Goal: Transaction & Acquisition: Purchase product/service

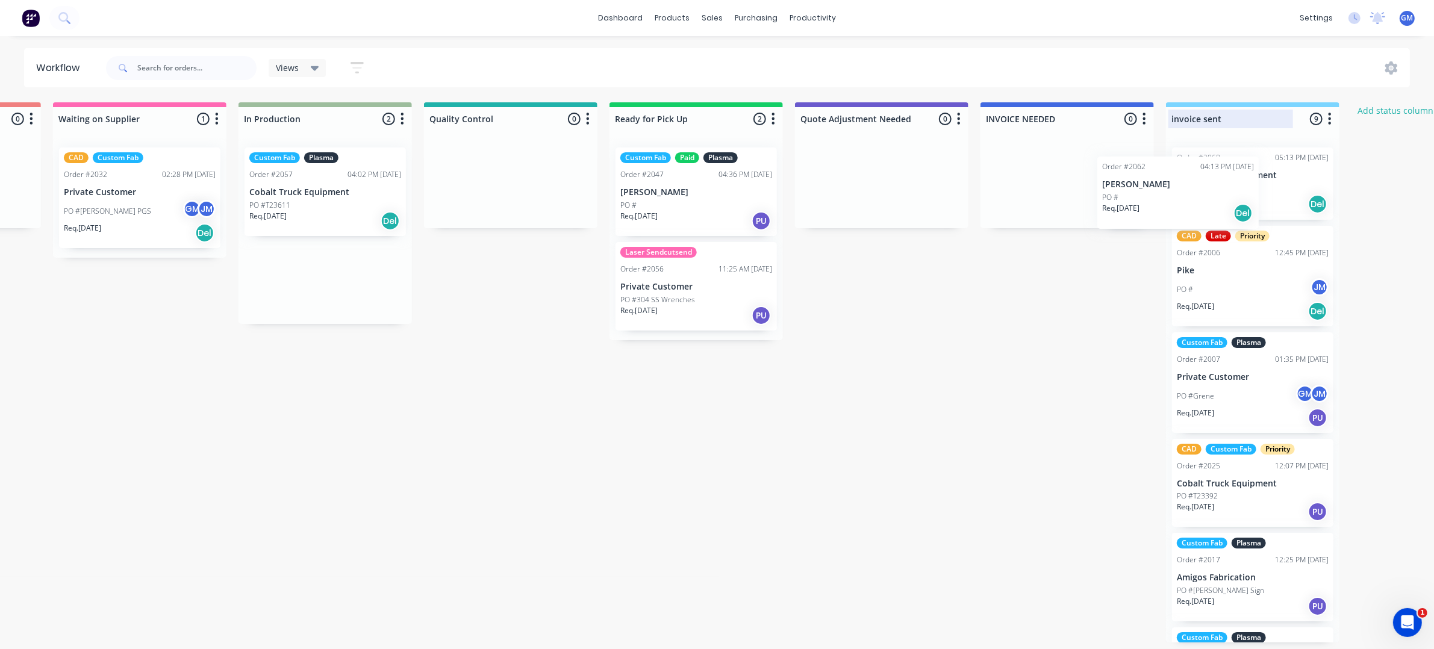
scroll to position [2, 745]
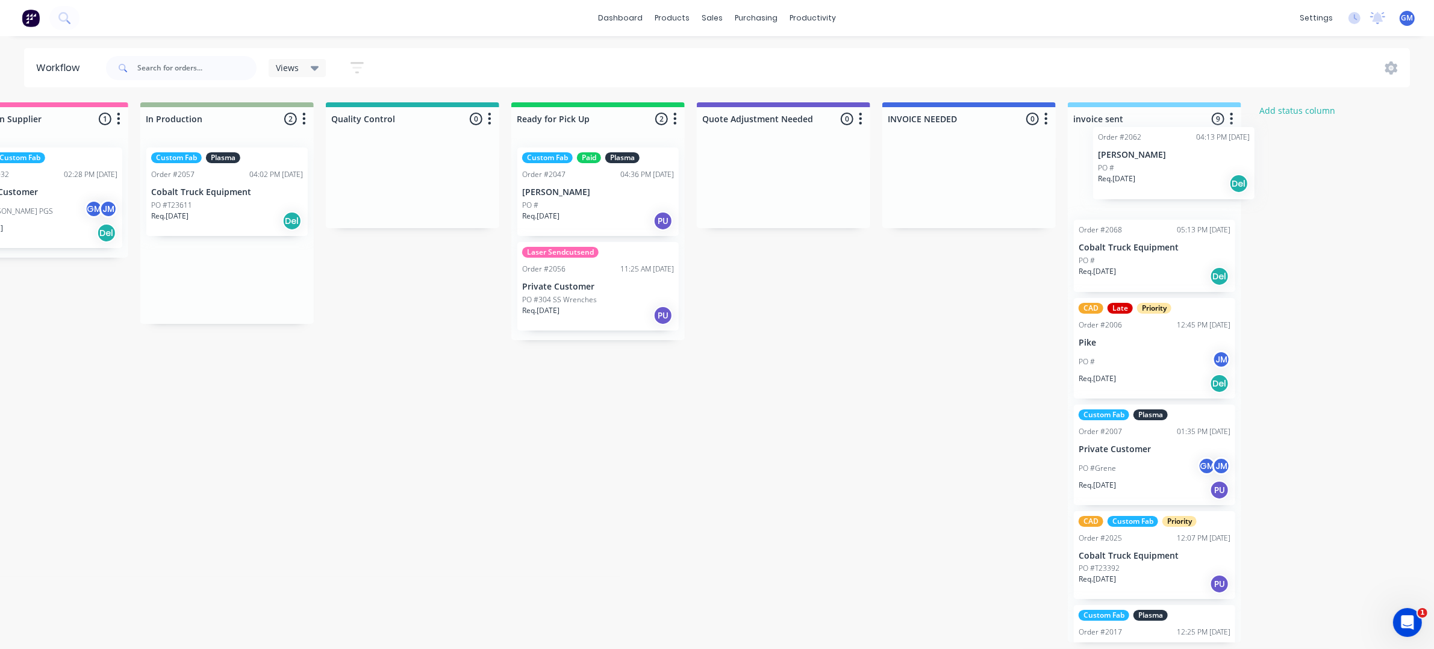
drag, startPoint x: 643, startPoint y: 247, endPoint x: 1130, endPoint y: 152, distance: 495.7
click at [1130, 152] on div "Waiting on Customer 0 Status colour #FF4949 hex #FF4949 Save Cancel Notificatio…" at bounding box center [356, 372] width 2357 height 540
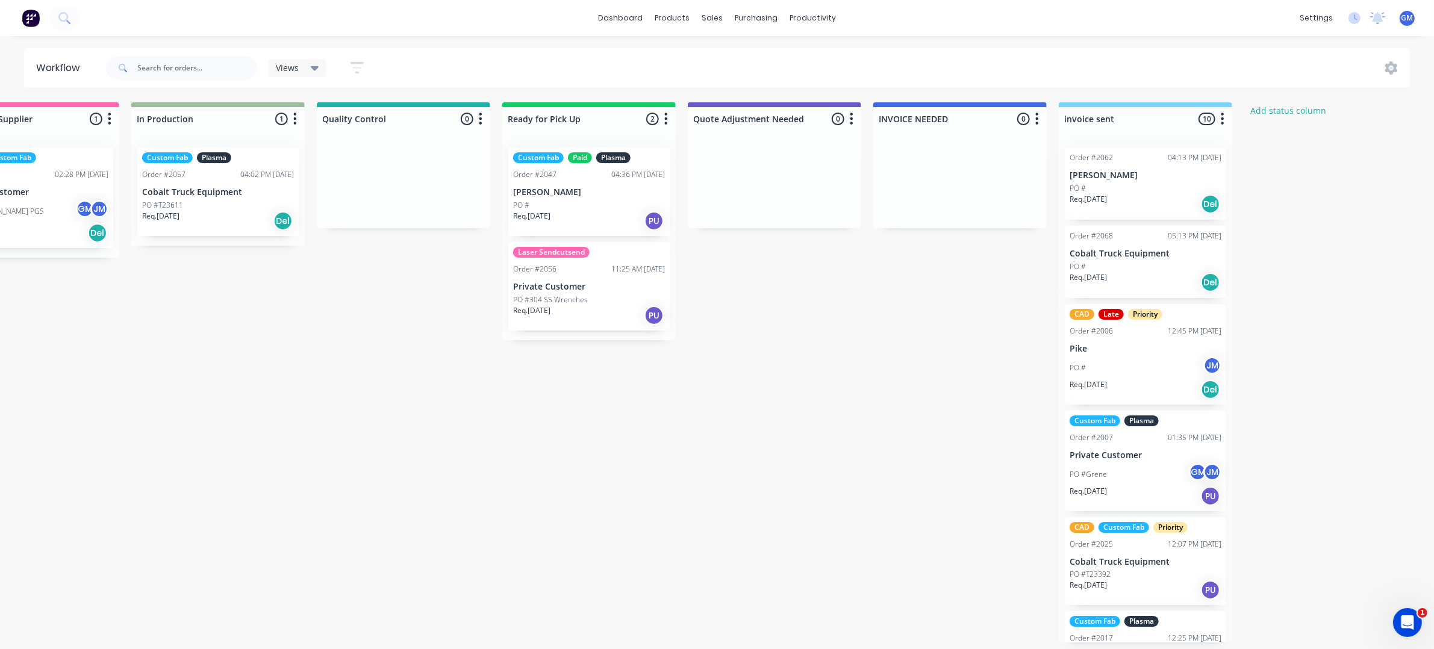
scroll to position [0, 424]
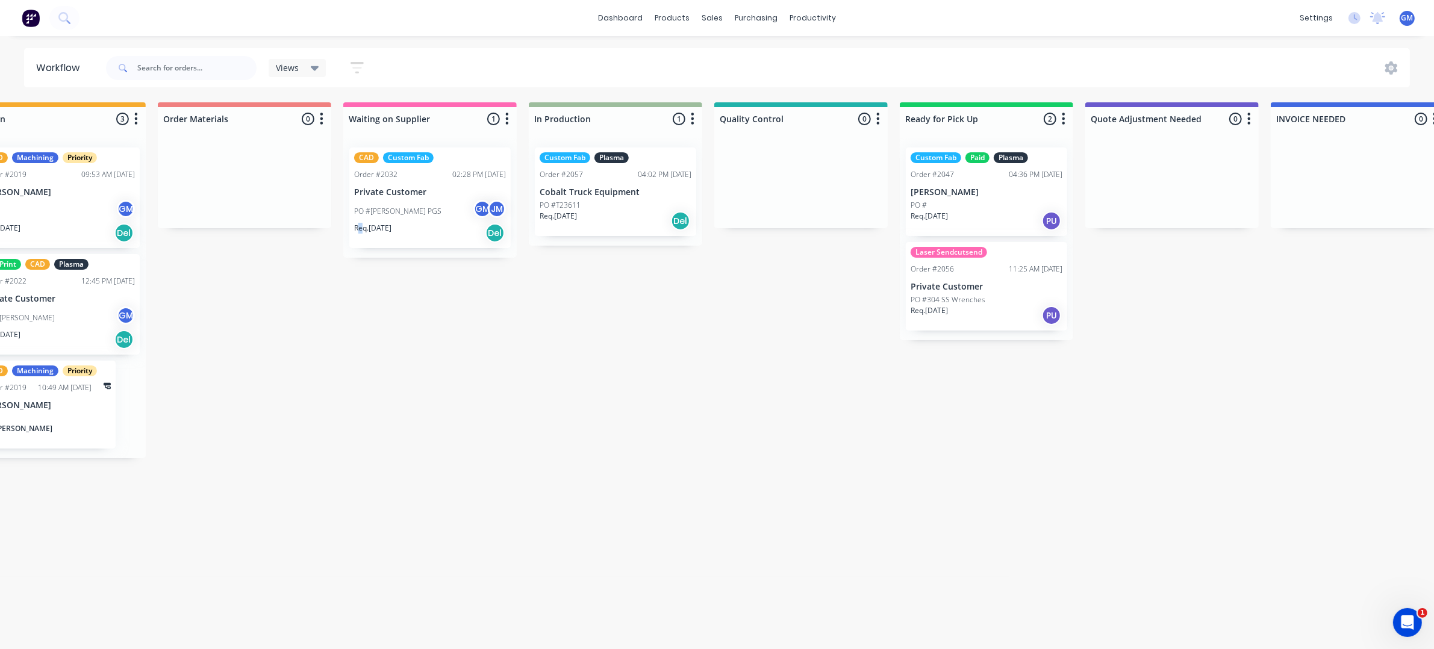
click at [640, 188] on p "Cobalt Truck Equipment" at bounding box center [615, 192] width 152 height 10
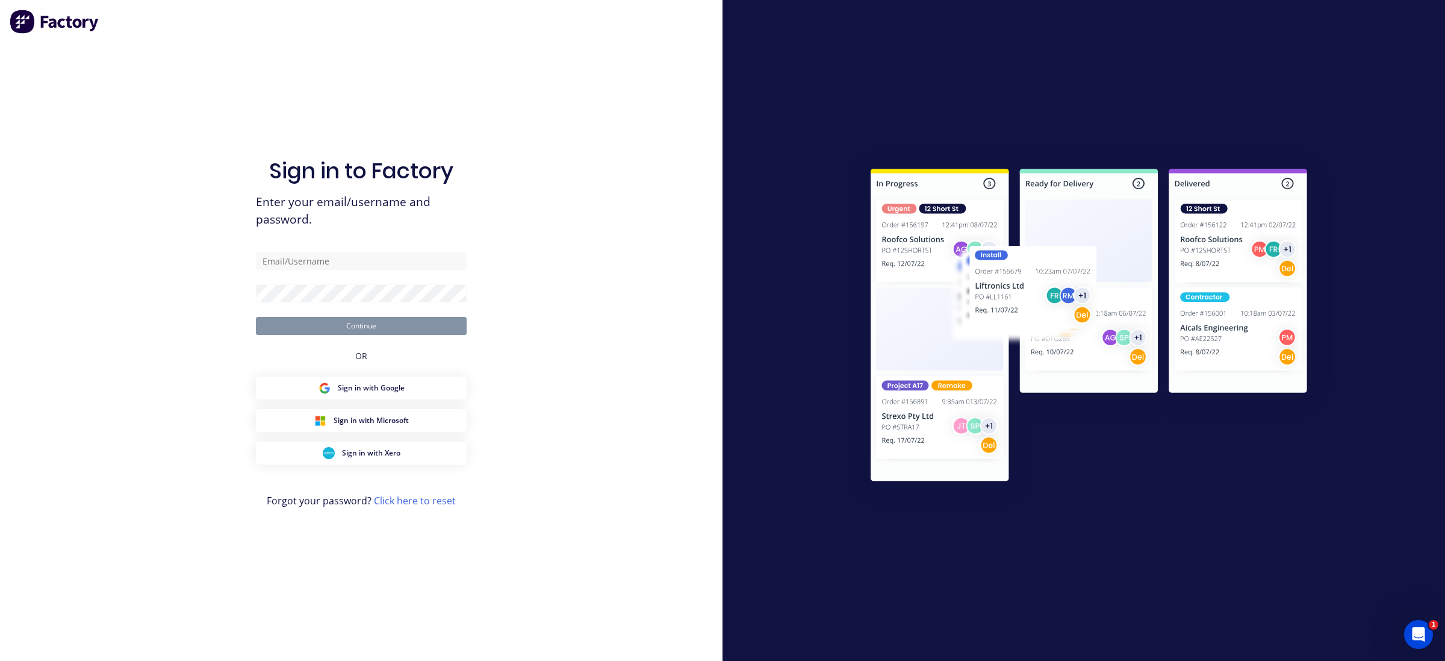
click at [394, 250] on div "Sign in to Factory Enter your email/username and password. Continue OR Sign in …" at bounding box center [361, 342] width 211 height 617
click at [414, 378] on button "Sign in with Google" at bounding box center [361, 387] width 211 height 23
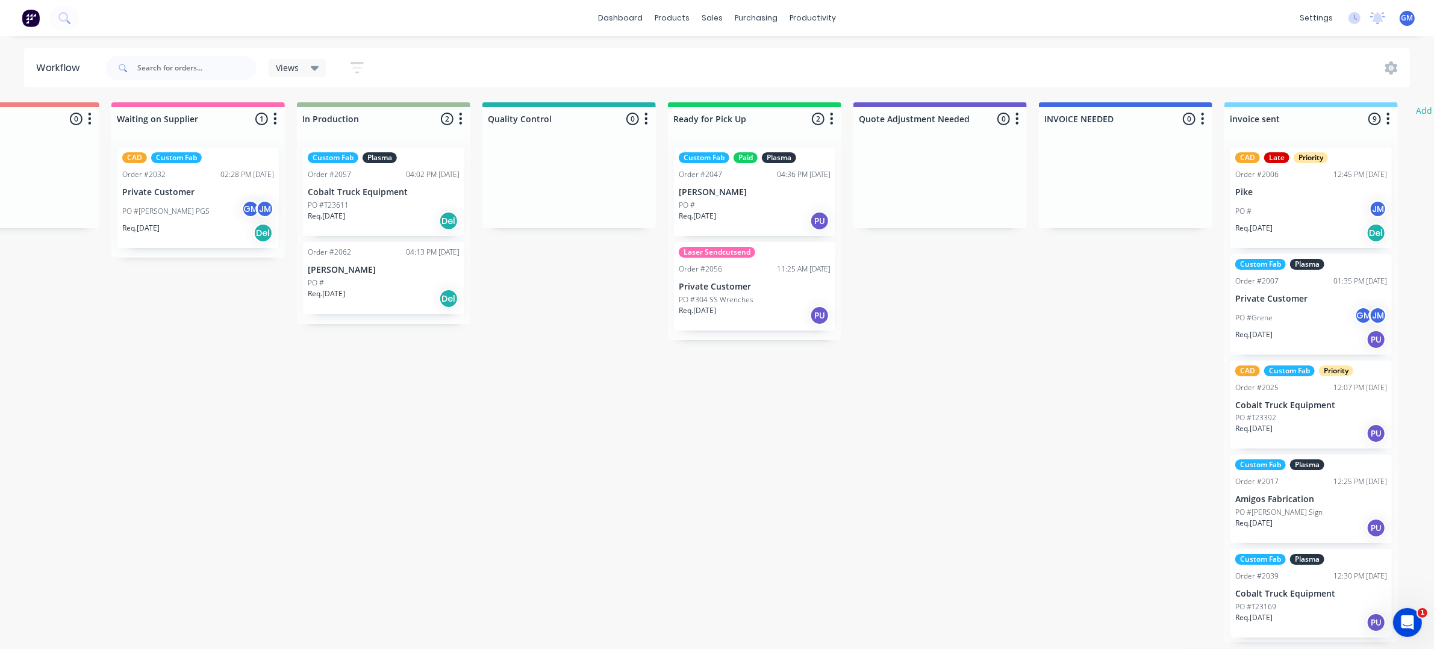
scroll to position [0, 638]
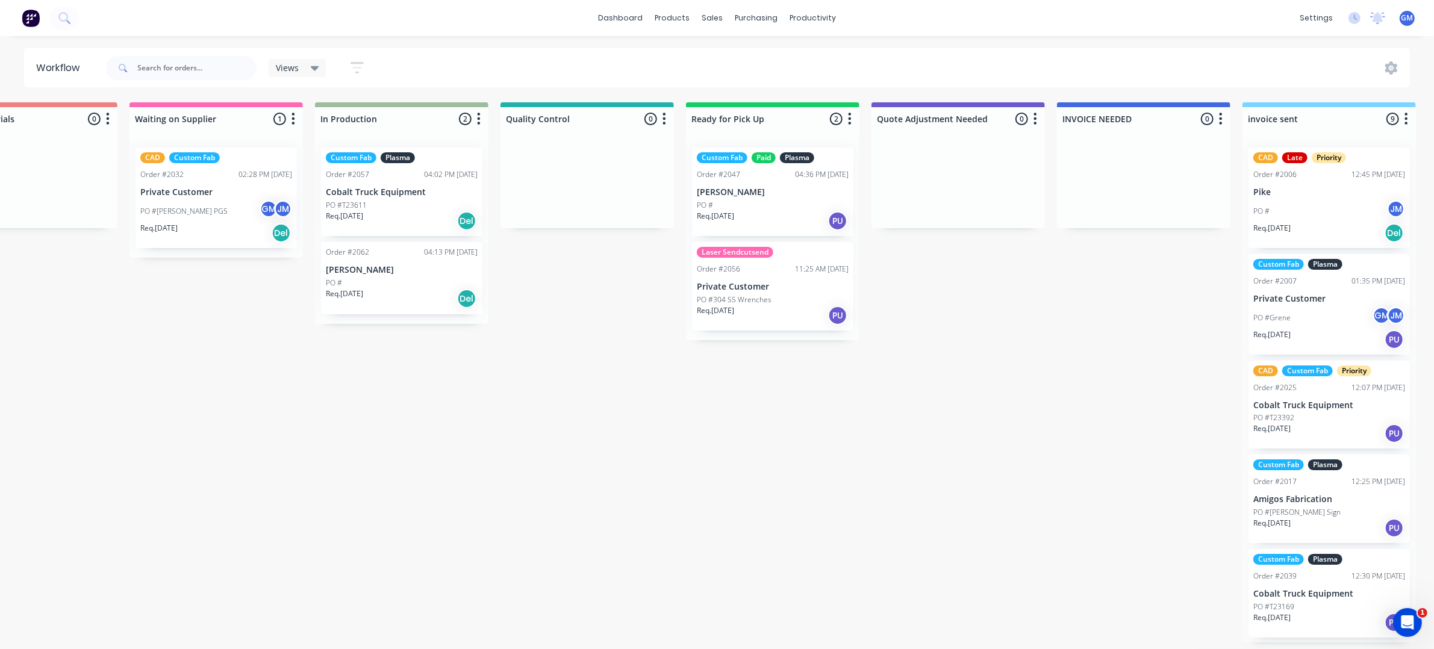
click at [465, 175] on div "04:02 PM [DATE]" at bounding box center [451, 174] width 54 height 11
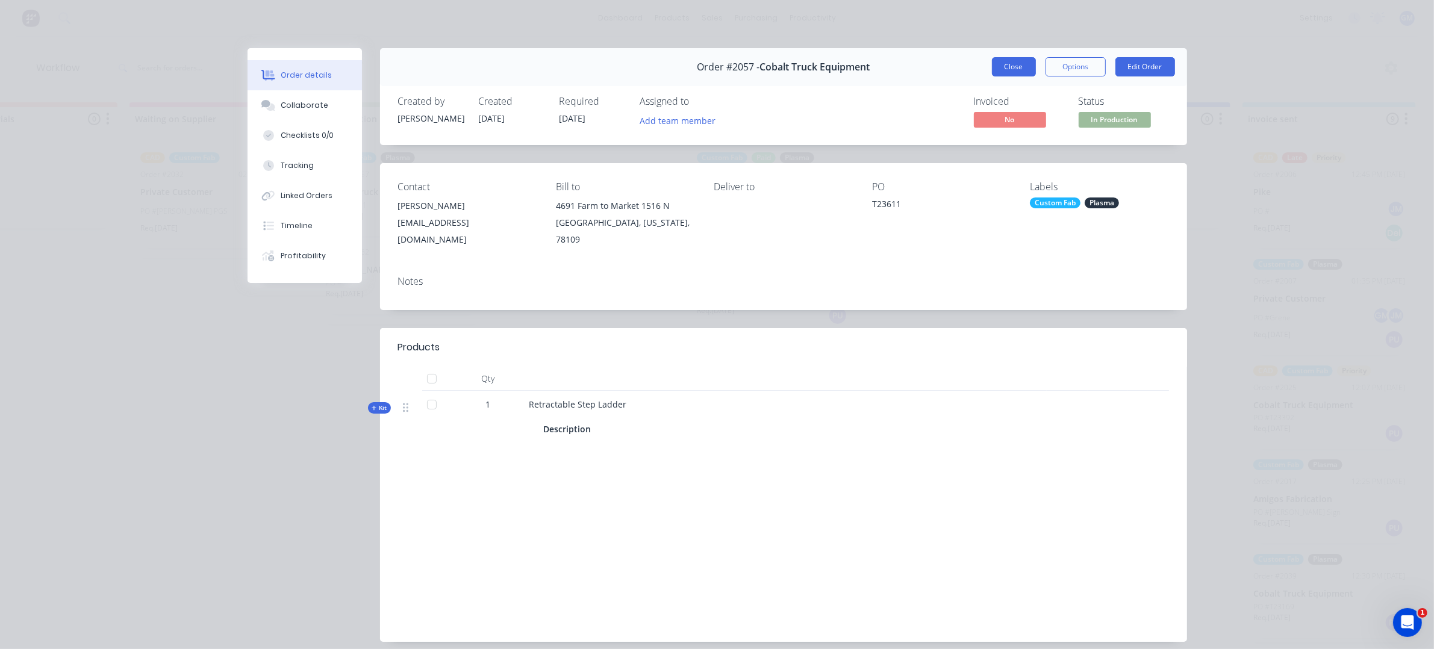
click at [998, 69] on button "Close" at bounding box center [1014, 66] width 44 height 19
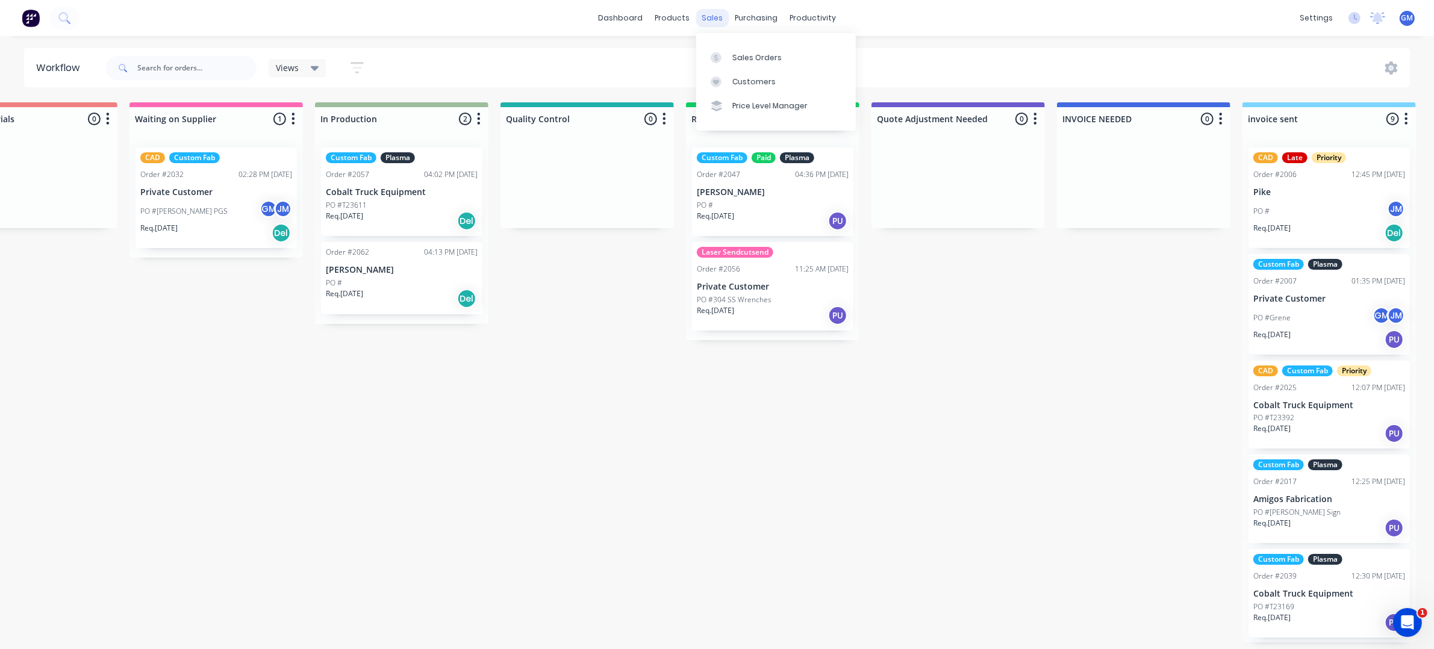
click at [706, 17] on div "sales" at bounding box center [711, 18] width 33 height 18
click at [738, 56] on div "Sales Orders" at bounding box center [756, 57] width 49 height 11
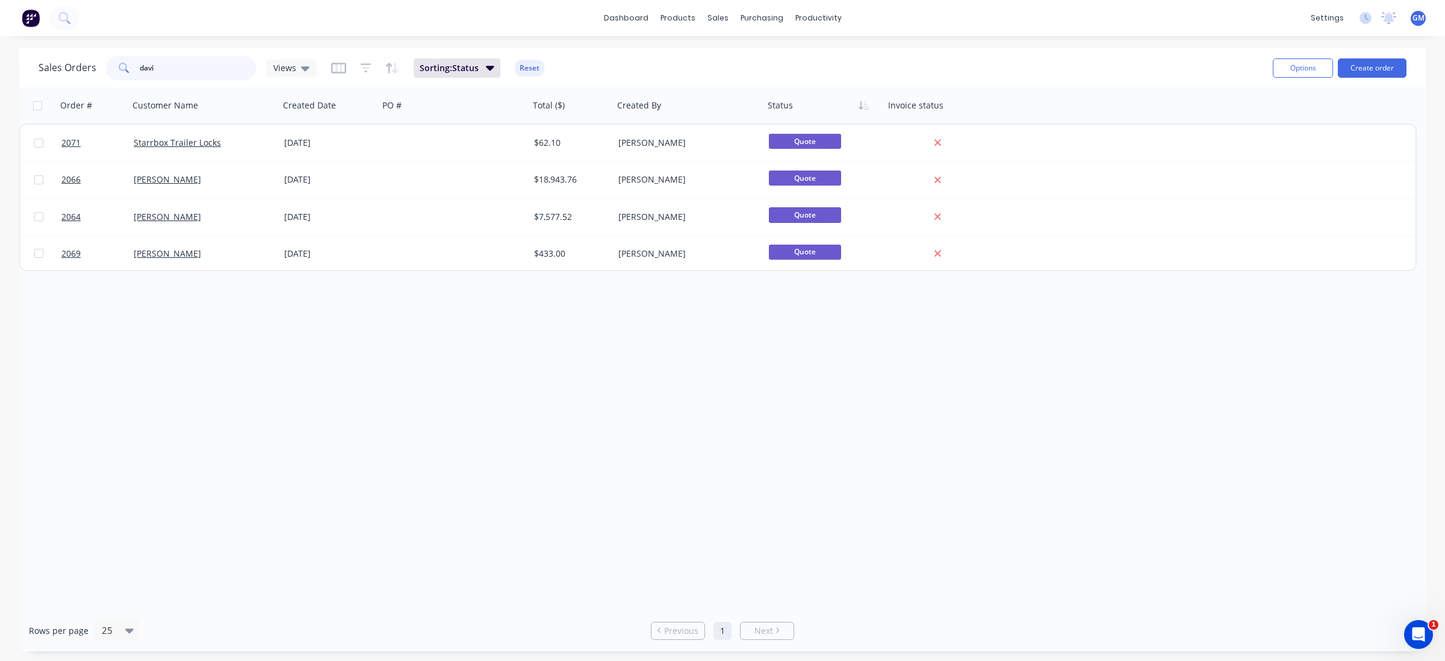
click at [190, 69] on input "davi" at bounding box center [198, 68] width 117 height 24
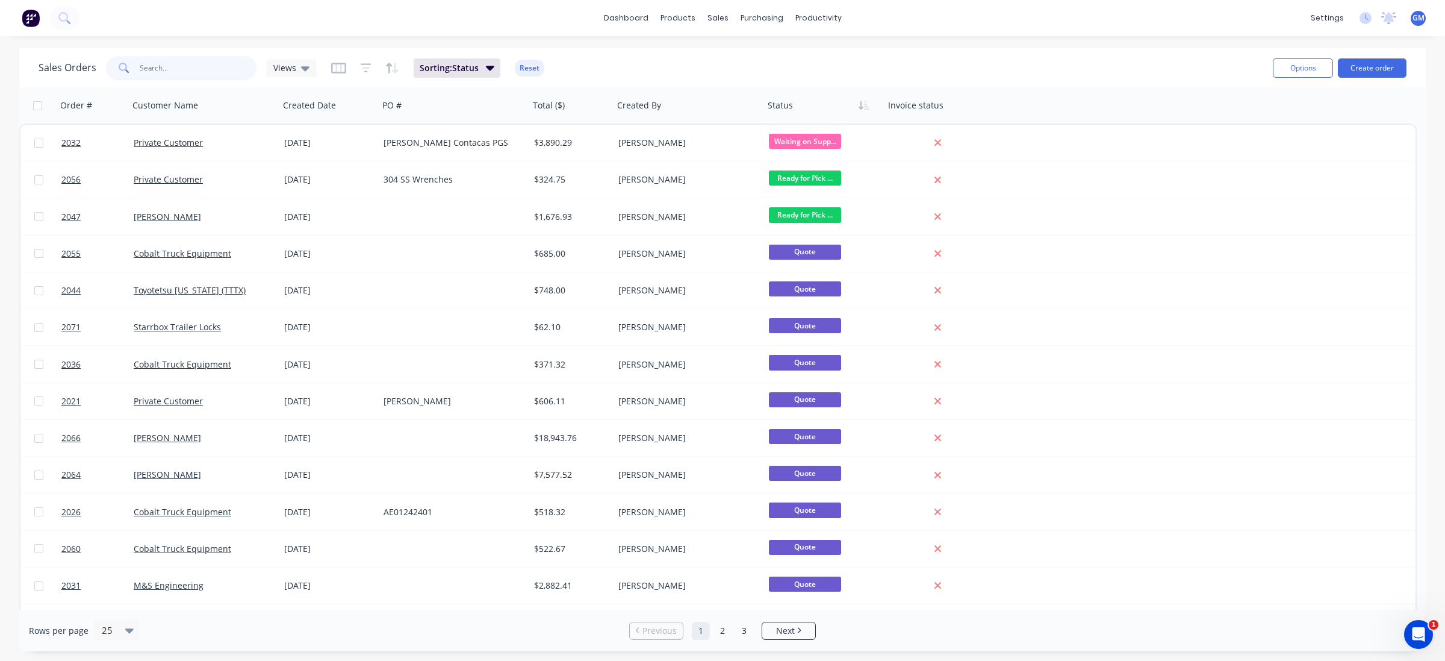
click at [191, 64] on input "text" at bounding box center [198, 68] width 117 height 24
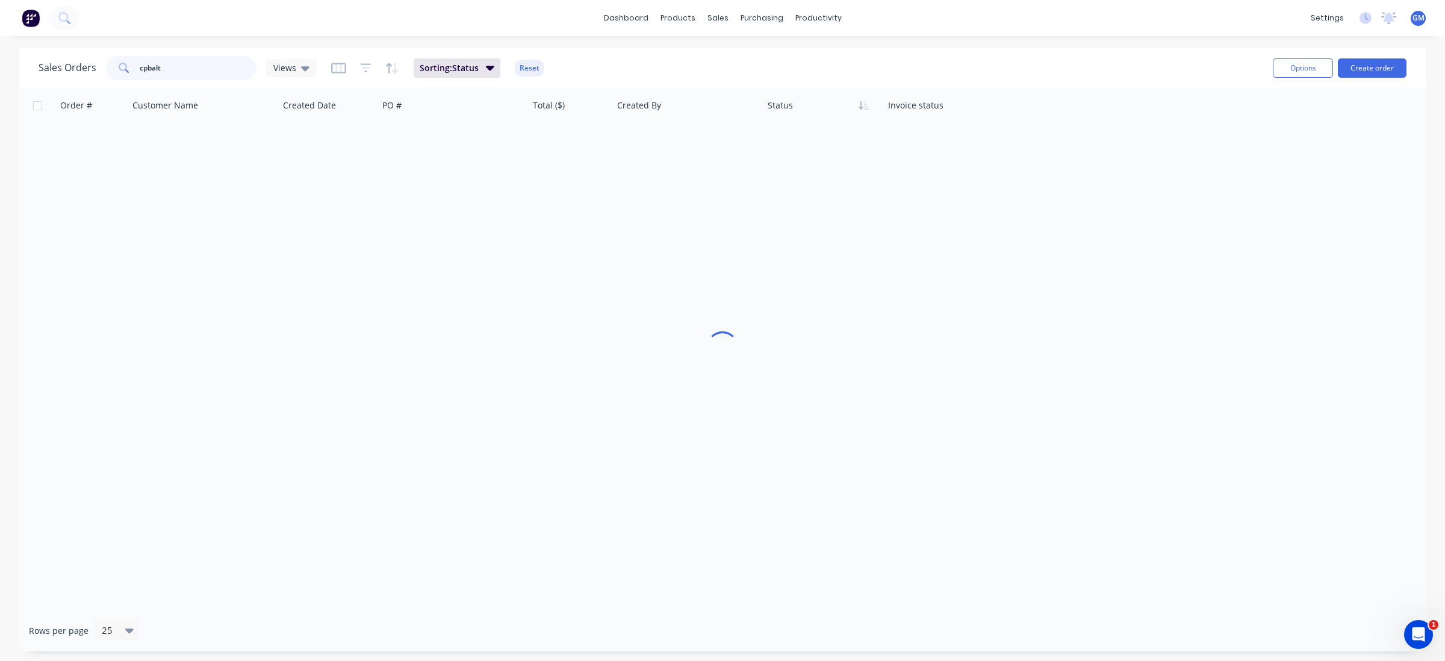
click at [178, 67] on input "cpbalt" at bounding box center [198, 68] width 117 height 24
type input "cobalt"
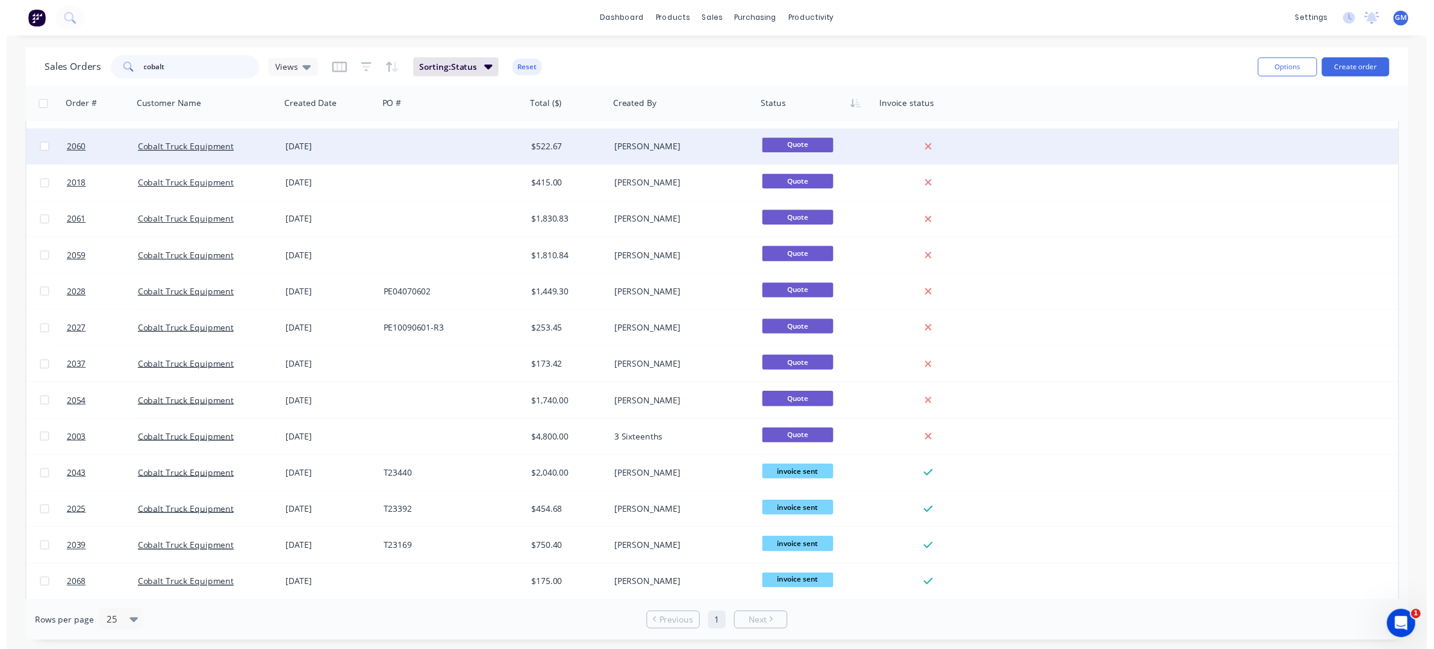
scroll to position [214, 0]
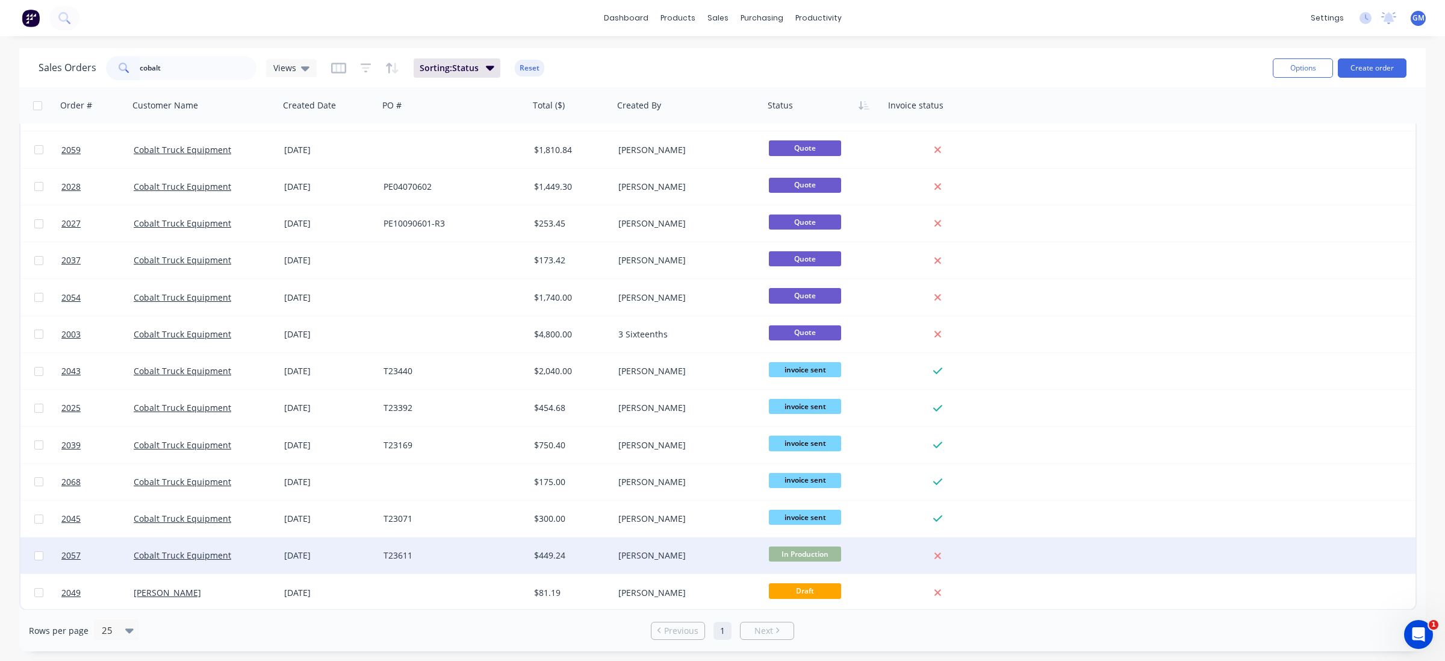
click at [631, 552] on div "[PERSON_NAME]" at bounding box center [685, 555] width 134 height 12
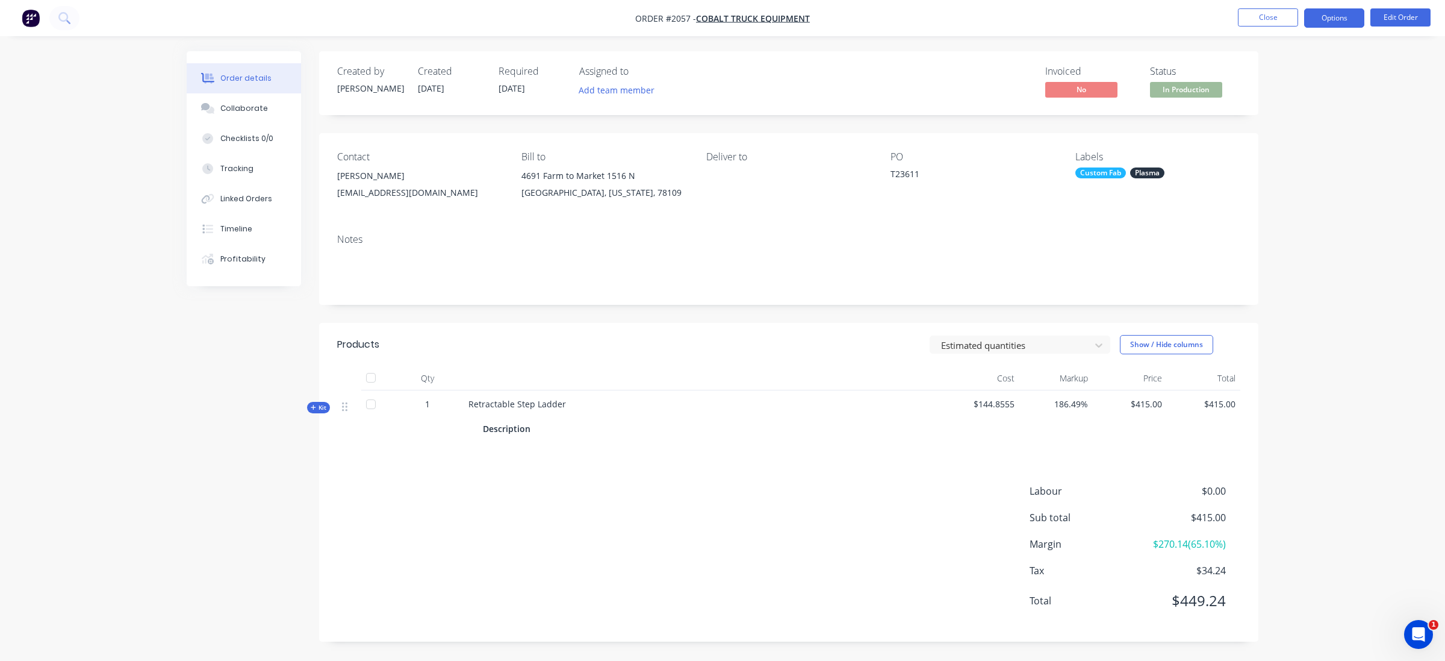
click at [1329, 16] on button "Options" at bounding box center [1334, 17] width 60 height 19
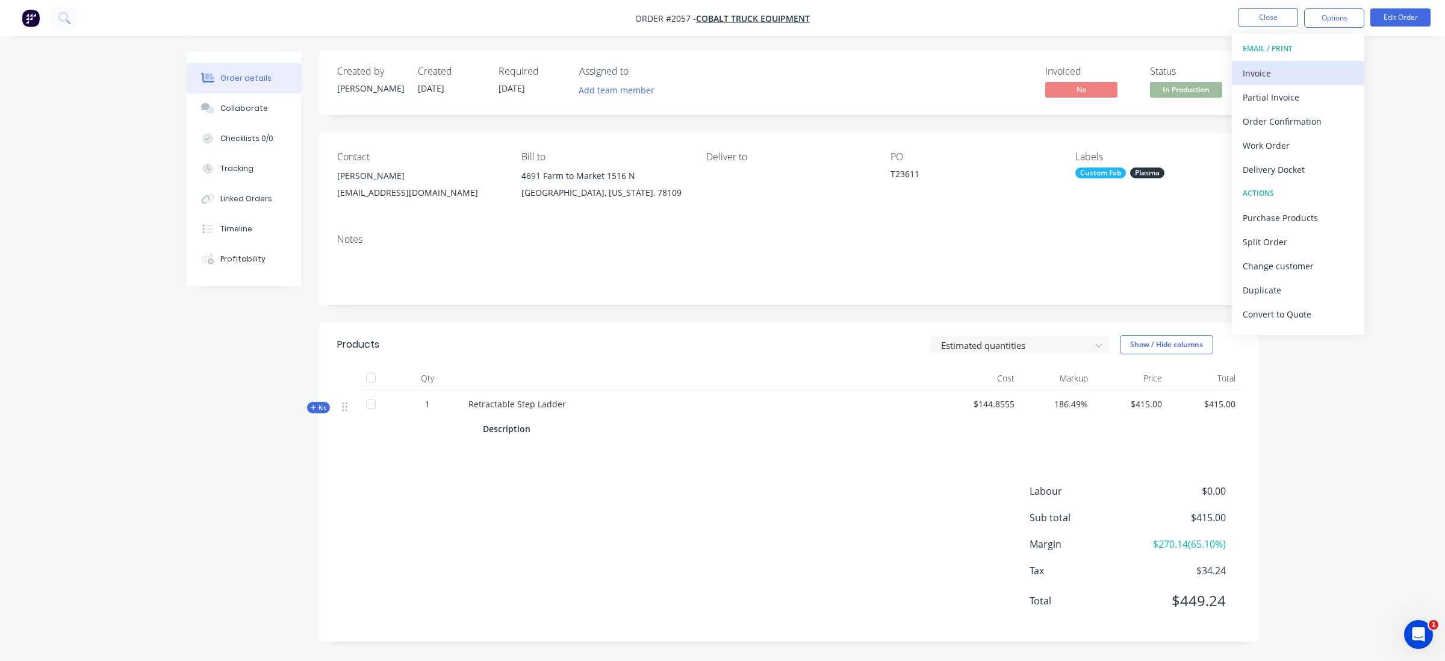
click at [1296, 65] on div "Invoice" at bounding box center [1298, 72] width 111 height 17
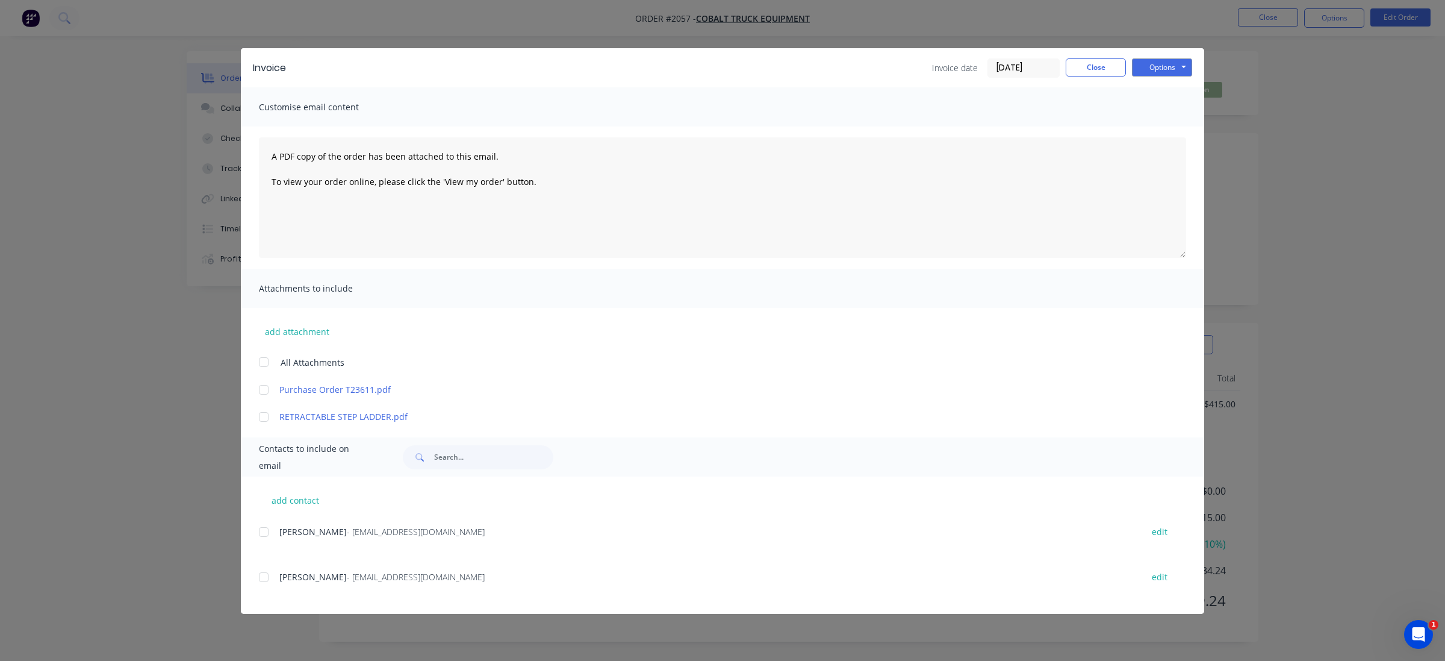
click at [265, 530] on div at bounding box center [264, 532] width 24 height 24
click at [1169, 66] on button "Options" at bounding box center [1162, 67] width 60 height 18
click at [1177, 110] on button "Print" at bounding box center [1170, 109] width 77 height 20
drag, startPoint x: 1186, startPoint y: 62, endPoint x: 1172, endPoint y: 71, distance: 16.5
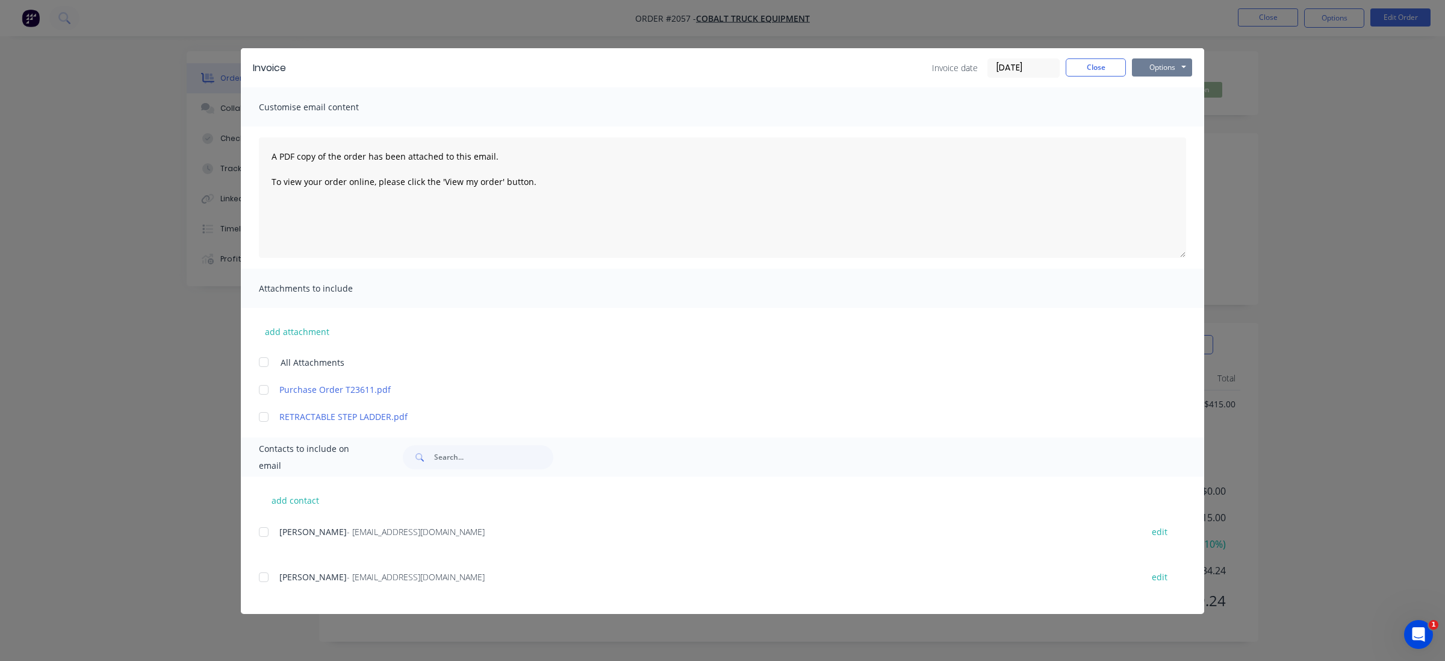
click at [1172, 71] on button "Options" at bounding box center [1162, 67] width 60 height 18
click at [1295, 173] on div "Invoice Invoice date [DATE] Close Options Preview Print Email Customise email c…" at bounding box center [722, 330] width 1445 height 661
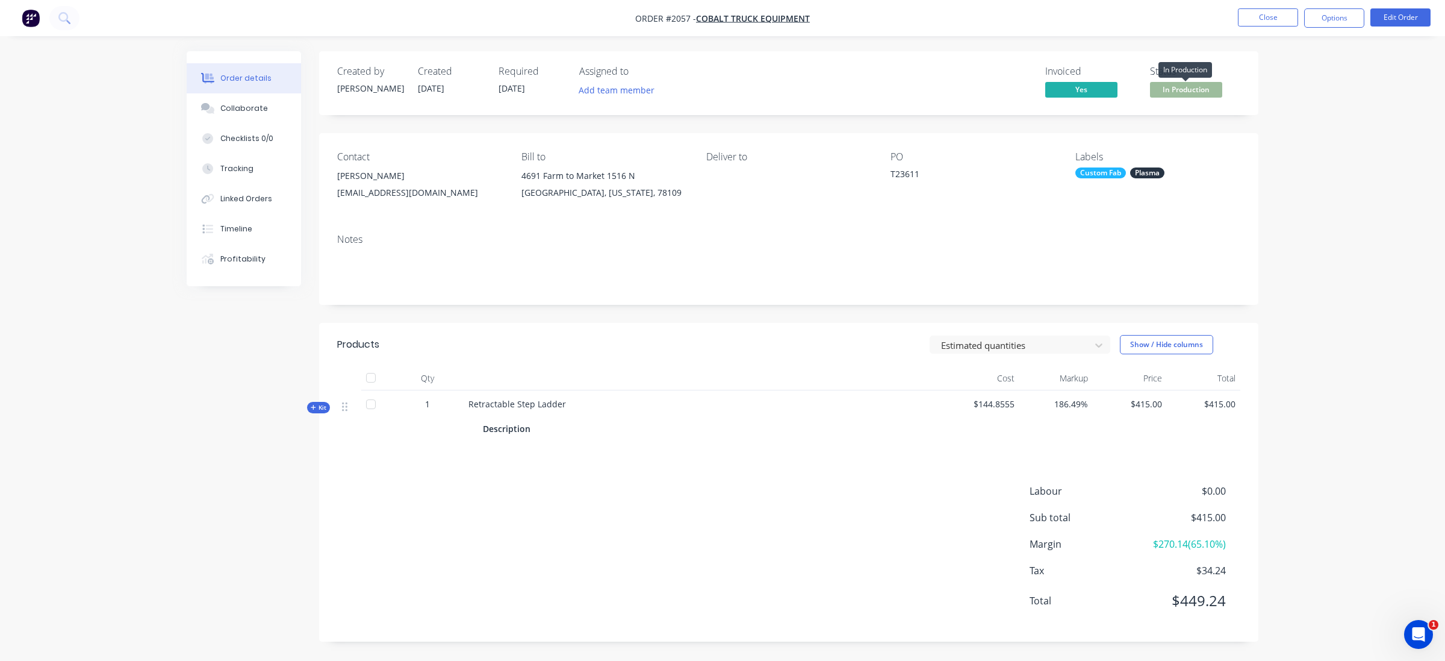
click at [1187, 92] on span "In Production" at bounding box center [1186, 89] width 72 height 15
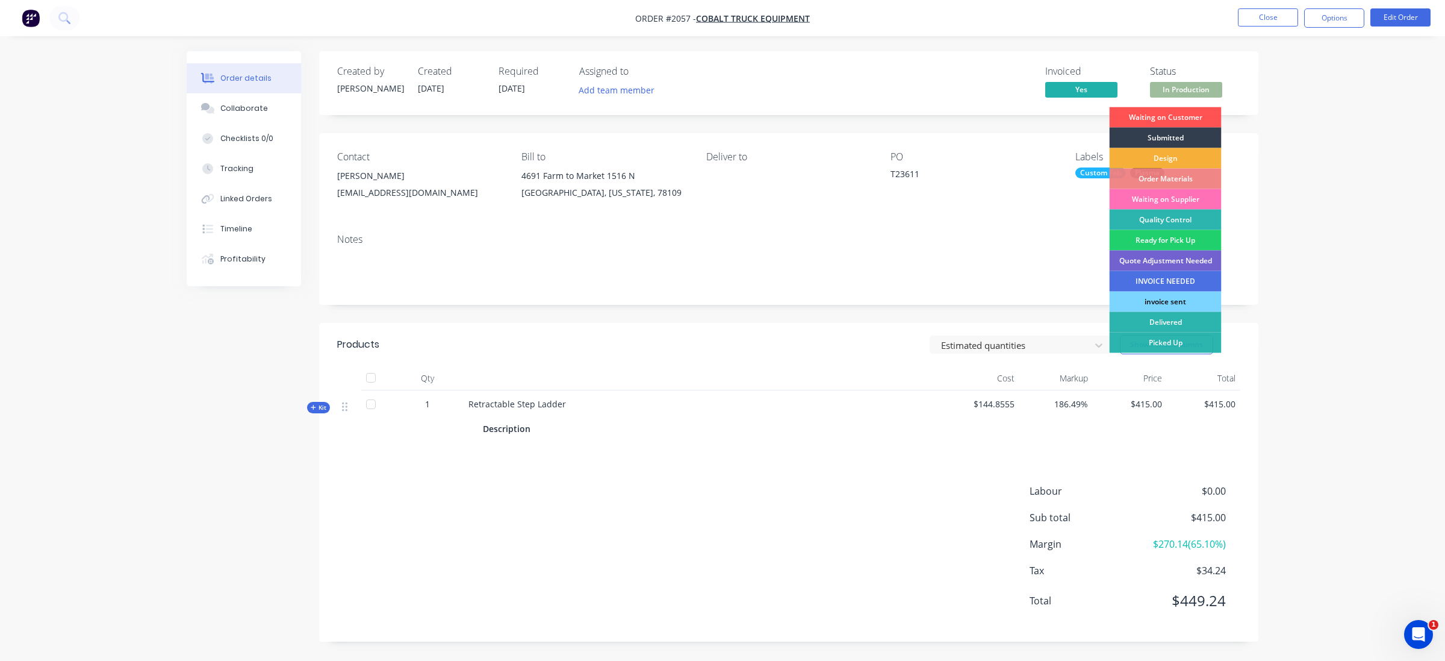
click at [1205, 302] on div "invoice sent" at bounding box center [1166, 301] width 112 height 20
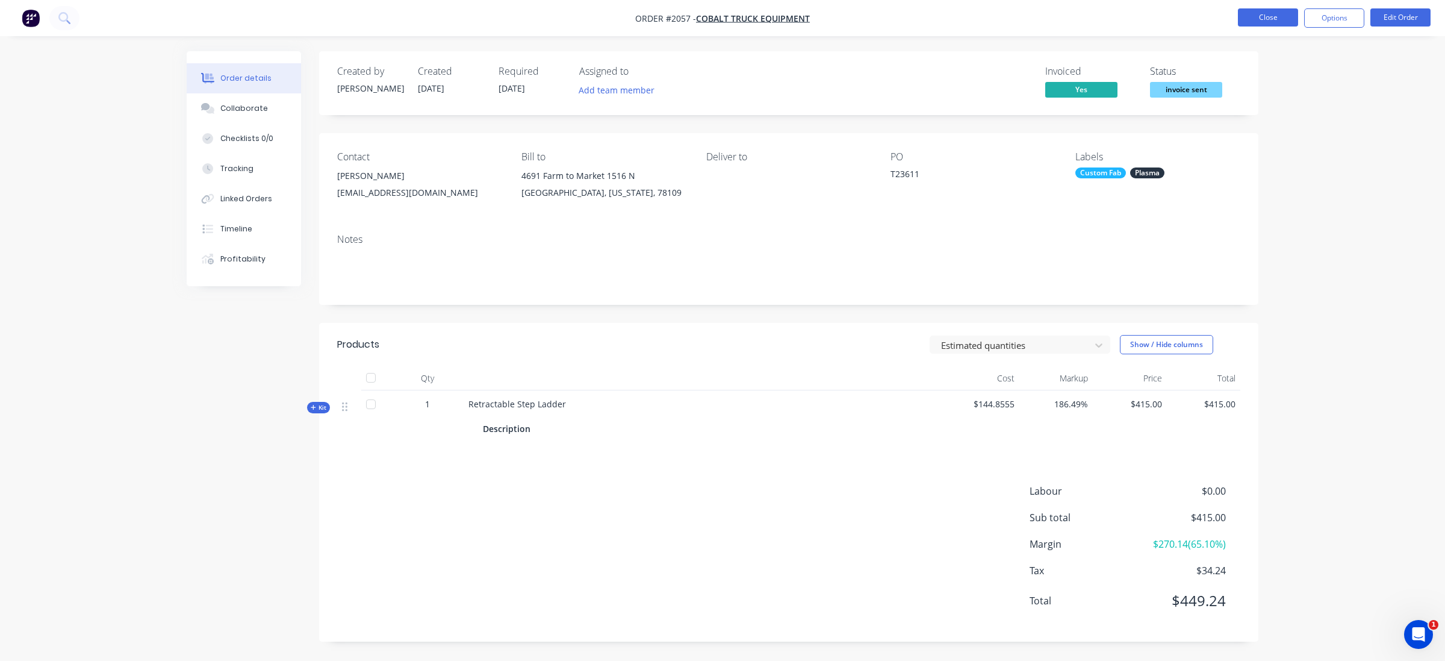
click at [1277, 22] on button "Close" at bounding box center [1268, 17] width 60 height 18
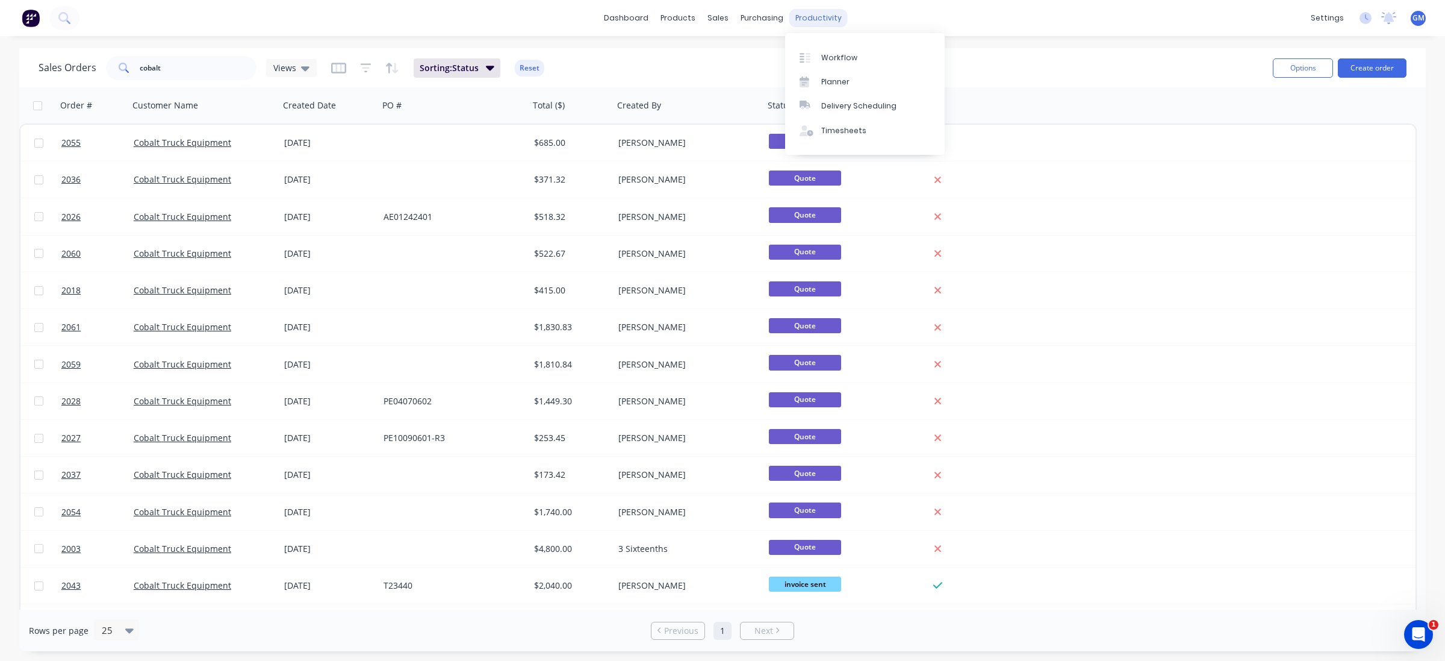
click at [808, 18] on div "productivity" at bounding box center [818, 18] width 58 height 18
click at [838, 58] on div "Workflow" at bounding box center [839, 57] width 36 height 11
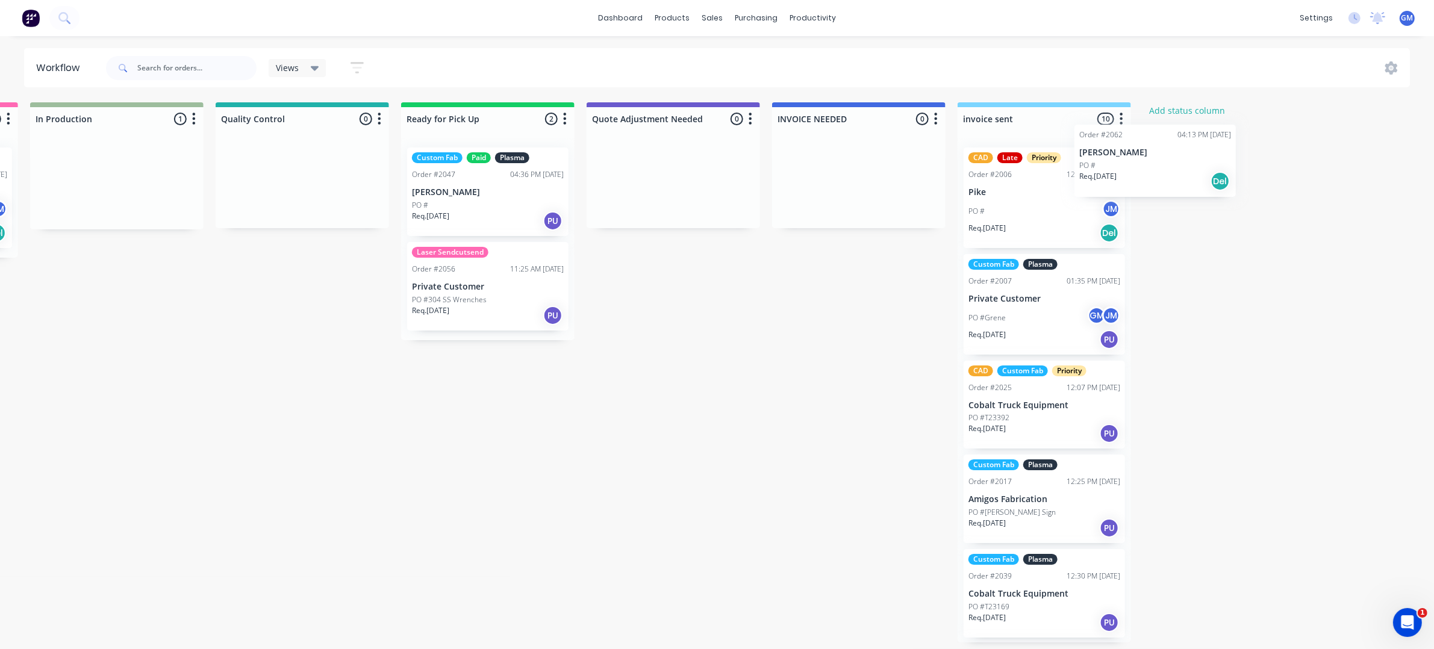
scroll to position [0, 923]
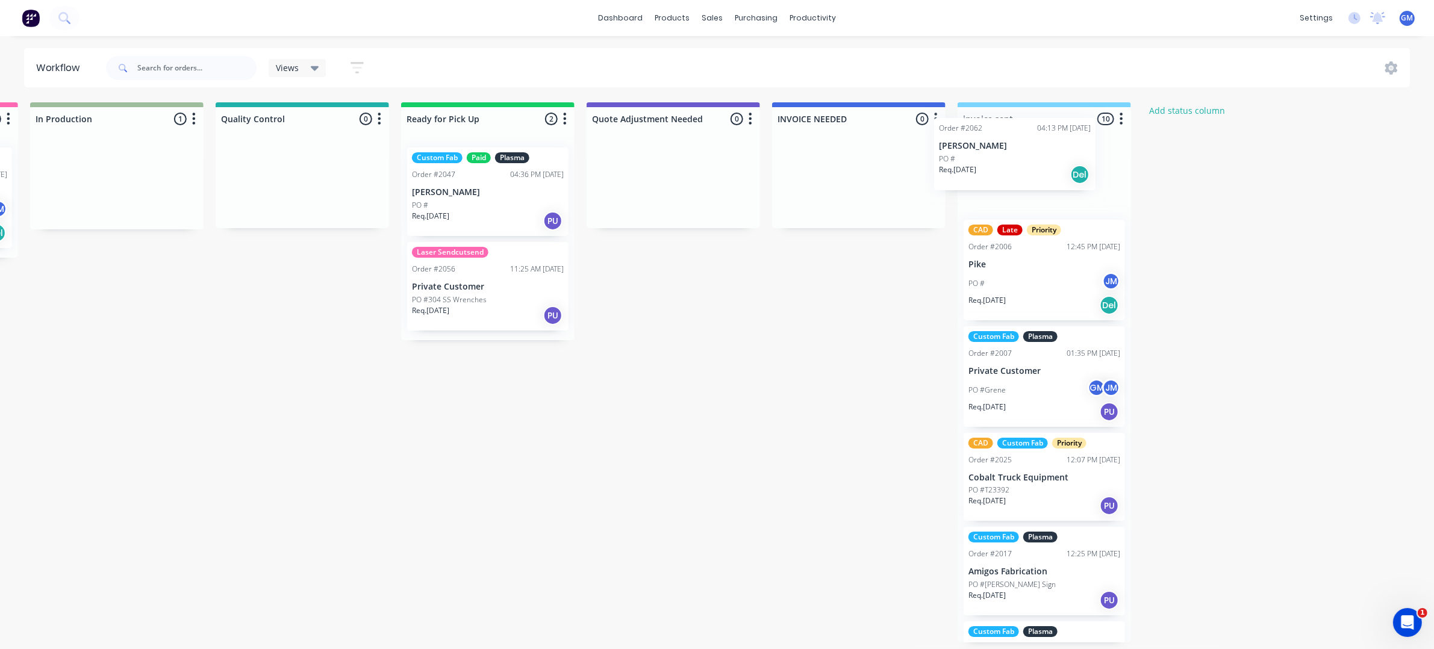
drag, startPoint x: 620, startPoint y: 164, endPoint x: 1036, endPoint y: 157, distance: 415.5
click at [1036, 157] on div "Waiting on Customer 0 Status colour #FF4949 hex #FF4949 Save Cancel Notificatio…" at bounding box center [246, 372] width 2357 height 540
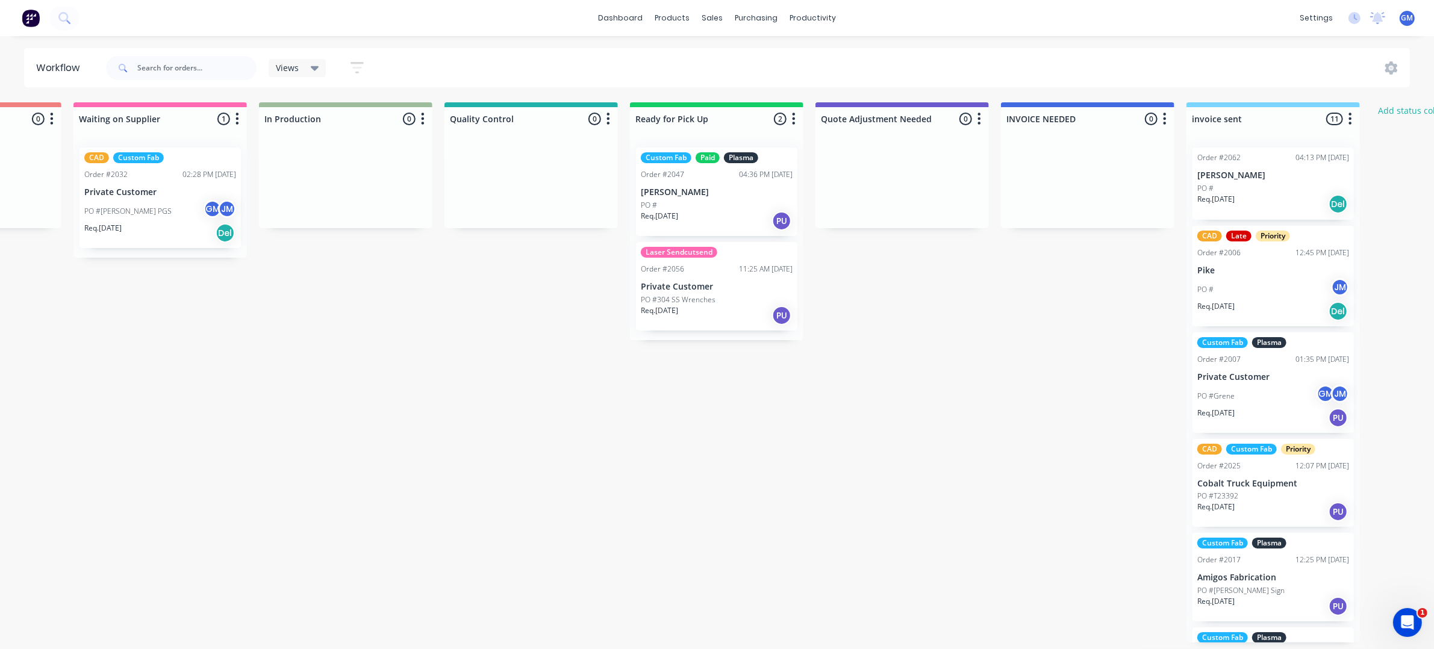
scroll to position [0, 664]
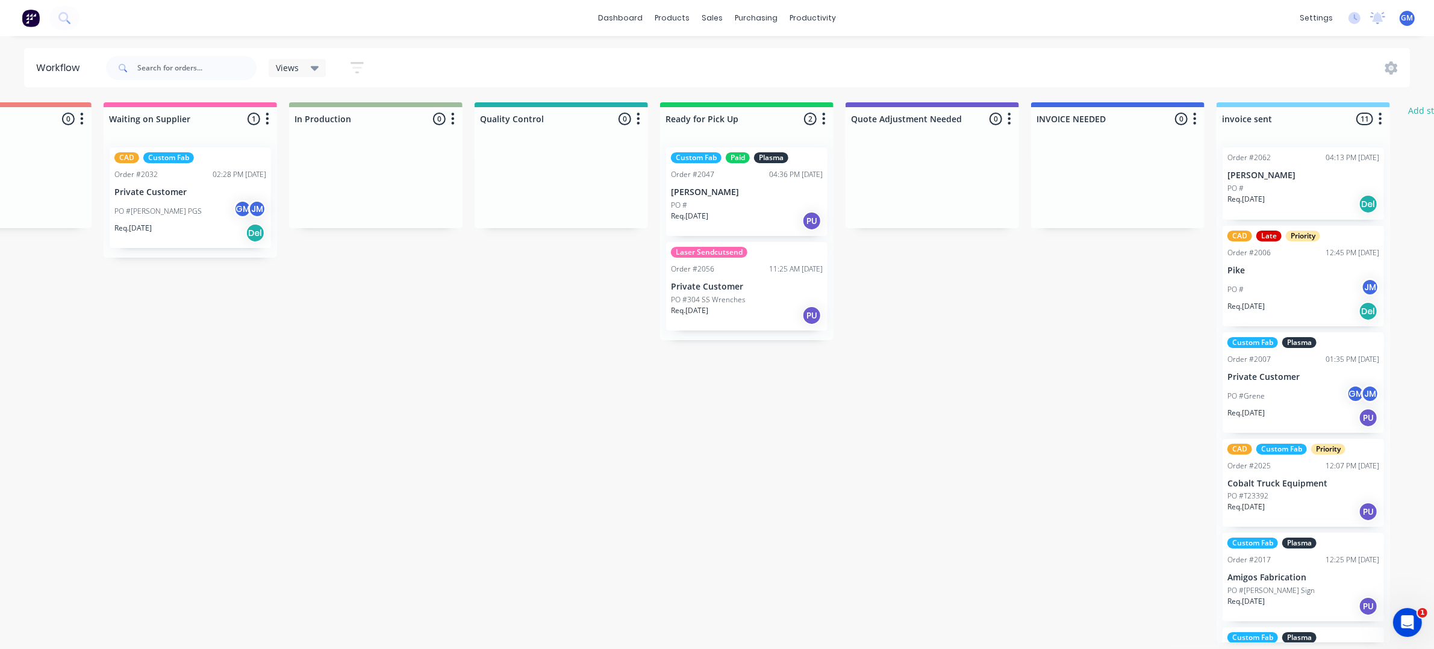
click at [1247, 170] on p "[PERSON_NAME]" at bounding box center [1303, 175] width 152 height 10
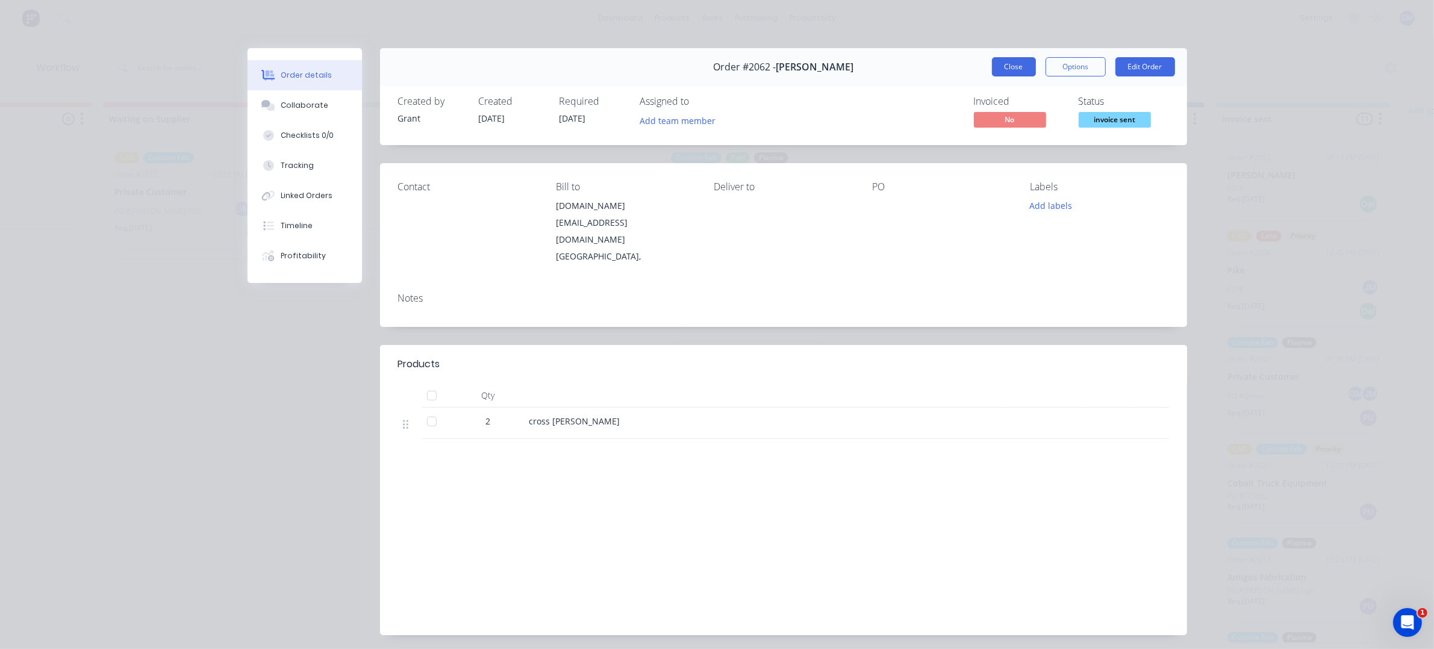
click at [1006, 64] on button "Close" at bounding box center [1014, 66] width 44 height 19
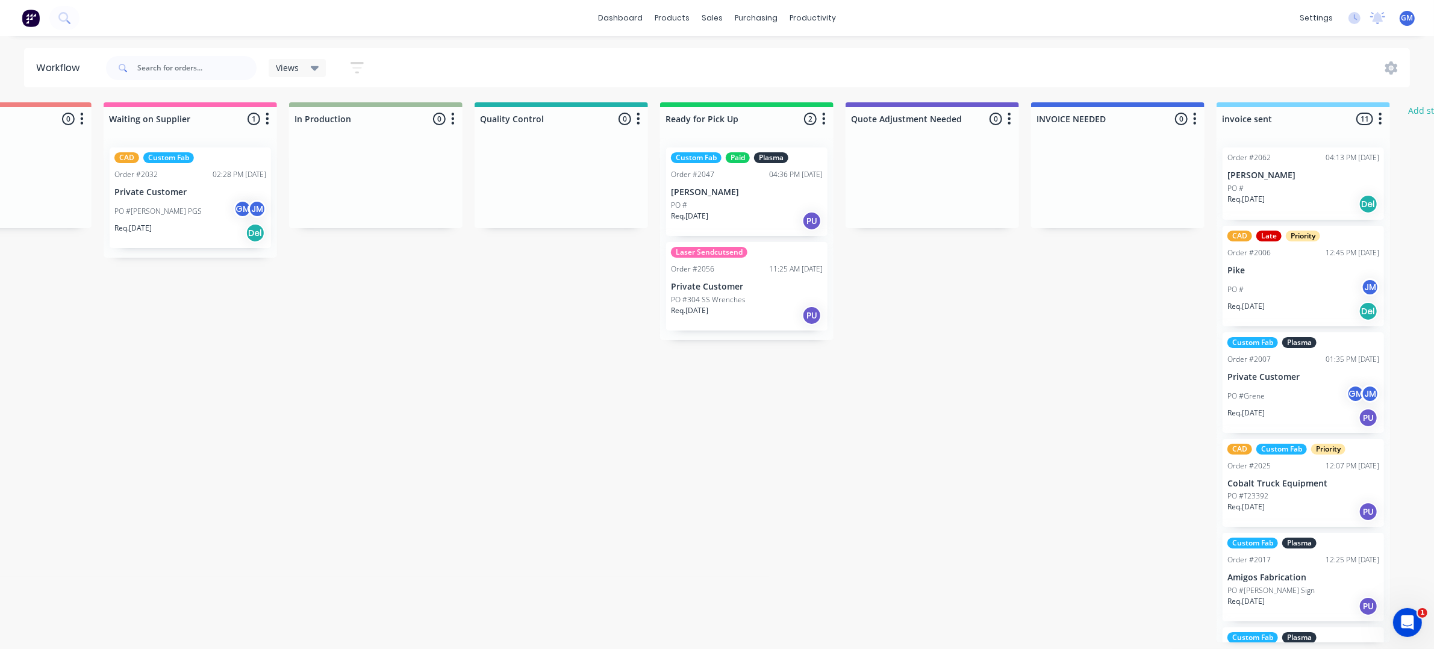
click at [980, 642] on div "Waiting on Customer 0 Status colour #FF4949 hex #FF4949 Save Cancel Notificatio…" at bounding box center [505, 372] width 2357 height 540
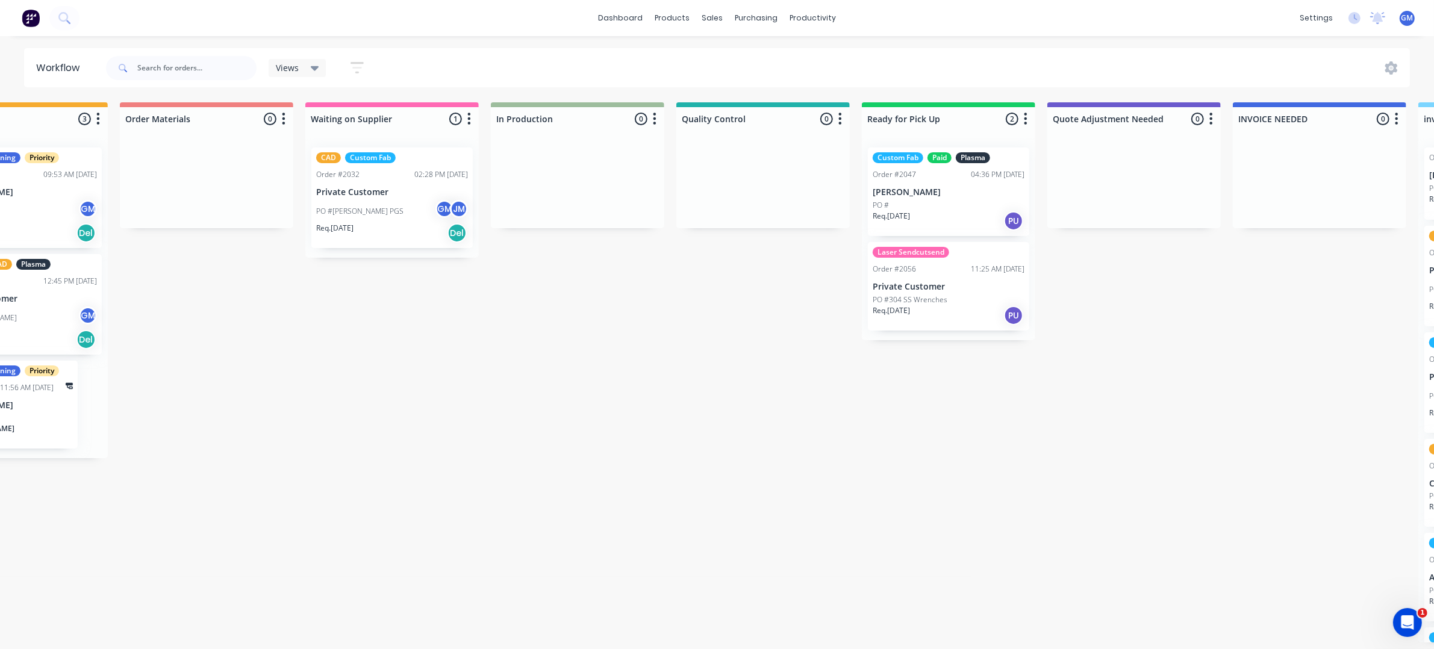
scroll to position [0, 459]
click at [957, 298] on div "PO #304 SS Wrenches" at bounding box center [952, 299] width 152 height 11
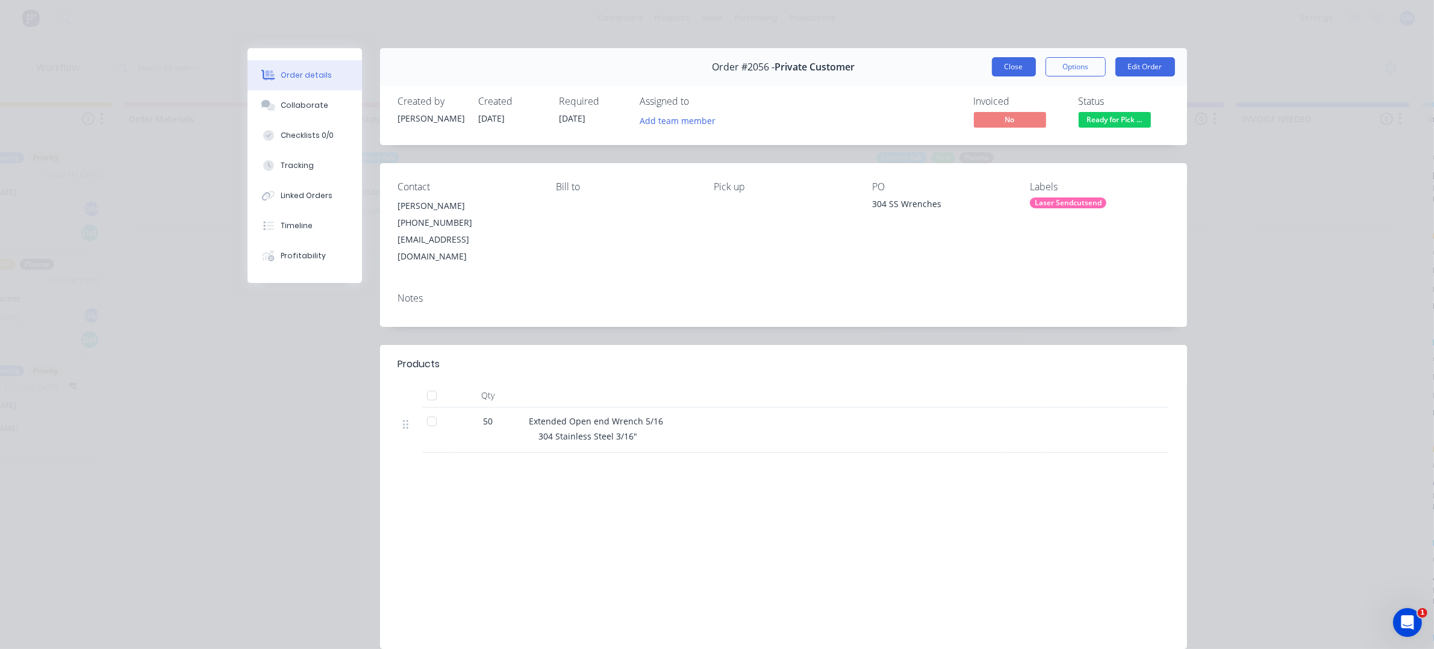
click at [1027, 71] on button "Close" at bounding box center [1014, 66] width 44 height 19
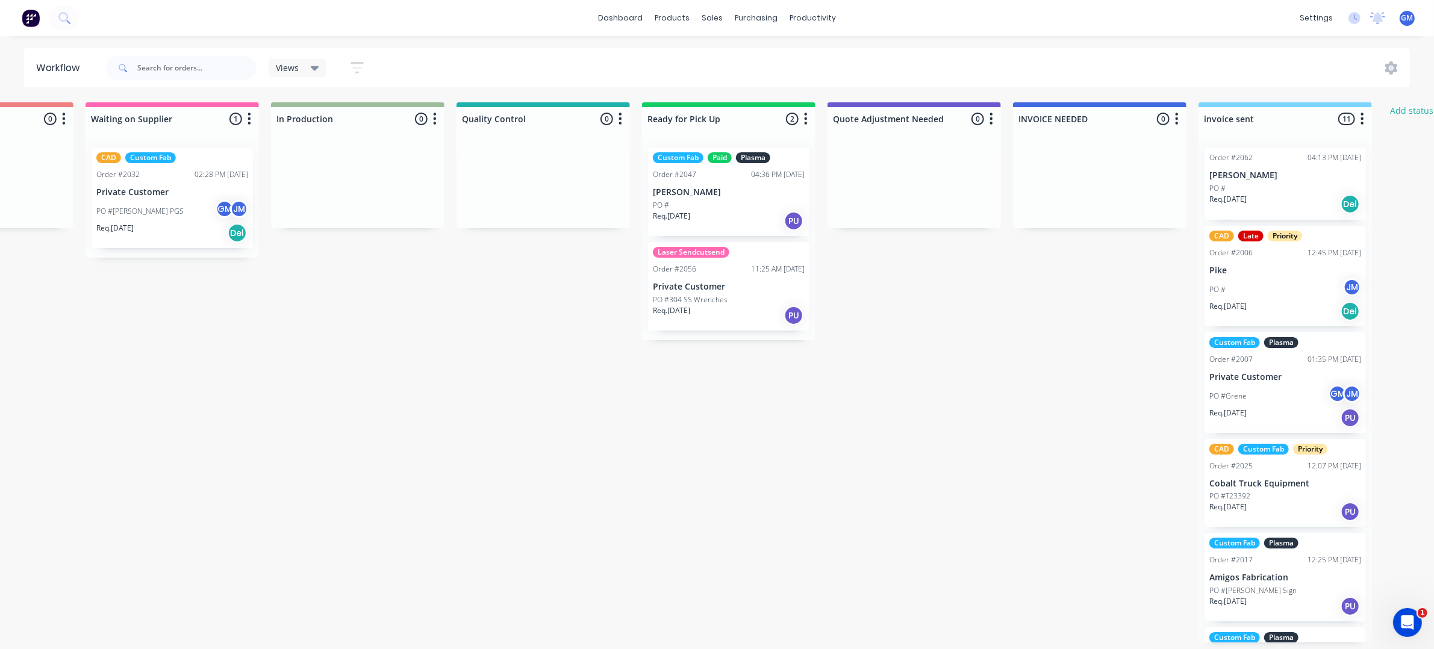
scroll to position [0, 712]
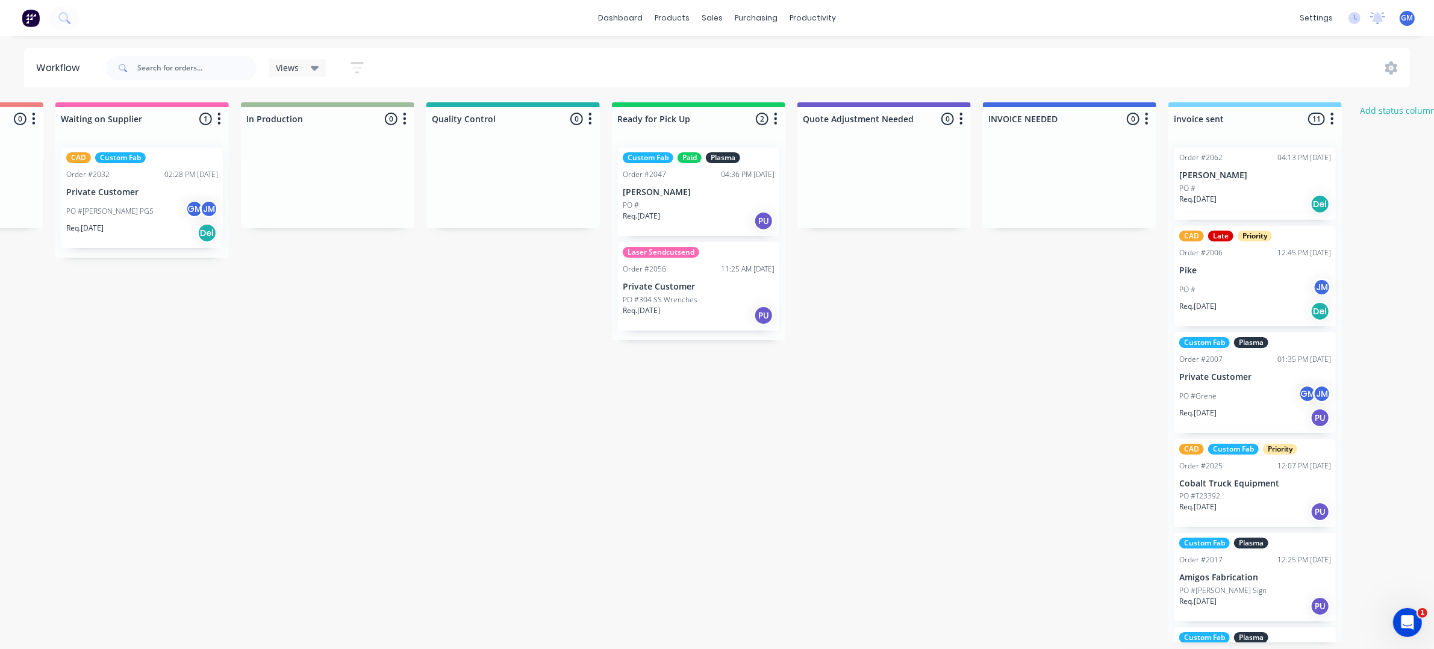
drag, startPoint x: 747, startPoint y: 299, endPoint x: 747, endPoint y: 285, distance: 13.8
click at [747, 293] on div "Custom Fab Paid Plasma Order #2047 04:36 PM [DATE] [PERSON_NAME] PO # Req. [DAT…" at bounding box center [698, 239] width 173 height 202
drag, startPoint x: 735, startPoint y: 272, endPoint x: 819, endPoint y: 248, distance: 87.7
click at [1145, 202] on div "Waiting on Customer 0 Status colour #FF4949 hex #FF4949 Save Cancel Notificatio…" at bounding box center [457, 372] width 2357 height 540
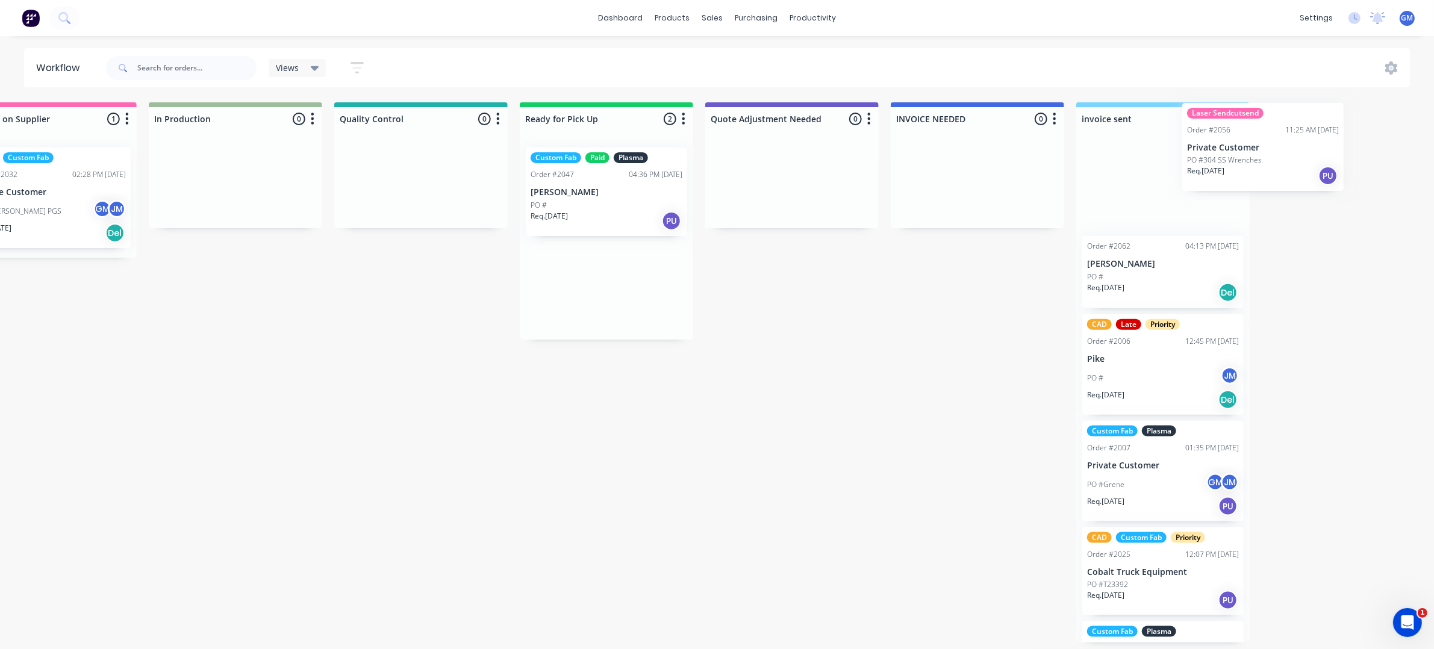
drag, startPoint x: 697, startPoint y: 269, endPoint x: 1175, endPoint y: 166, distance: 488.3
click at [1177, 166] on div "Waiting on Customer 0 Status colour #FF4949 hex #FF4949 Save Cancel Notificatio…" at bounding box center [365, 372] width 2357 height 540
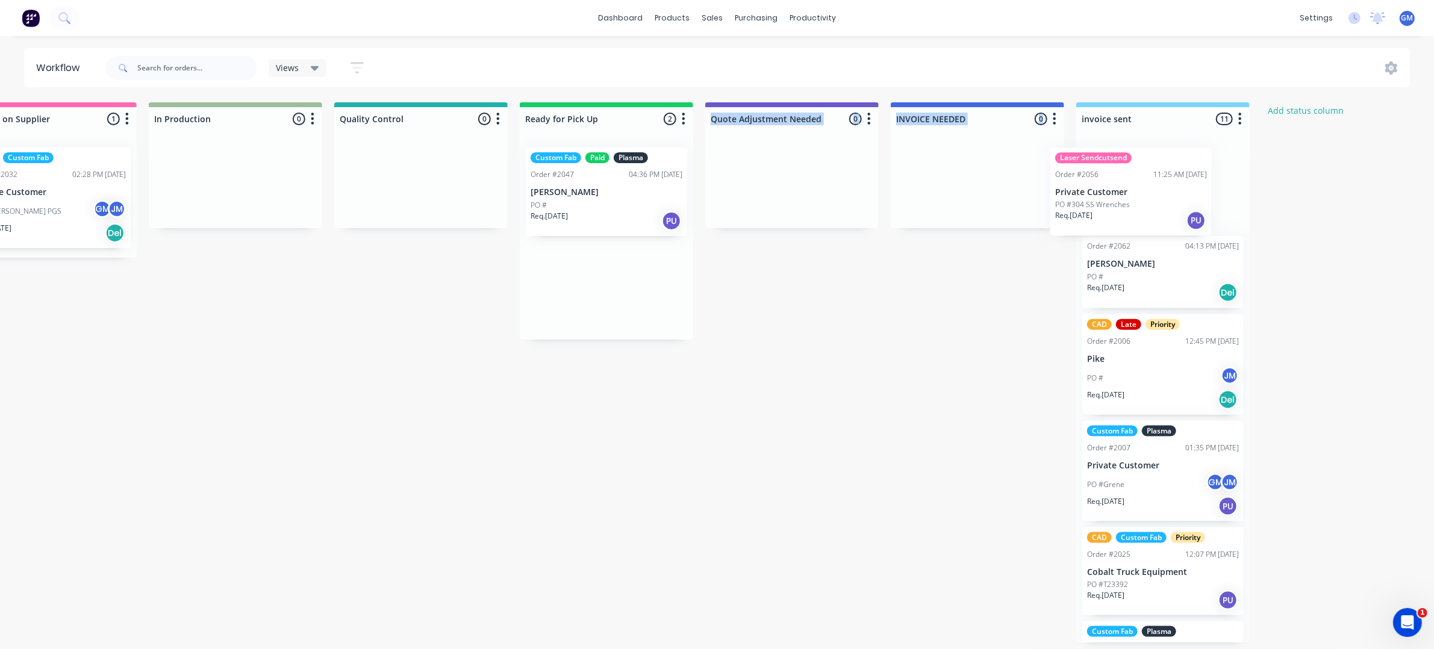
scroll to position [0, 836]
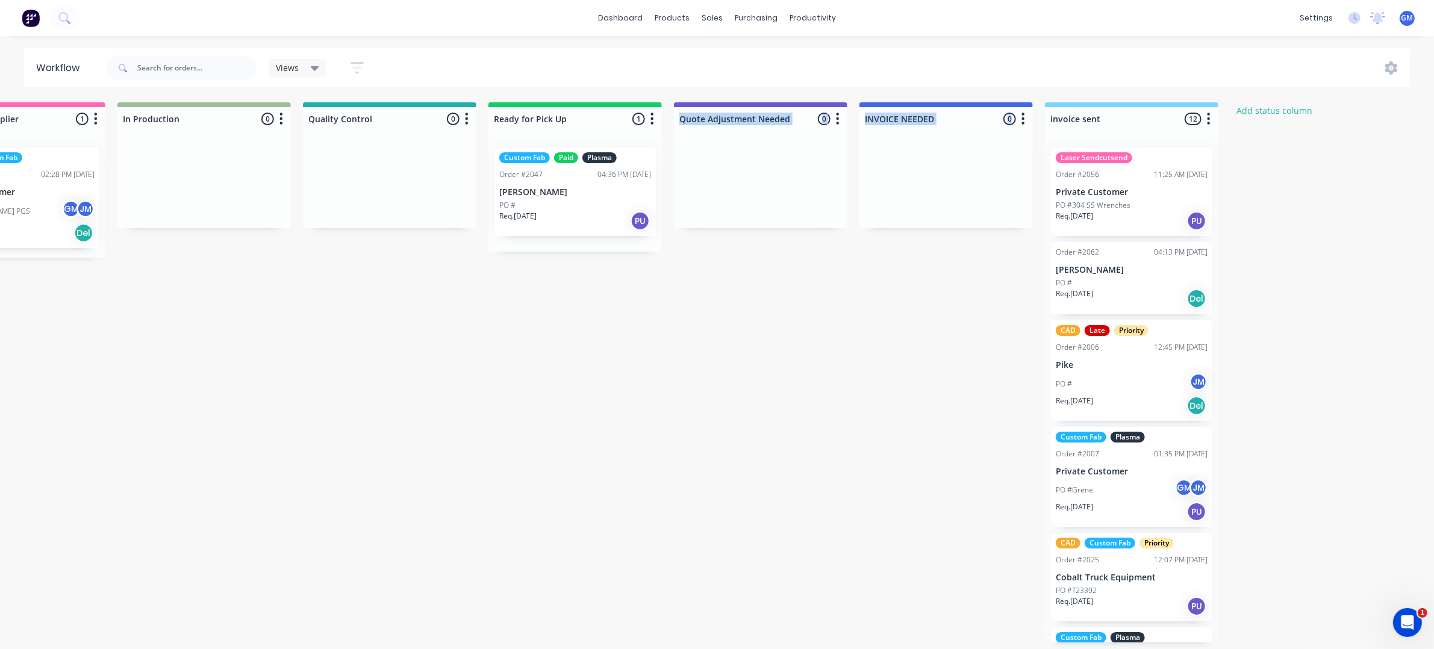
click at [717, 530] on div "Waiting on Customer 0 Status colour #FF4949 hex #FF4949 Save Cancel Notificatio…" at bounding box center [333, 372] width 2357 height 540
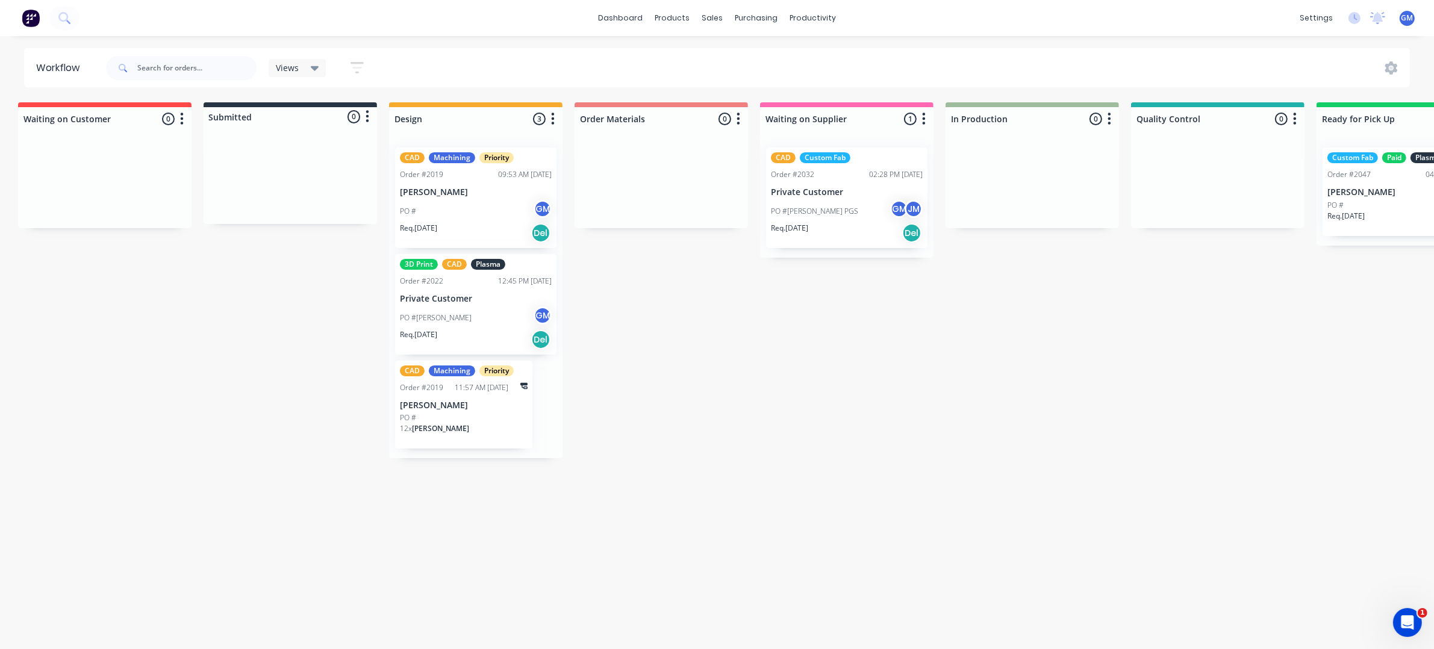
scroll to position [0, 0]
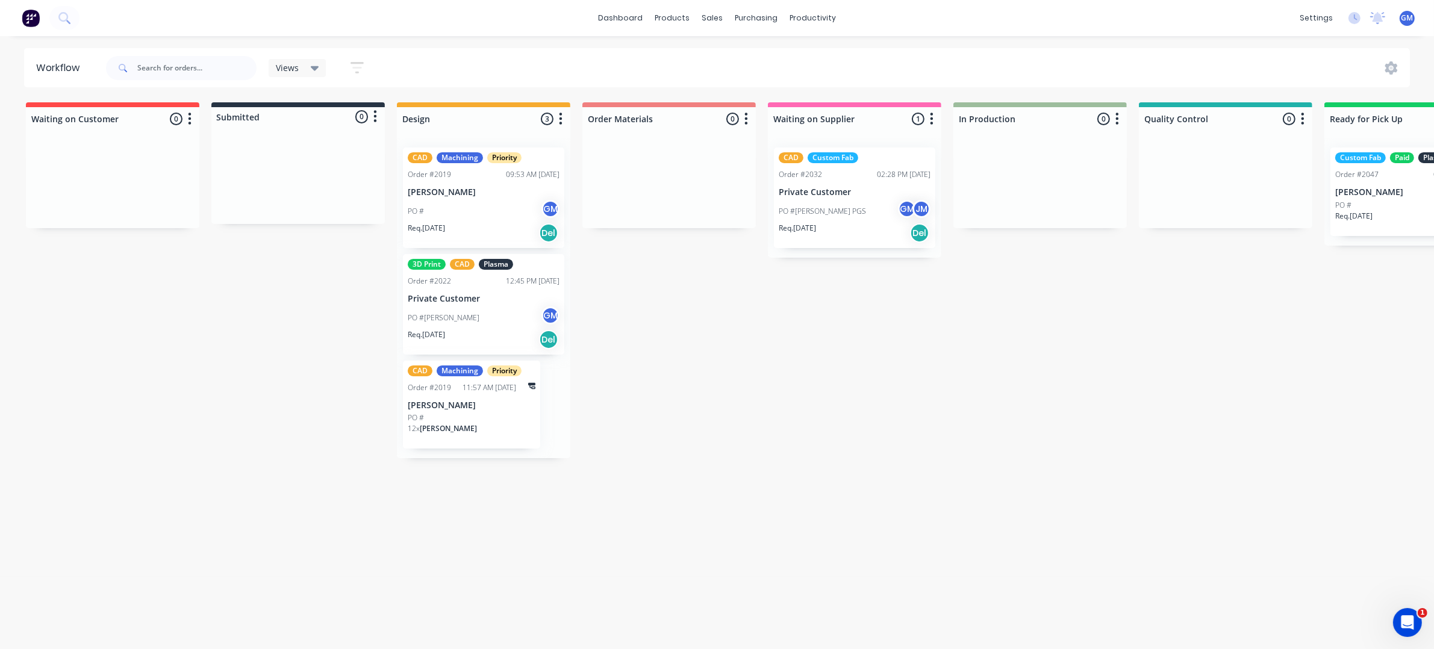
click at [717, 455] on div "Waiting on Customer 0 Status colour #FF4949 hex #FF4949 Save Cancel Notificatio…" at bounding box center [1169, 372] width 2357 height 540
click at [697, 500] on div "Waiting on Customer 0 Status colour #FF4949 hex #FF4949 Save Cancel Notificatio…" at bounding box center [1169, 372] width 2357 height 540
click at [682, 15] on div "products" at bounding box center [671, 18] width 47 height 18
click at [709, 58] on div "Product Catalogue" at bounding box center [725, 57] width 75 height 11
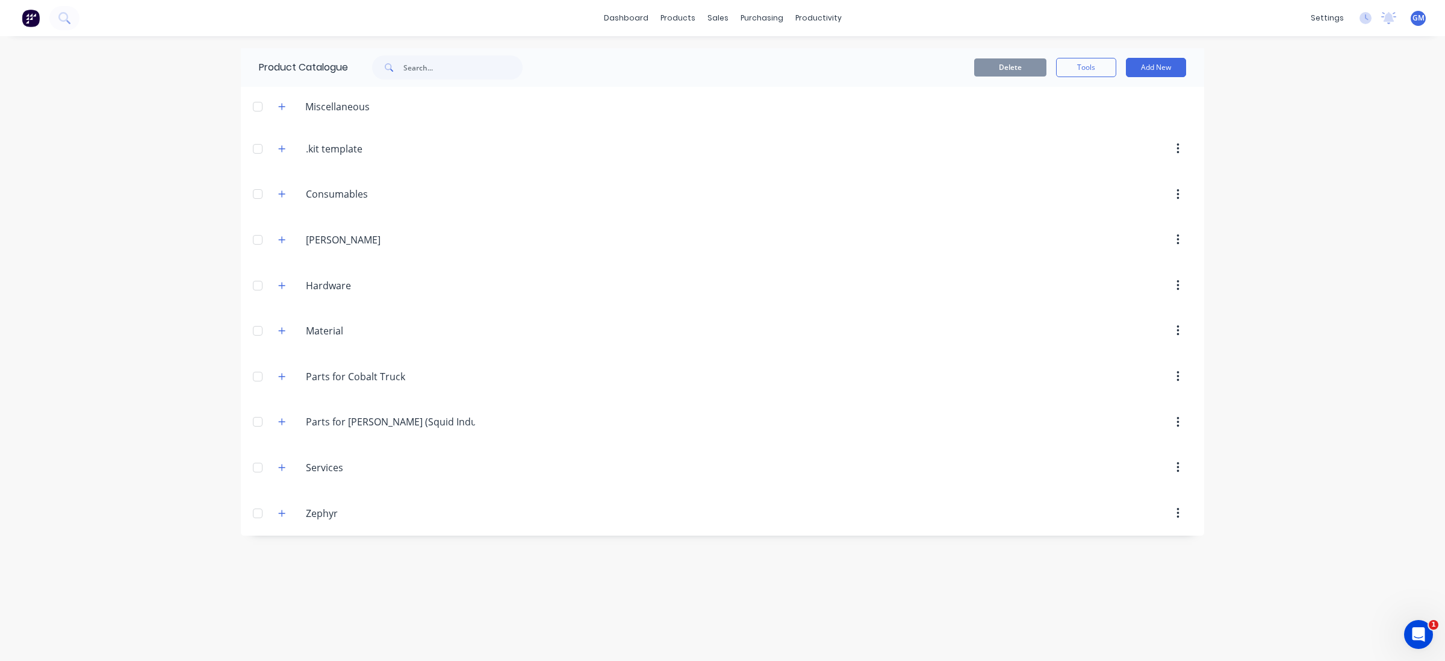
click at [290, 376] on div "Parts.for.Cobalt.Truck Parts for Cobalt Truck" at bounding box center [364, 376] width 190 height 22
click at [289, 376] on button "button" at bounding box center [282, 375] width 15 height 15
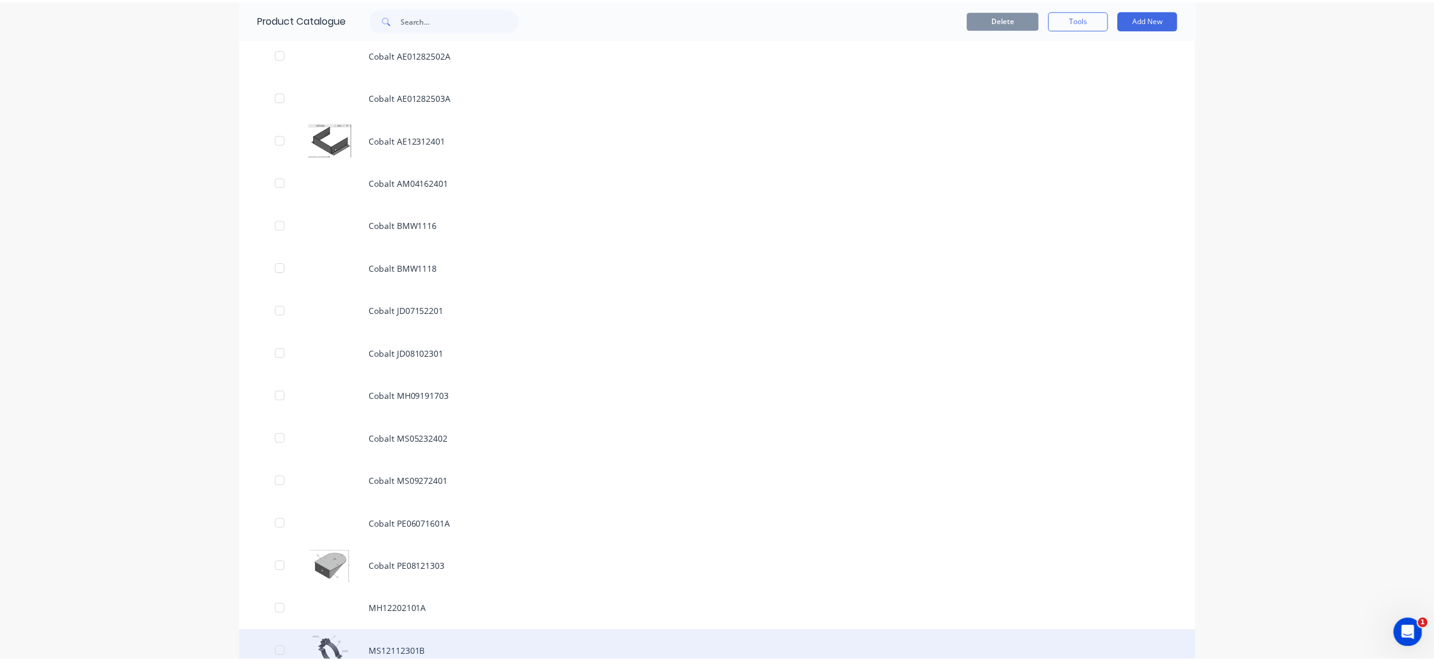
scroll to position [744, 0]
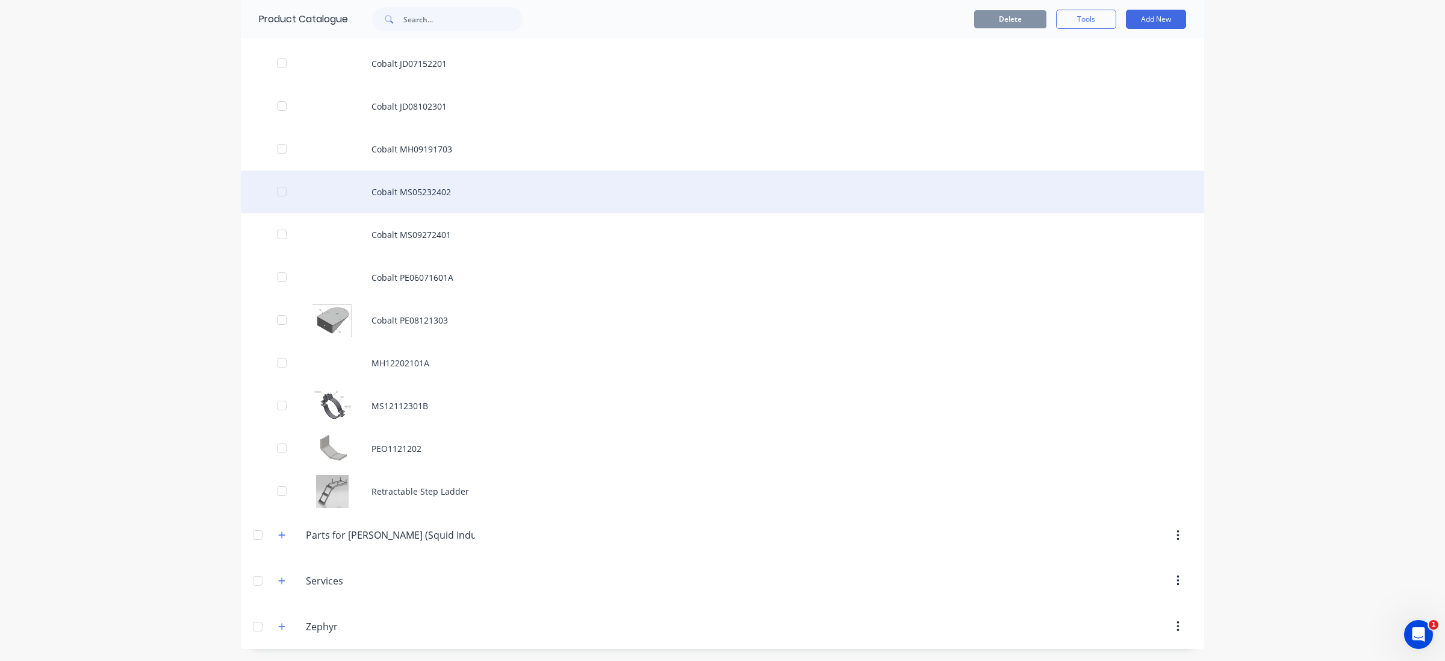
click at [489, 194] on div "Cobalt MS05232402" at bounding box center [722, 191] width 963 height 43
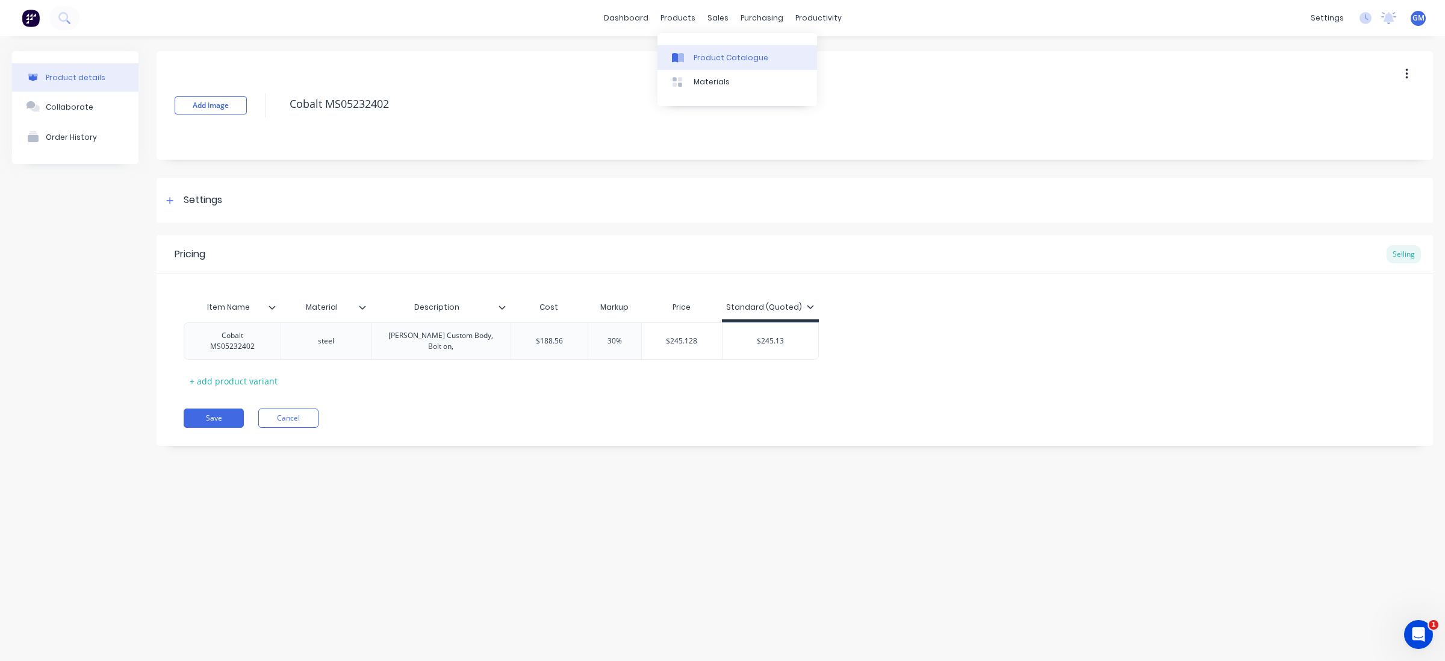
click at [709, 56] on div "Product Catalogue" at bounding box center [731, 57] width 75 height 11
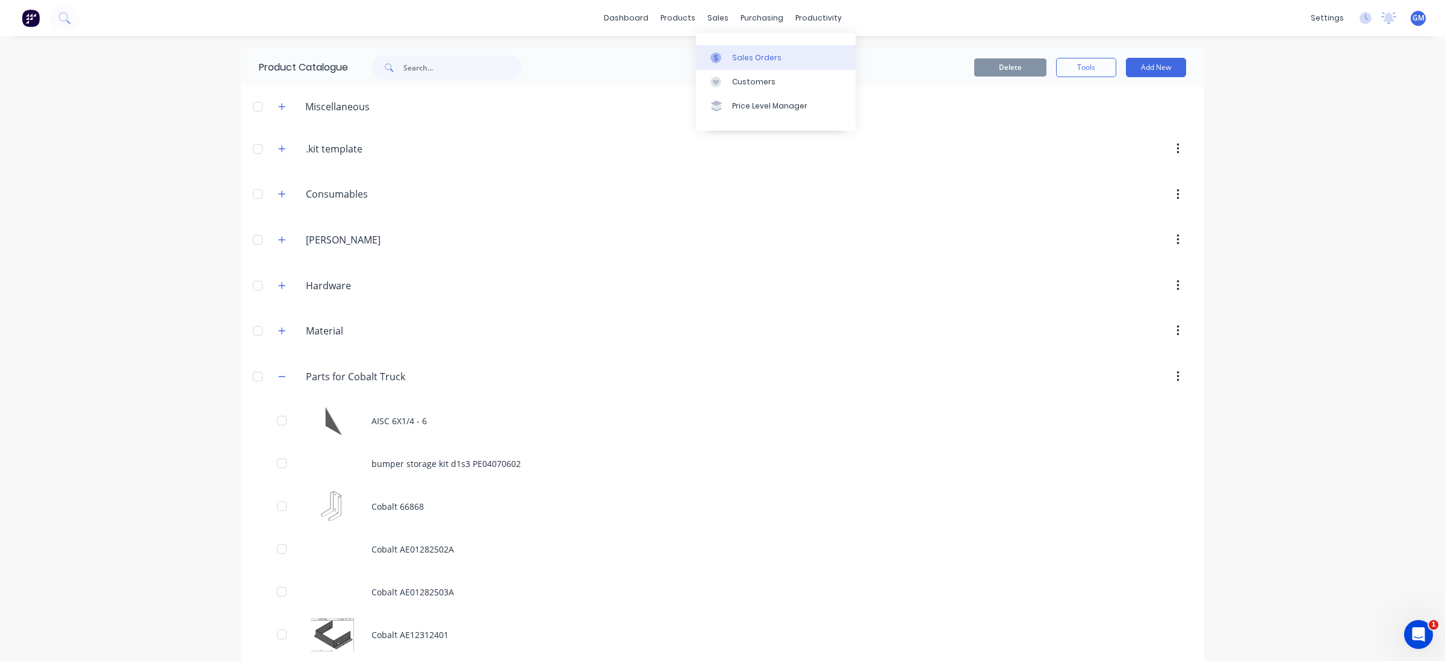
click at [732, 56] on div "Sales Orders" at bounding box center [756, 57] width 49 height 11
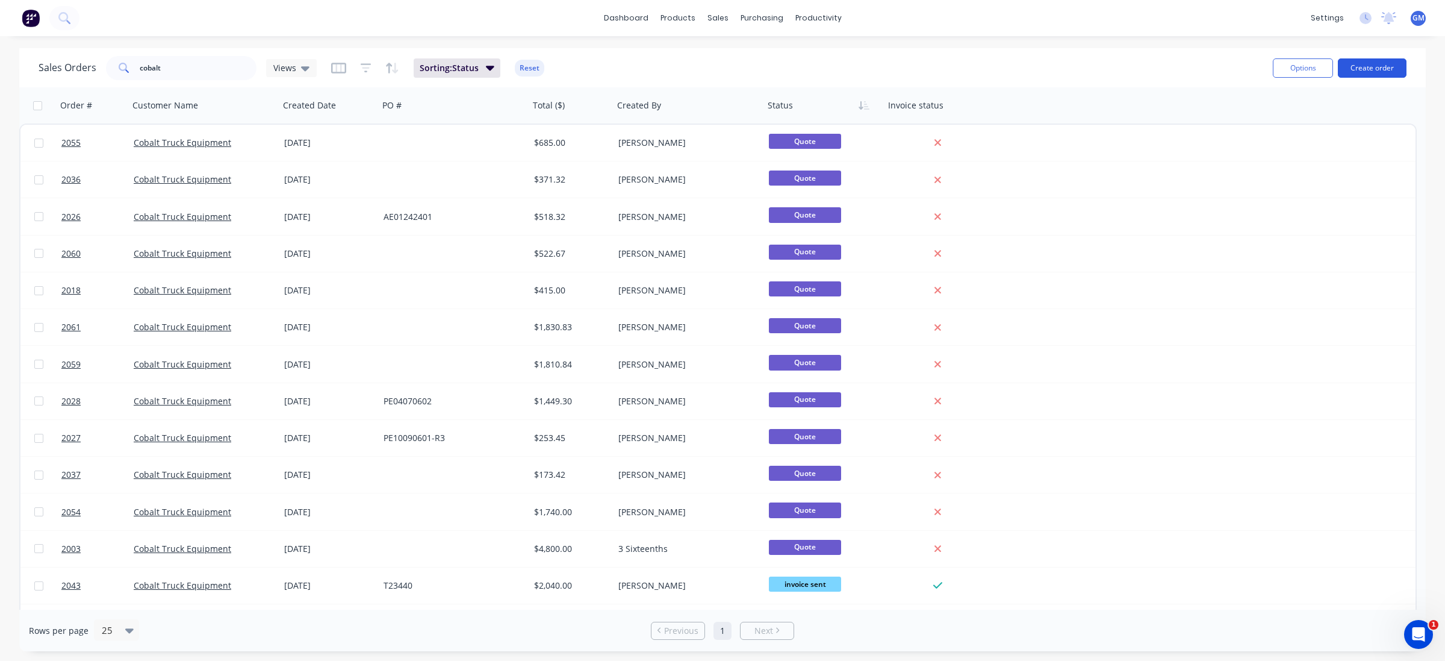
click at [1373, 71] on button "Create order" at bounding box center [1372, 67] width 69 height 19
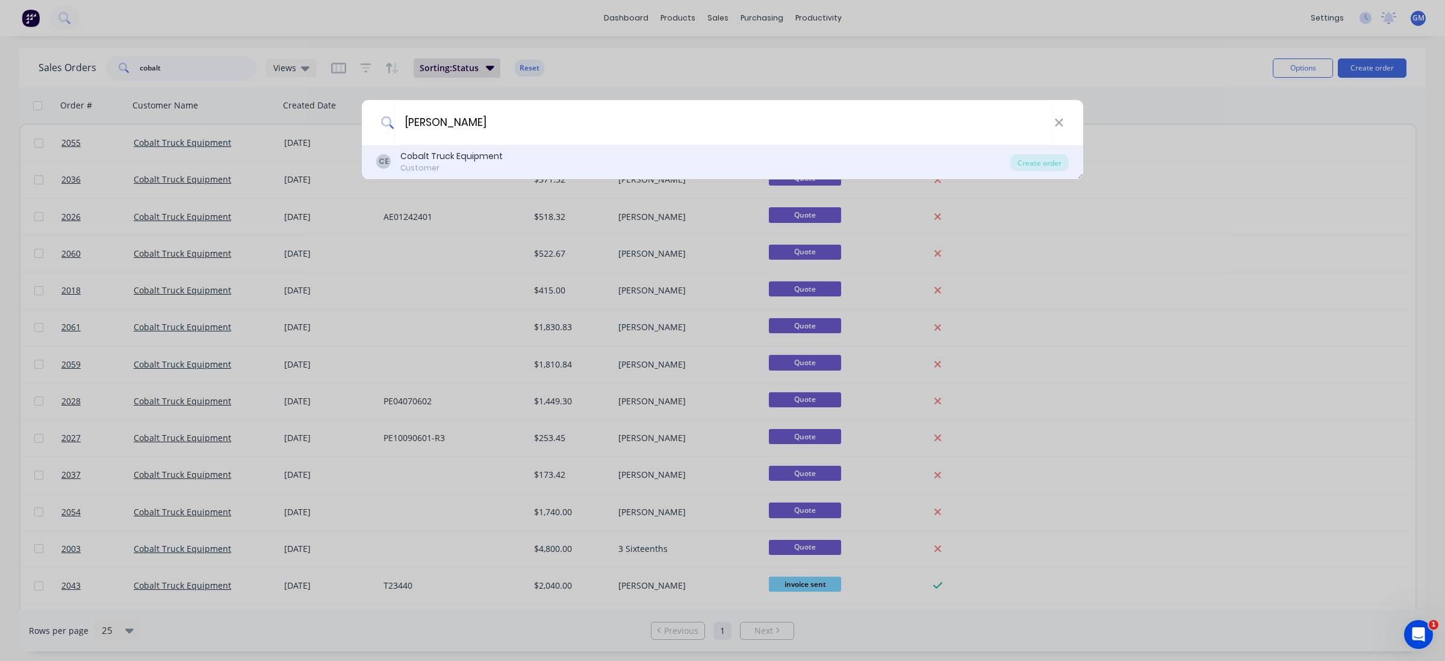
type input "[PERSON_NAME]"
click at [539, 154] on div "CE Cobalt Truck Equipment Customer" at bounding box center [693, 161] width 634 height 23
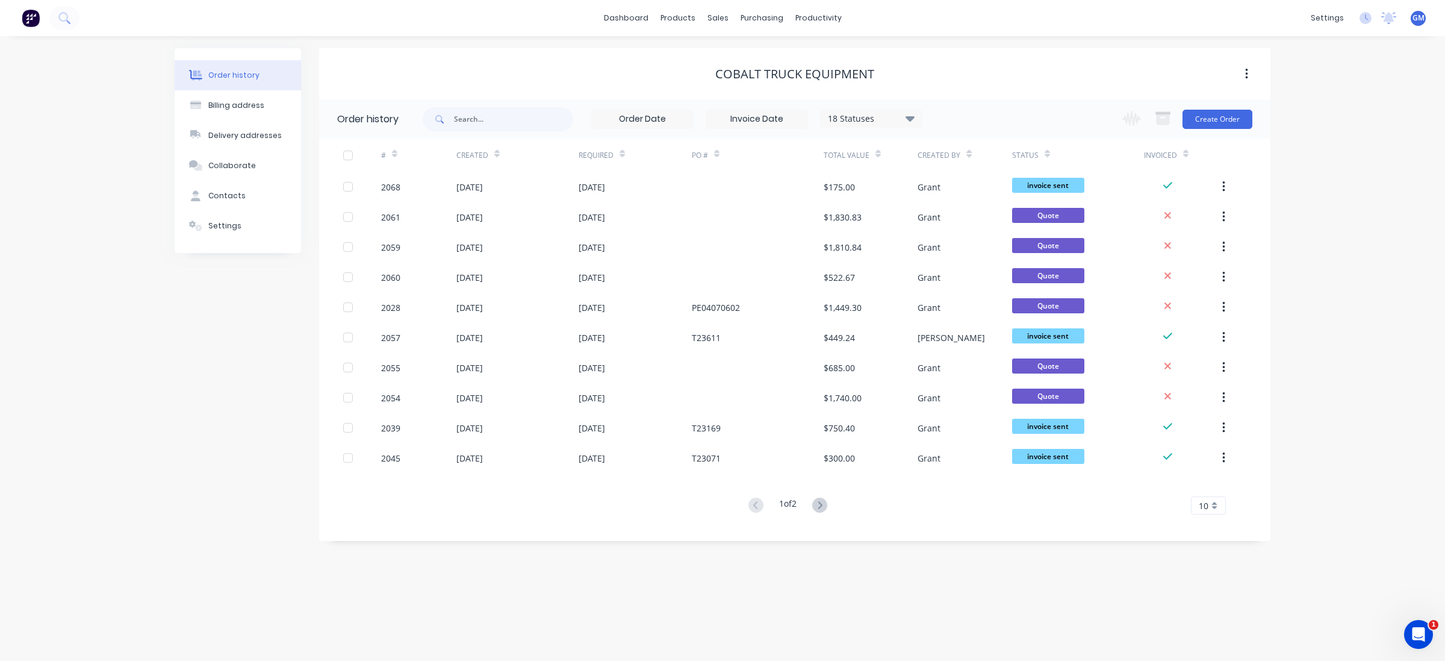
click at [1222, 130] on div "Change order status Waiting on Customer Submitted Design Order Materials Waitin…" at bounding box center [1183, 118] width 137 height 39
click at [1236, 112] on button "Create Order" at bounding box center [1218, 119] width 70 height 19
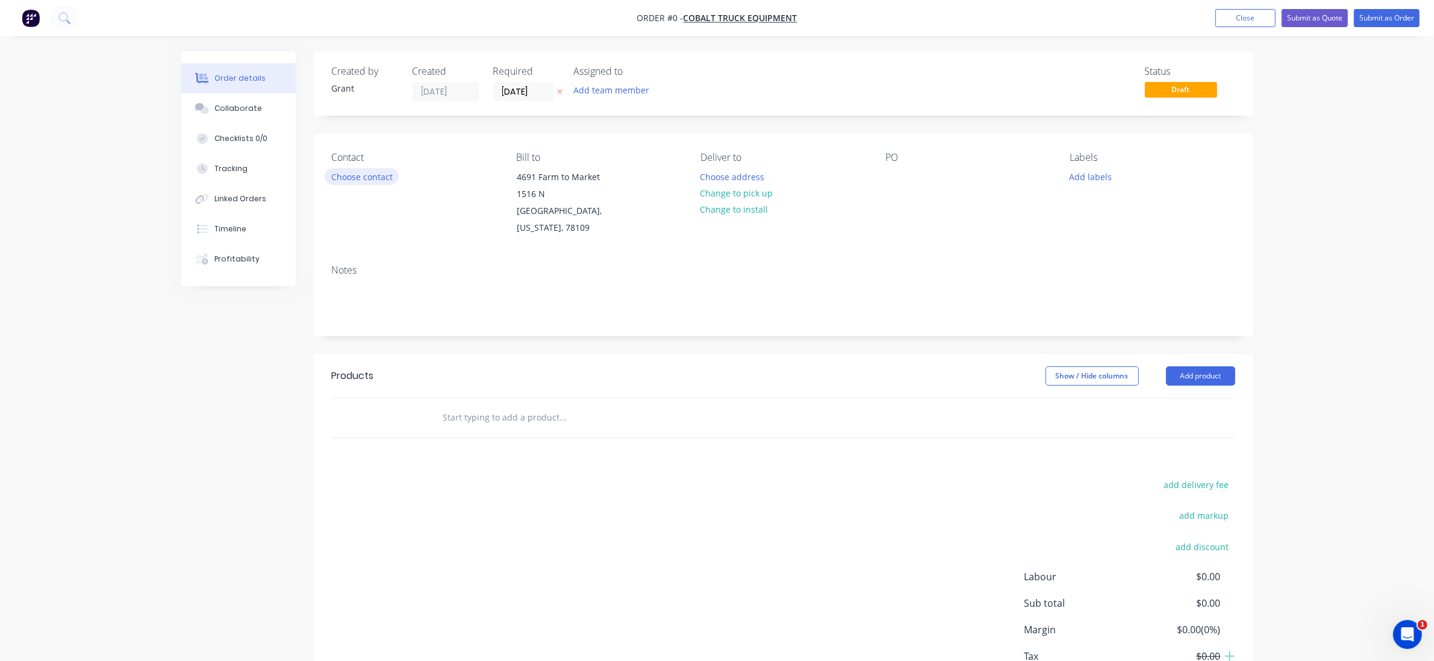
click at [380, 178] on button "Choose contact" at bounding box center [362, 176] width 74 height 16
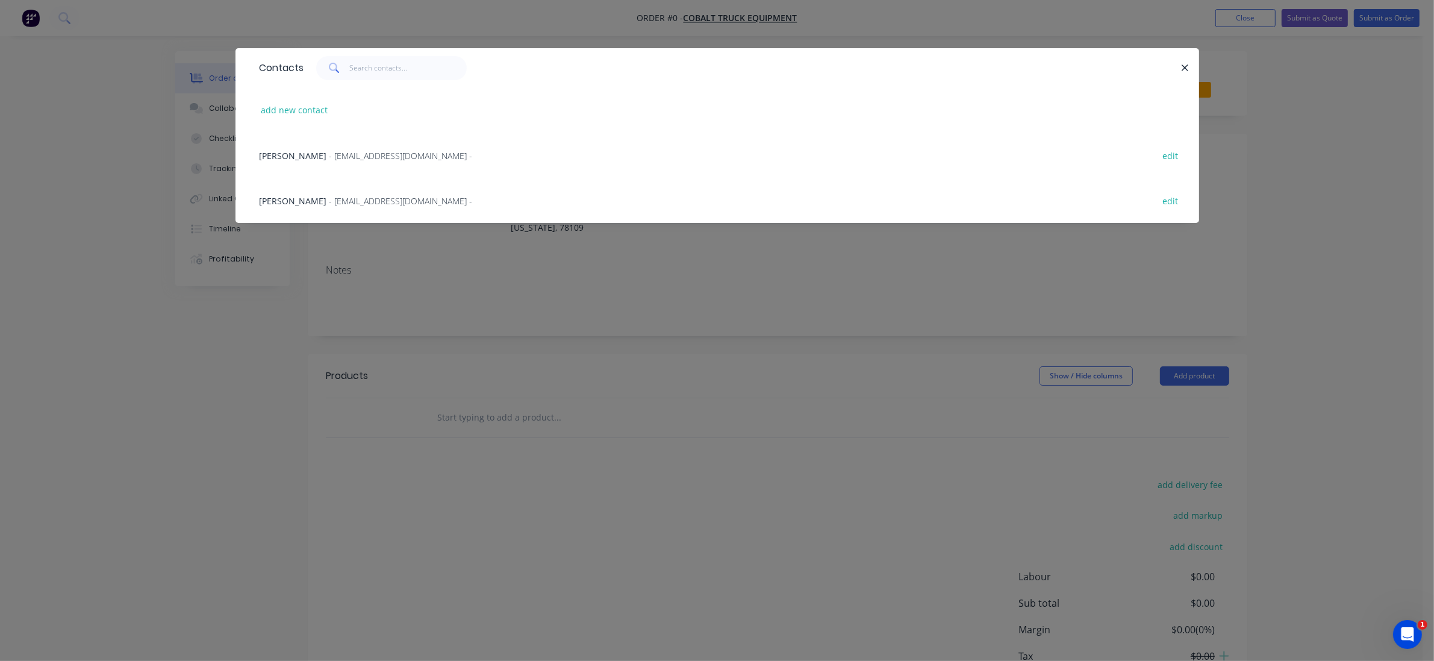
click at [396, 150] on span "- [EMAIL_ADDRESS][DOMAIN_NAME] -" at bounding box center [400, 155] width 143 height 11
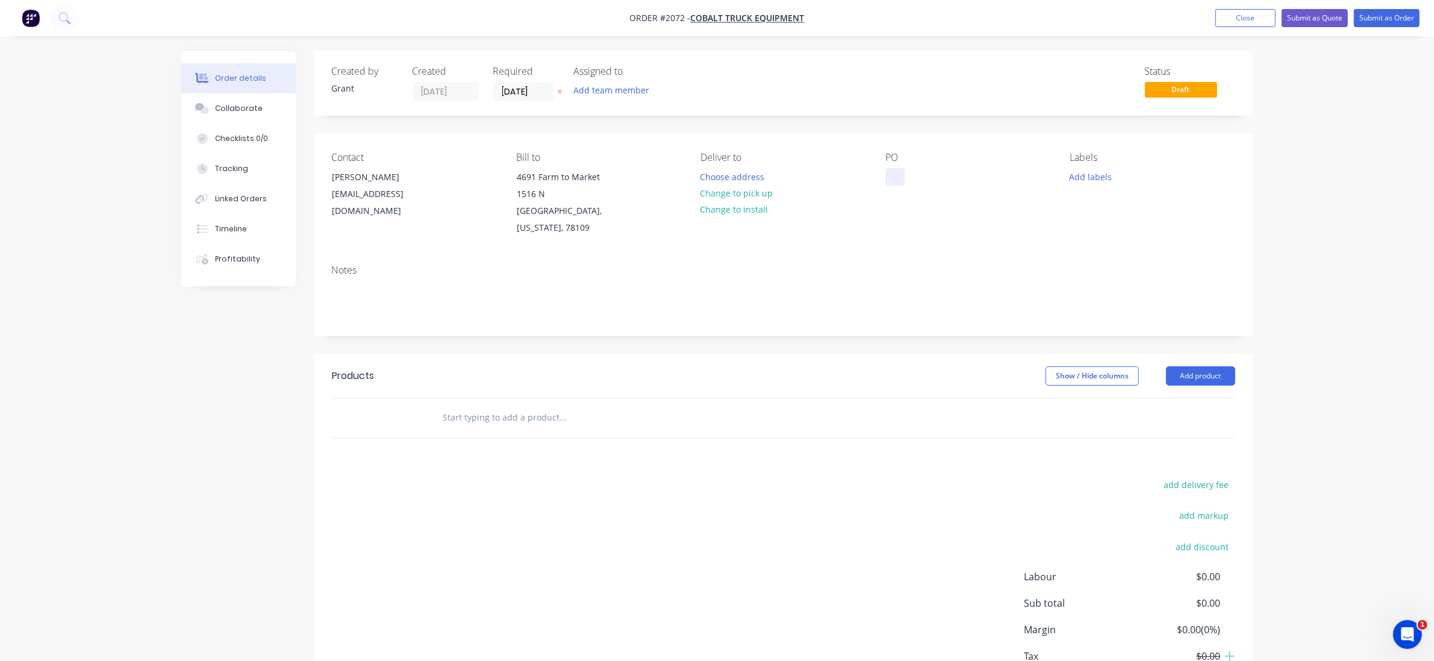
click at [893, 181] on div at bounding box center [894, 176] width 19 height 17
drag, startPoint x: 908, startPoint y: 179, endPoint x: 901, endPoint y: 175, distance: 7.9
click at [908, 179] on div "PO" at bounding box center [967, 194] width 165 height 85
drag, startPoint x: 894, startPoint y: 172, endPoint x: 900, endPoint y: 181, distance: 10.4
click at [894, 173] on div at bounding box center [894, 176] width 19 height 17
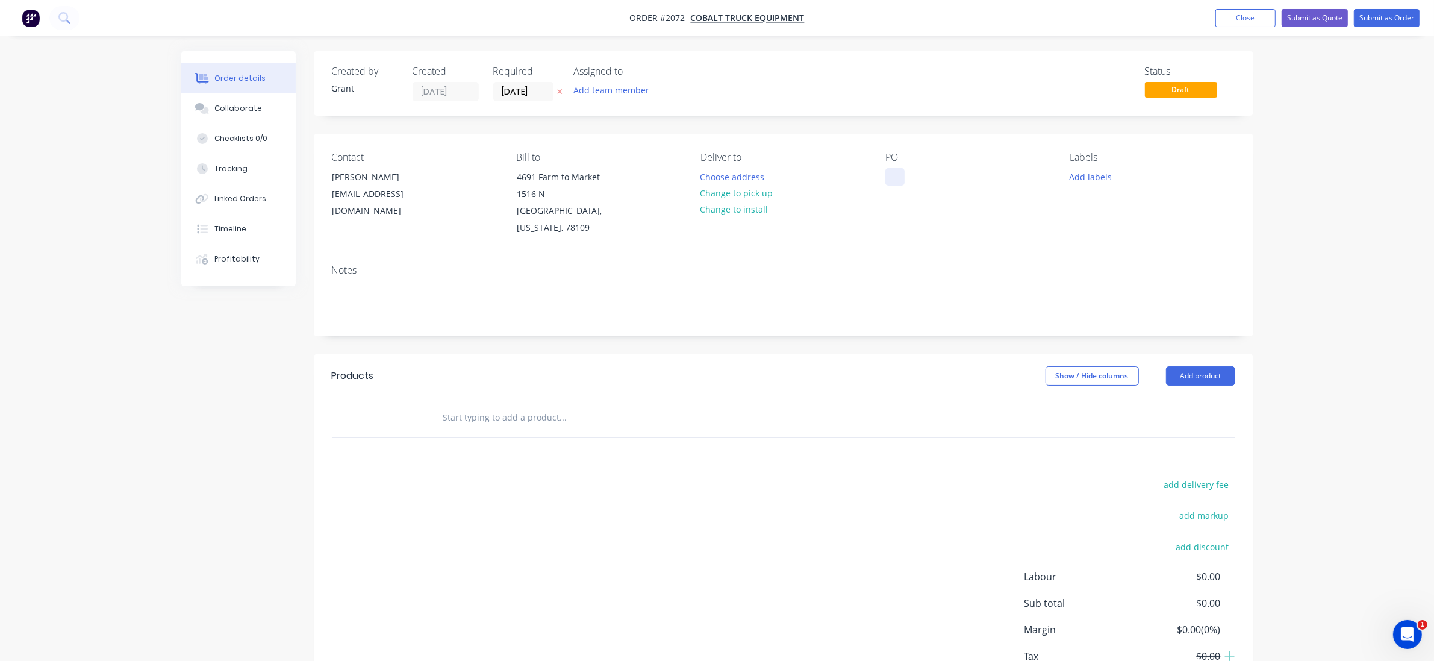
paste div
click at [935, 264] on div "Notes" at bounding box center [783, 269] width 903 height 11
click at [645, 548] on div "add delivery fee add markup add discount Labour $0.00 Sub total $0.00 Margin $0…" at bounding box center [783, 592] width 903 height 232
click at [1119, 173] on div "Add labels" at bounding box center [1151, 176] width 165 height 16
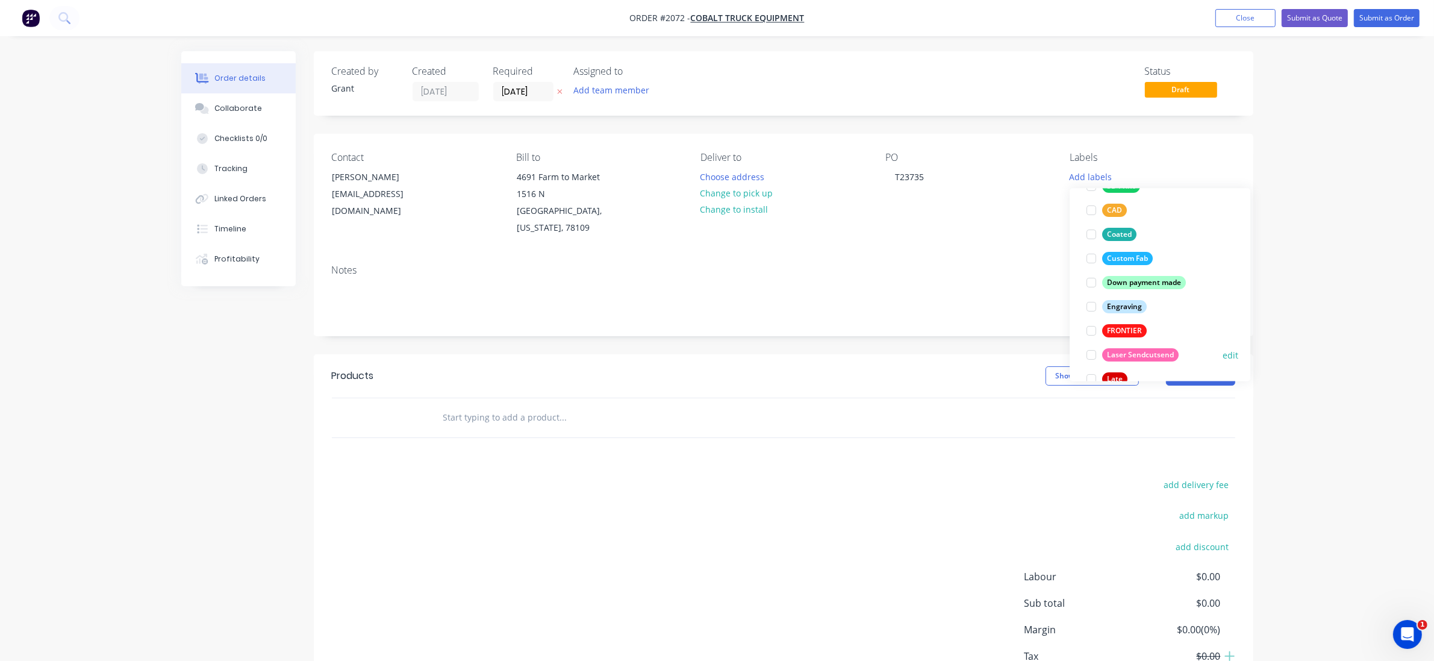
scroll to position [63, 0]
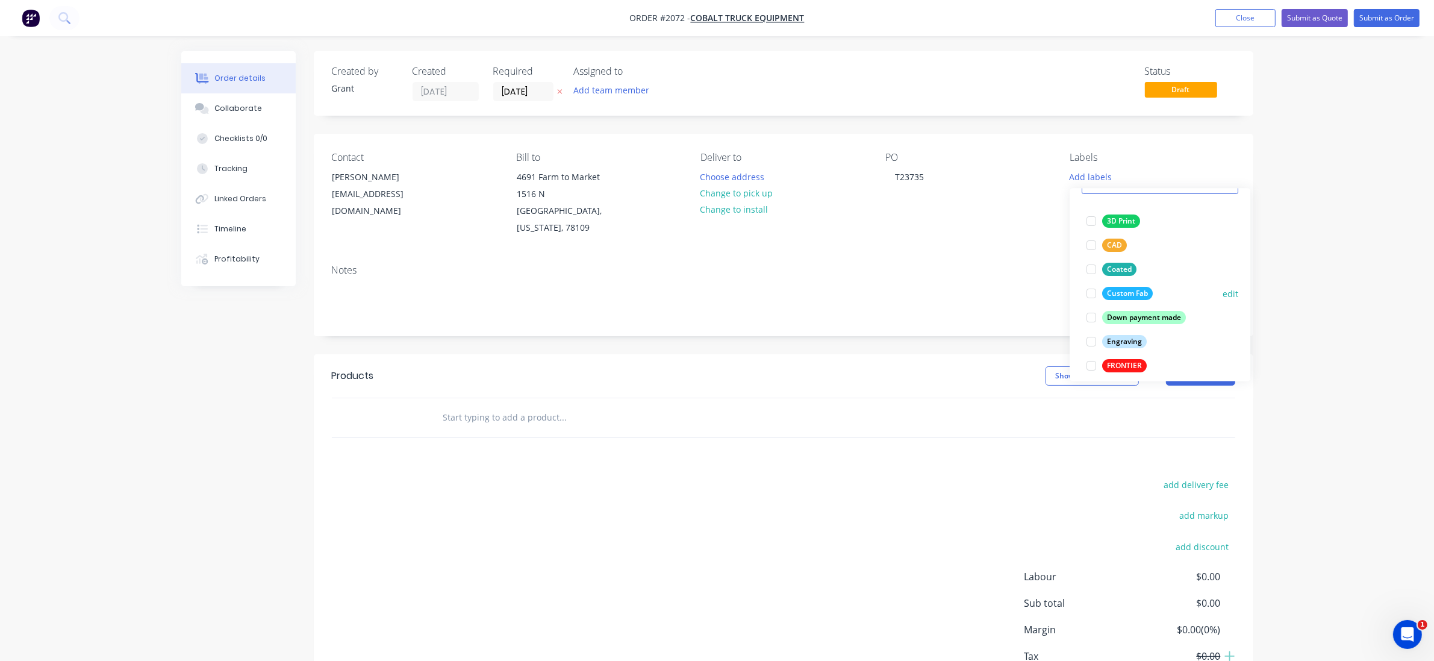
click at [1093, 293] on div at bounding box center [1091, 294] width 24 height 24
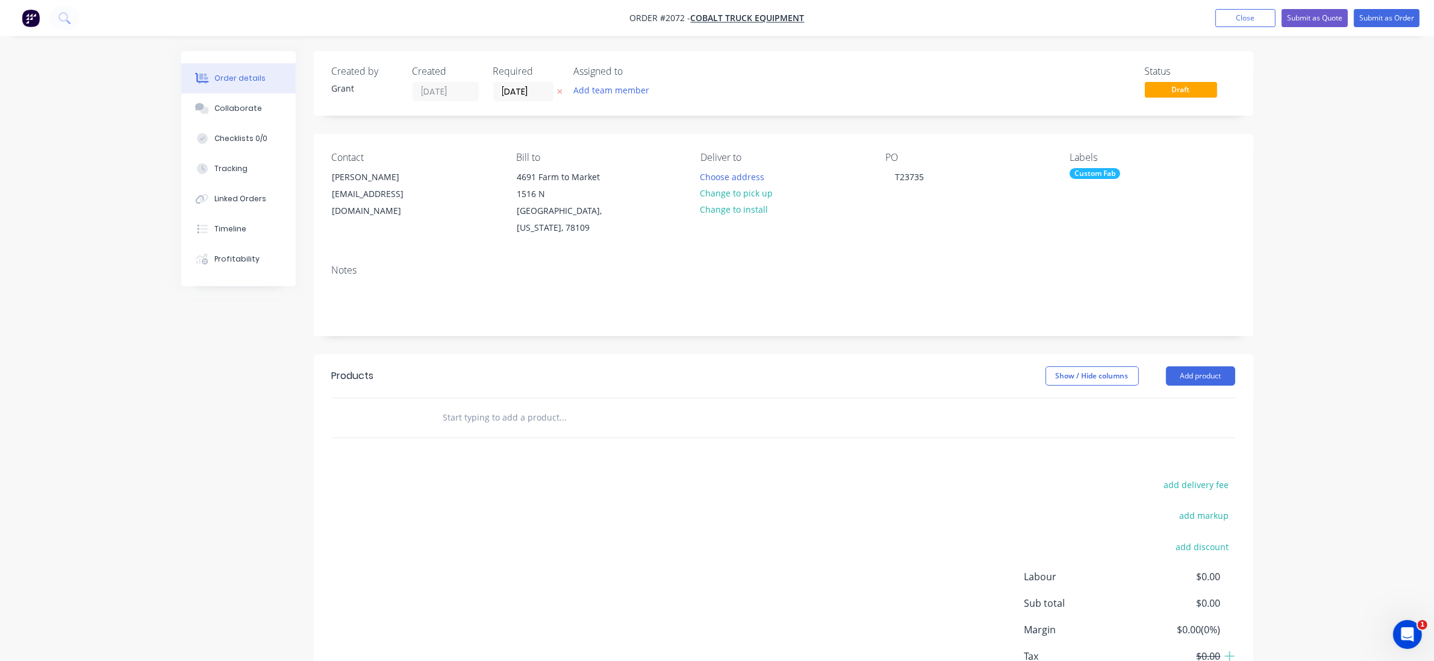
drag, startPoint x: 751, startPoint y: 517, endPoint x: 723, endPoint y: 502, distance: 32.1
click at [744, 512] on div "add delivery fee add markup add discount Labour $0.00 Sub total $0.00 Margin $0…" at bounding box center [783, 592] width 903 height 232
click at [461, 405] on input "text" at bounding box center [563, 417] width 241 height 24
type input "M"
click at [489, 406] on input "text" at bounding box center [563, 417] width 241 height 24
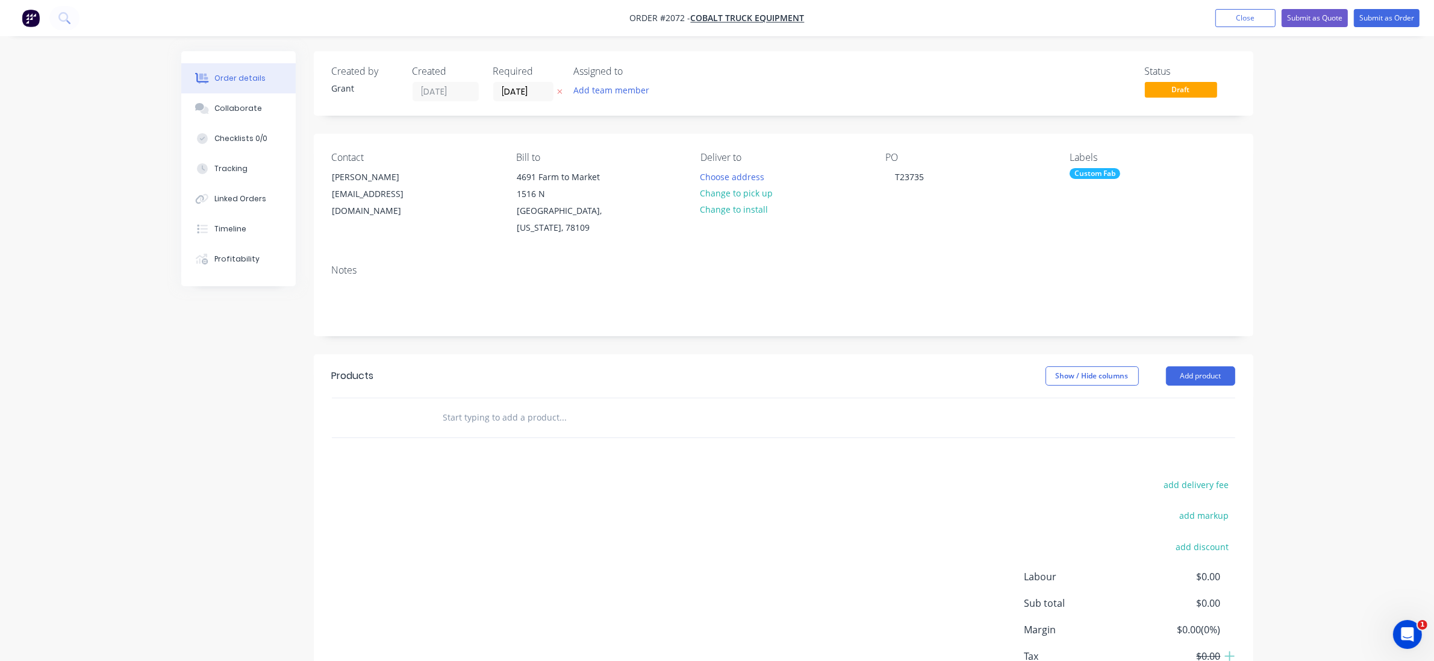
paste input "MS11222301"
type input "MS11222301"
click at [323, 532] on div "add delivery fee add markup add discount Labour $0.00 Sub total $0.00 Margin $0…" at bounding box center [783, 592] width 939 height 232
click at [1202, 368] on button "Add product" at bounding box center [1200, 375] width 69 height 19
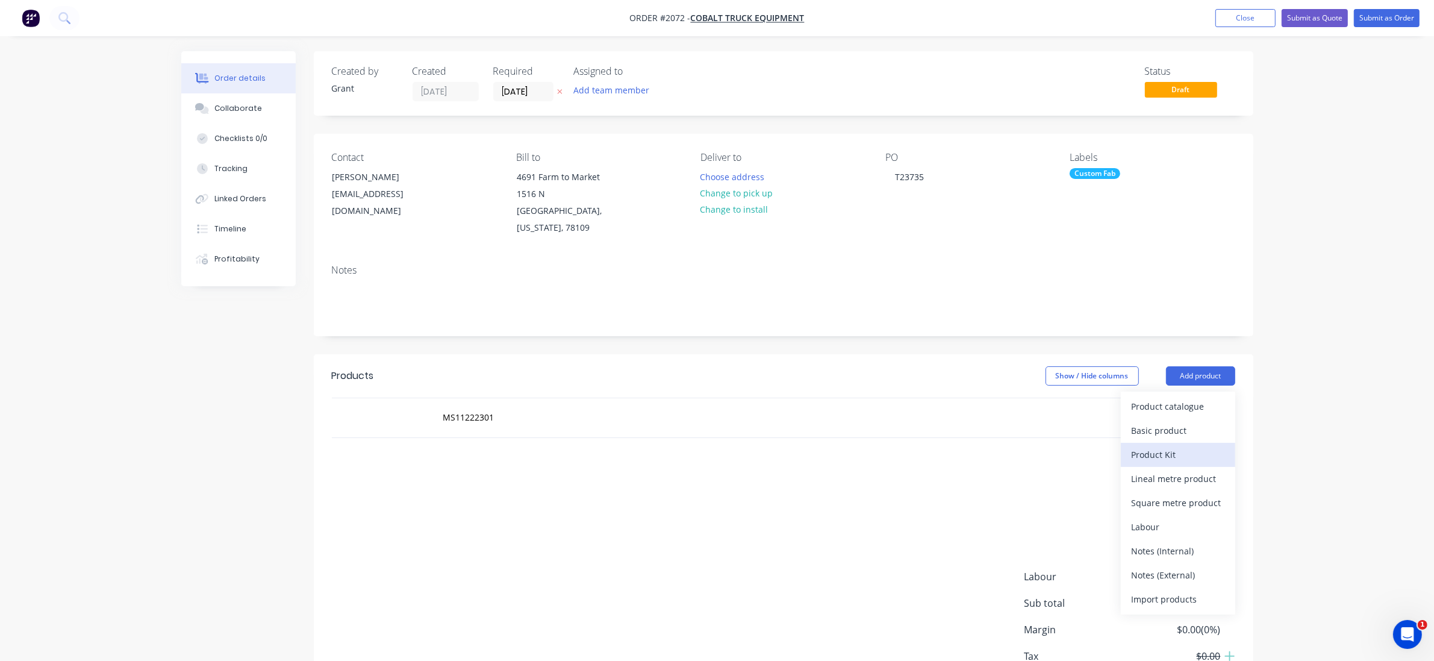
click at [1181, 446] on div "Product Kit" at bounding box center [1177, 454] width 93 height 17
click at [1199, 421] on div "Standard pricing" at bounding box center [1177, 429] width 93 height 17
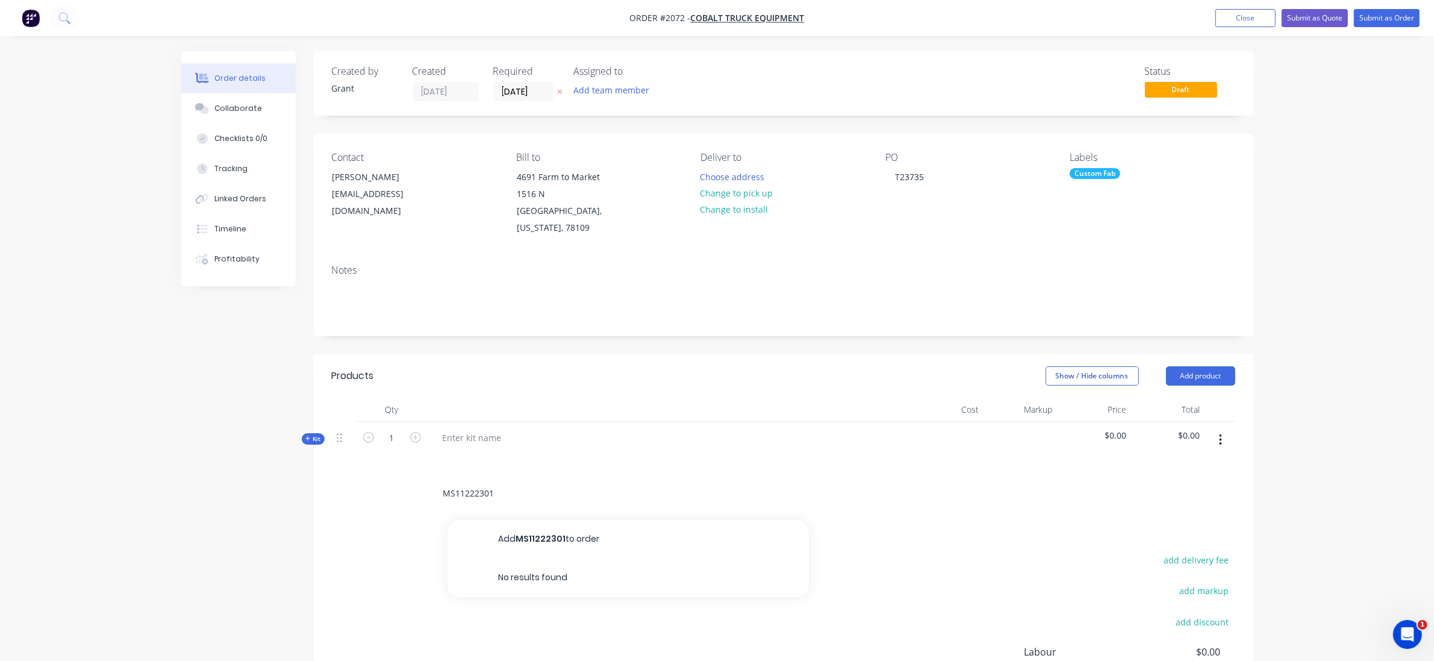
drag, startPoint x: 504, startPoint y: 476, endPoint x: 424, endPoint y: 461, distance: 80.9
click at [424, 474] on div "MS11222301 Add MS11222301 to order No results found" at bounding box center [783, 493] width 903 height 39
click at [473, 429] on div at bounding box center [472, 437] width 78 height 17
paste div
click at [405, 570] on div "add delivery fee add markup add discount Labour $0.00 Sub total $0.00 Margin $0…" at bounding box center [783, 668] width 903 height 232
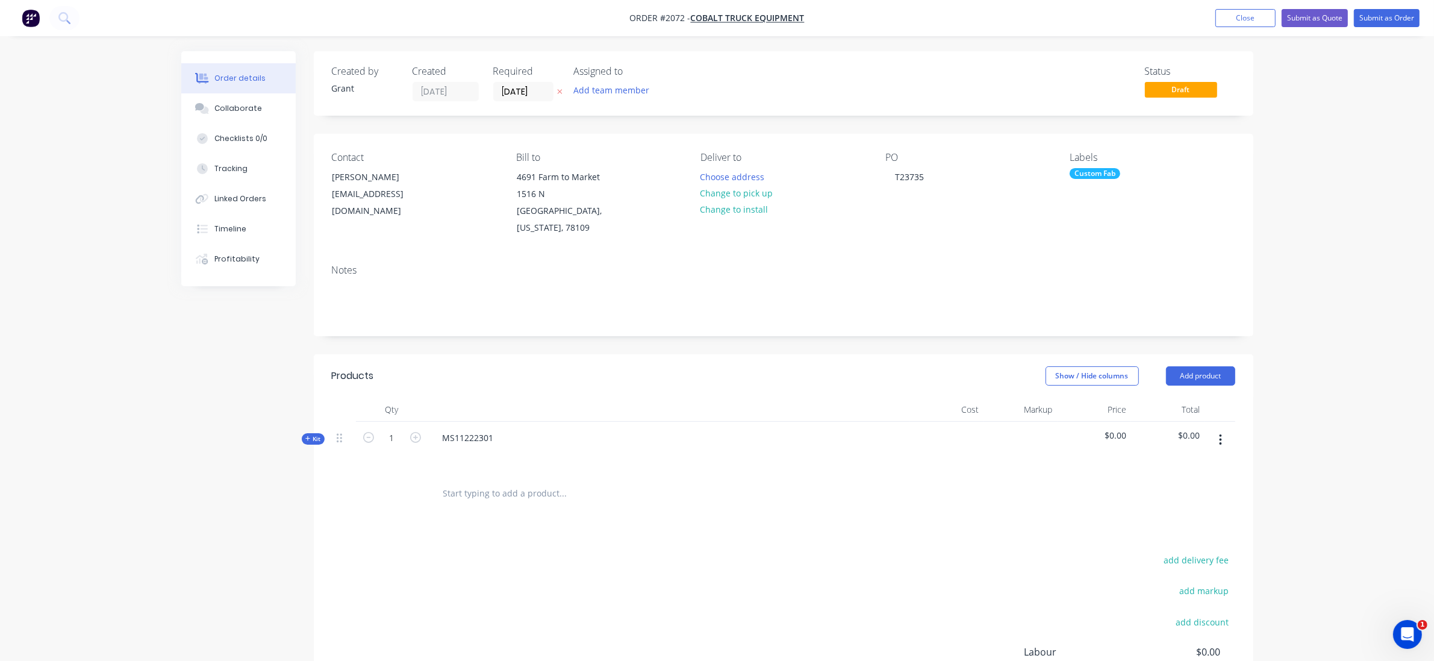
click at [310, 434] on span "Kit" at bounding box center [313, 438] width 16 height 9
click at [1222, 429] on button "button" at bounding box center [1220, 440] width 28 height 22
click at [462, 474] on input "text" at bounding box center [563, 486] width 241 height 24
type input "a"
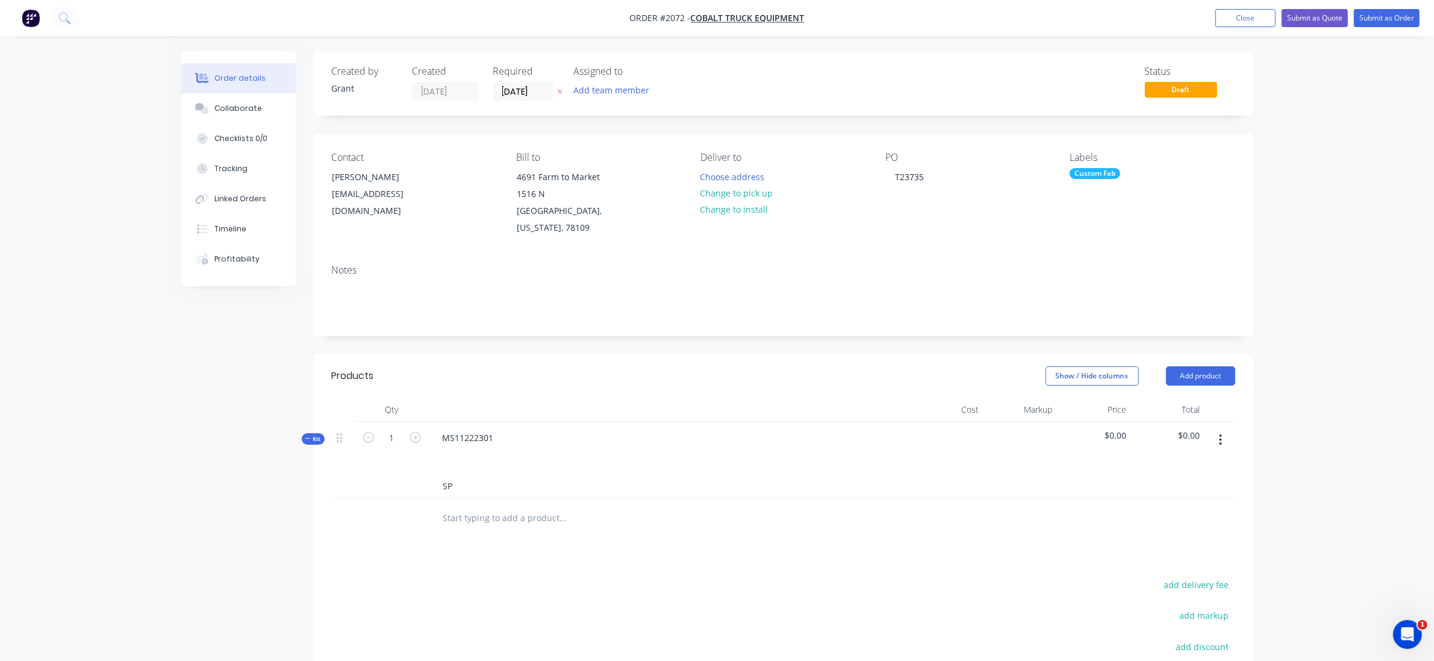
type input "S"
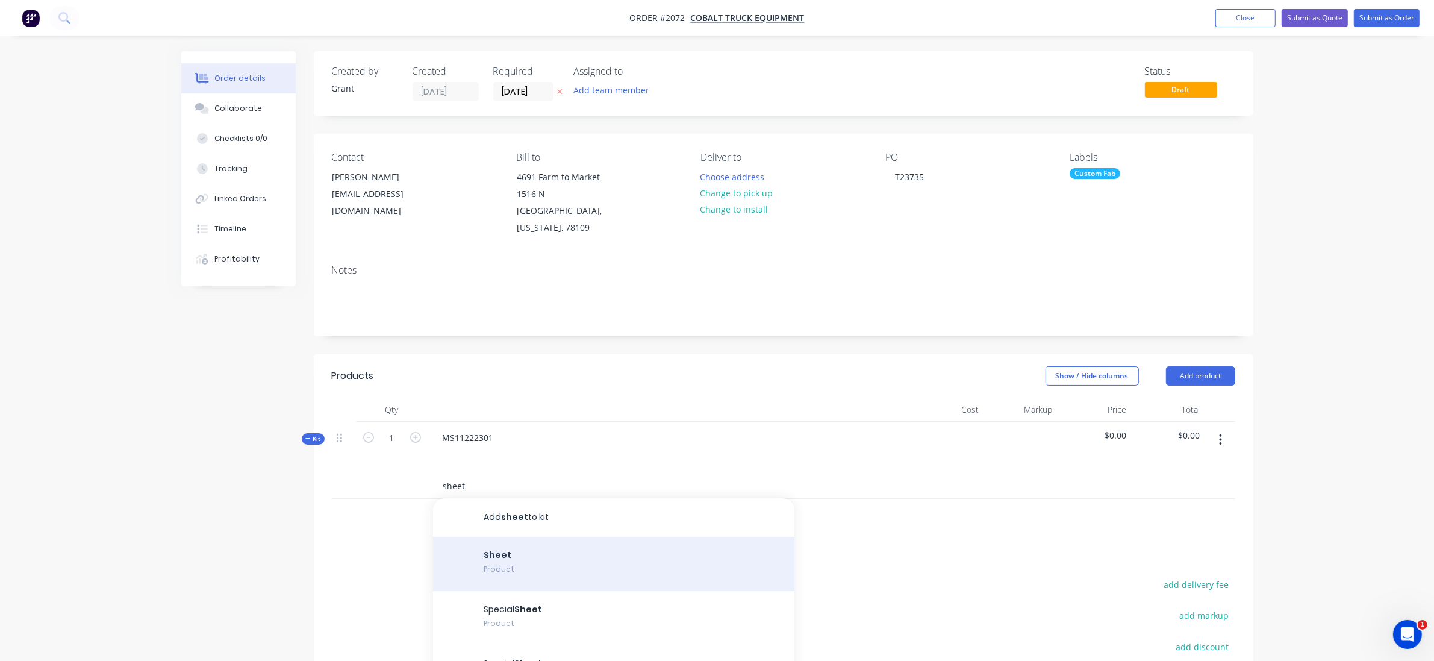
type input "sheet"
click at [503, 536] on div "Sheet Product" at bounding box center [613, 563] width 361 height 54
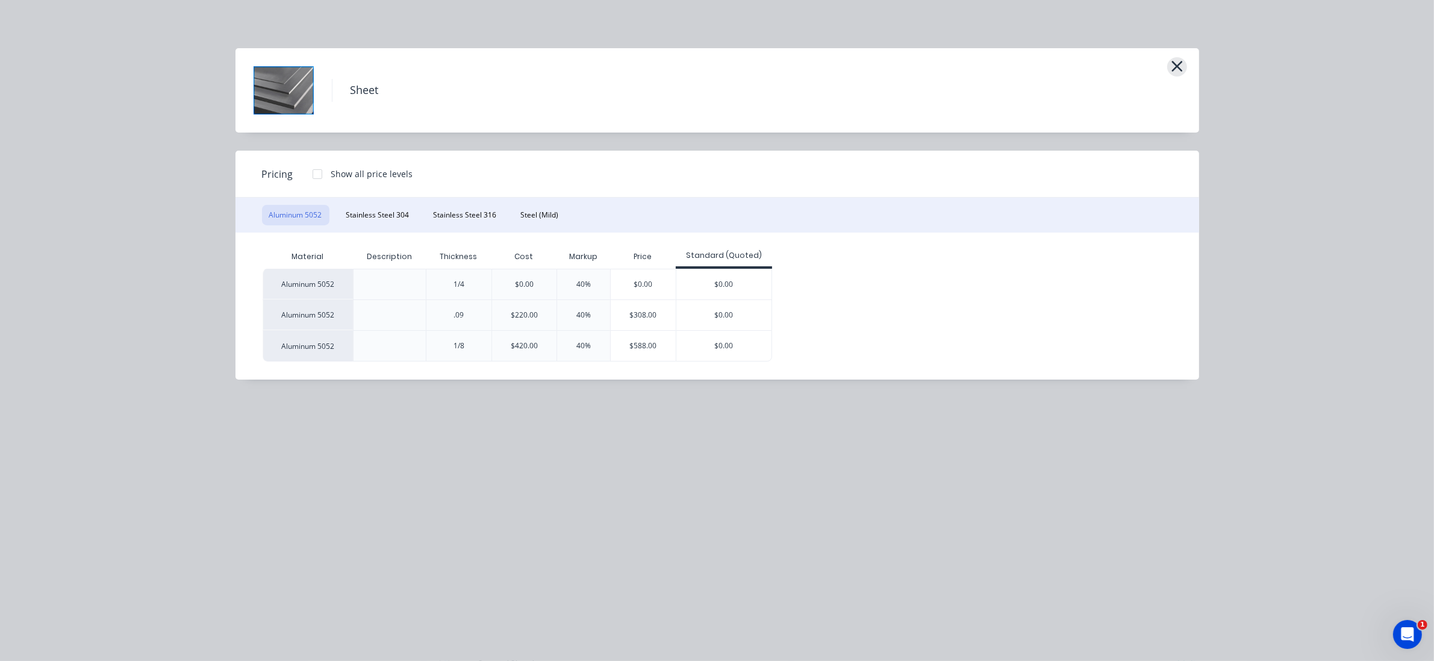
click at [1167, 64] on button "button" at bounding box center [1177, 66] width 20 height 19
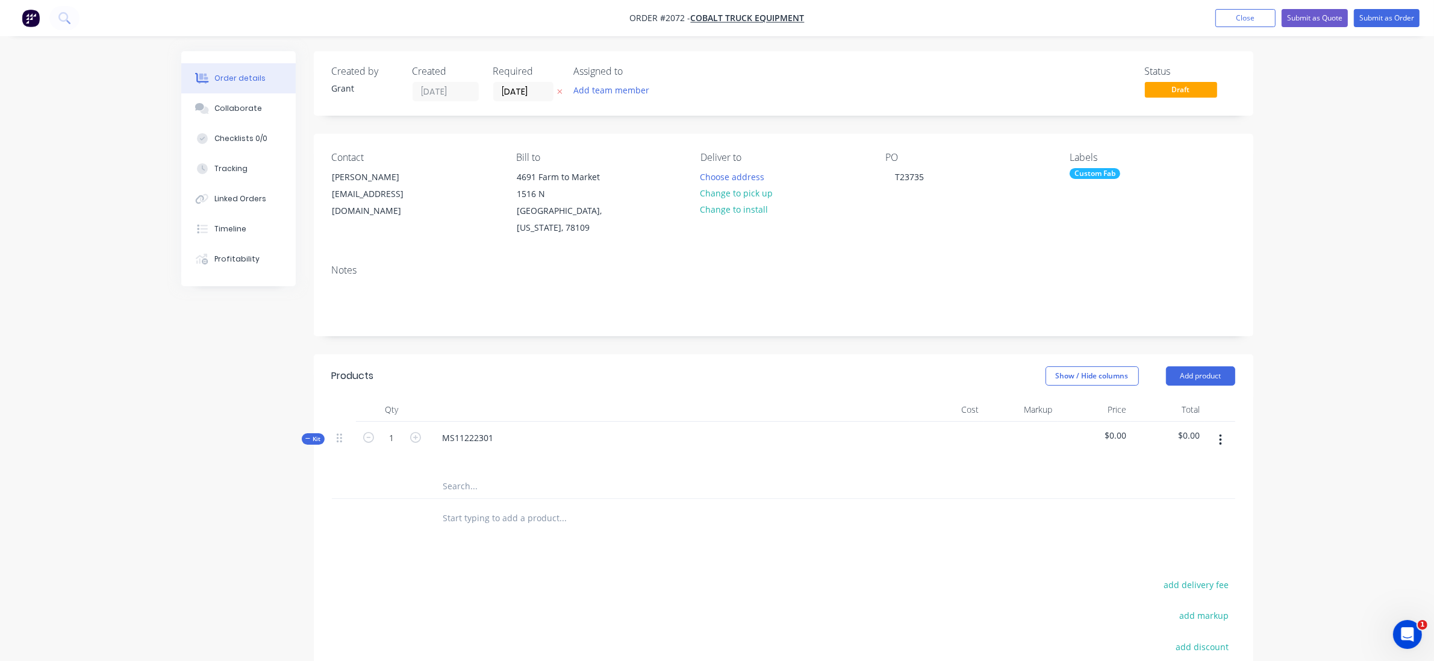
click at [1228, 429] on button "button" at bounding box center [1220, 440] width 28 height 22
click at [1195, 487] on div "Add product to kit" at bounding box center [1177, 495] width 93 height 17
click at [1196, 511] on div "Product catalogue" at bounding box center [1177, 519] width 93 height 17
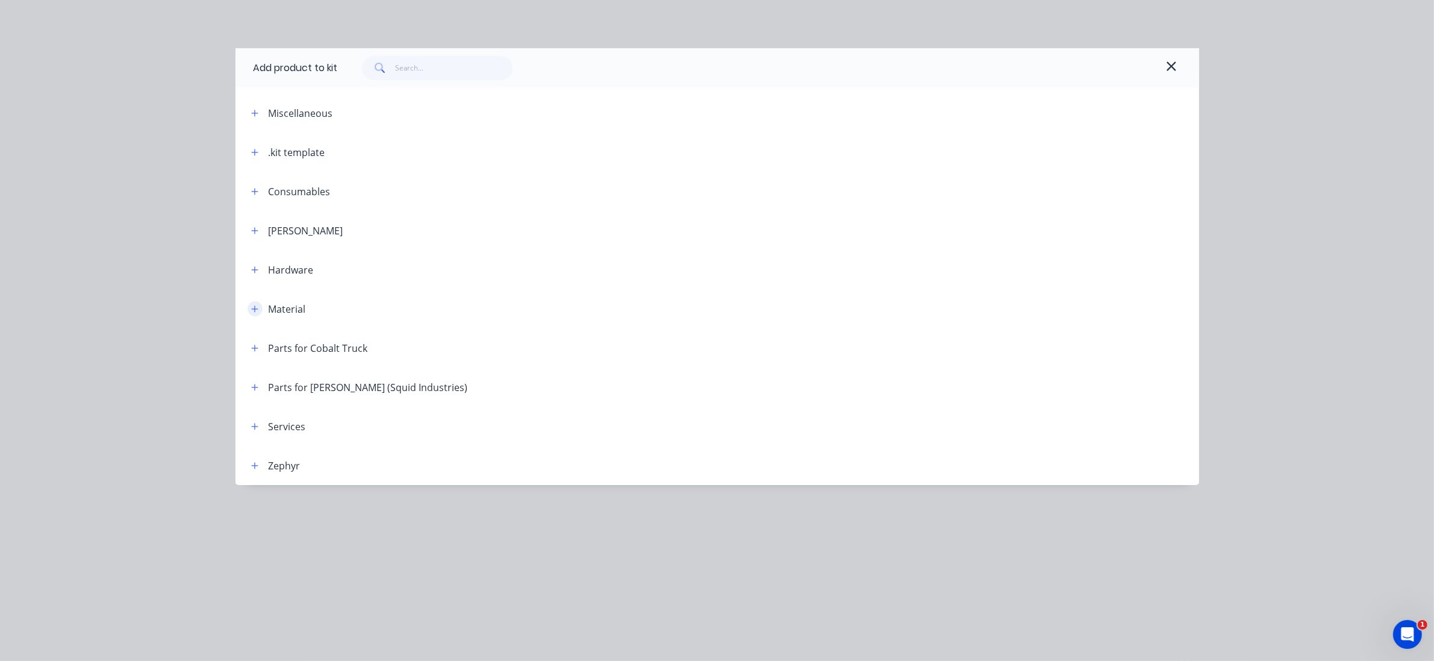
click at [247, 311] on button "button" at bounding box center [254, 308] width 15 height 15
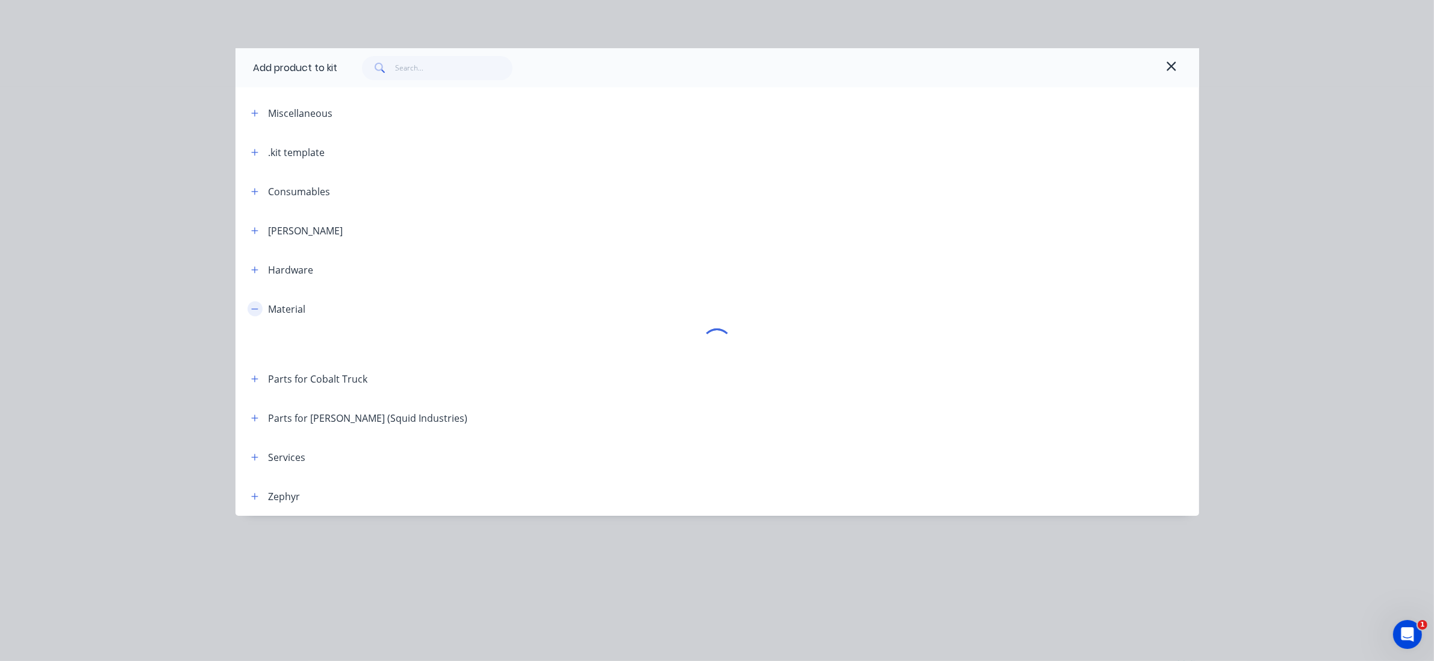
click at [261, 308] on div "Material" at bounding box center [273, 308] width 64 height 15
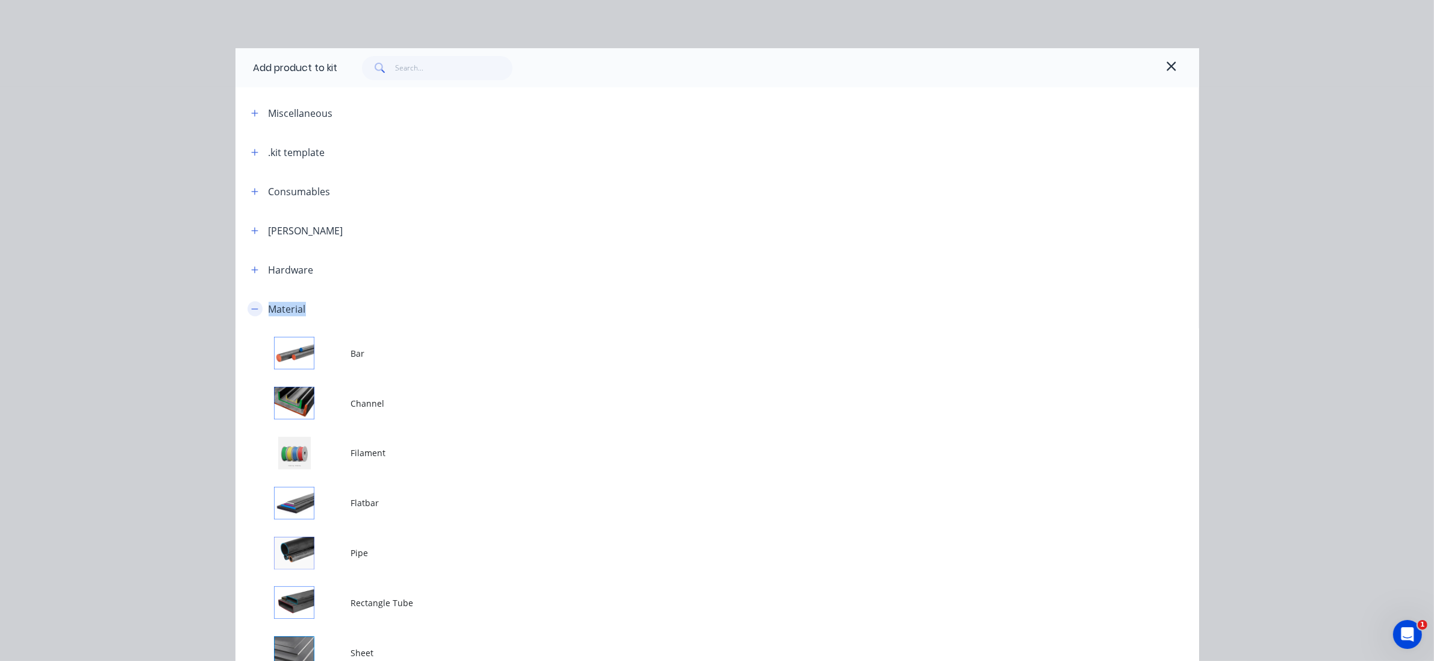
click at [261, 308] on div "Material" at bounding box center [273, 308] width 64 height 15
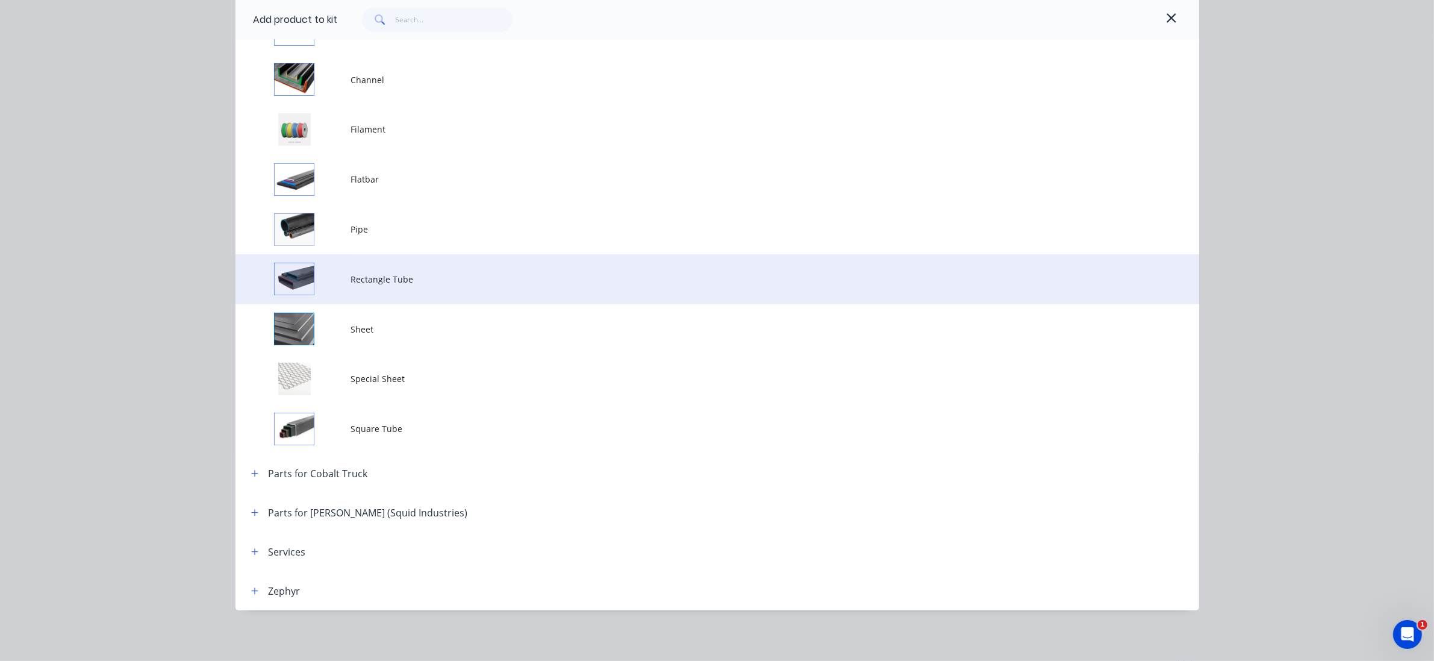
scroll to position [325, 0]
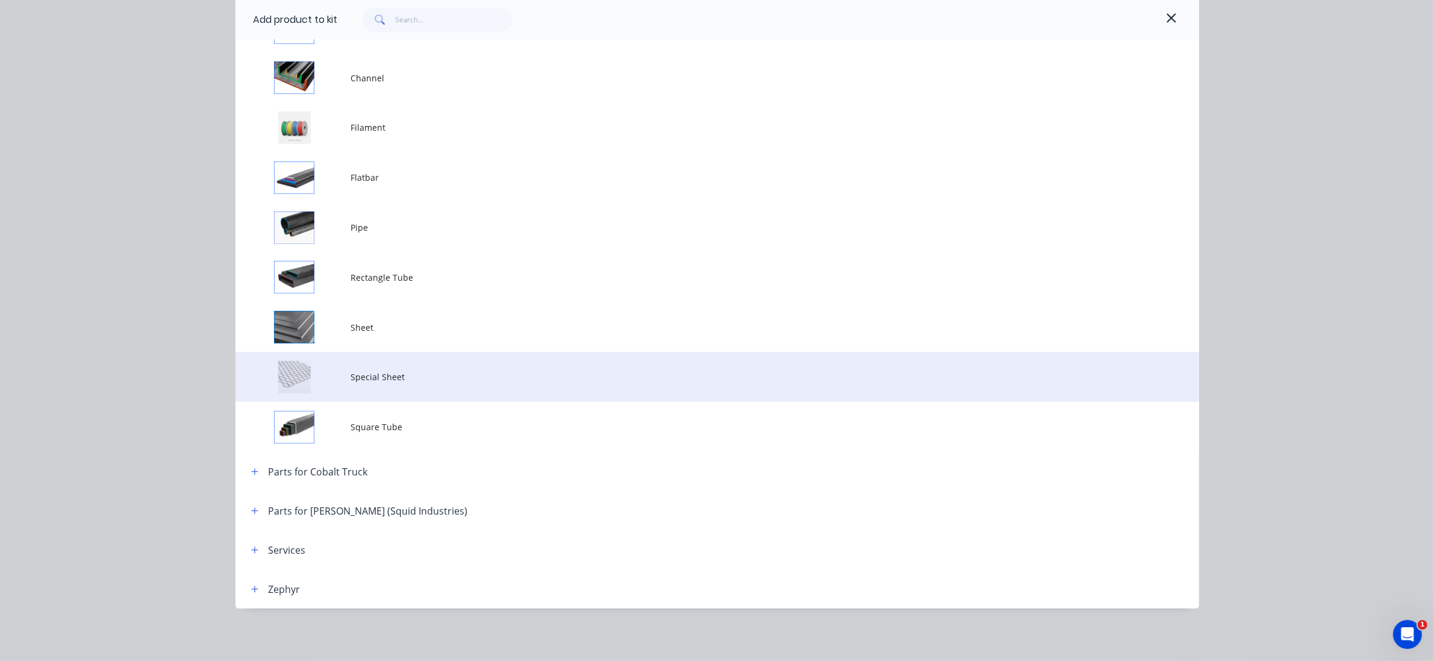
click at [446, 371] on span "Special Sheet" at bounding box center [690, 376] width 678 height 13
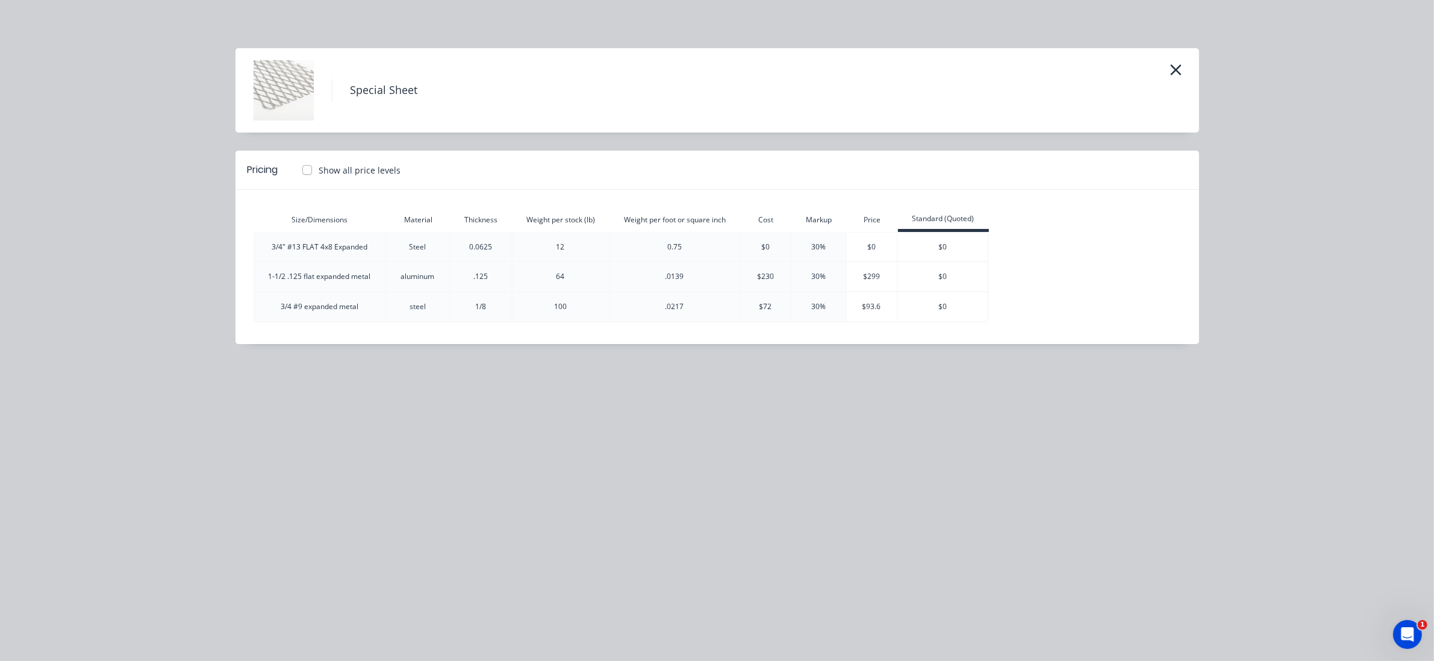
click at [353, 393] on div "Special Sheet Pricing Show all price levels Size/Dimensions Material Thickness …" at bounding box center [717, 330] width 1434 height 661
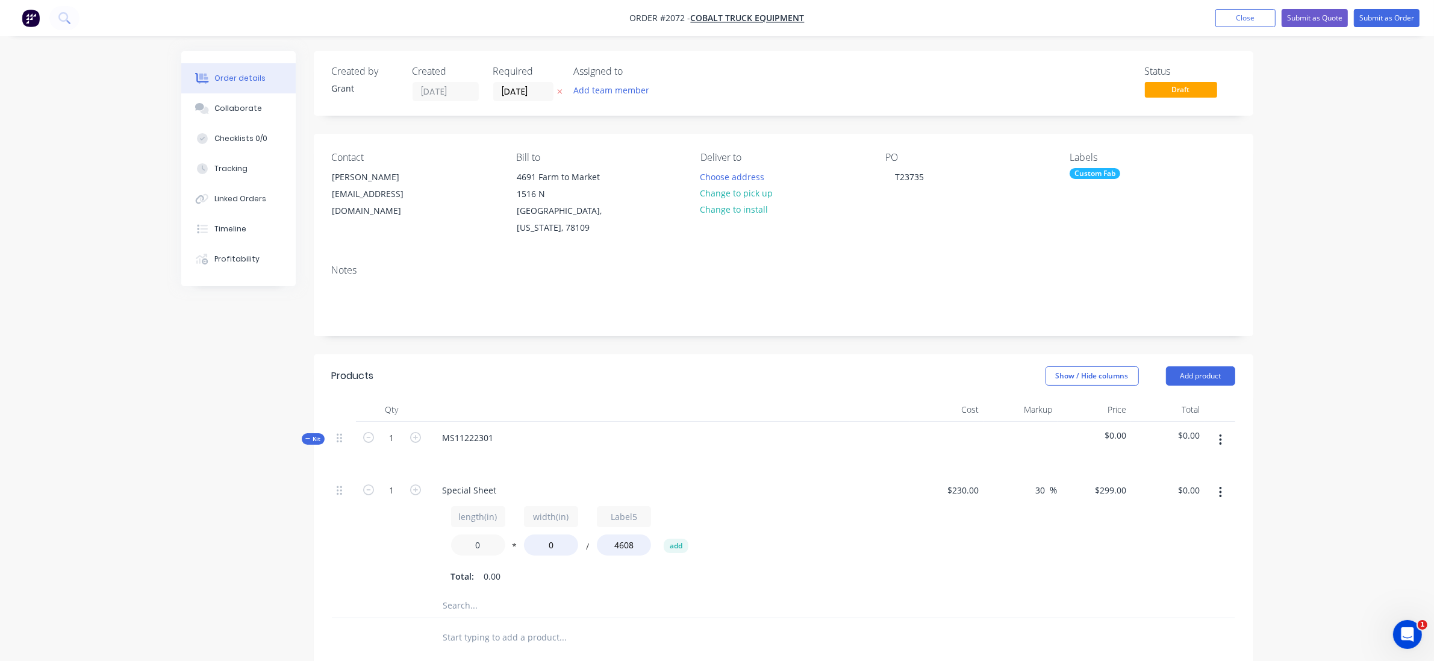
drag, startPoint x: 479, startPoint y: 532, endPoint x: 408, endPoint y: 525, distance: 71.4
click at [408, 525] on div "1 Special Sheet length(in) 0 * width(in) 0 / Label5 4608 add Total: 0.00 $230.0…" at bounding box center [783, 533] width 903 height 119
type input "48.125"
drag, startPoint x: 566, startPoint y: 532, endPoint x: 528, endPoint y: 539, distance: 38.6
click at [528, 539] on div "0" at bounding box center [551, 544] width 54 height 21
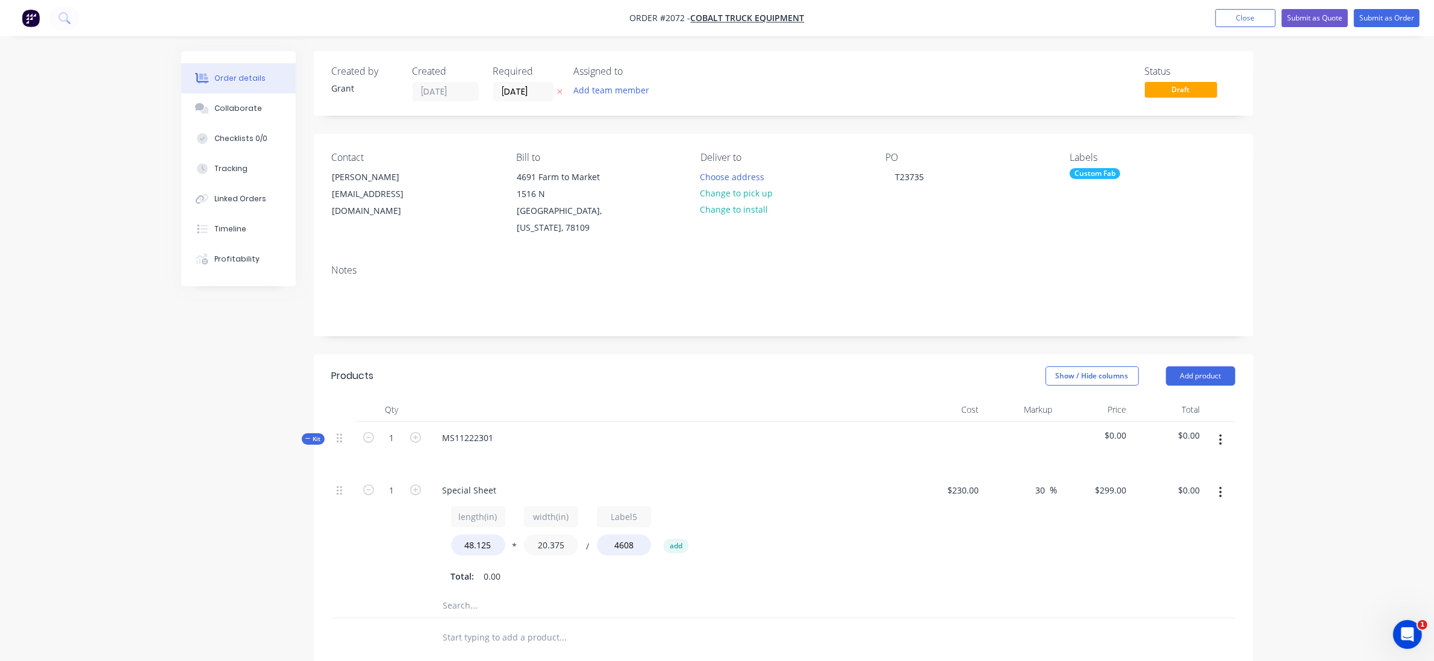
type input "20.375"
type input "$63.63"
click at [862, 534] on div "length(in) 48.125 * width(in) 20.375 / Label5 4608 add" at bounding box center [669, 533] width 436 height 54
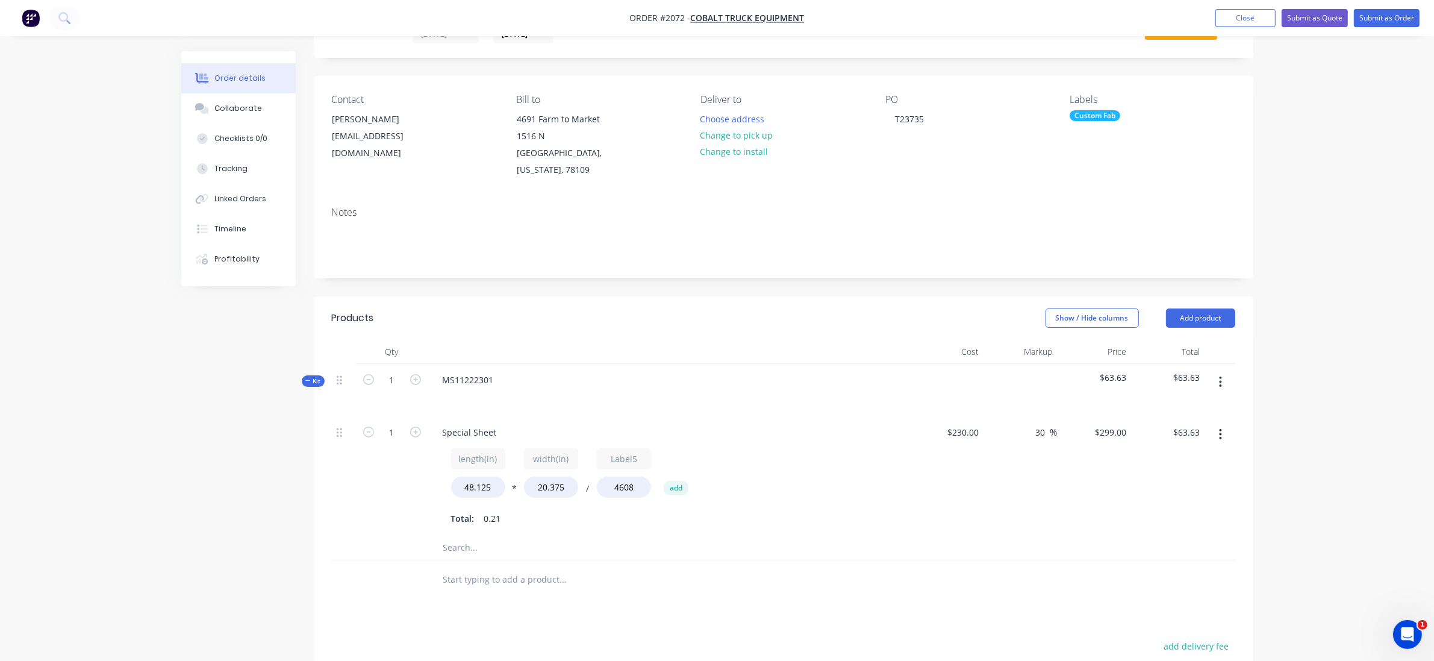
scroll to position [75, 0]
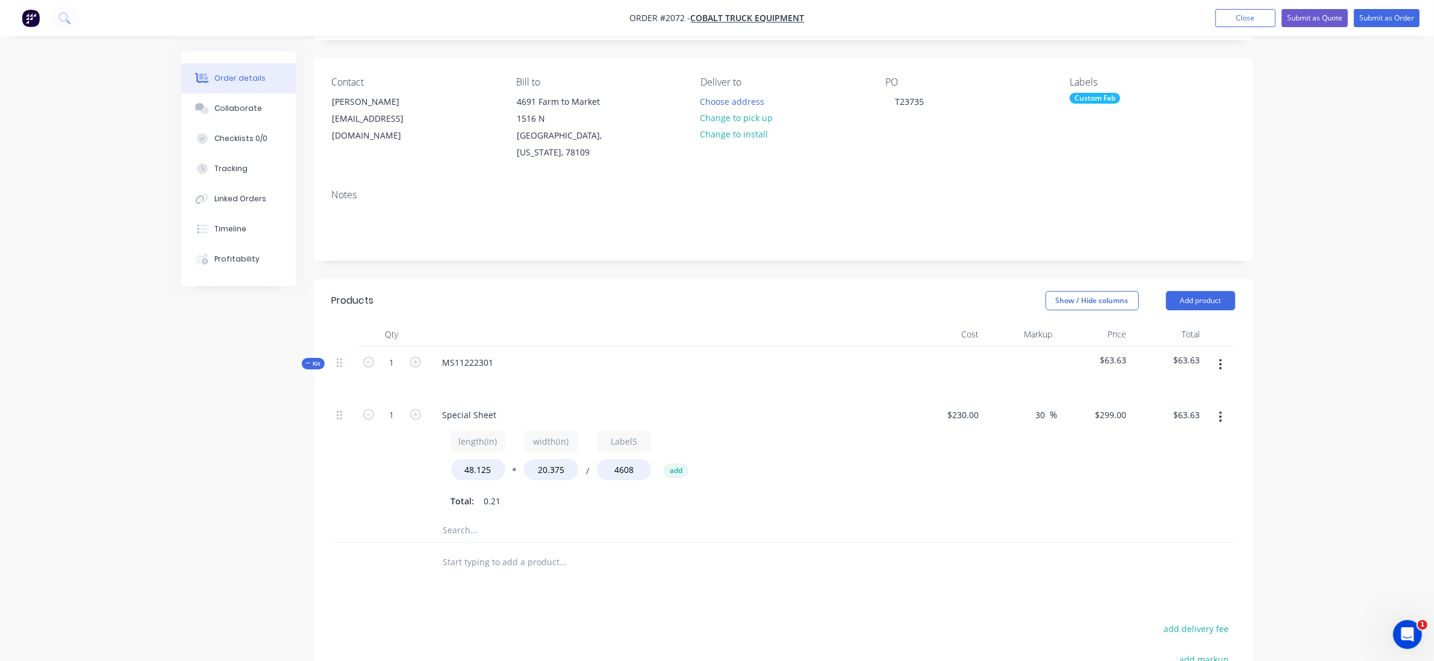
click at [483, 518] on input "text" at bounding box center [563, 530] width 241 height 24
click at [500, 518] on input "text" at bounding box center [563, 530] width 241 height 24
click at [1222, 353] on button "button" at bounding box center [1220, 364] width 28 height 22
click at [310, 358] on button "Kit" at bounding box center [313, 363] width 23 height 11
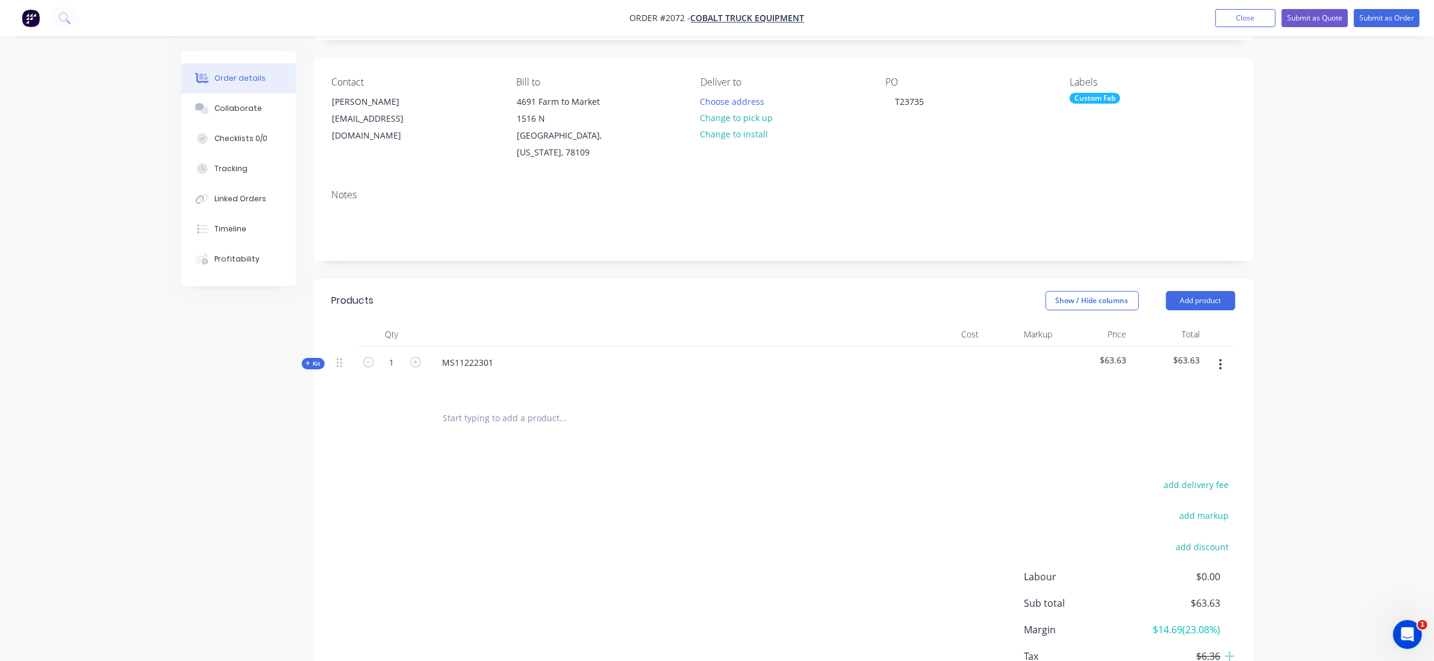
click at [310, 360] on icon "button" at bounding box center [307, 363] width 5 height 6
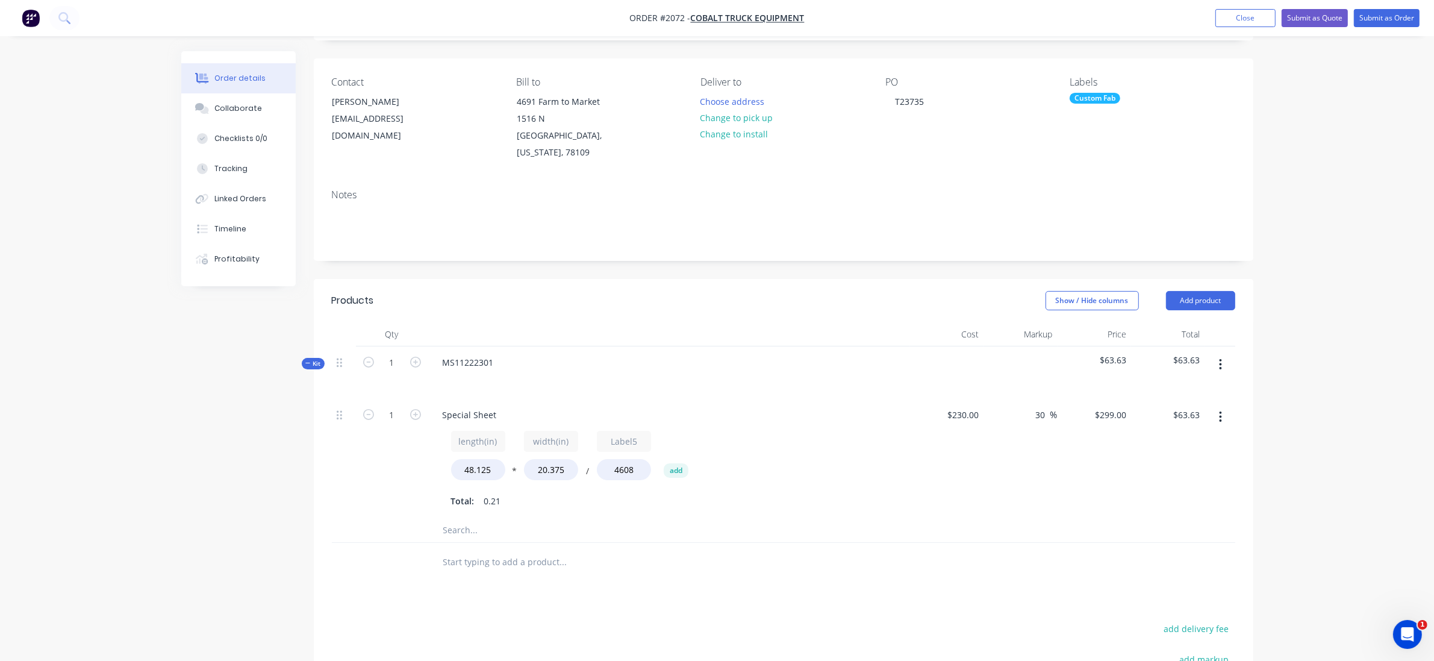
click at [1224, 353] on button "button" at bounding box center [1220, 364] width 28 height 22
click at [1208, 411] on div "Add product to kit" at bounding box center [1177, 419] width 93 height 17
click at [1216, 435] on div "Product catalogue" at bounding box center [1177, 443] width 93 height 17
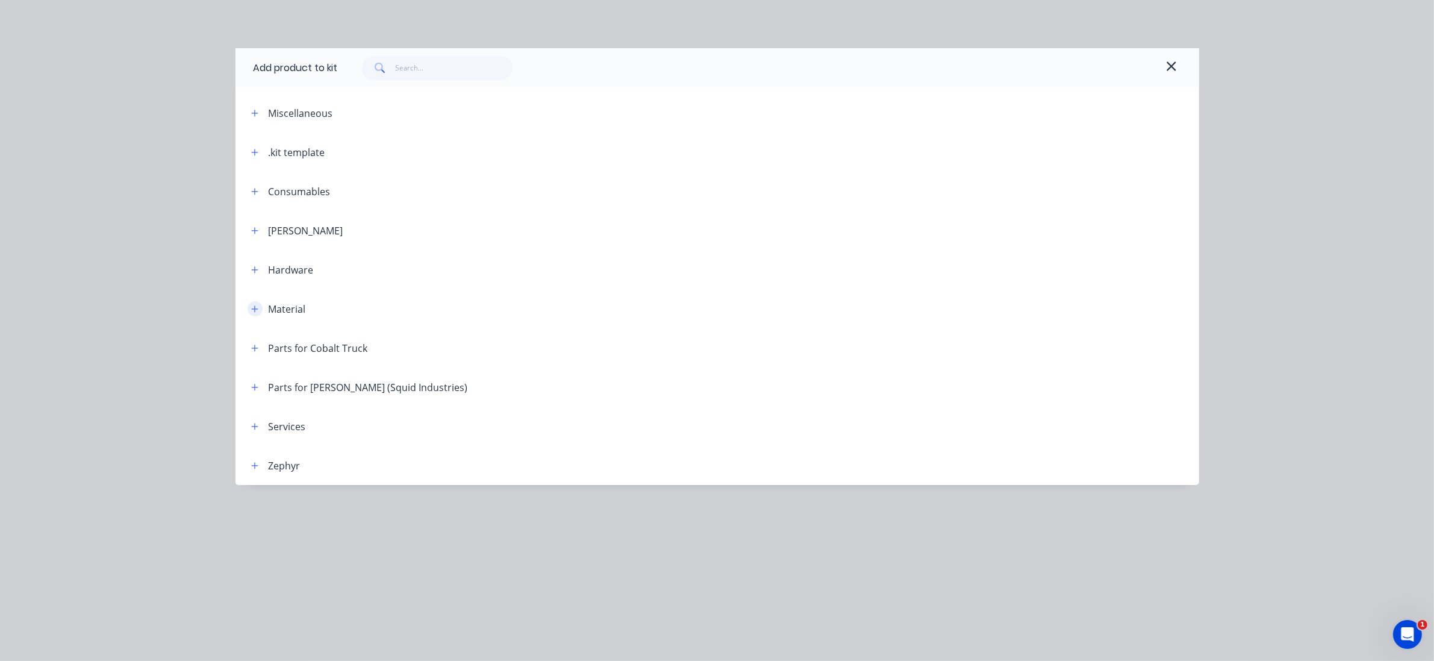
click at [260, 306] on button "button" at bounding box center [254, 308] width 15 height 15
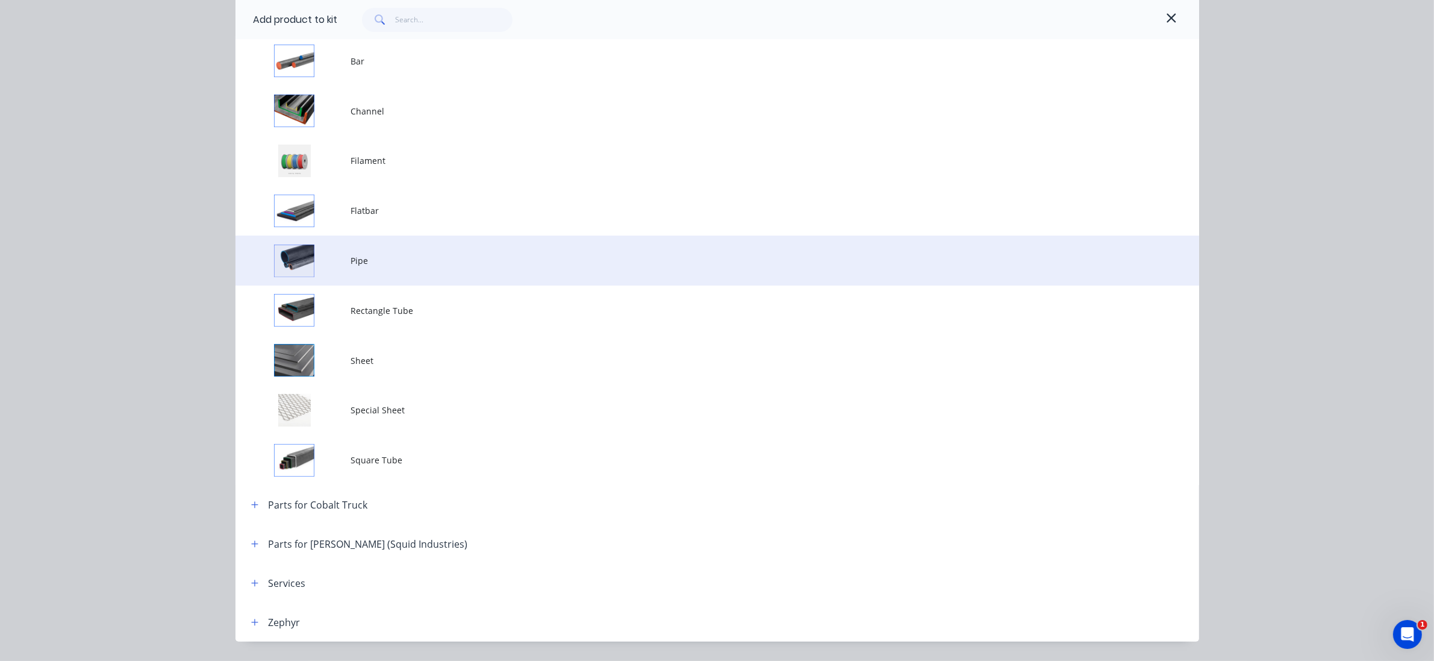
scroll to position [301, 0]
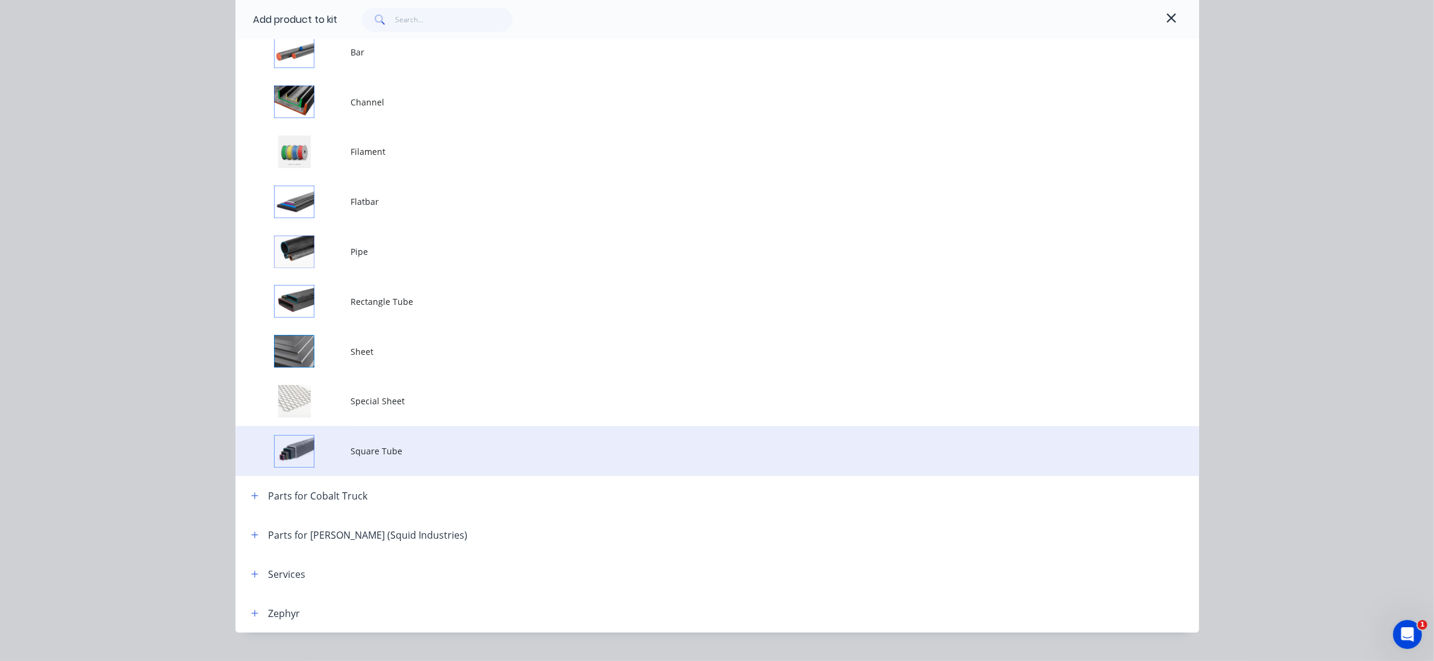
click at [405, 462] on td "Square Tube" at bounding box center [775, 451] width 848 height 50
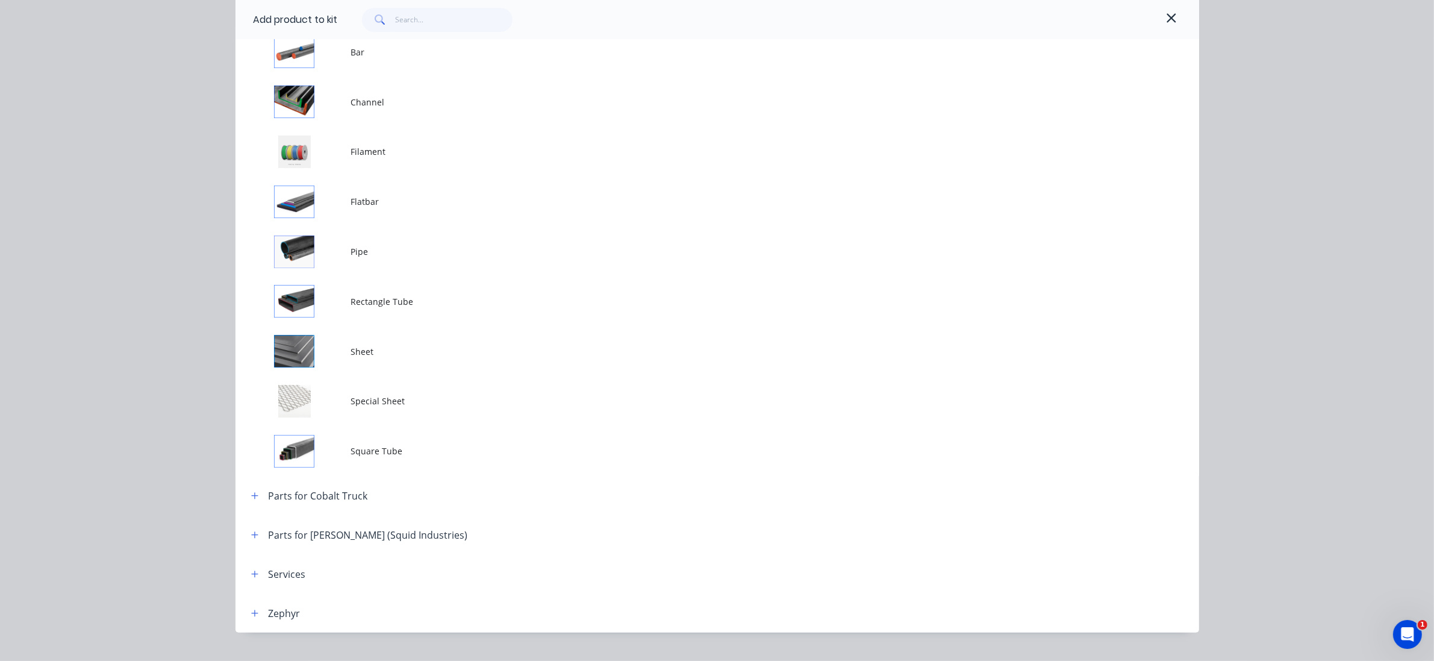
scroll to position [0, 0]
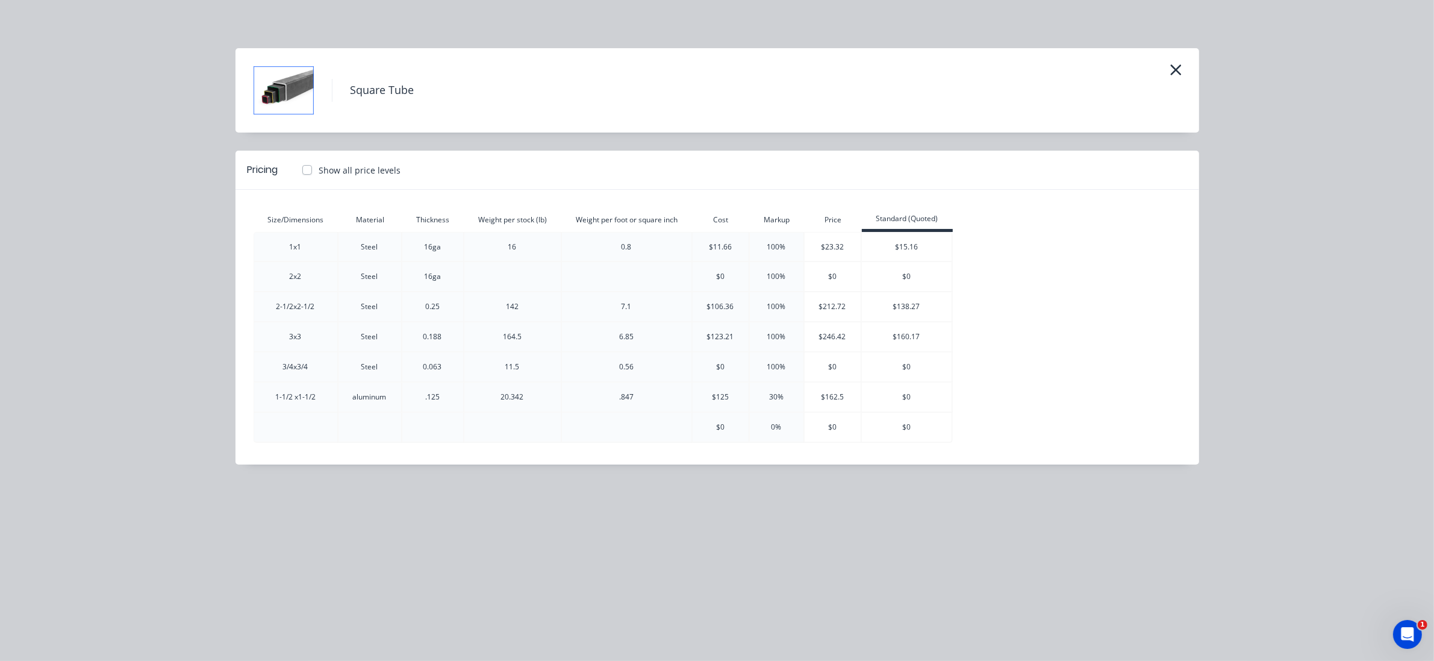
drag, startPoint x: 527, startPoint y: 453, endPoint x: 642, endPoint y: 455, distance: 115.0
drag, startPoint x: 642, startPoint y: 455, endPoint x: 532, endPoint y: 489, distance: 115.4
click at [519, 476] on div "Square Tube Pricing Show all price levels Size/Dimensions Material Thickness We…" at bounding box center [716, 274] width 963 height 452
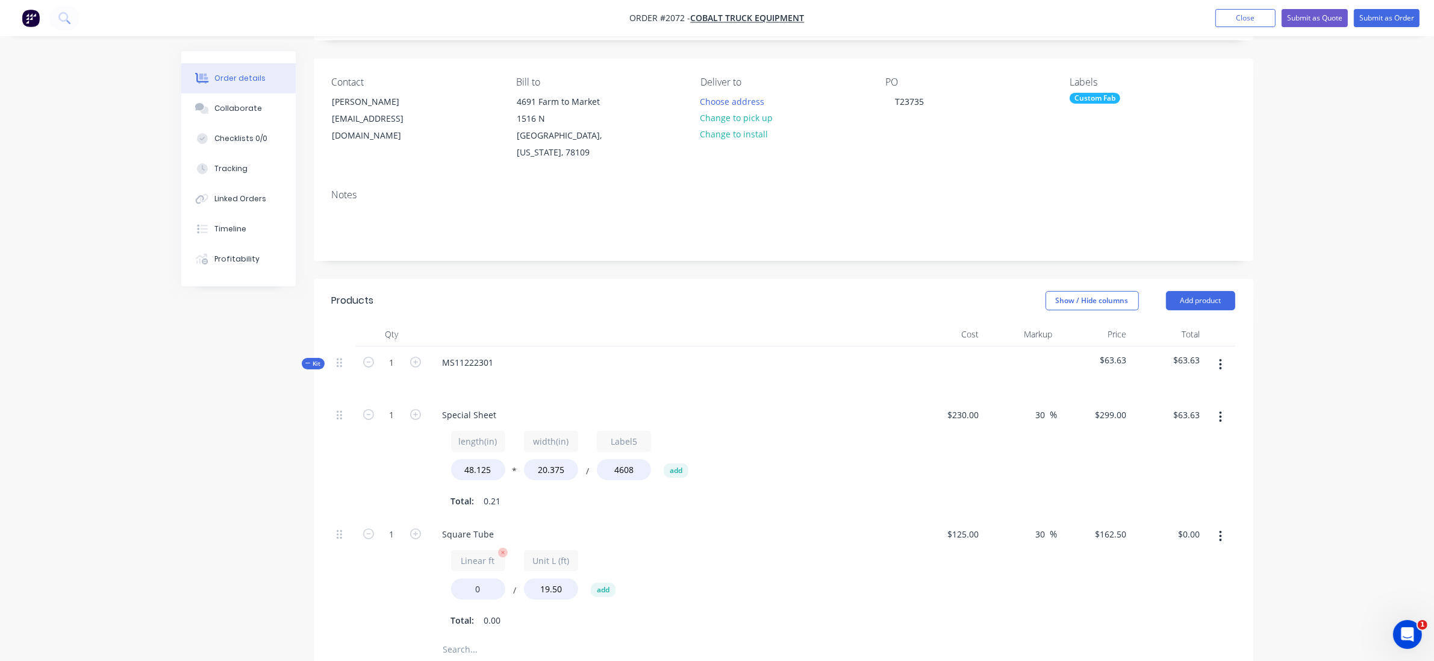
click at [482, 581] on div "Linear ft 0 / Unit L (ft) 19.50 add" at bounding box center [669, 577] width 436 height 54
drag, startPoint x: 482, startPoint y: 581, endPoint x: 418, endPoint y: 573, distance: 63.8
click at [418, 573] on div "1 Square Tube Linear ft 0 / Unit L (ft) 19.50 add Total: 0.00 $125.00 $125.00 3…" at bounding box center [783, 577] width 903 height 119
type input "7.5"
type input "$62.50"
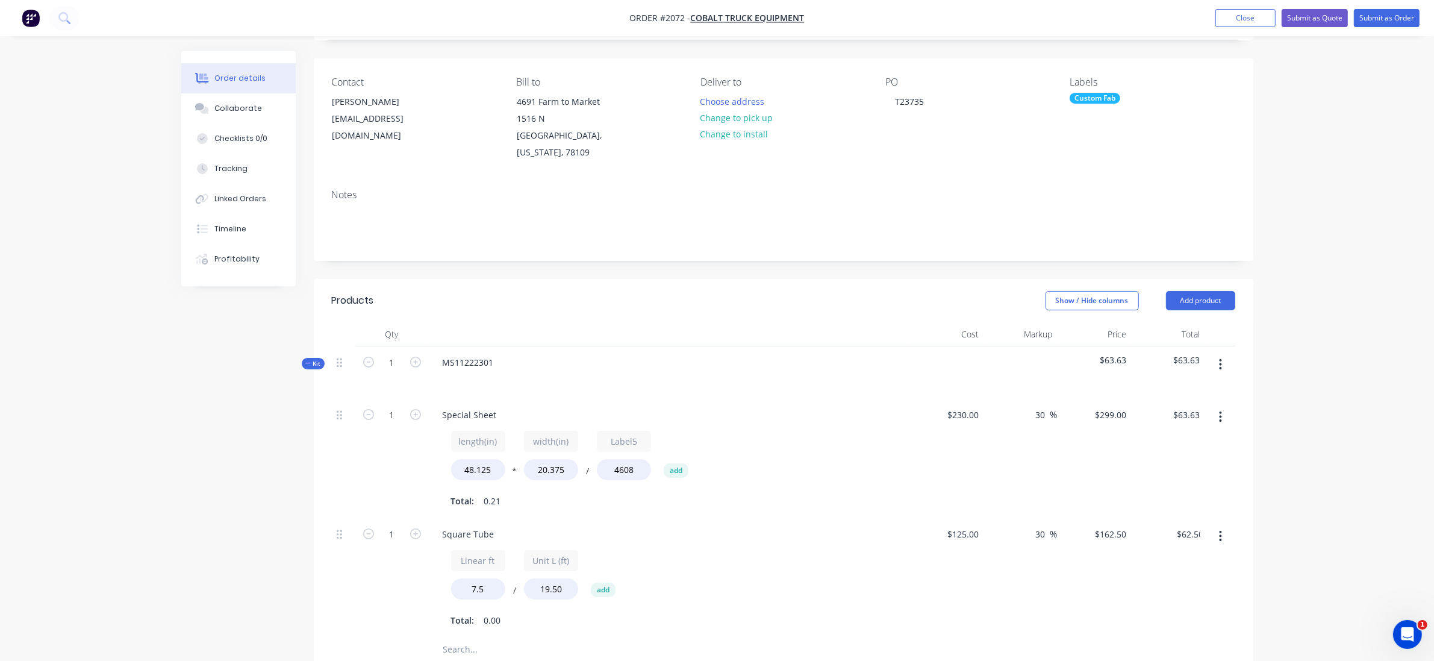
click at [233, 548] on div "Created by [PERSON_NAME] Created [DATE] Required [DATE] Assigned to Add team me…" at bounding box center [717, 492] width 1072 height 1032
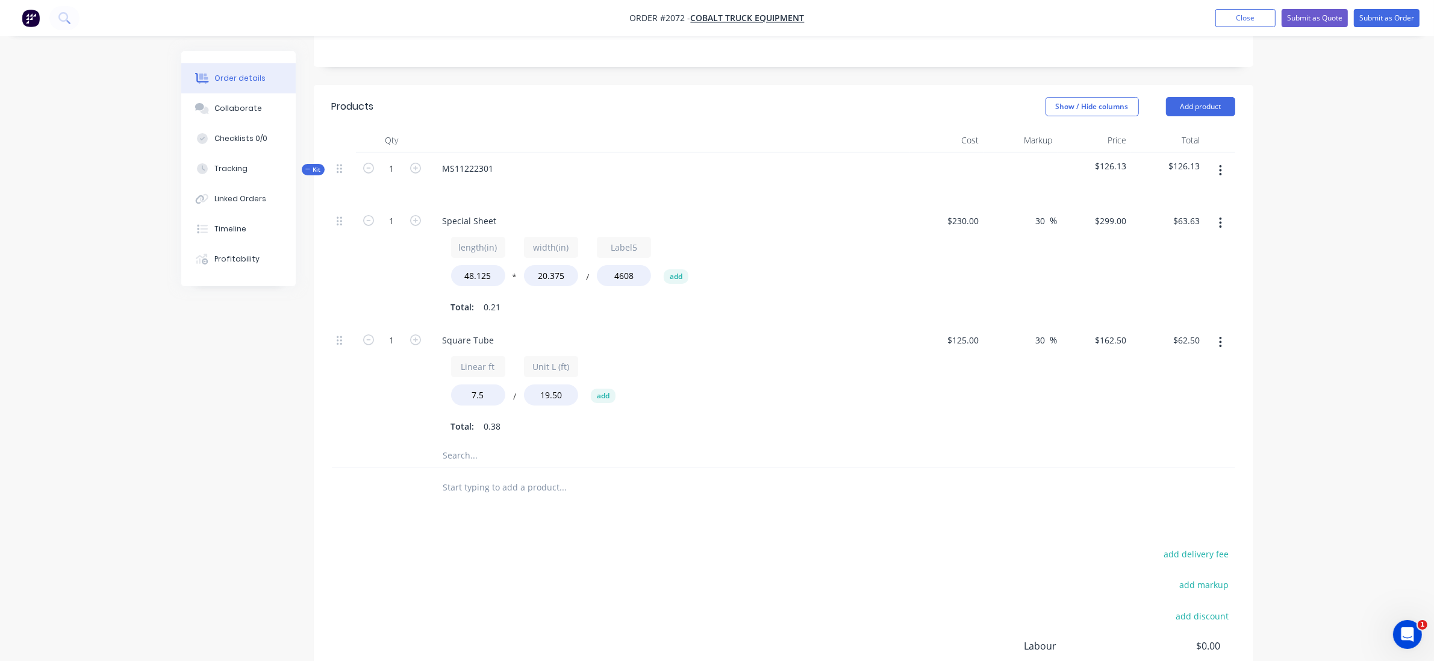
scroll to position [256, 0]
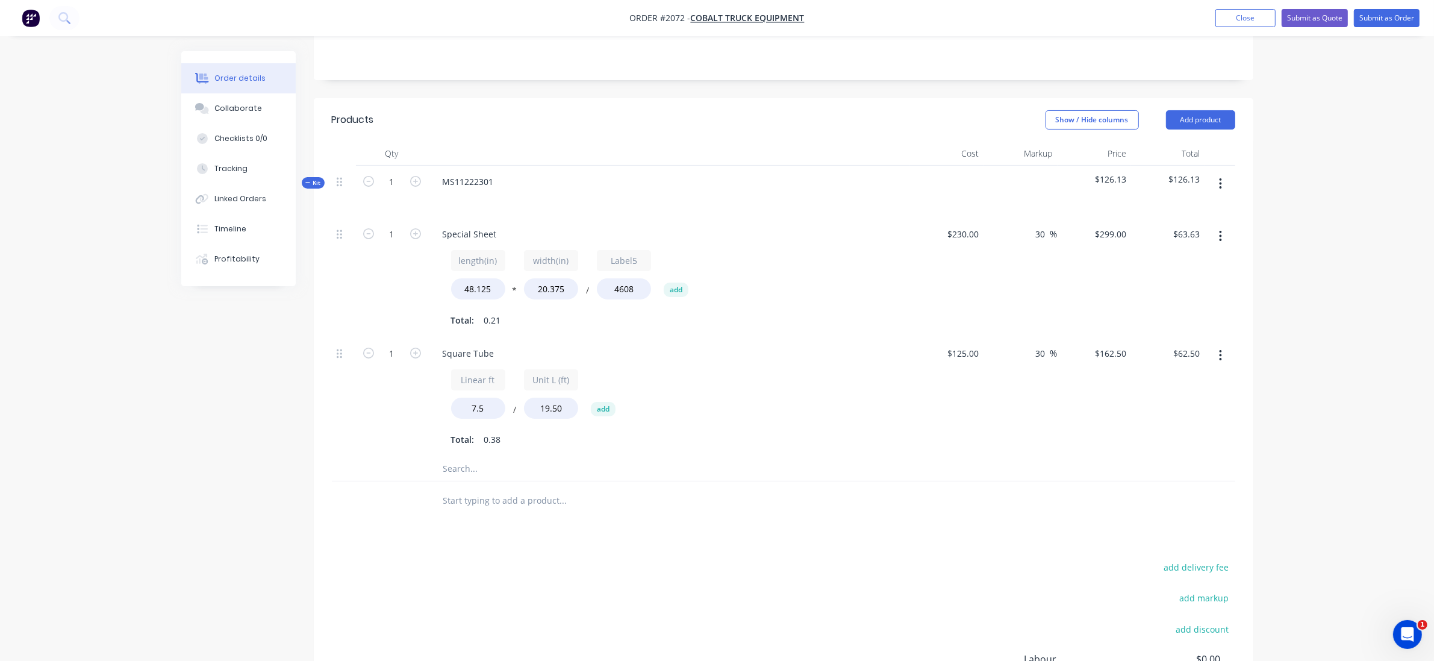
click at [488, 456] on input "text" at bounding box center [563, 468] width 241 height 24
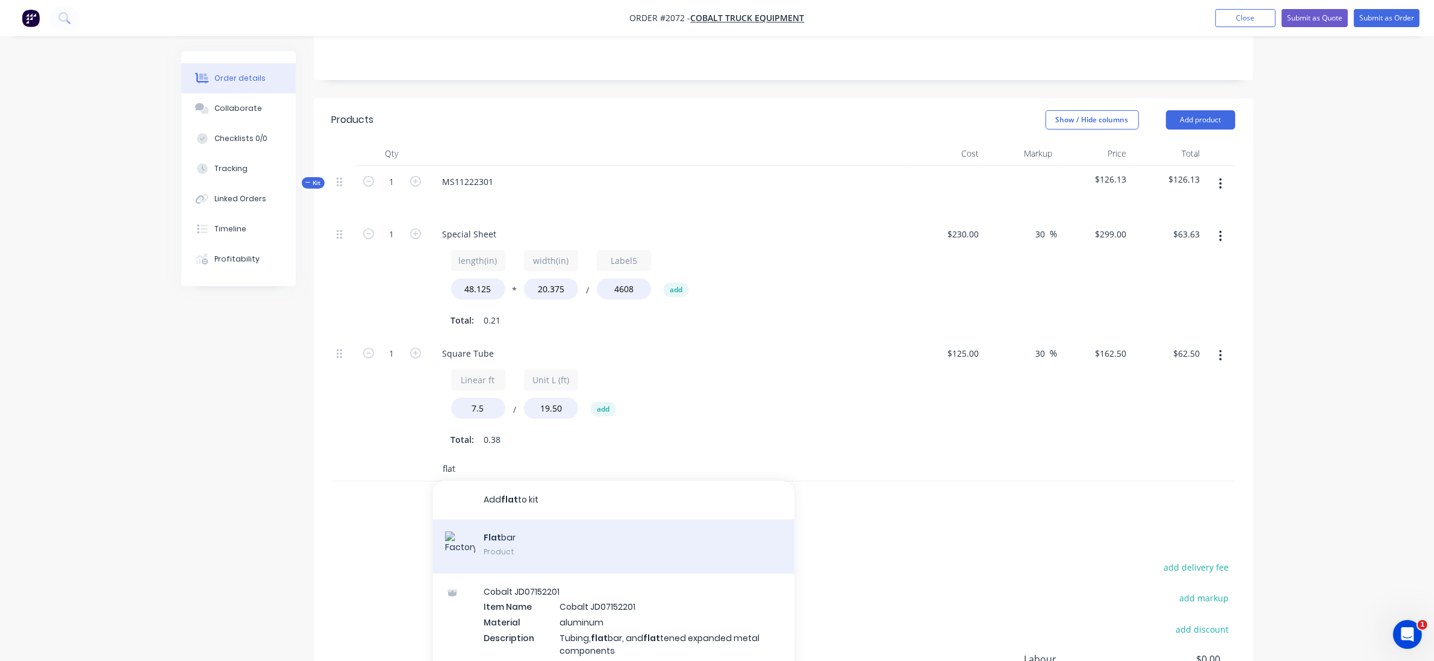
type input "flat"
click at [544, 539] on div "Flat bar Product" at bounding box center [613, 546] width 361 height 54
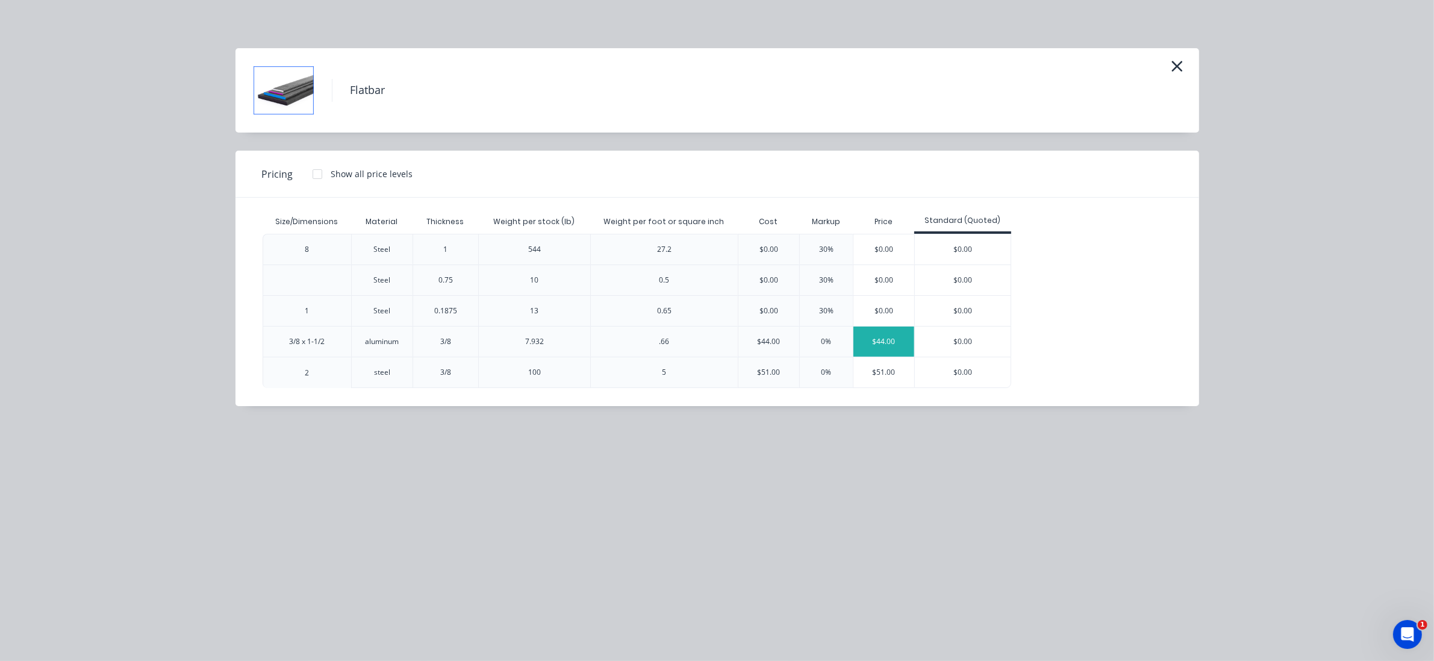
click at [892, 353] on div "$44.00" at bounding box center [883, 341] width 61 height 30
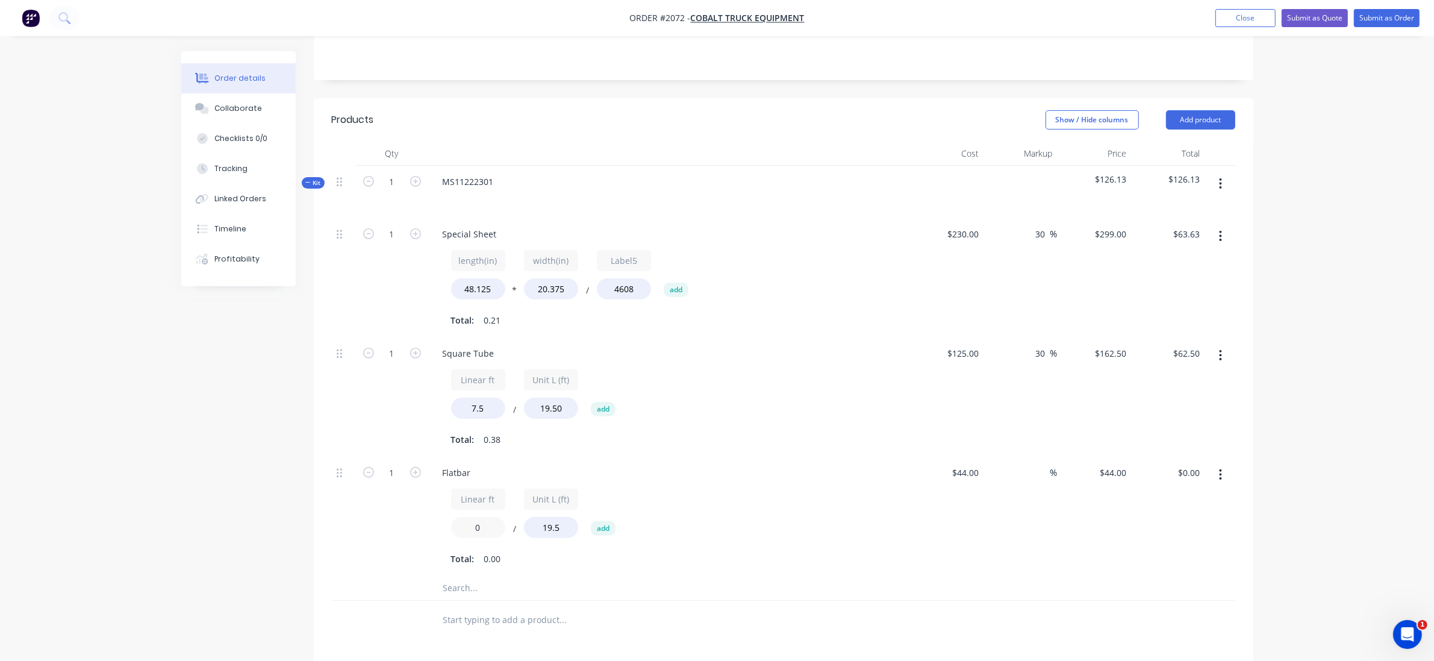
drag, startPoint x: 501, startPoint y: 504, endPoint x: 409, endPoint y: 504, distance: 91.5
click at [409, 504] on div "1 Flatbar Linear ft 0 / Unit L (ft) 19.5 add Total: 0.00 $44.00 $44.00 % $44.00…" at bounding box center [783, 515] width 903 height 119
type input "50"
type input "$112.82"
drag, startPoint x: 63, startPoint y: 449, endPoint x: 63, endPoint y: 443, distance: 6.6
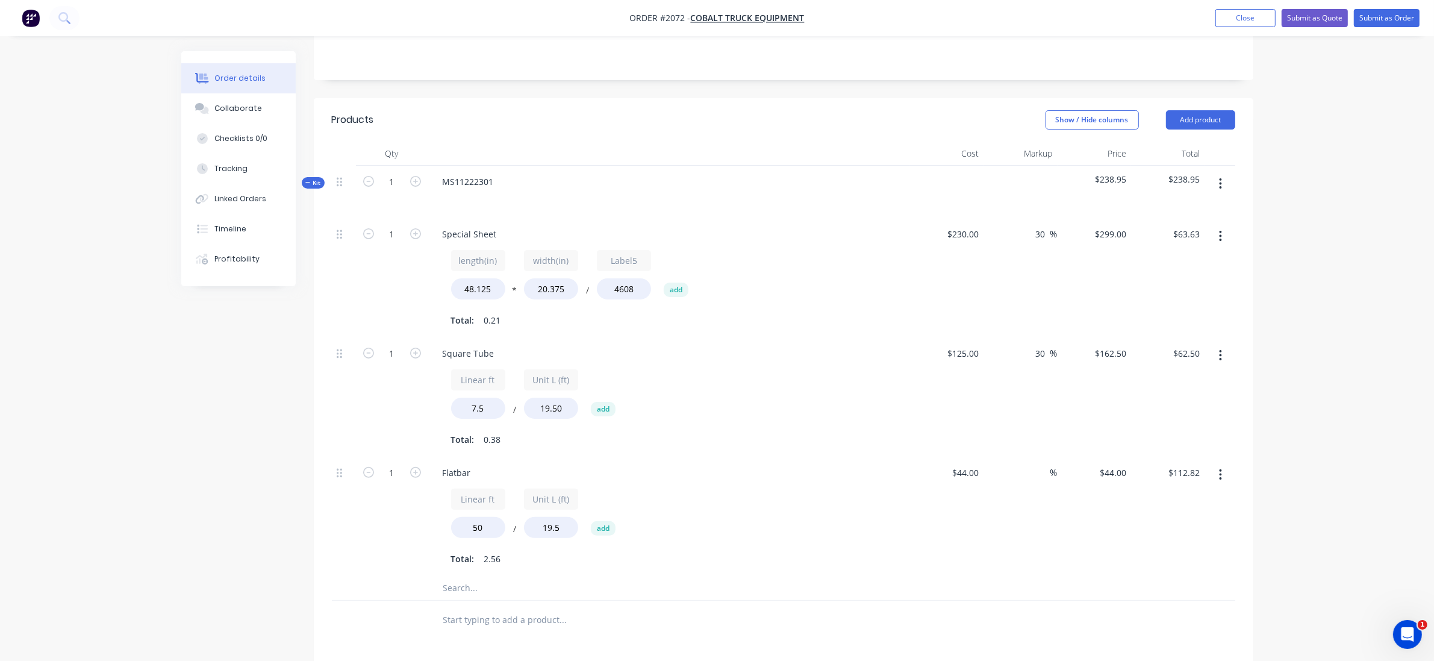
click at [63, 444] on div "Order details Collaborate Checklists 0/0 Tracking Linked Orders Timeline Profit…" at bounding box center [717, 345] width 1434 height 1202
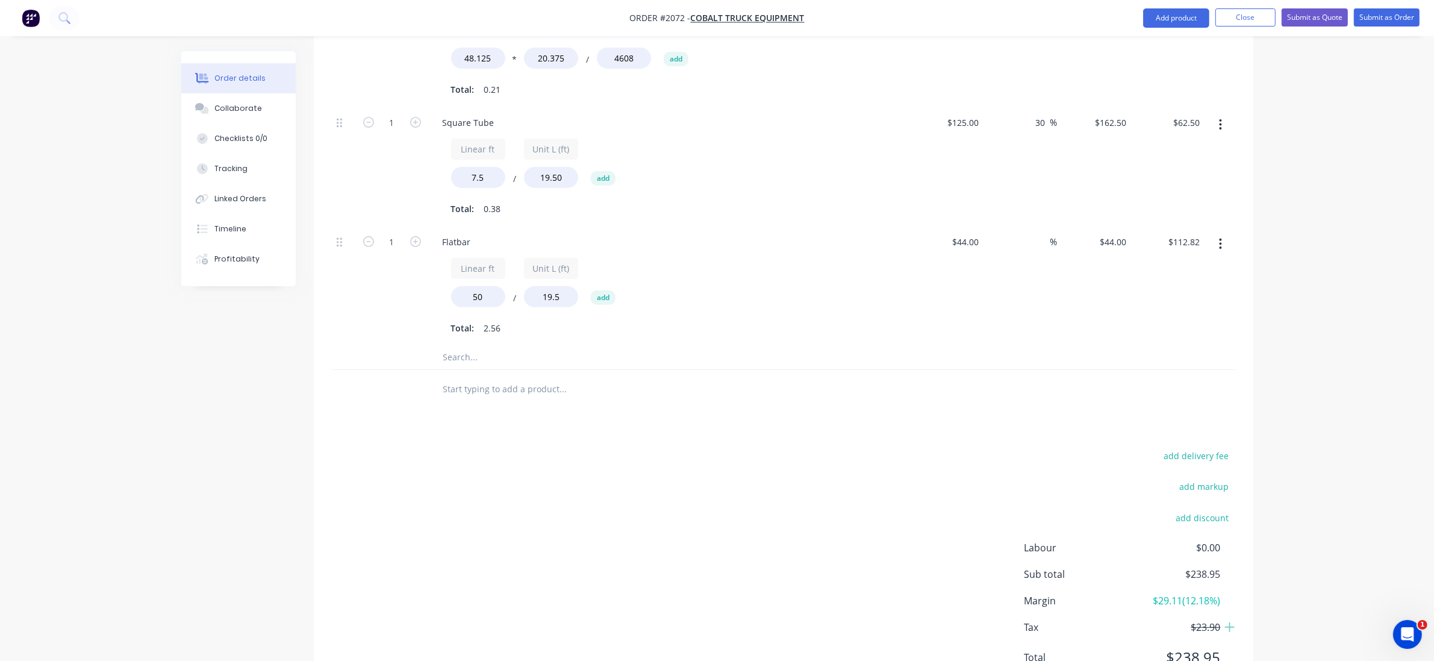
scroll to position [526, 0]
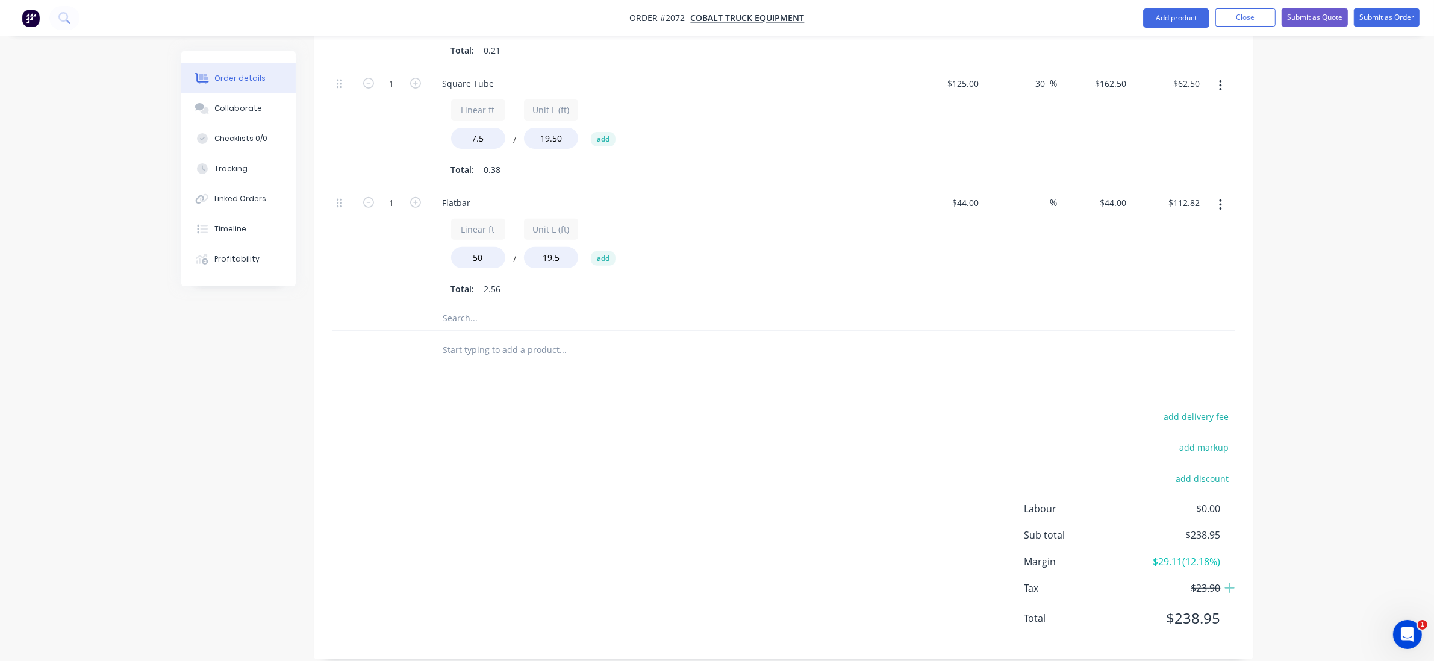
click at [464, 306] on input "text" at bounding box center [563, 318] width 241 height 24
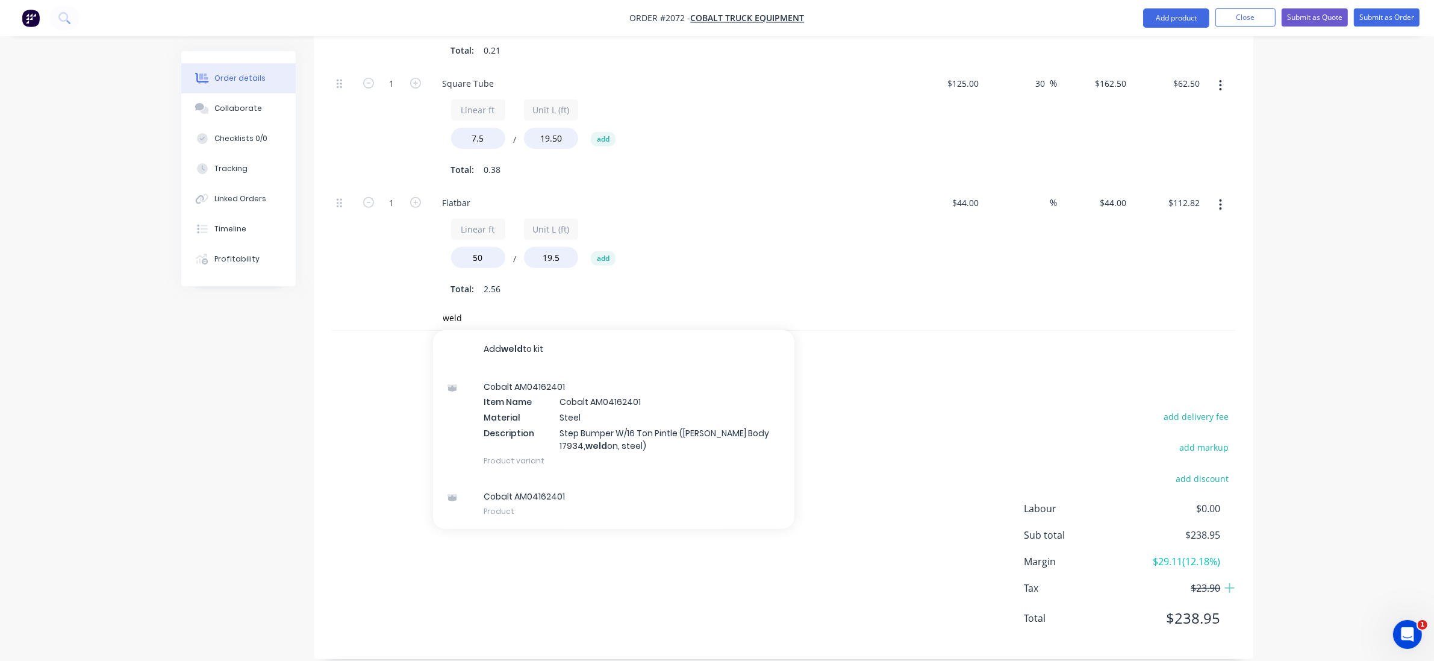
click at [877, 526] on div "add delivery fee add markup add discount Labour $0.00 Sub total $238.95 Margin …" at bounding box center [783, 524] width 903 height 232
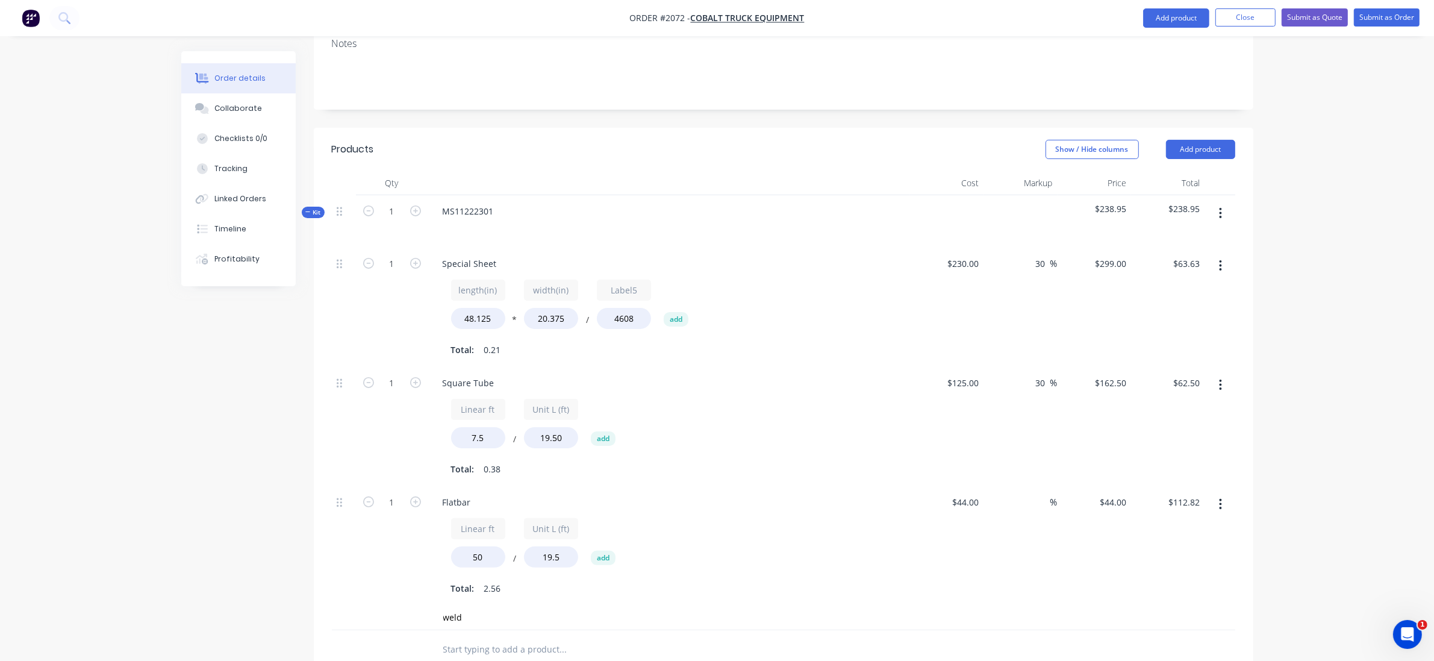
scroll to position [225, 0]
click at [1215, 204] on button "button" at bounding box center [1220, 215] width 28 height 22
click at [1193, 262] on div "Add product to kit" at bounding box center [1177, 270] width 93 height 17
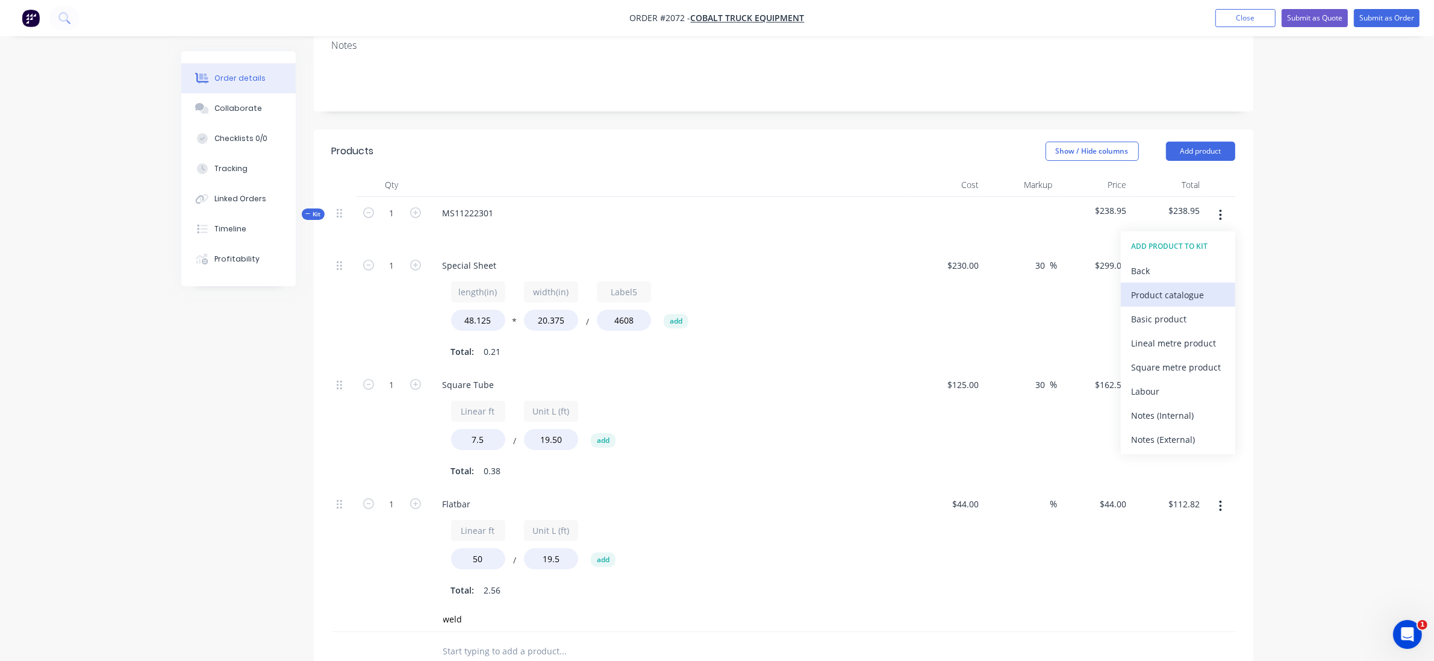
click at [1208, 286] on div "Product catalogue" at bounding box center [1177, 294] width 93 height 17
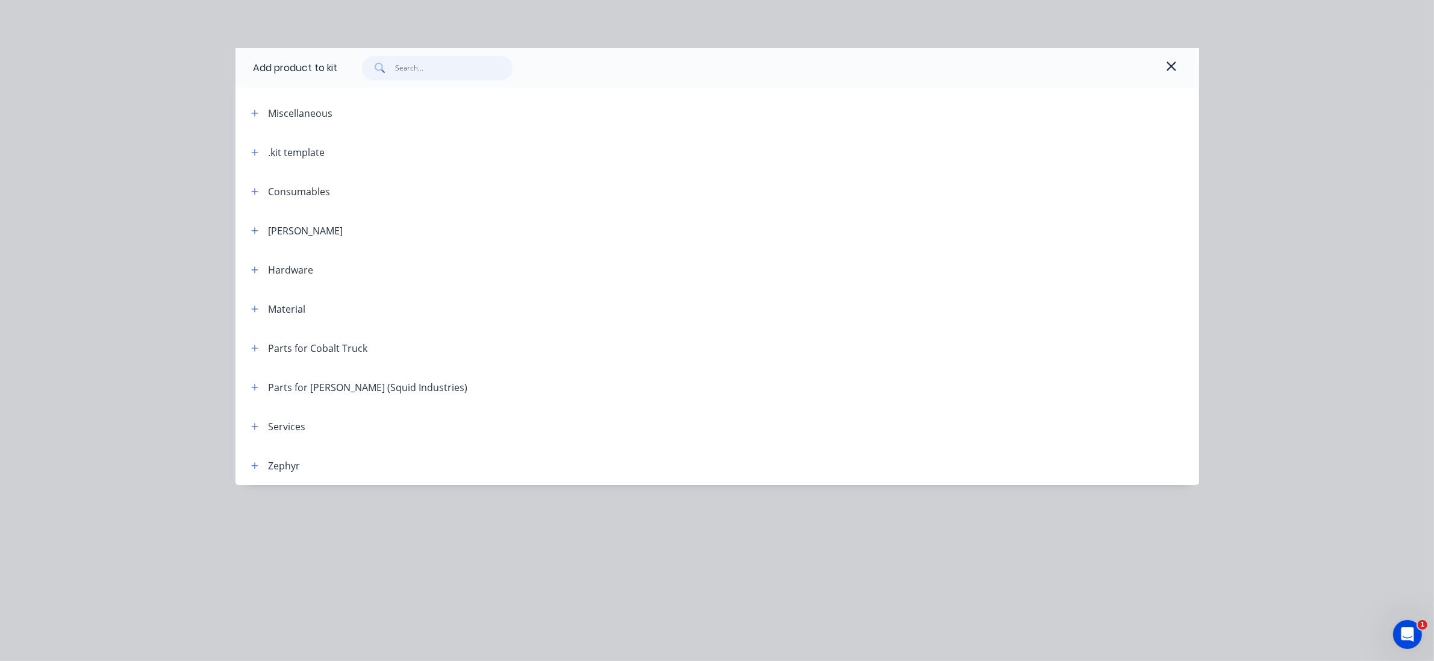
click at [438, 69] on input "text" at bounding box center [453, 68] width 117 height 24
click at [262, 420] on span at bounding box center [254, 425] width 15 height 15
click at [255, 426] on icon "button" at bounding box center [254, 426] width 7 height 7
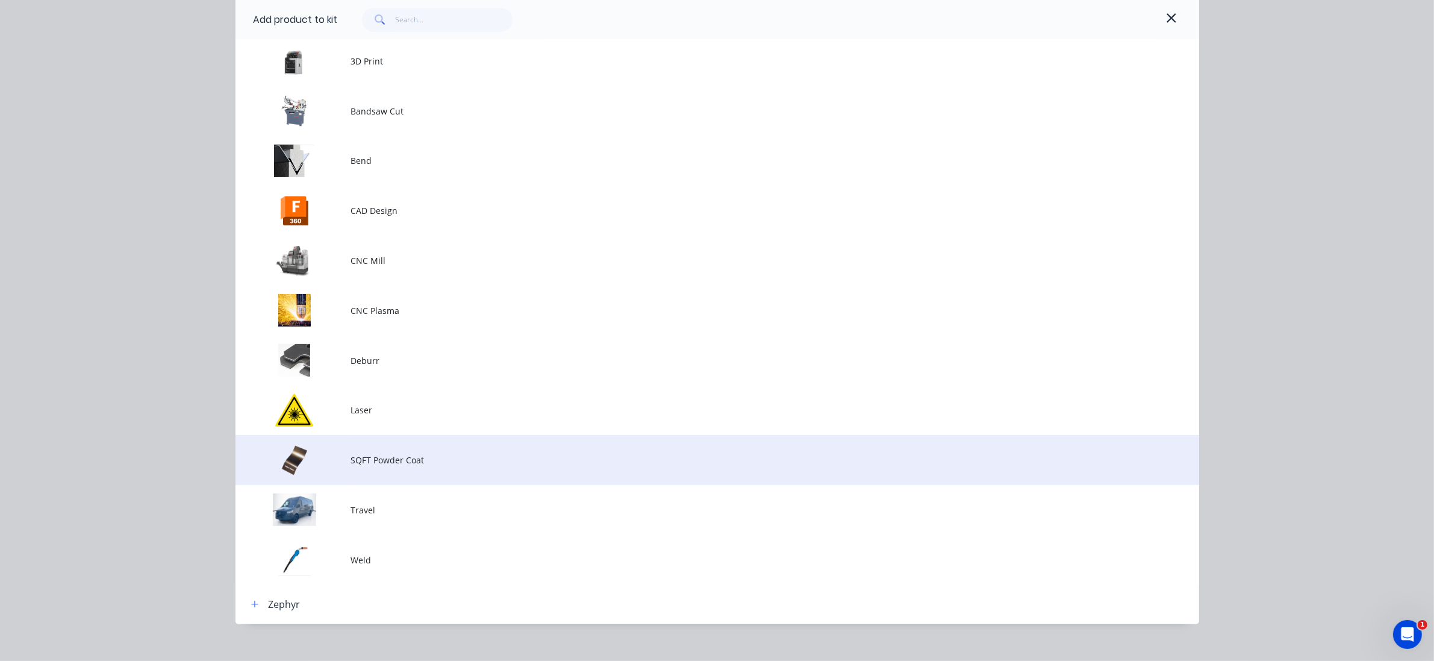
scroll to position [425, 0]
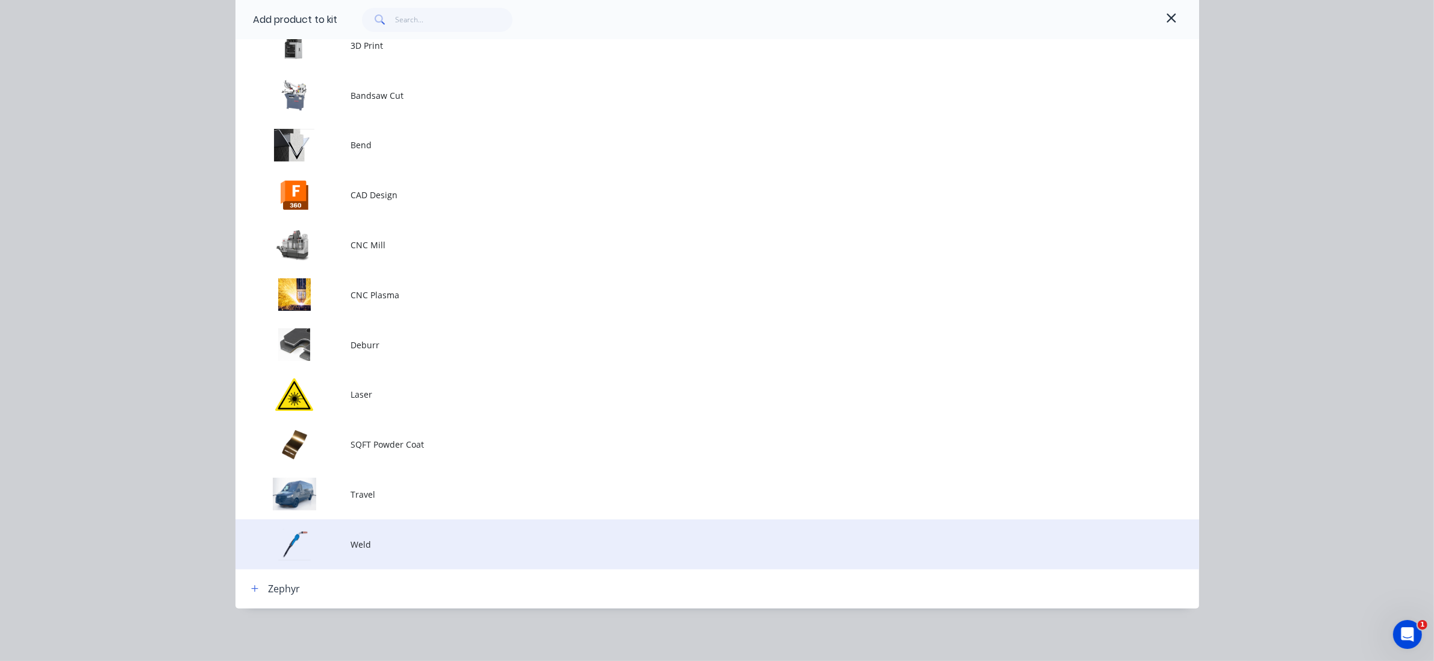
click at [440, 528] on td "Weld" at bounding box center [775, 544] width 848 height 50
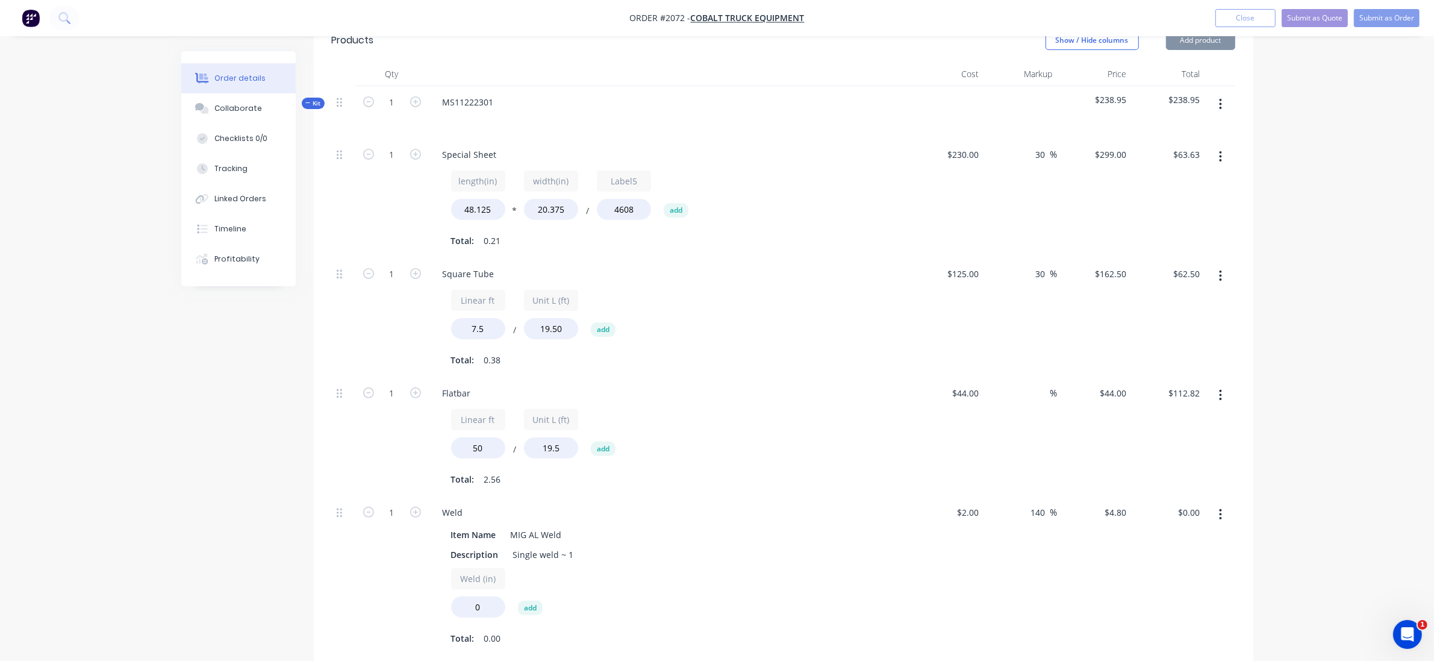
scroll to position [526, 0]
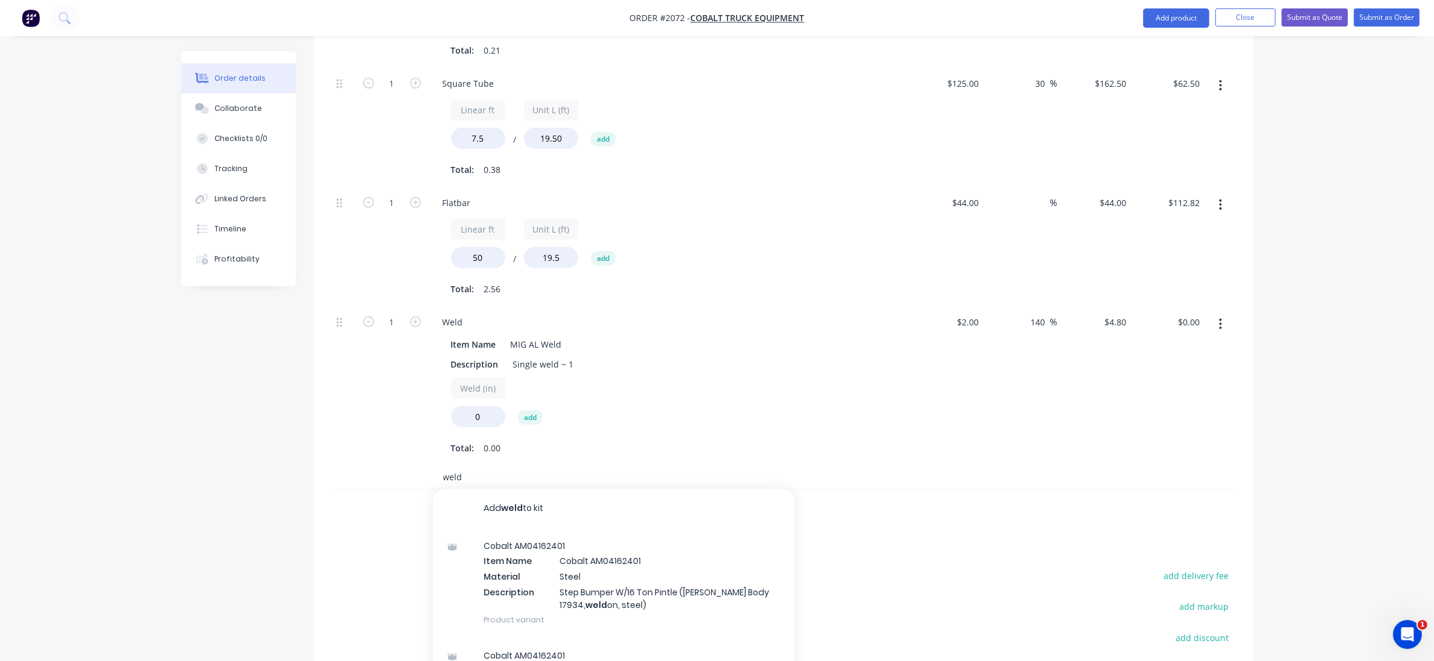
click at [470, 465] on input "weld" at bounding box center [563, 477] width 241 height 24
drag, startPoint x: 477, startPoint y: 453, endPoint x: 382, endPoint y: 453, distance: 94.5
click at [382, 465] on div "weld Add weld to kit Cobalt AM04162401 Item Name Cobalt AM04162401 Material Ste…" at bounding box center [783, 477] width 903 height 25
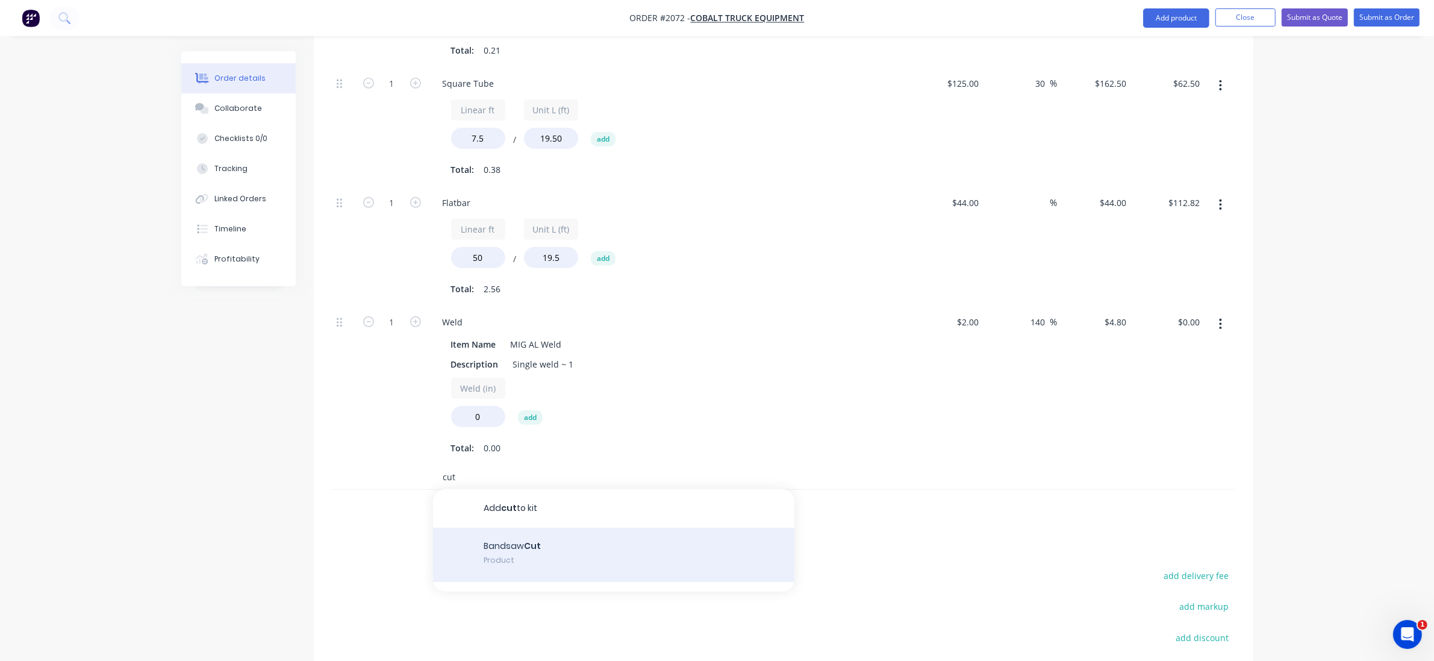
type input "cut"
click at [513, 533] on div "Bandsaw Cut Product" at bounding box center [613, 554] width 361 height 54
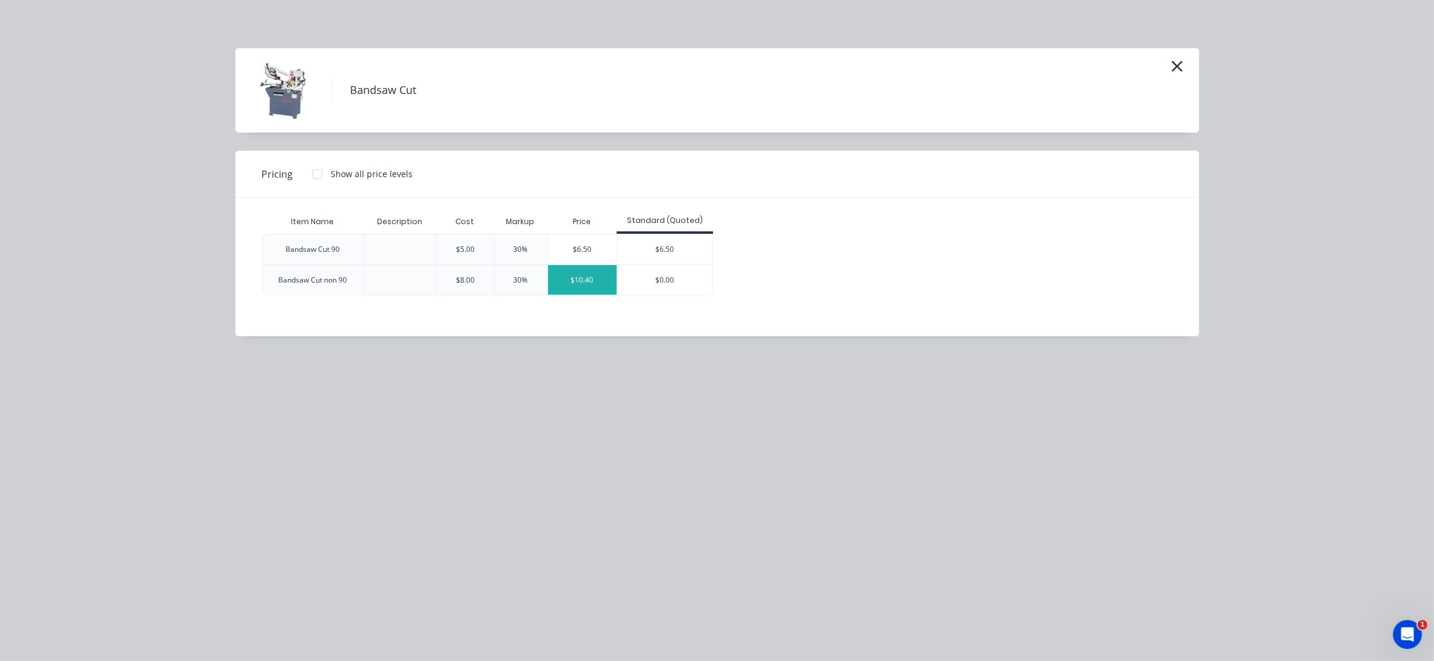
click at [595, 282] on div "$10.40" at bounding box center [582, 280] width 69 height 30
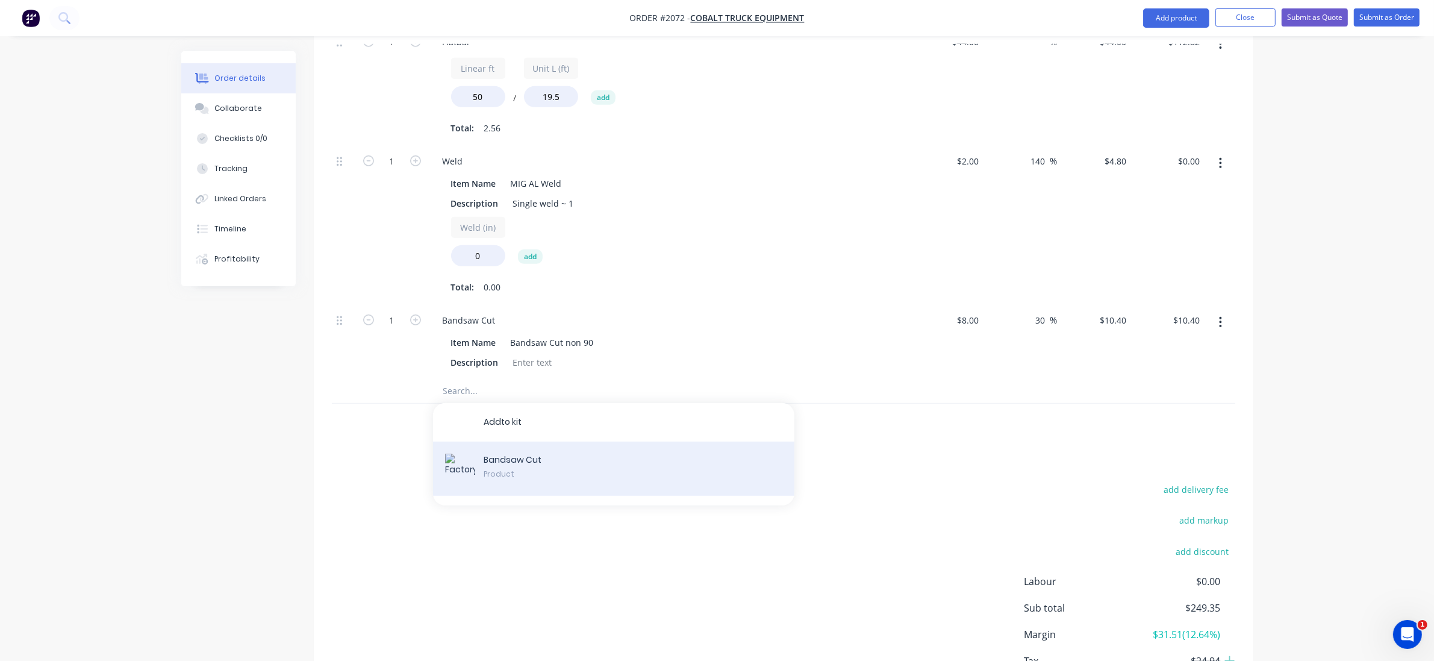
scroll to position [759, 0]
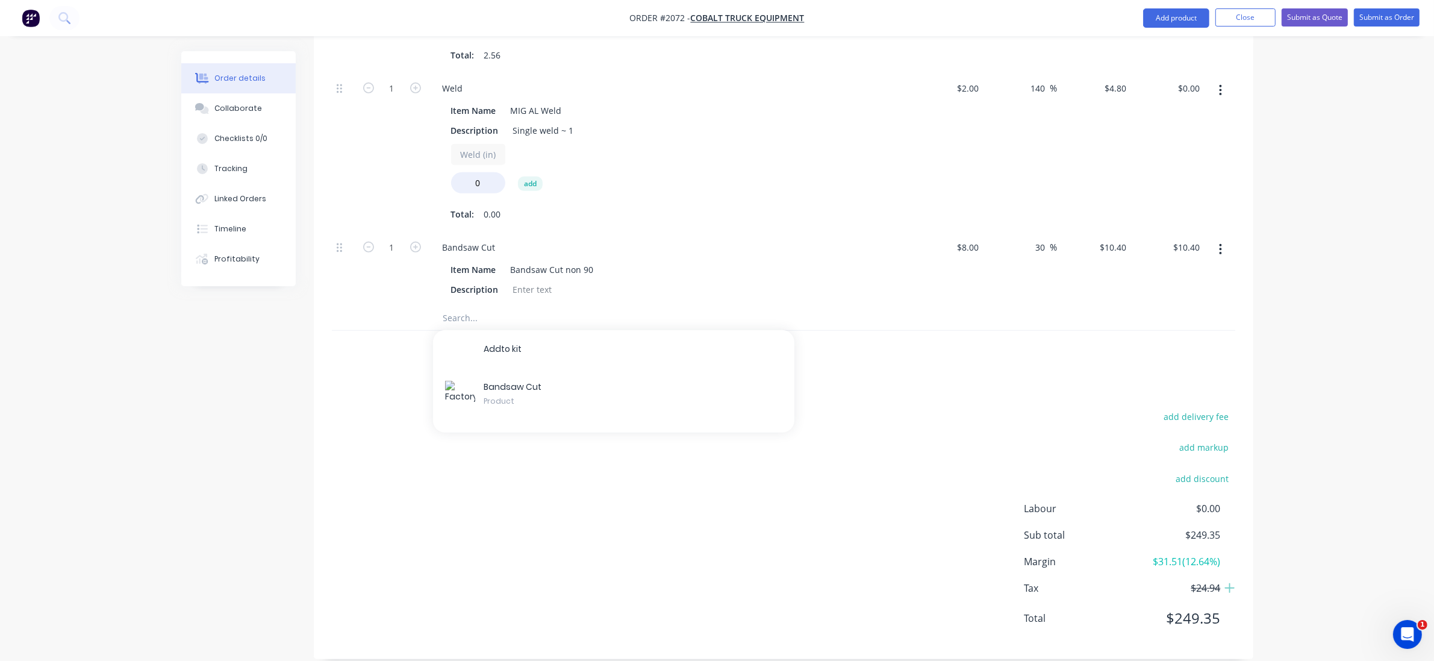
click at [524, 411] on div "Add to kit B a n d s a w C u t Product" at bounding box center [613, 381] width 361 height 102
click at [480, 306] on input "text" at bounding box center [563, 318] width 241 height 24
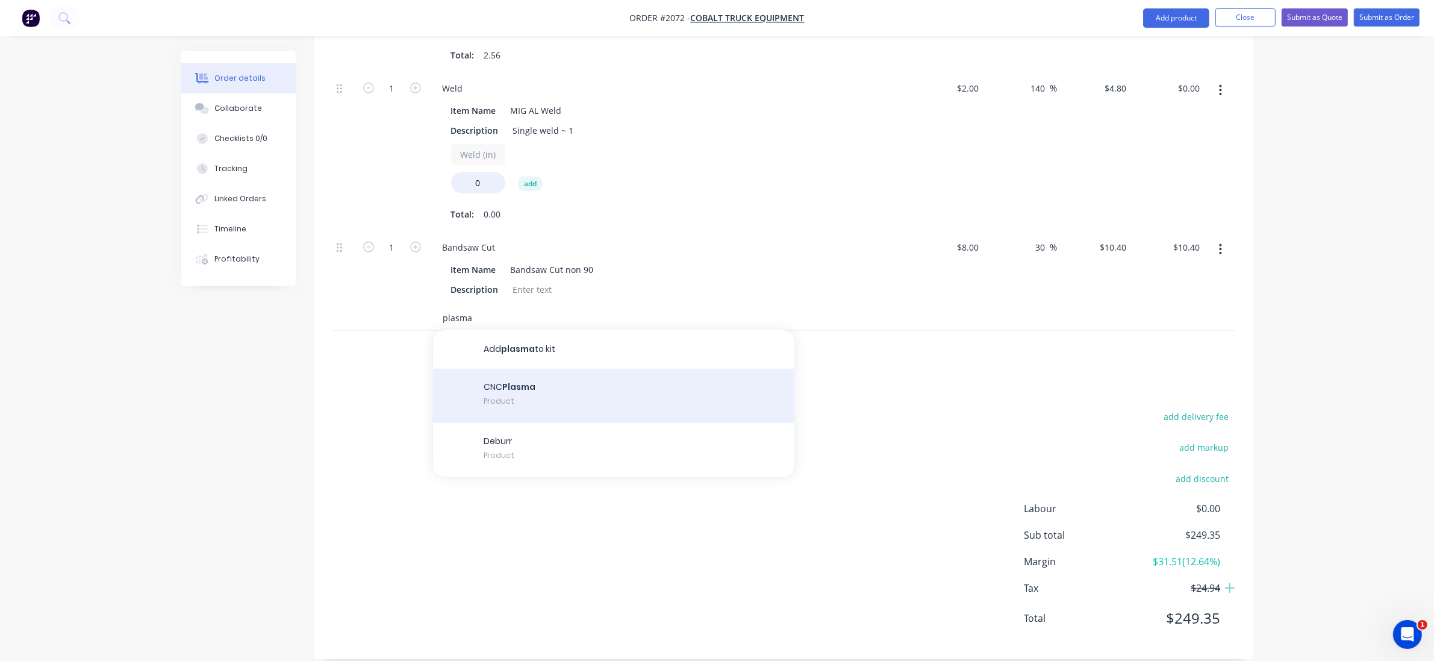
type input "plasma"
click at [529, 384] on div "CNC Plasma Product" at bounding box center [613, 395] width 361 height 54
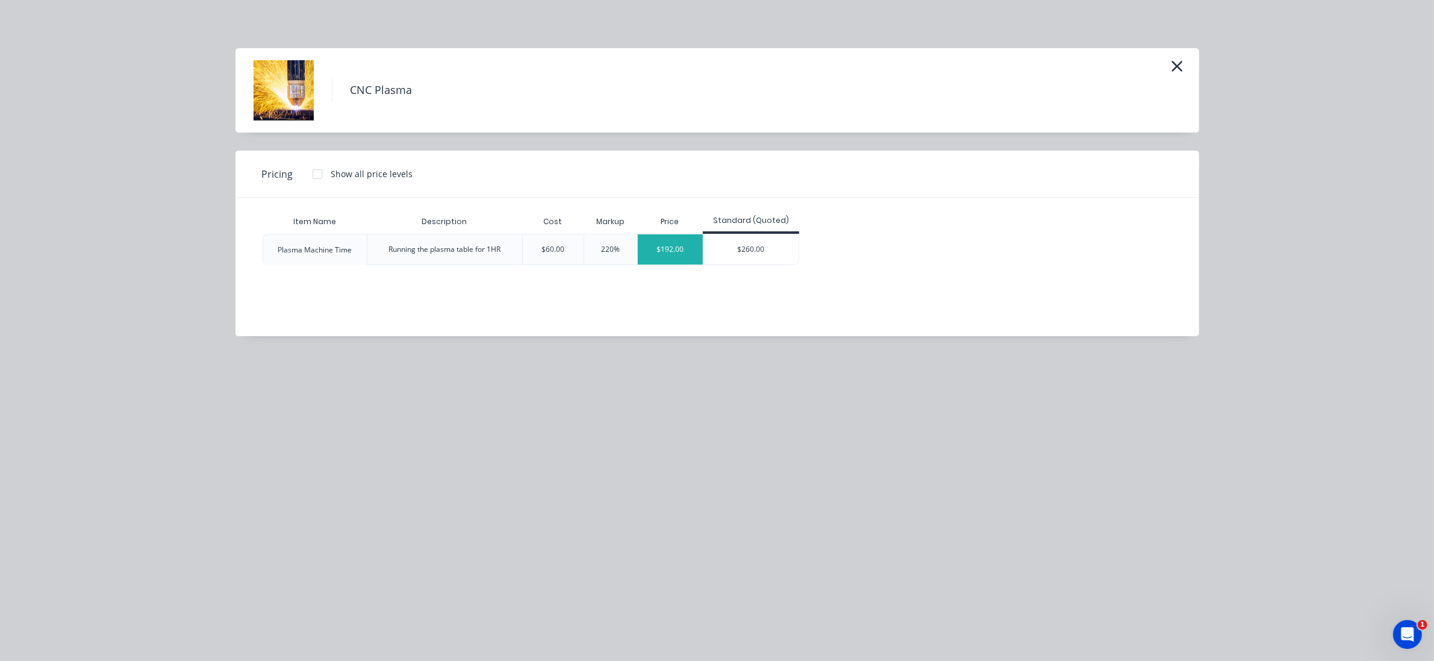
click at [664, 244] on div "$192.00" at bounding box center [670, 249] width 65 height 30
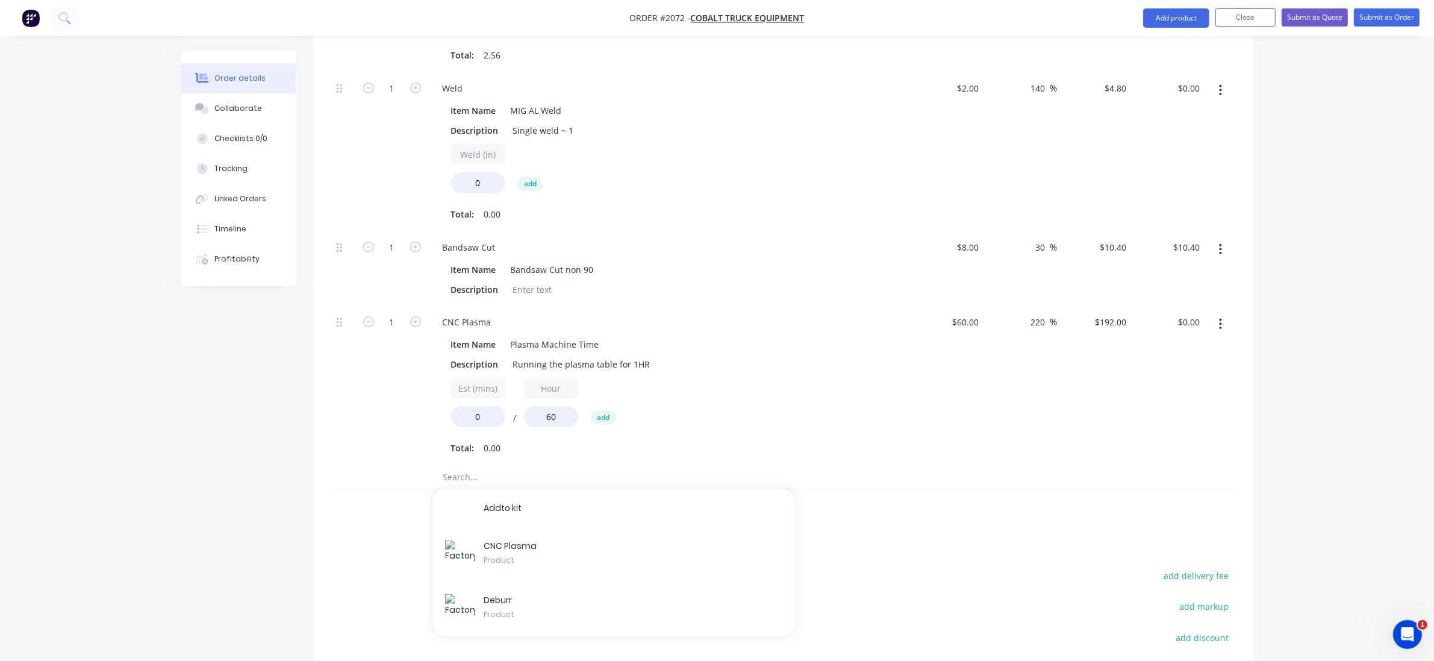
click at [323, 490] on div "Qty Cost Markup Price Total Kit 1 MS11222301 $249.35 $249.35 1 Special Sheet le…" at bounding box center [783, 83] width 939 height 891
drag, startPoint x: 497, startPoint y: 402, endPoint x: 321, endPoint y: 397, distance: 176.5
click at [323, 397] on div "Qty Cost Markup Price Total Kit 1 MS11222301 $249.35 $249.35 1 Special Sheet le…" at bounding box center [783, 83] width 939 height 891
type input "60"
type input "$192.00"
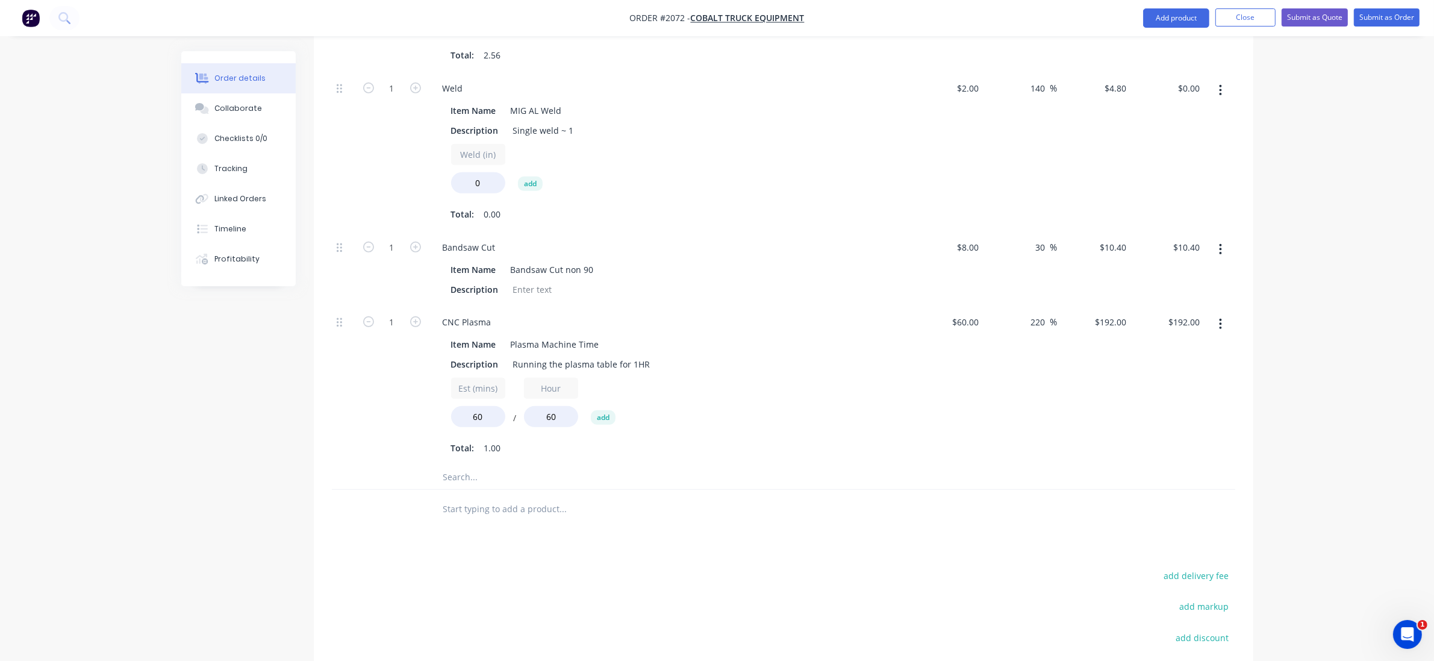
drag, startPoint x: 302, startPoint y: 416, endPoint x: 308, endPoint y: 408, distance: 9.5
click at [308, 408] on div "Created by [PERSON_NAME] Created [DATE] Required [DATE] Assigned to Add team me…" at bounding box center [717, 64] width 1072 height 1544
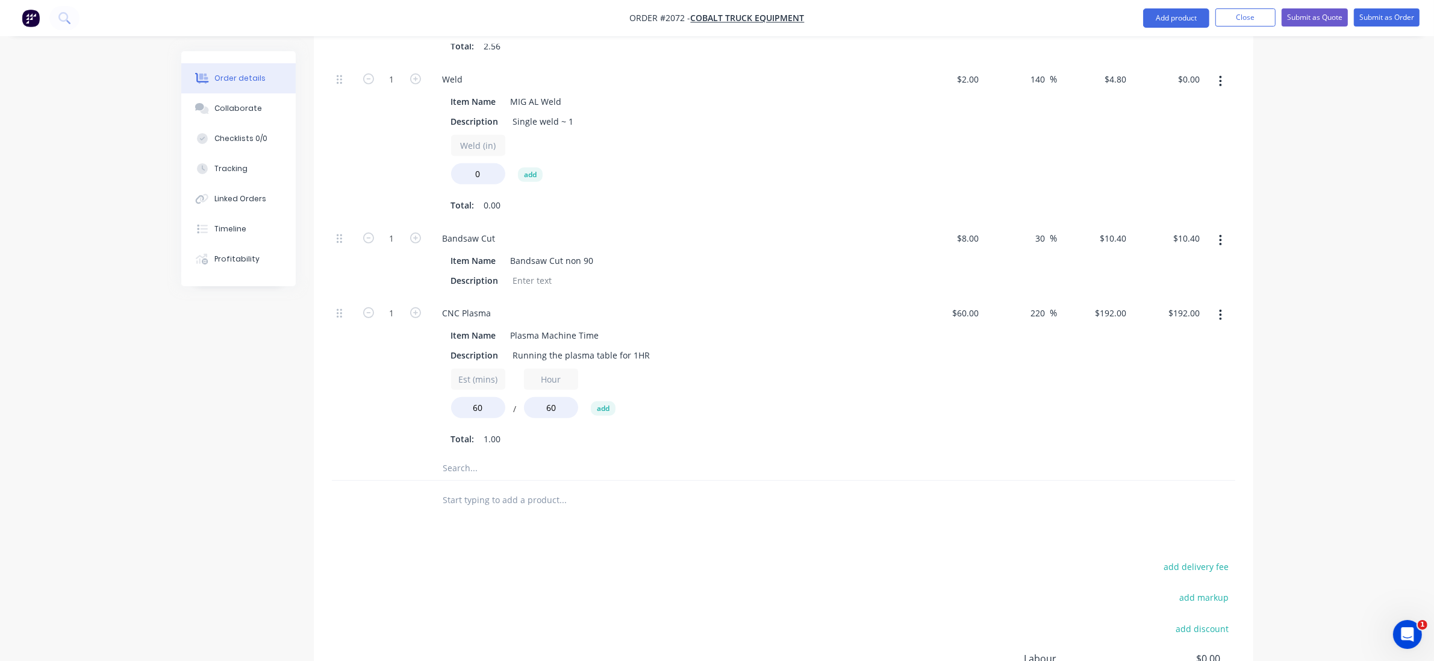
scroll to position [768, 0]
click at [414, 233] on icon "button" at bounding box center [415, 238] width 11 height 11
type input "2"
type input "$20.80"
click at [414, 233] on icon "button" at bounding box center [415, 238] width 11 height 11
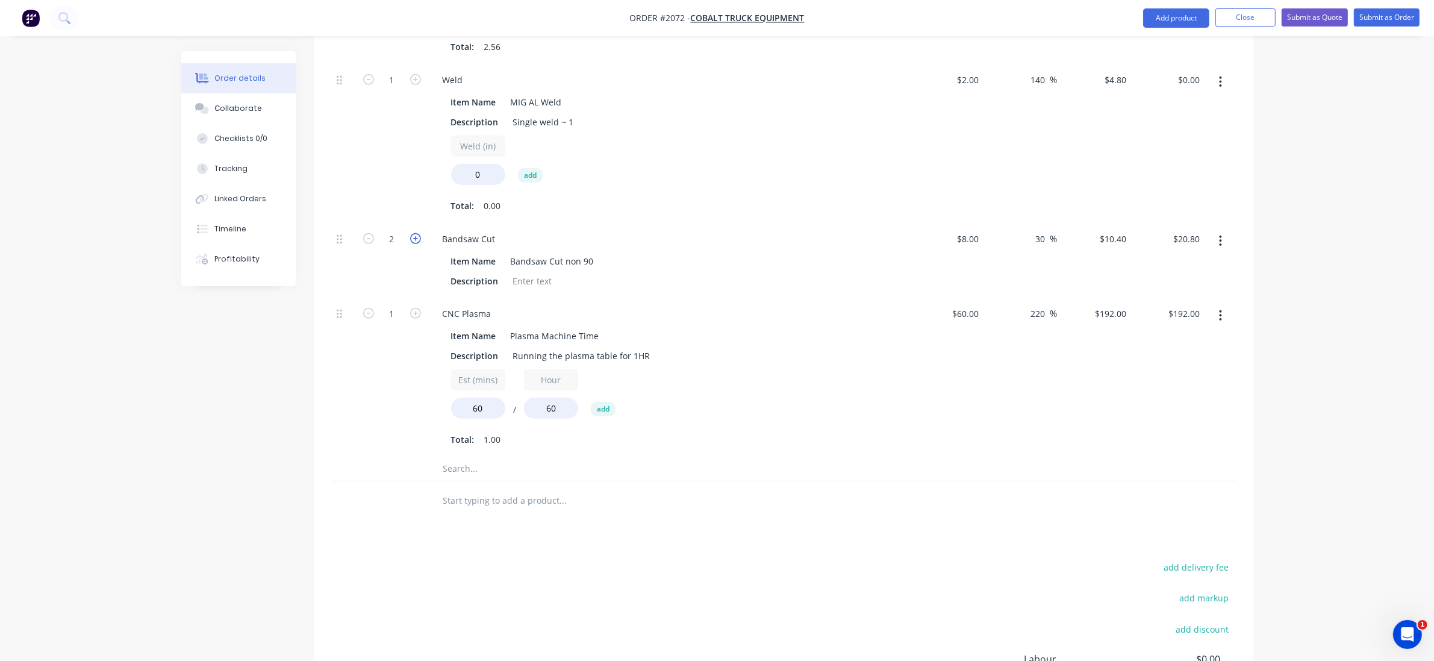
type input "3"
type input "$31.20"
click at [414, 233] on icon "button" at bounding box center [415, 238] width 11 height 11
type input "4"
type input "$41.60"
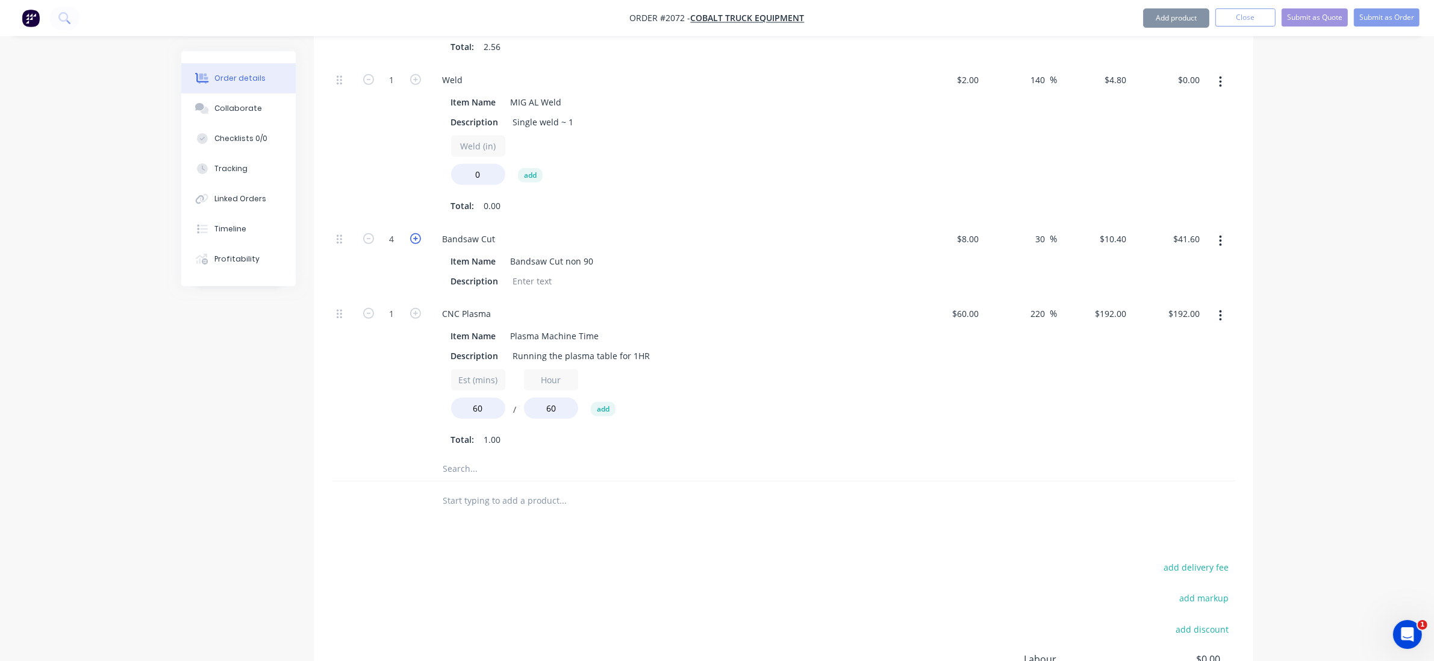
click at [414, 233] on icon "button" at bounding box center [415, 238] width 11 height 11
type input "5"
type input "$52.00"
click at [414, 233] on icon "button" at bounding box center [415, 238] width 11 height 11
type input "6"
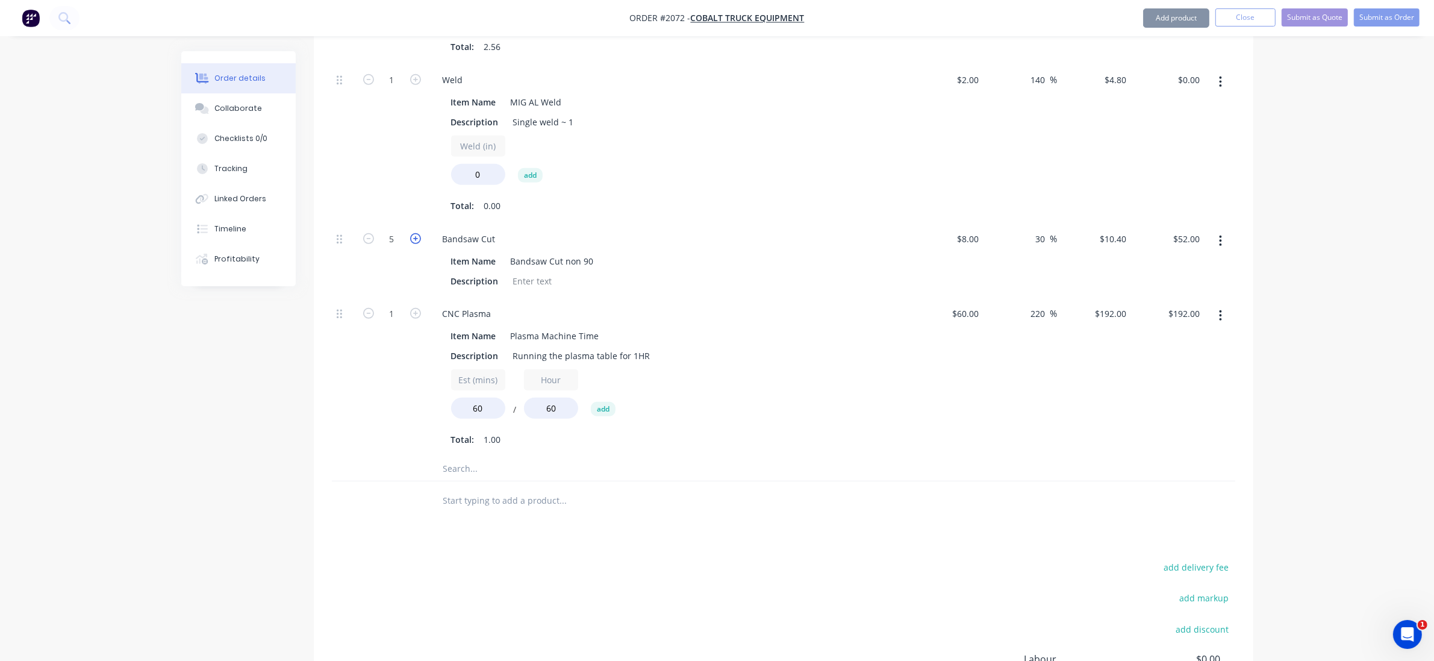
type input "$62.40"
click at [238, 368] on div "Created by Grant Created [DATE] Required [DATE] Assigned to Add team member Sta…" at bounding box center [717, 55] width 1072 height 1544
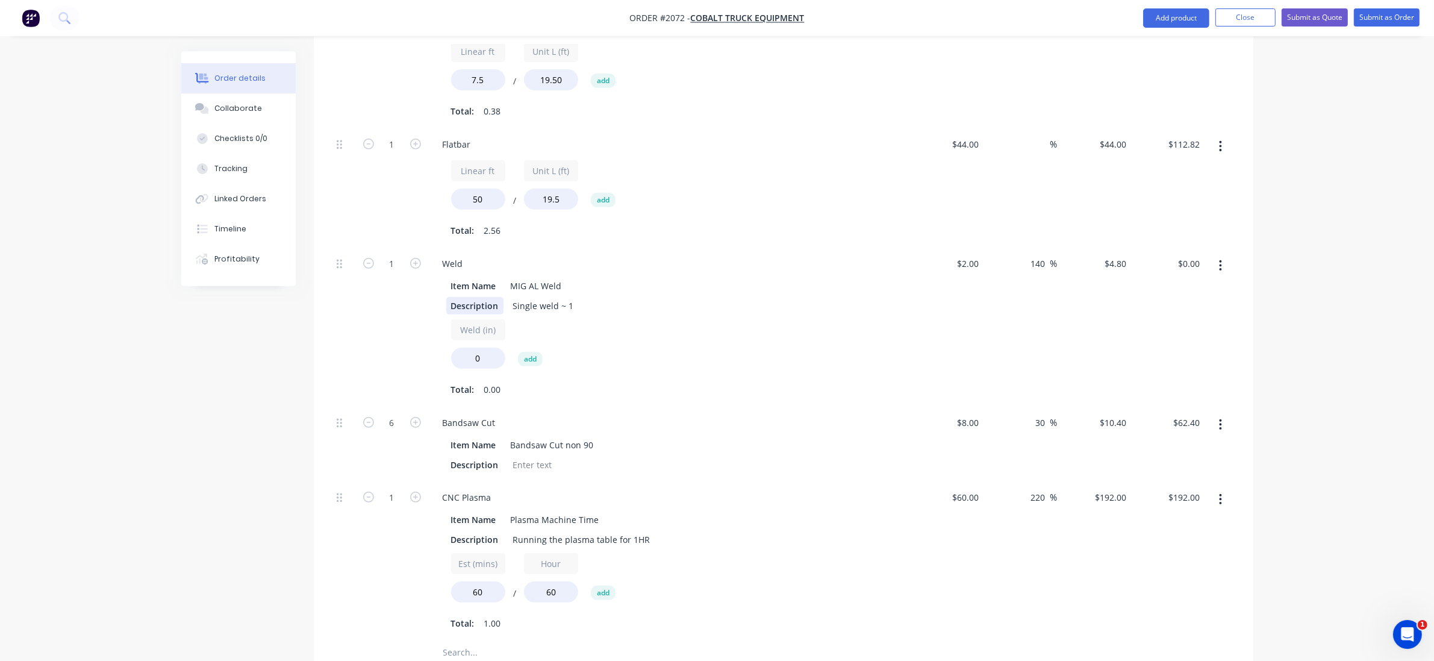
scroll to position [542, 0]
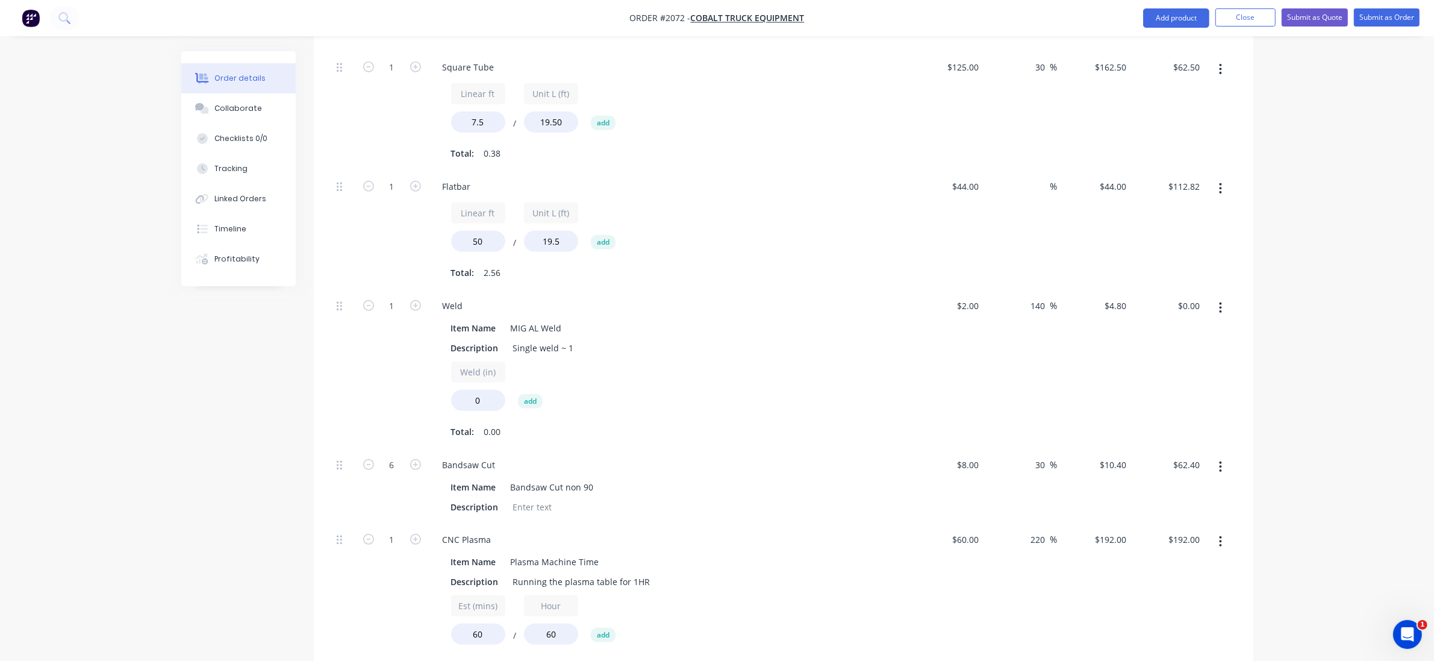
click at [483, 361] on input "Weld (in)" at bounding box center [478, 371] width 54 height 21
drag, startPoint x: 477, startPoint y: 385, endPoint x: 435, endPoint y: 387, distance: 42.2
click at [440, 387] on div "Item Name MIG AL Weld Description Single weld ~ 1 Weld (in) 0 add Total: 0.00" at bounding box center [669, 379] width 472 height 124
type input "24"
type input "$115.20"
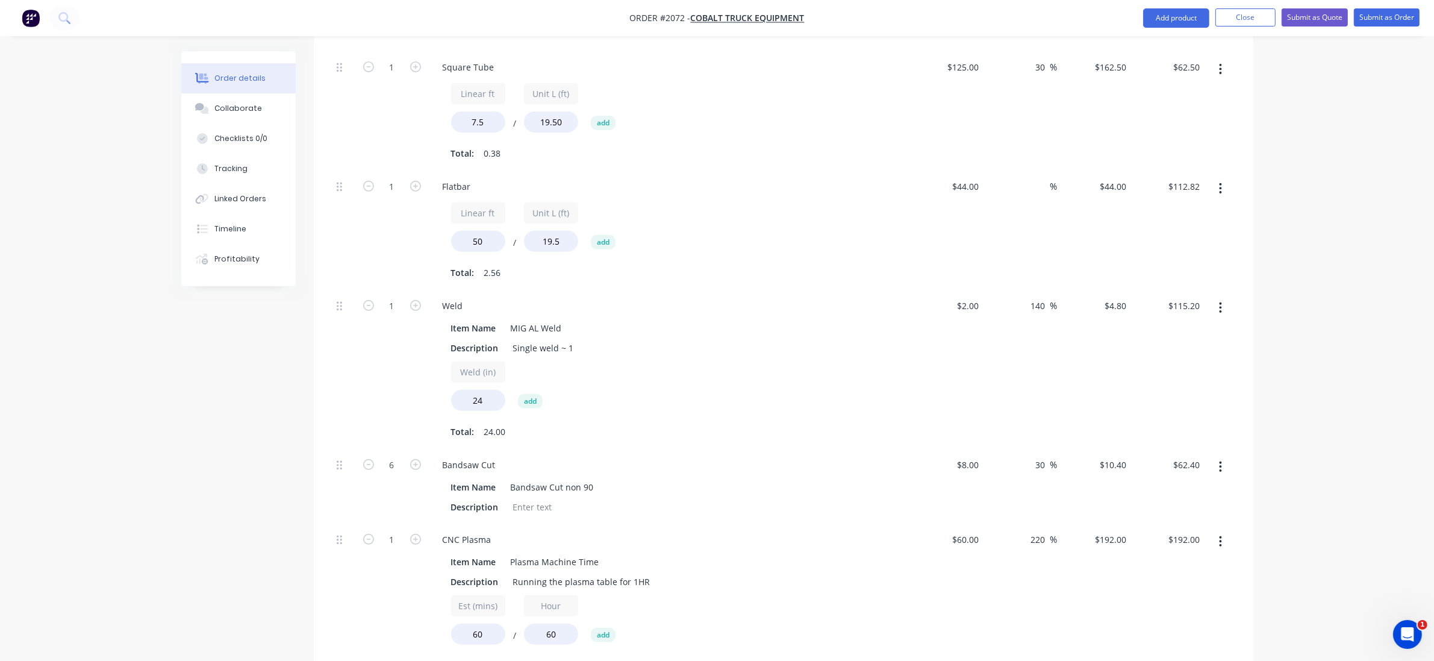
click at [41, 387] on div "Order details Collaborate Checklists 0/0 Tracking Linked Orders Timeline Profit…" at bounding box center [717, 255] width 1434 height 1595
click at [1042, 297] on input "140" at bounding box center [1040, 305] width 20 height 17
click at [1046, 297] on input "140" at bounding box center [1040, 305] width 20 height 17
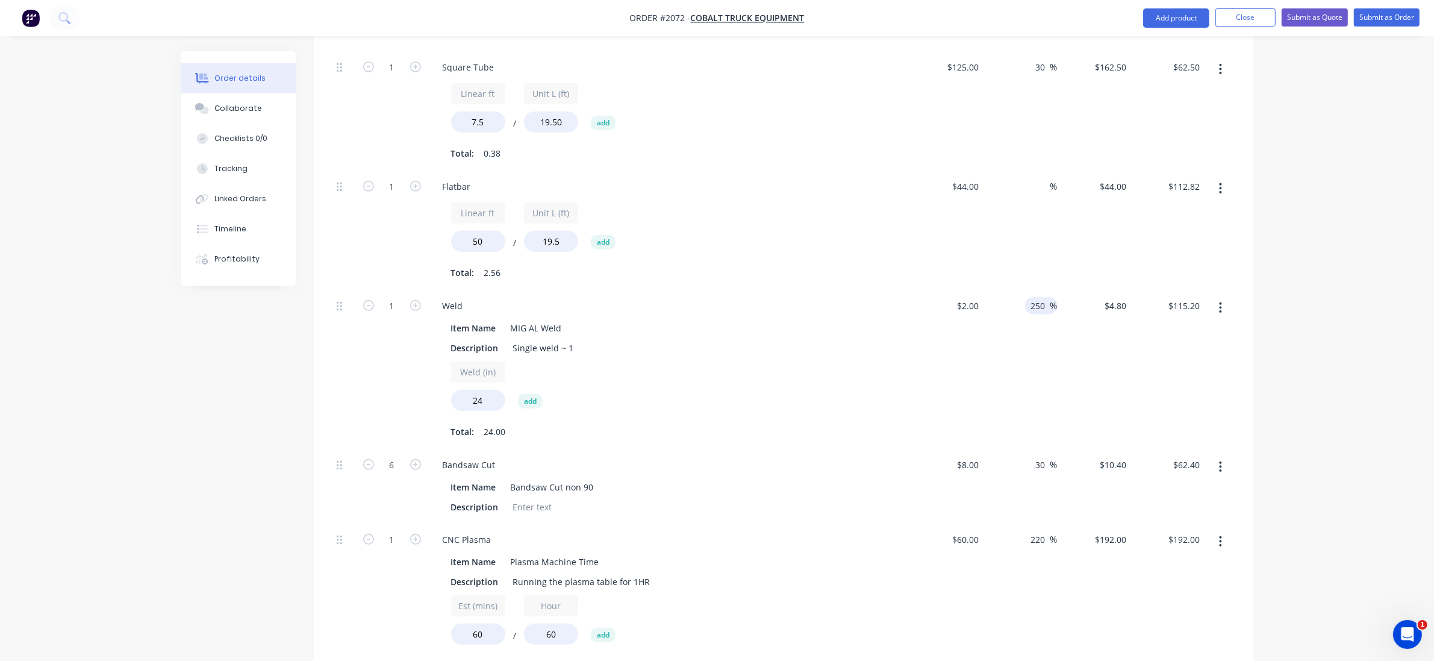
type input "250"
type input "$7.00"
type input "$168.00"
click at [1012, 347] on div "250 250 %" at bounding box center [1020, 369] width 74 height 159
click at [1046, 297] on input "250" at bounding box center [1040, 305] width 20 height 17
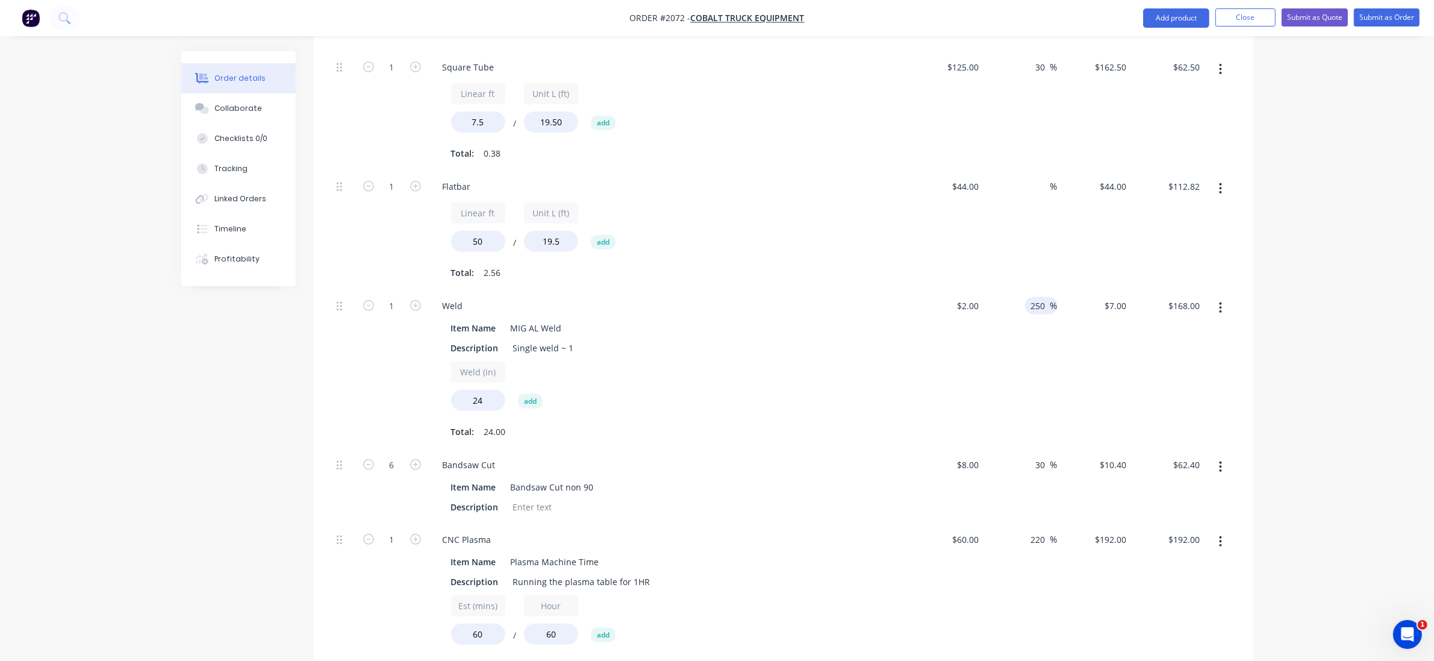
click at [1046, 297] on input "250" at bounding box center [1040, 305] width 20 height 17
drag, startPoint x: 499, startPoint y: 387, endPoint x: 440, endPoint y: 372, distance: 60.2
click at [440, 372] on div "Item Name MIG AL Weld Description Single weld ~ 1 Weld (in) 24 add Total: 24.00" at bounding box center [669, 379] width 472 height 124
type input "36"
type input "$252.00"
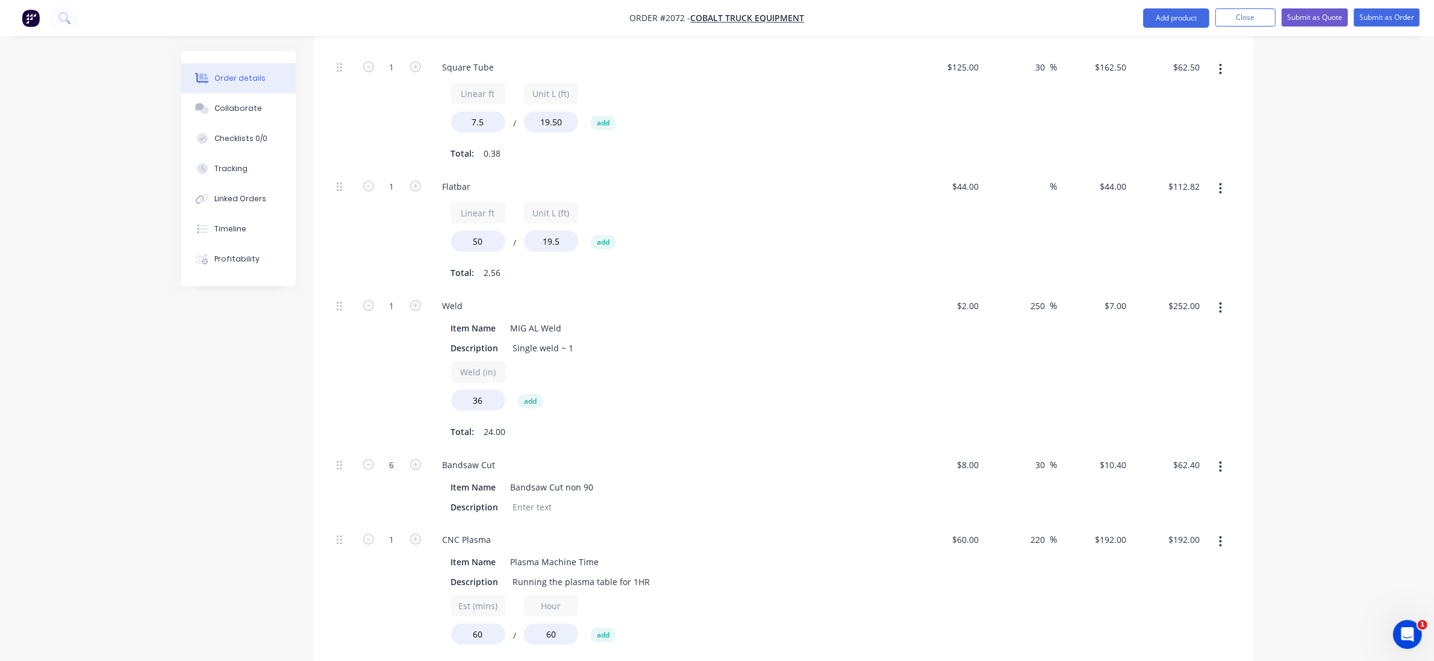
drag, startPoint x: 1019, startPoint y: 353, endPoint x: 1025, endPoint y: 353, distance: 6.6
click at [1021, 353] on div "250 250 %" at bounding box center [1020, 369] width 74 height 159
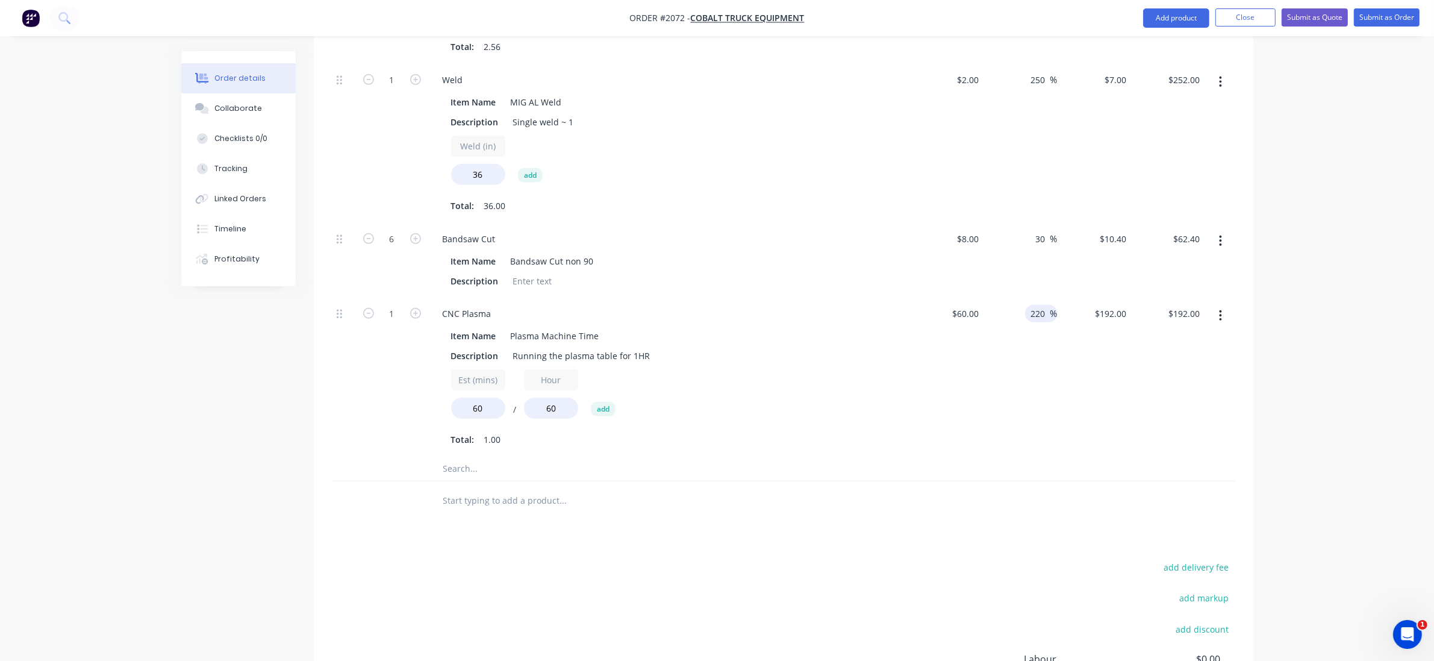
click at [1043, 305] on div "220 220" at bounding box center [1040, 313] width 20 height 17
click at [1050, 306] on span "%" at bounding box center [1053, 313] width 7 height 14
click at [1048, 305] on input "220" at bounding box center [1040, 313] width 20 height 17
type input "300"
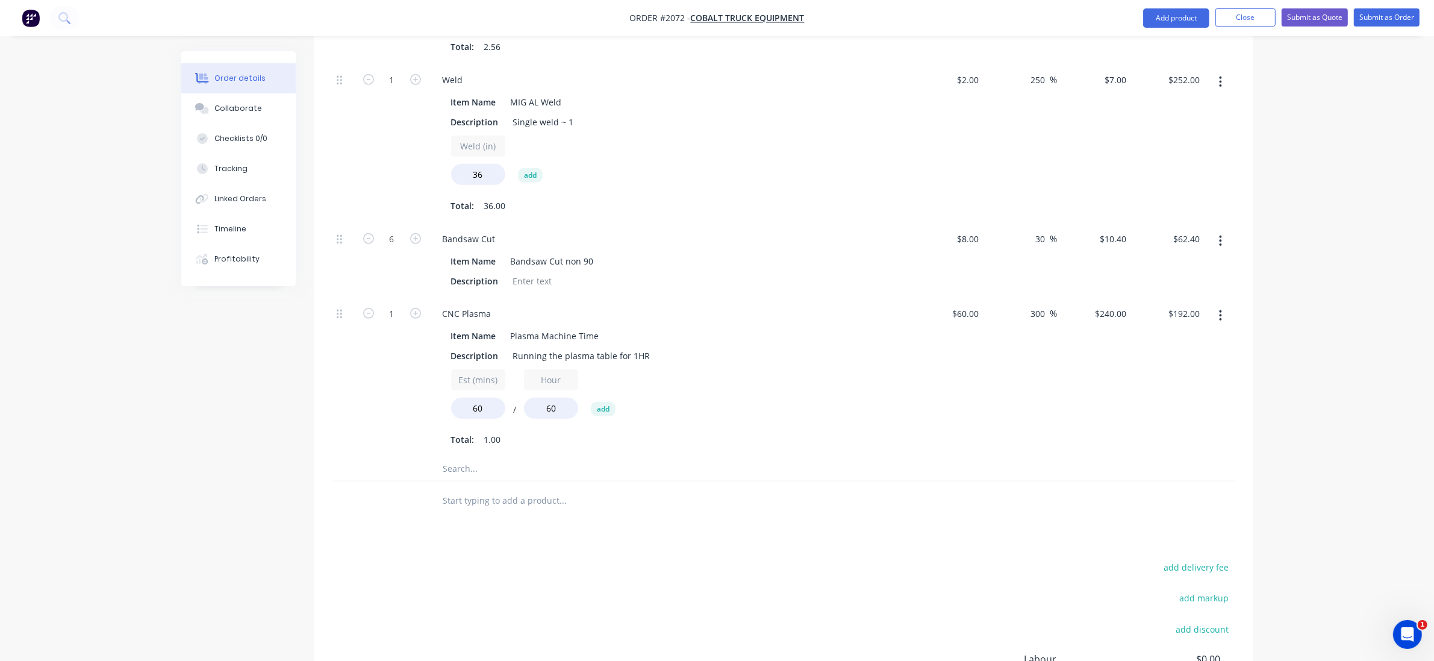
type input "$240.00"
click at [1156, 402] on div "$240.00 $240.00" at bounding box center [1168, 376] width 74 height 159
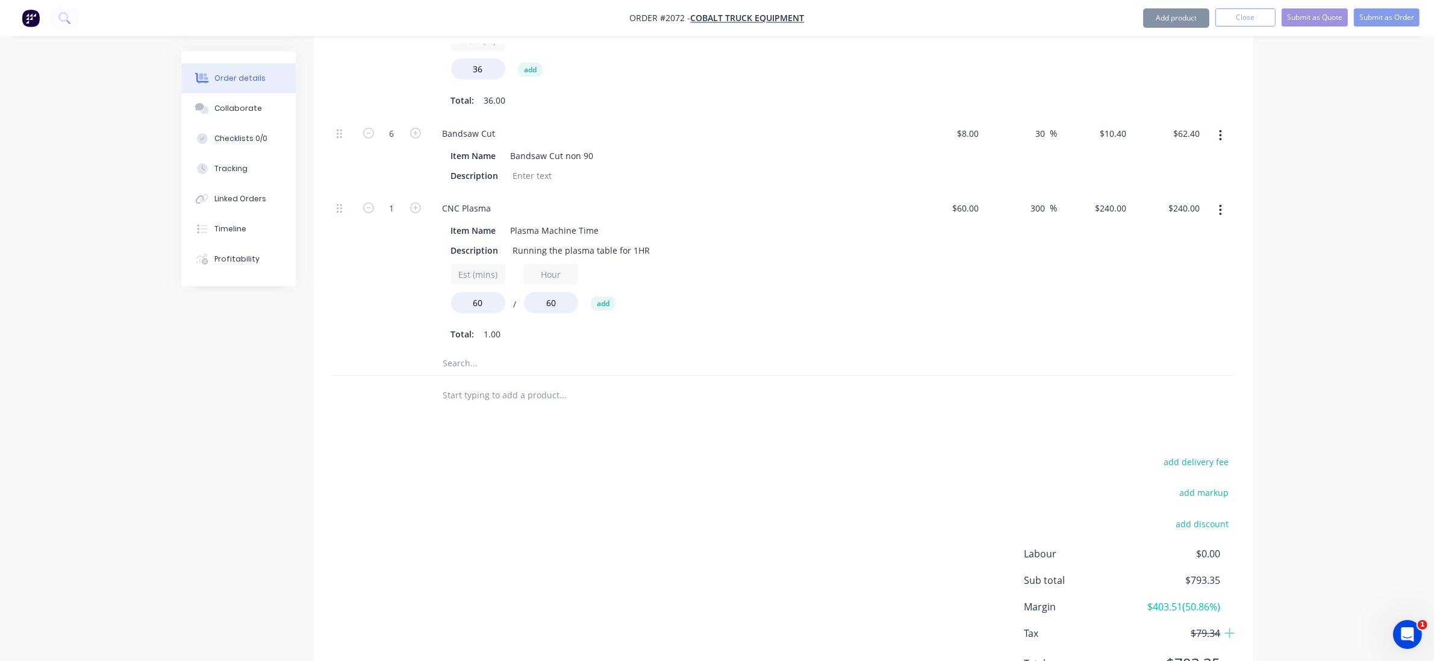
scroll to position [918, 0]
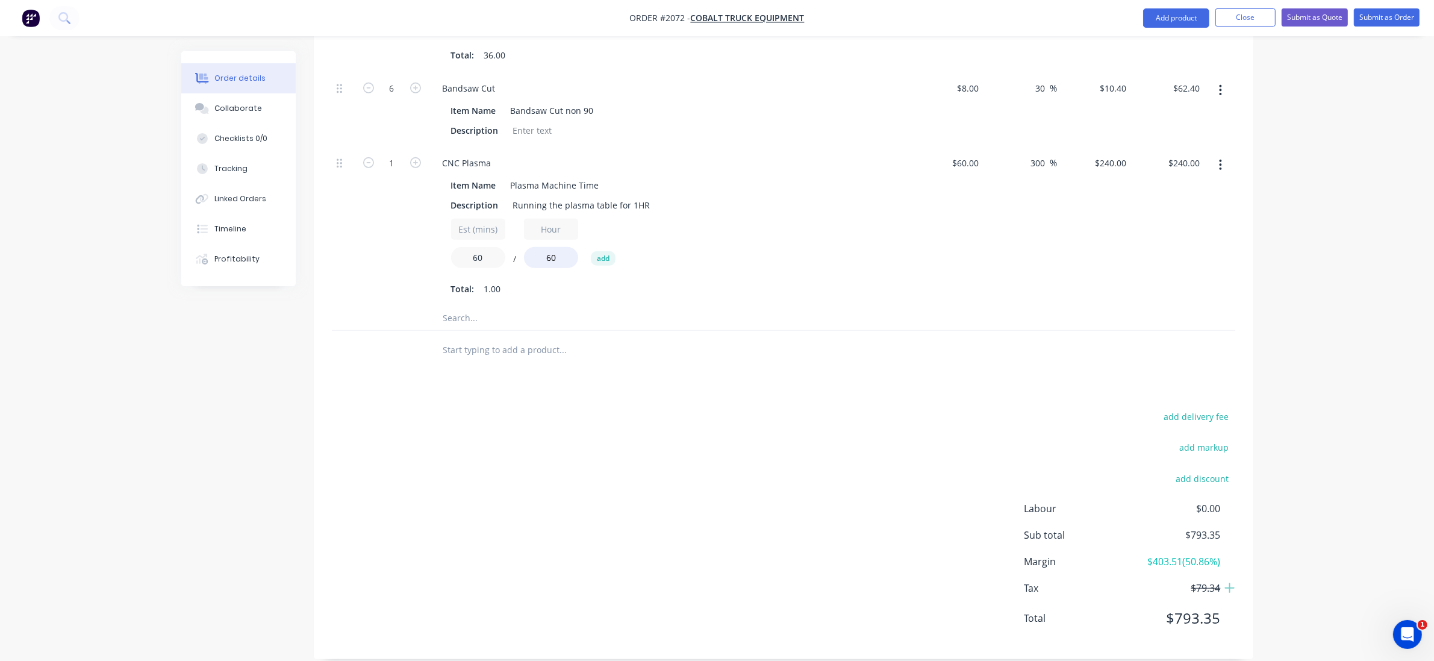
drag, startPoint x: 495, startPoint y: 242, endPoint x: 440, endPoint y: 235, distance: 55.3
click at [440, 235] on div "Item Name Plasma Machine Time Description Running the plasma table for 1HR Est …" at bounding box center [669, 236] width 472 height 124
type input "120"
type input "$480.00"
click at [1064, 331] on div at bounding box center [783, 350] width 903 height 39
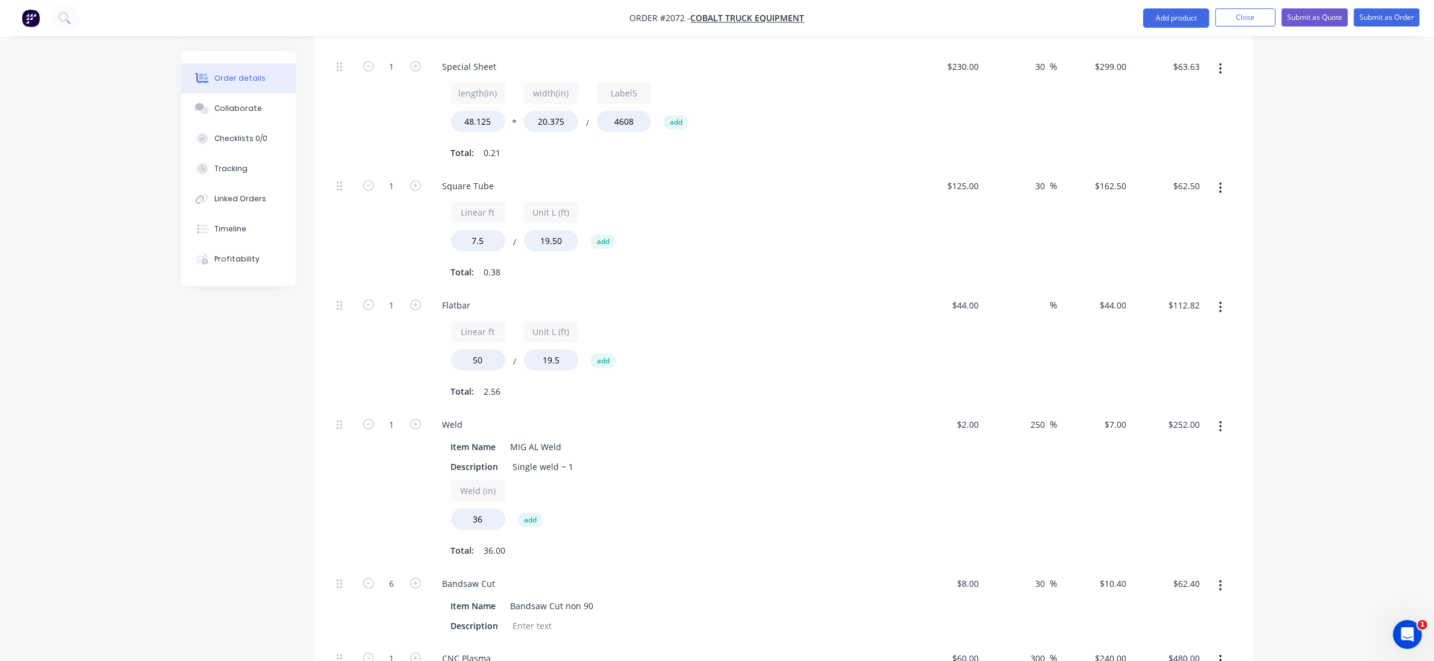
scroll to position [602, 0]
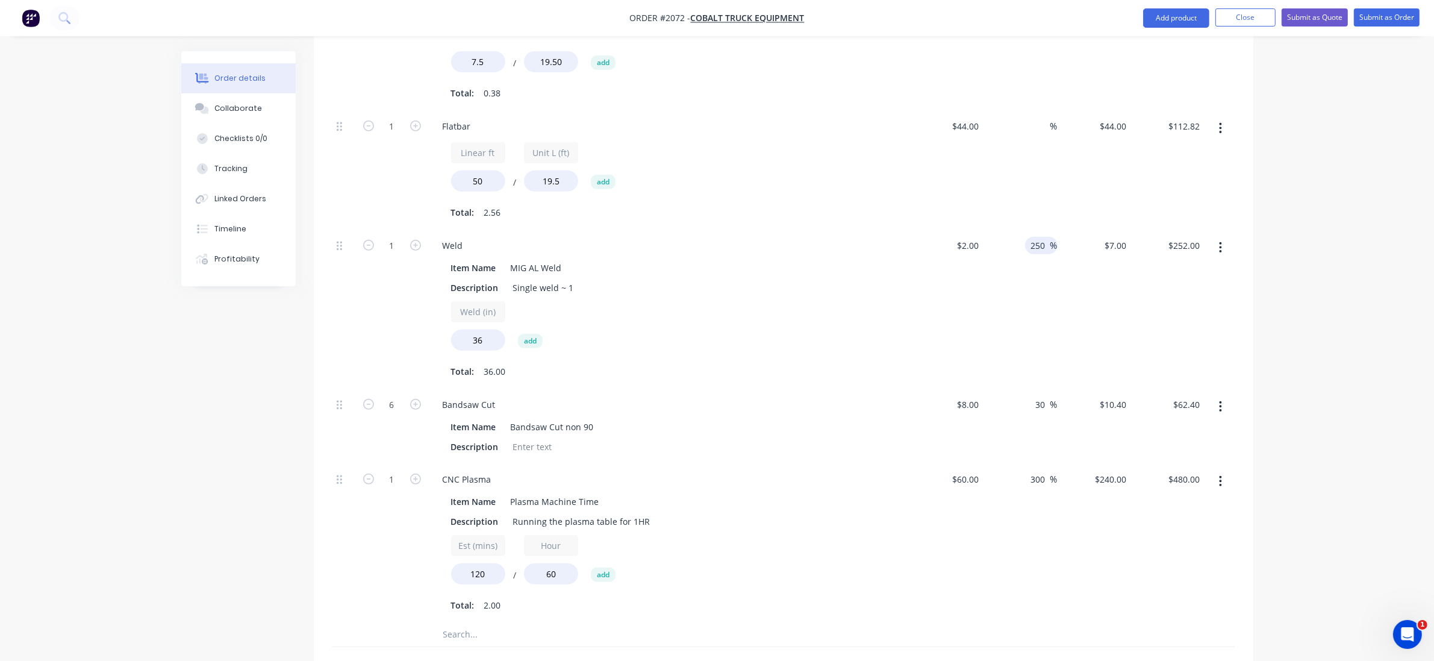
click at [1052, 238] on span "%" at bounding box center [1053, 245] width 7 height 14
type input "300"
type input "$8.00"
type input "$288.00"
click at [1160, 309] on div "$288.00 $288.00" at bounding box center [1168, 308] width 74 height 159
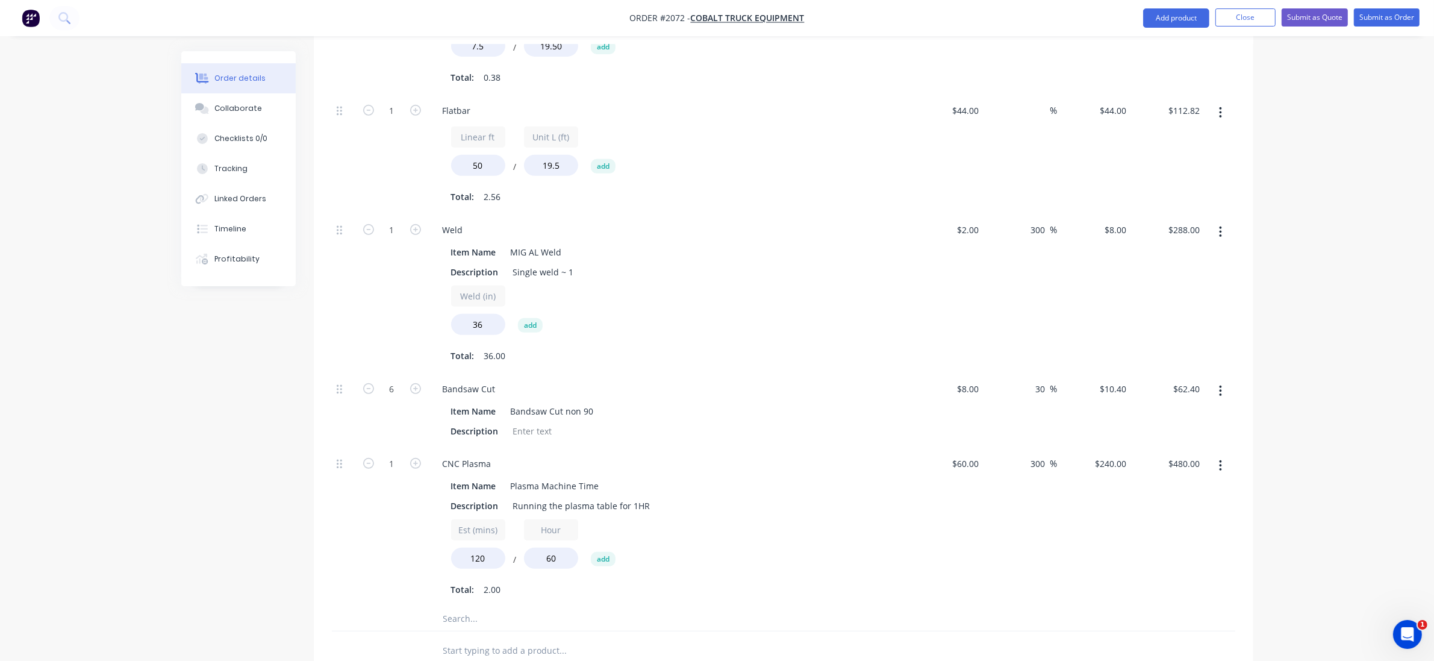
scroll to position [617, 0]
click at [1043, 222] on input "300" at bounding box center [1040, 230] width 20 height 17
click at [1050, 382] on span "%" at bounding box center [1053, 389] width 7 height 14
click at [1046, 381] on input "30" at bounding box center [1042, 389] width 16 height 17
click at [1045, 381] on input "30" at bounding box center [1042, 389] width 16 height 17
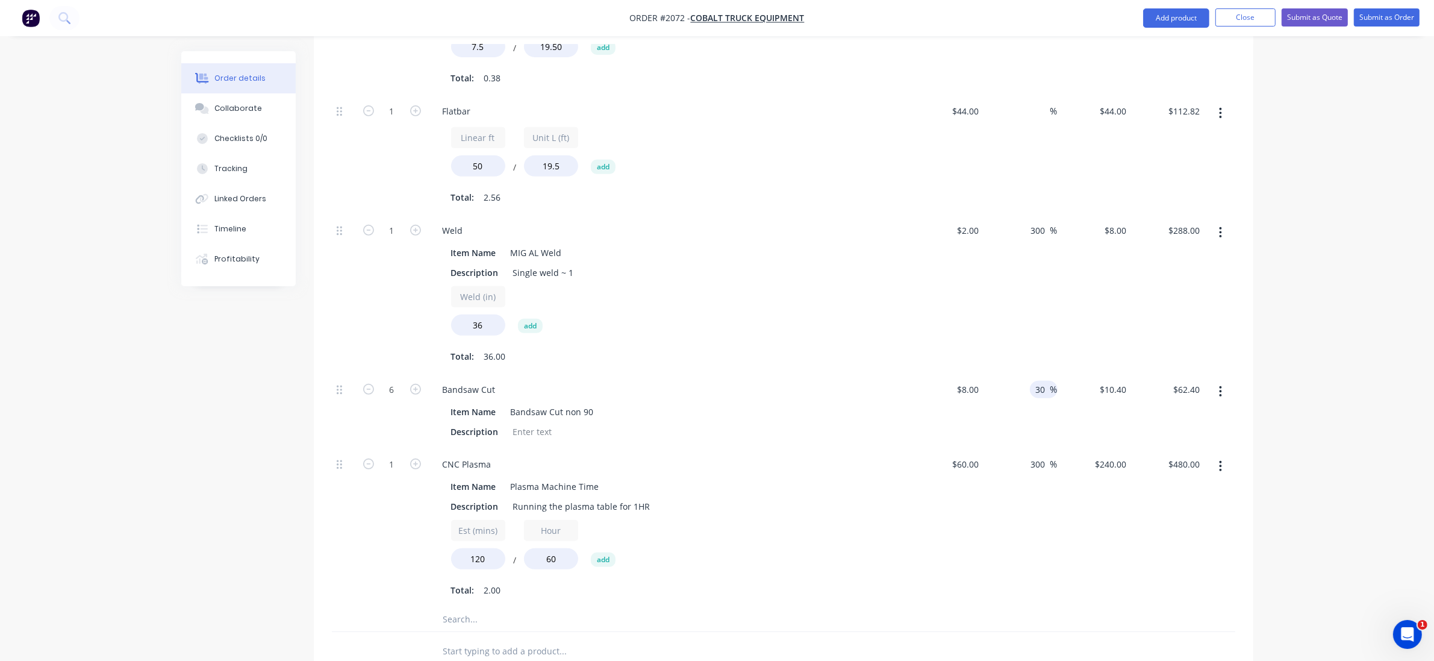
click at [1045, 381] on input "30" at bounding box center [1042, 389] width 16 height 17
type input "45"
type input "$11.60"
type input "$69.60"
click at [1048, 578] on div "300 300 %" at bounding box center [1020, 527] width 74 height 159
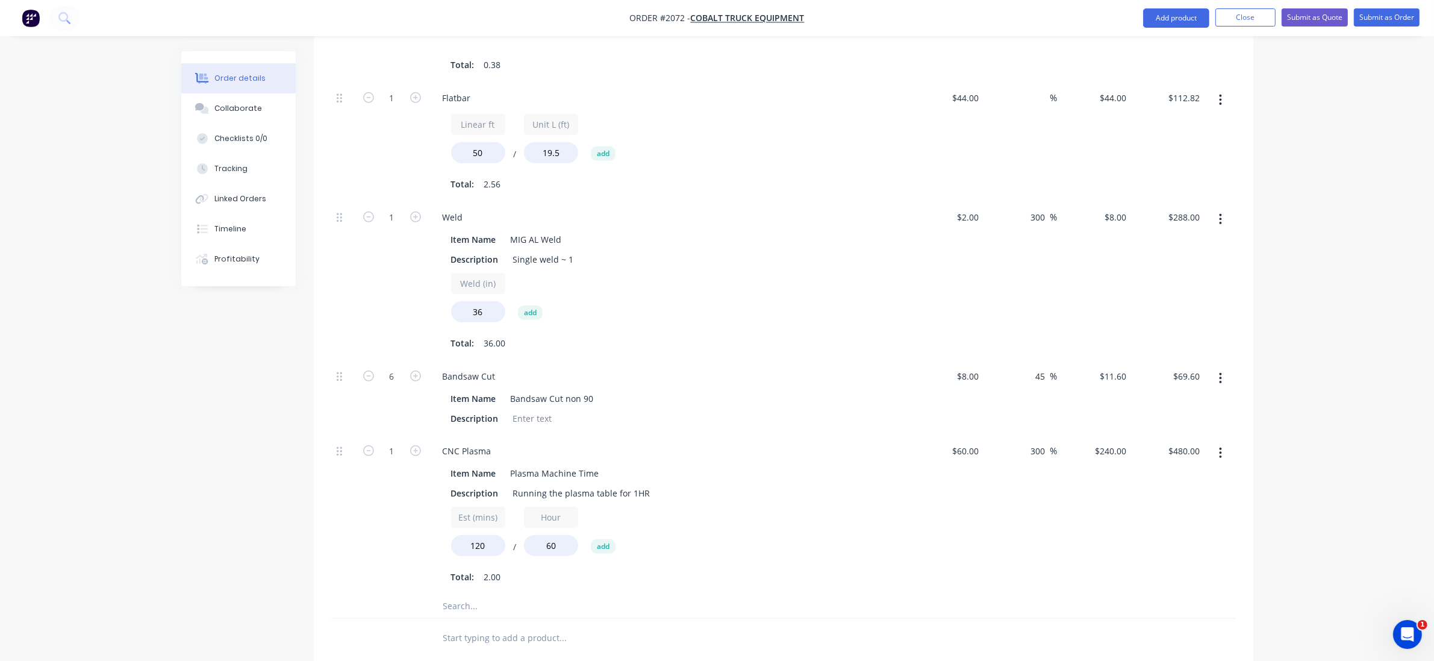
scroll to position [918, 0]
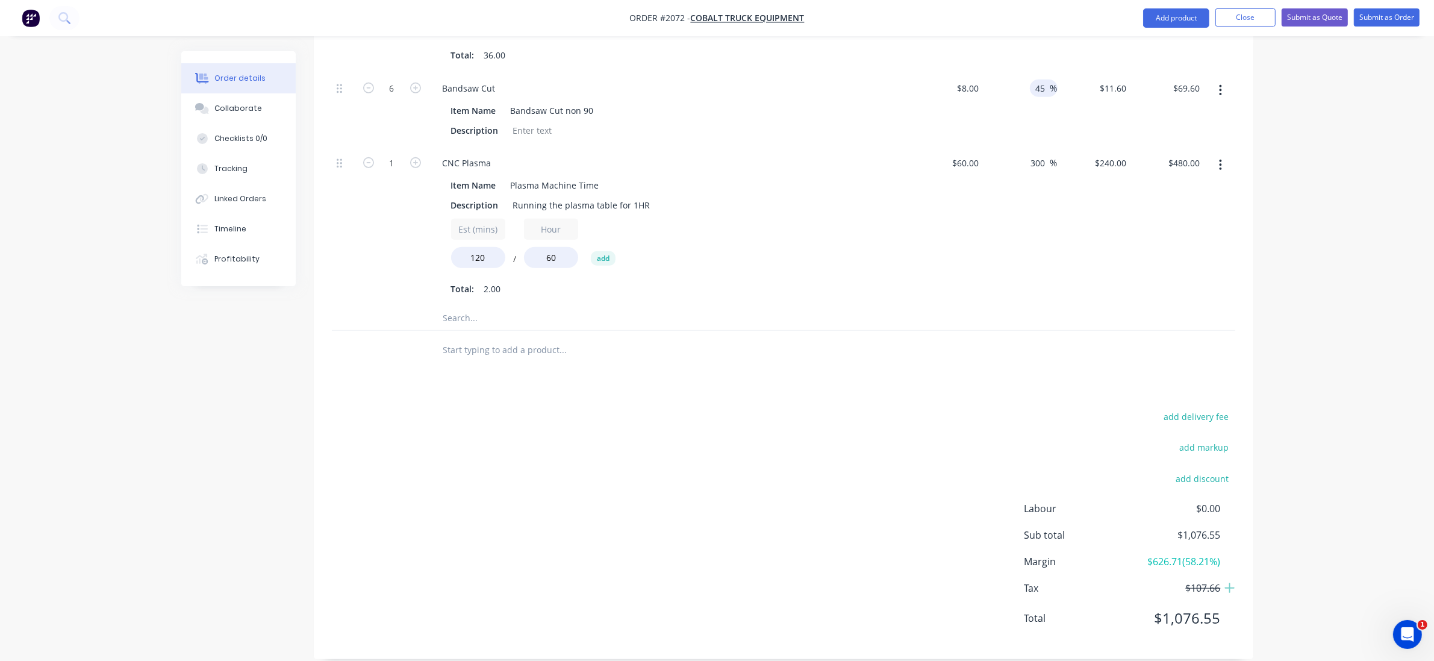
click at [1045, 79] on input "45" at bounding box center [1042, 87] width 16 height 17
type input "44"
type input "$11.52"
type input "$69.12"
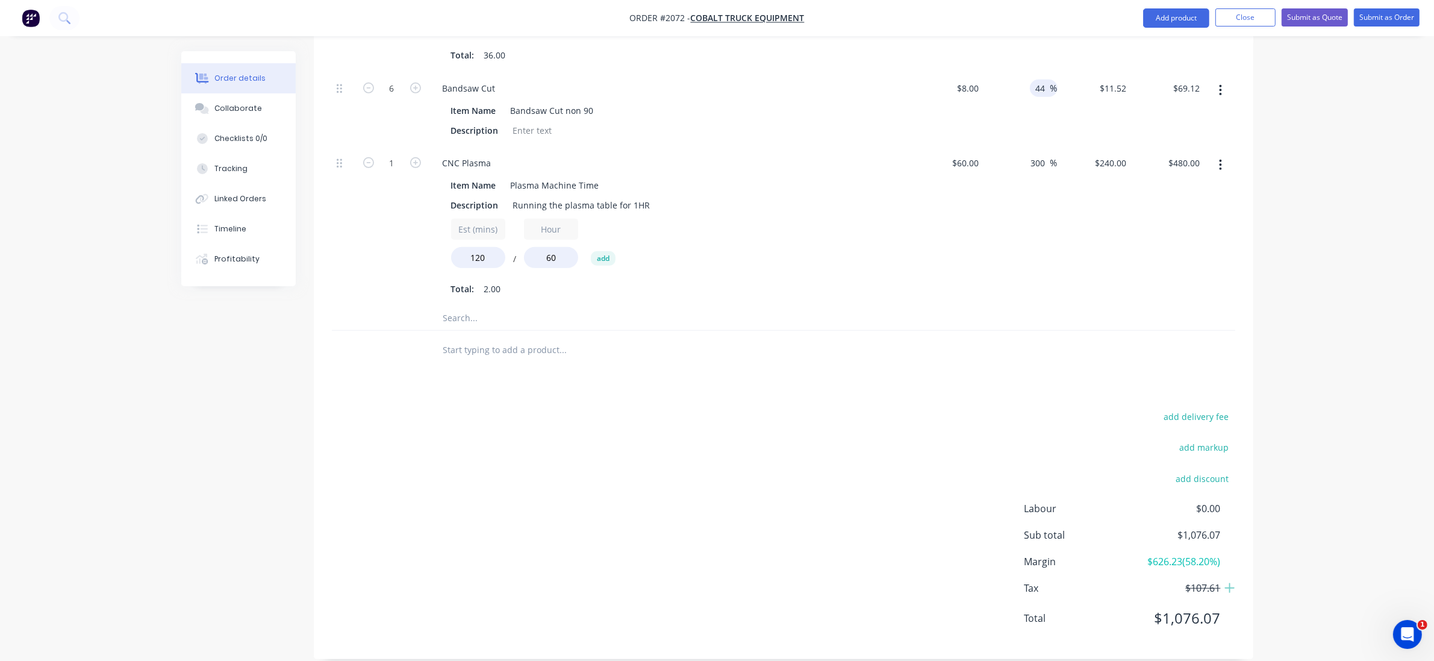
drag, startPoint x: 1051, startPoint y: 75, endPoint x: 1060, endPoint y: 75, distance: 9.0
click at [1052, 81] on span "%" at bounding box center [1053, 88] width 7 height 14
type input "42"
type input "$11.36"
type input "$68.16"
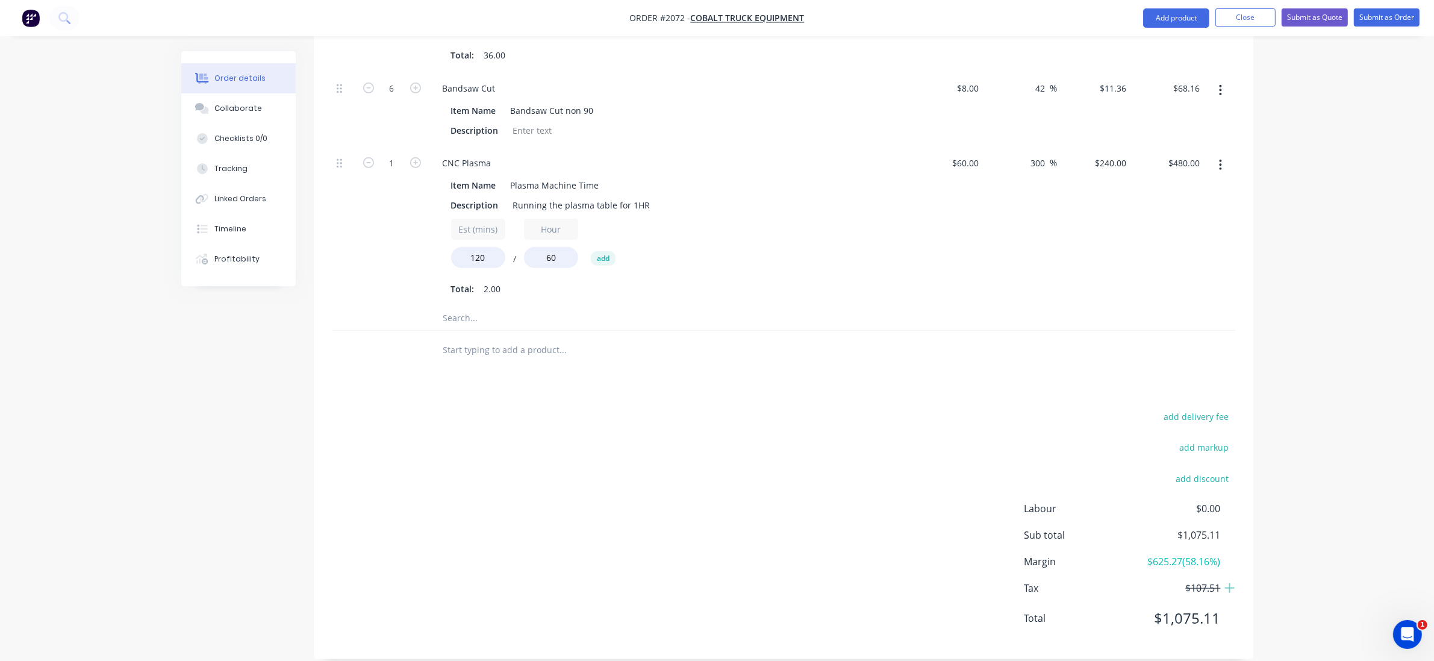
click at [1157, 72] on div "$68.16 $68.16" at bounding box center [1168, 109] width 74 height 75
click at [1040, 79] on input "42" at bounding box center [1042, 87] width 16 height 17
click at [1042, 79] on input "42" at bounding box center [1042, 87] width 16 height 17
type input "41.5"
type input "$11.32"
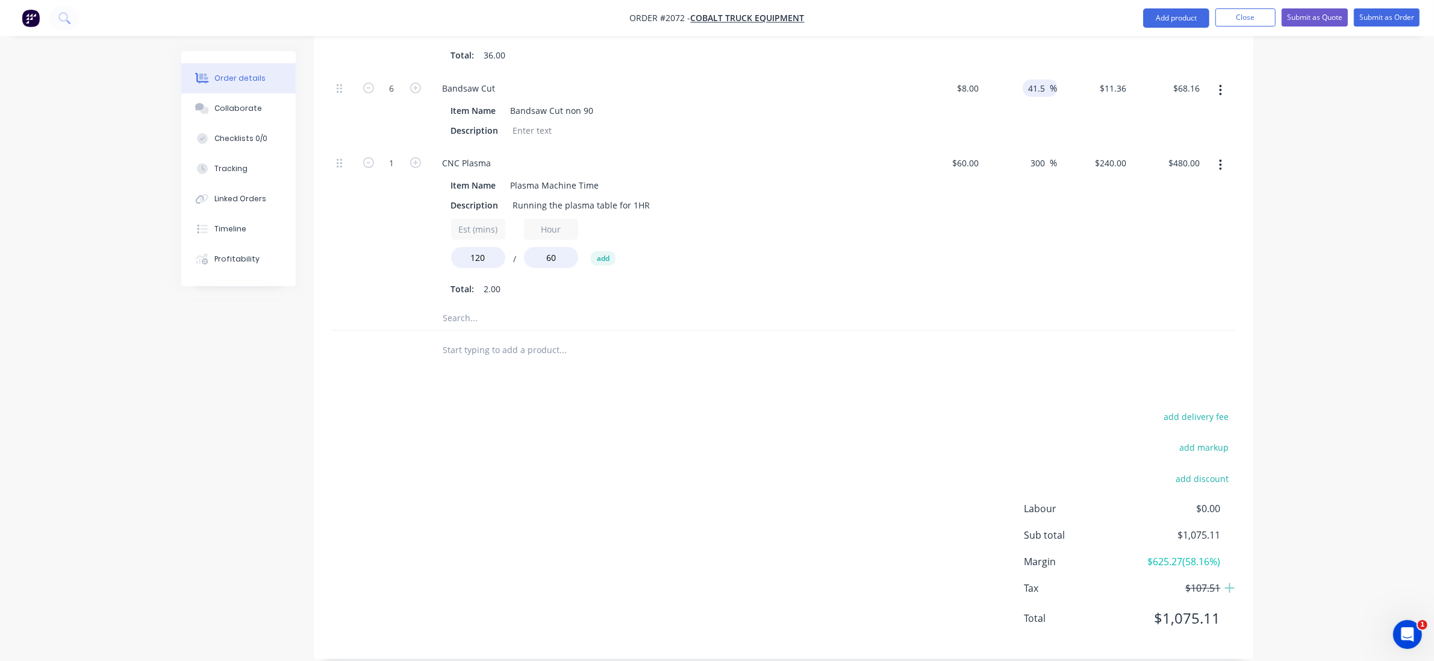
type input "$67.92"
click at [1048, 79] on input "41.5" at bounding box center [1038, 87] width 23 height 17
type input "41.7"
type input "$11.336"
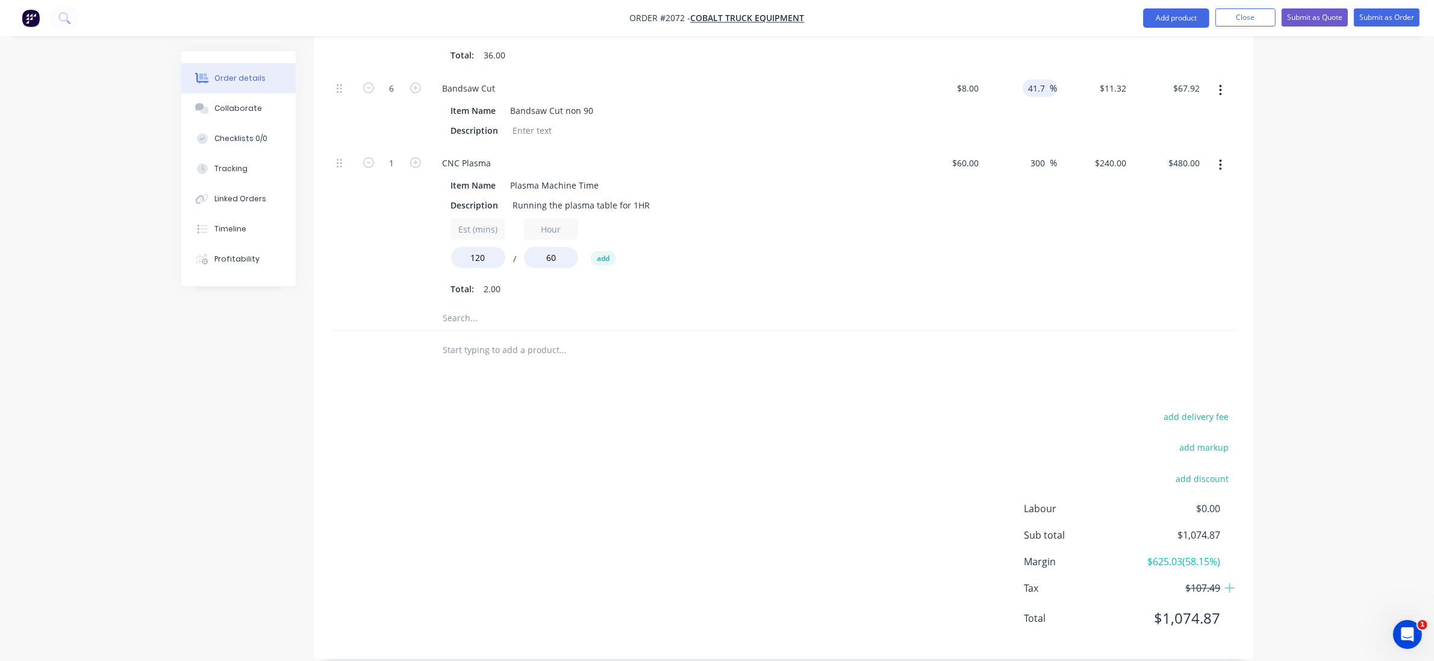
type input "$68.02"
click at [1108, 235] on div "$240.00 $240.00" at bounding box center [1094, 226] width 74 height 159
click at [1048, 79] on input "41.7" at bounding box center [1038, 87] width 23 height 17
type input "41.75"
type input "$11.34"
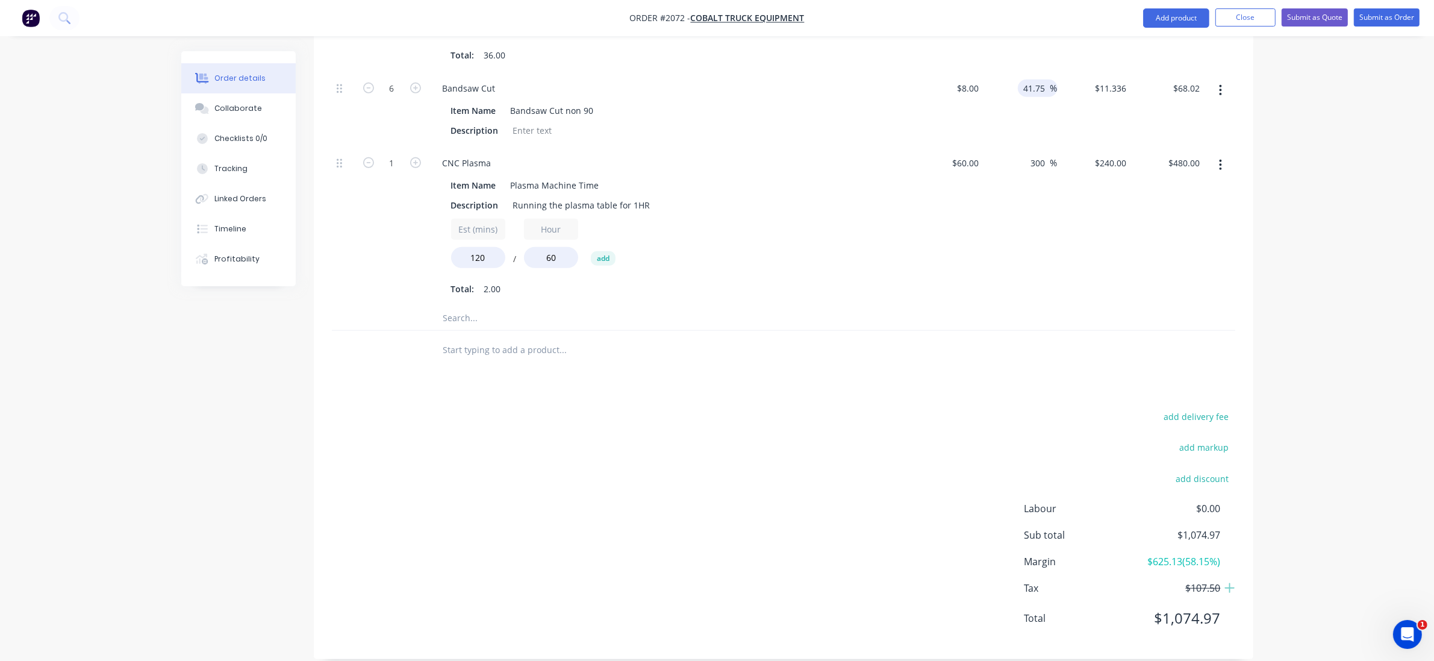
type input "$68.04"
drag, startPoint x: 1069, startPoint y: 260, endPoint x: 1075, endPoint y: 250, distance: 12.2
click at [1071, 260] on div "$240.00 $240.00" at bounding box center [1094, 226] width 74 height 159
click at [1045, 79] on input "41.75" at bounding box center [1036, 87] width 28 height 17
type input "41.76"
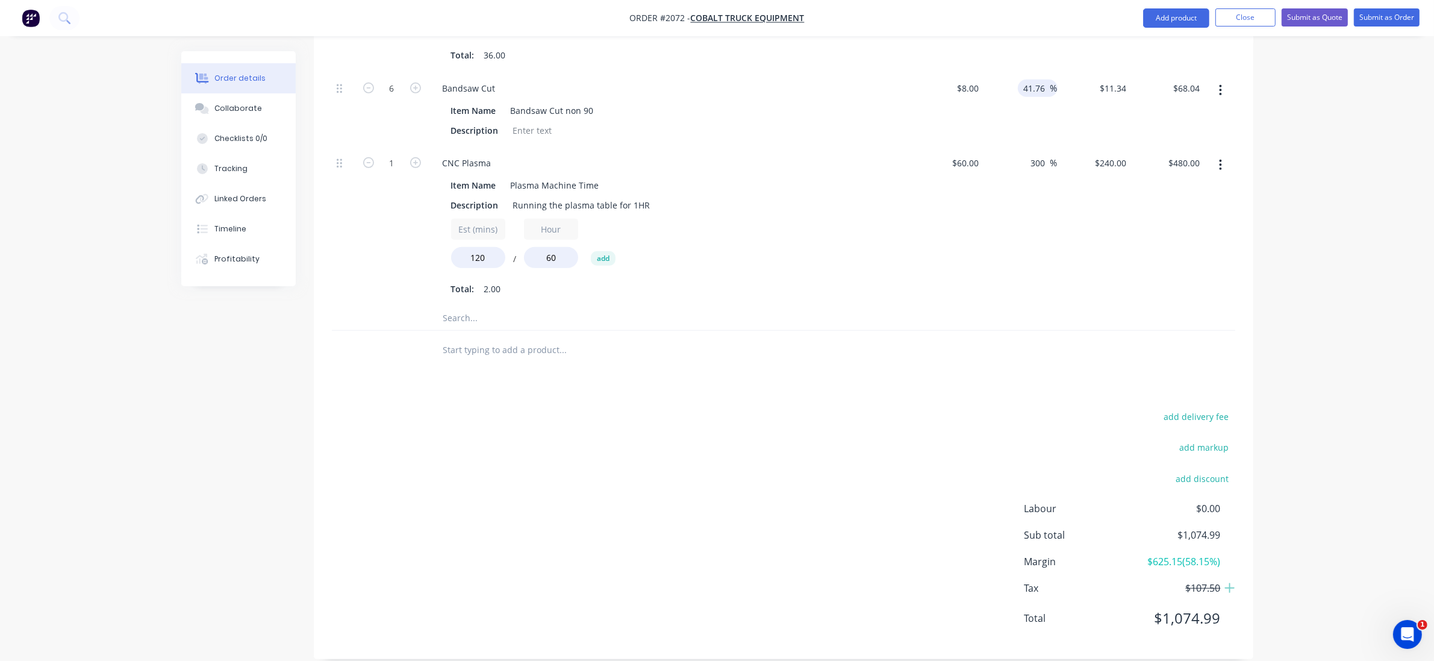
type input "$11.3408"
click at [985, 331] on div at bounding box center [783, 350] width 903 height 39
click at [1043, 79] on input "41.76" at bounding box center [1036, 87] width 28 height 17
type input "41.77"
type input "$11.3416"
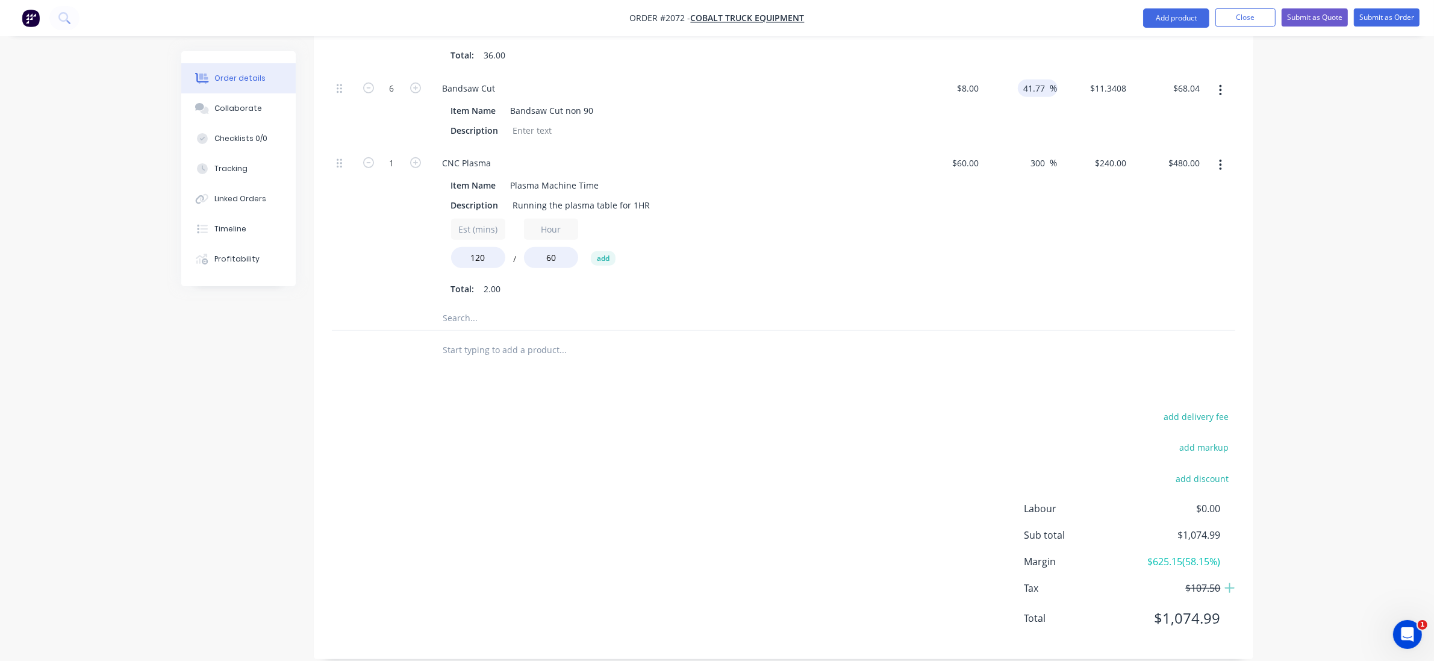
type input "$68.05"
click at [1096, 248] on div "$240.00 $240.00" at bounding box center [1094, 226] width 74 height 159
click at [1319, 22] on button "Submit as Quote" at bounding box center [1314, 17] width 66 height 18
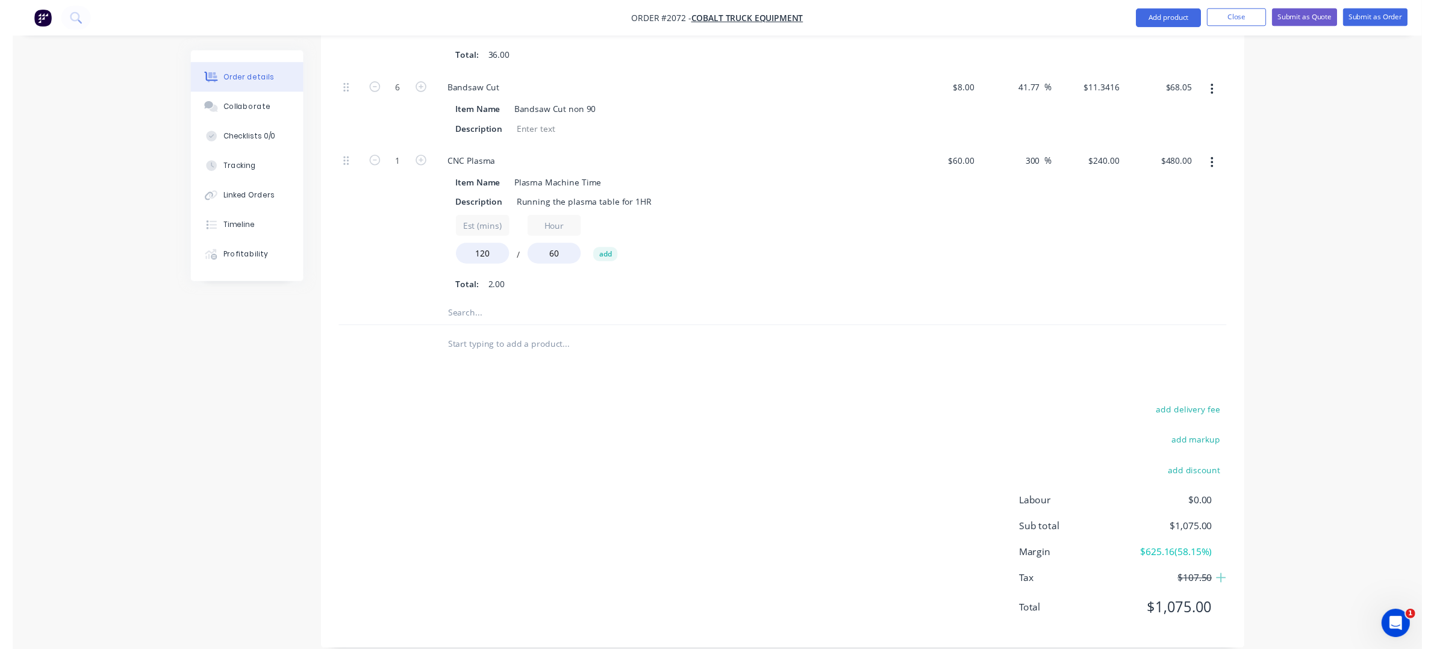
scroll to position [0, 0]
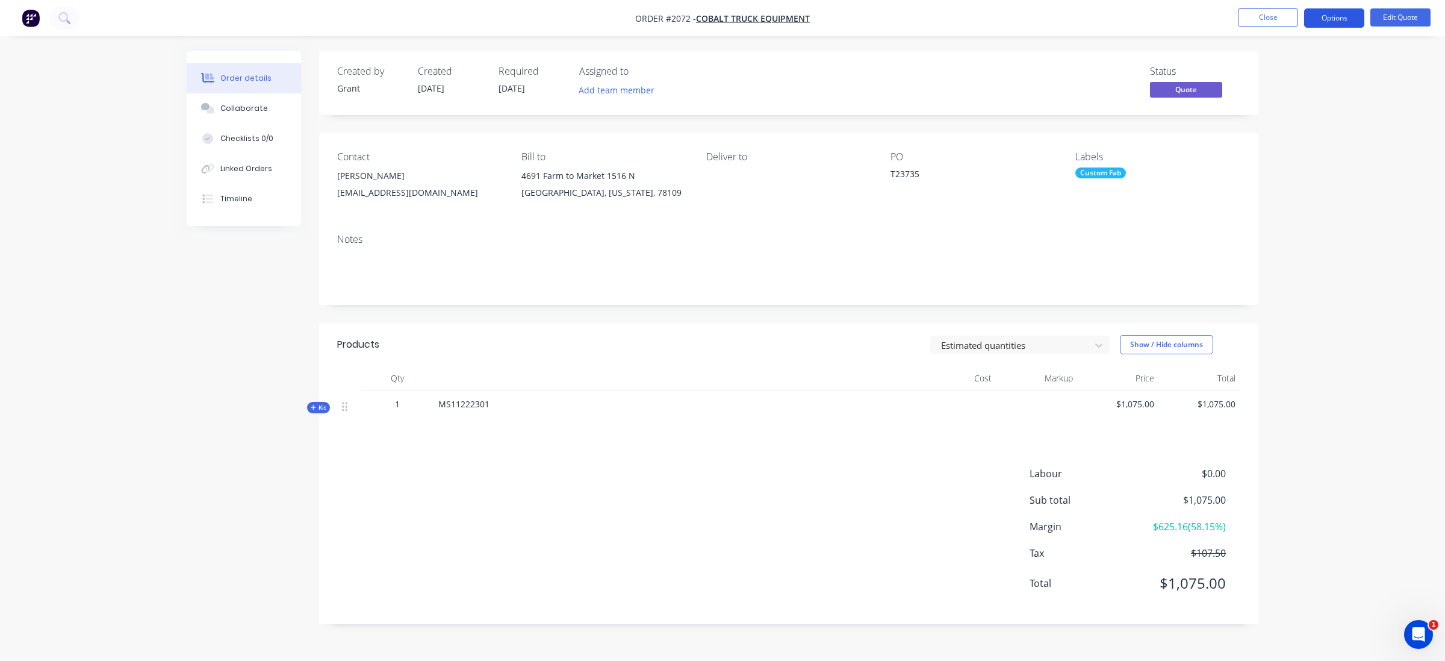
click at [1319, 18] on button "Options" at bounding box center [1334, 17] width 60 height 19
click at [1301, 70] on div "Quote" at bounding box center [1298, 72] width 111 height 17
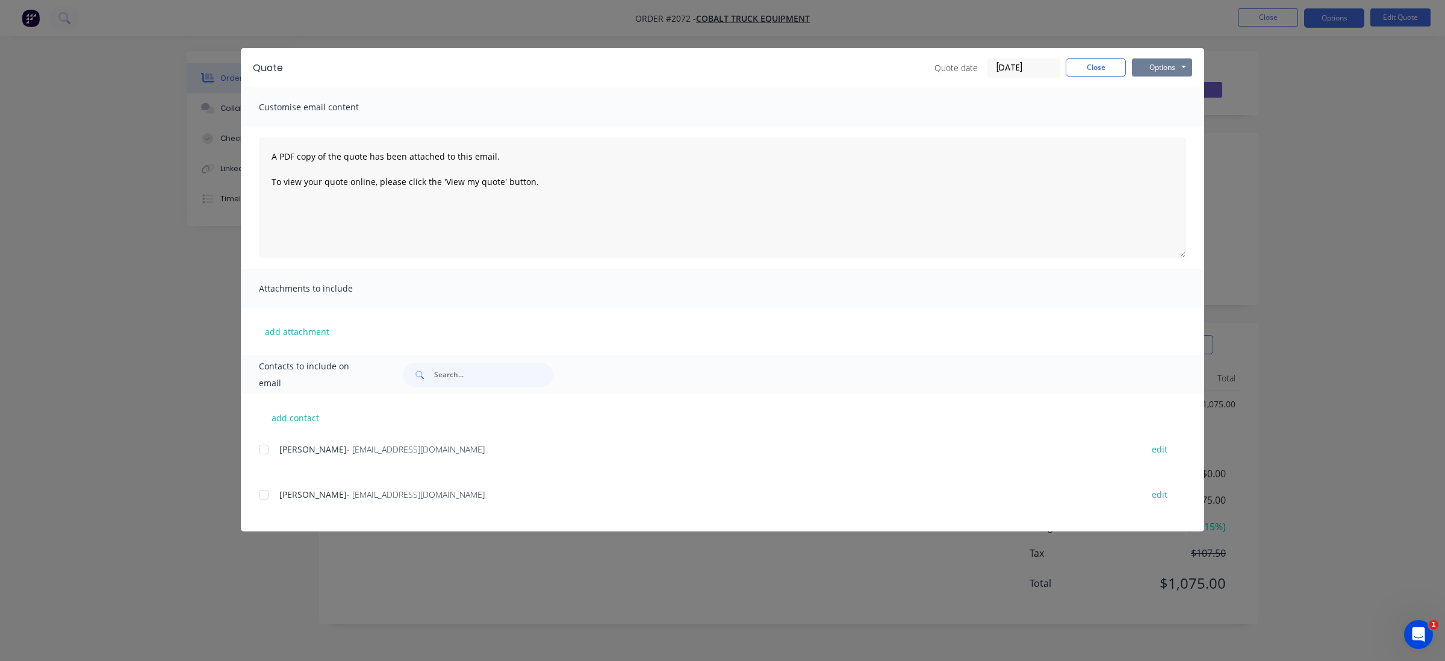
click at [1155, 71] on button "Options" at bounding box center [1162, 67] width 60 height 18
click at [1175, 105] on button "Print" at bounding box center [1170, 109] width 77 height 20
click at [107, 243] on div "Quote Quote date [DATE] Close Options Preview Print Email Customise email conte…" at bounding box center [722, 330] width 1445 height 661
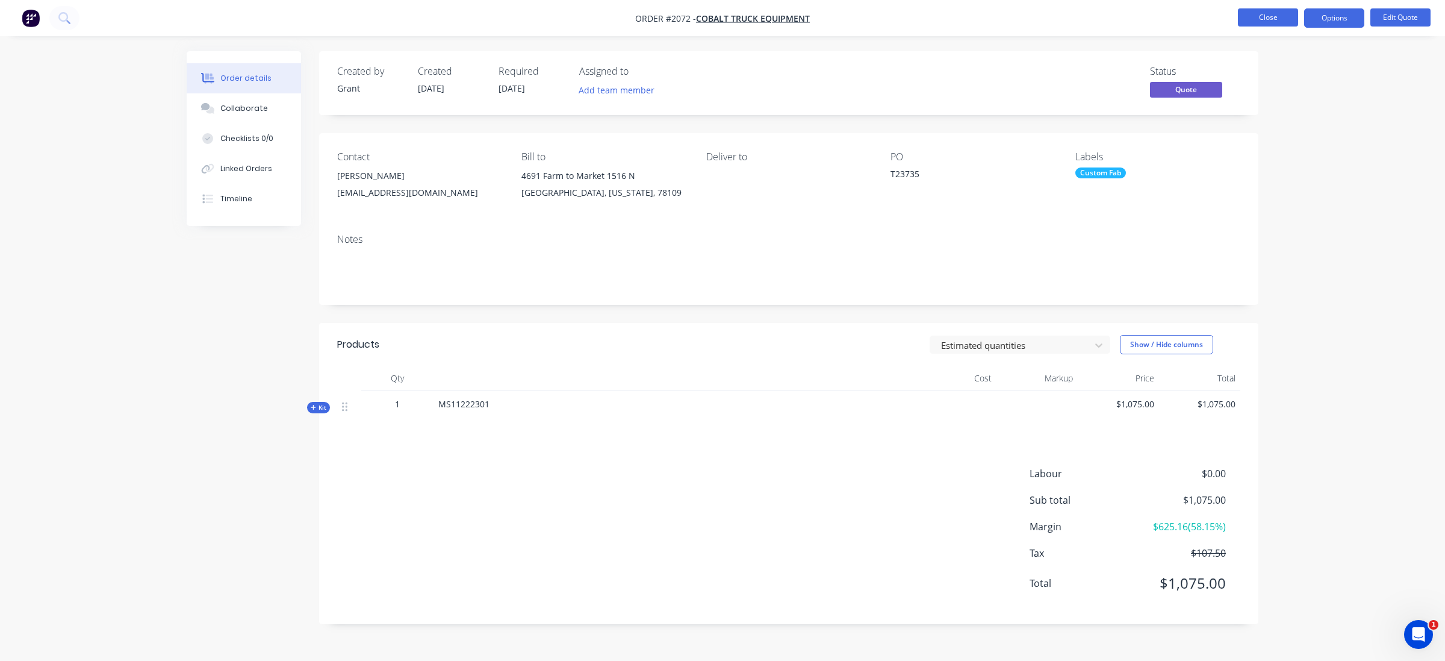
click at [1244, 16] on button "Close" at bounding box center [1268, 17] width 60 height 18
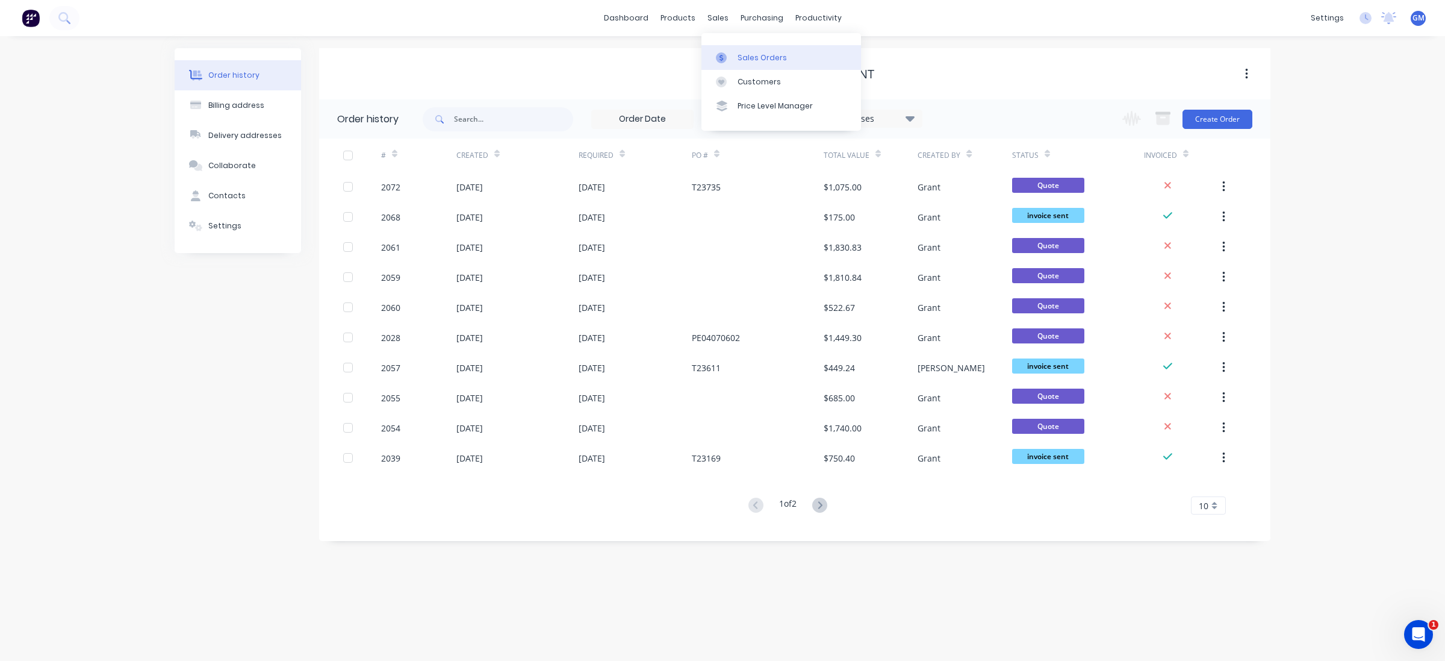
click at [753, 59] on div "Sales Orders" at bounding box center [762, 57] width 49 height 11
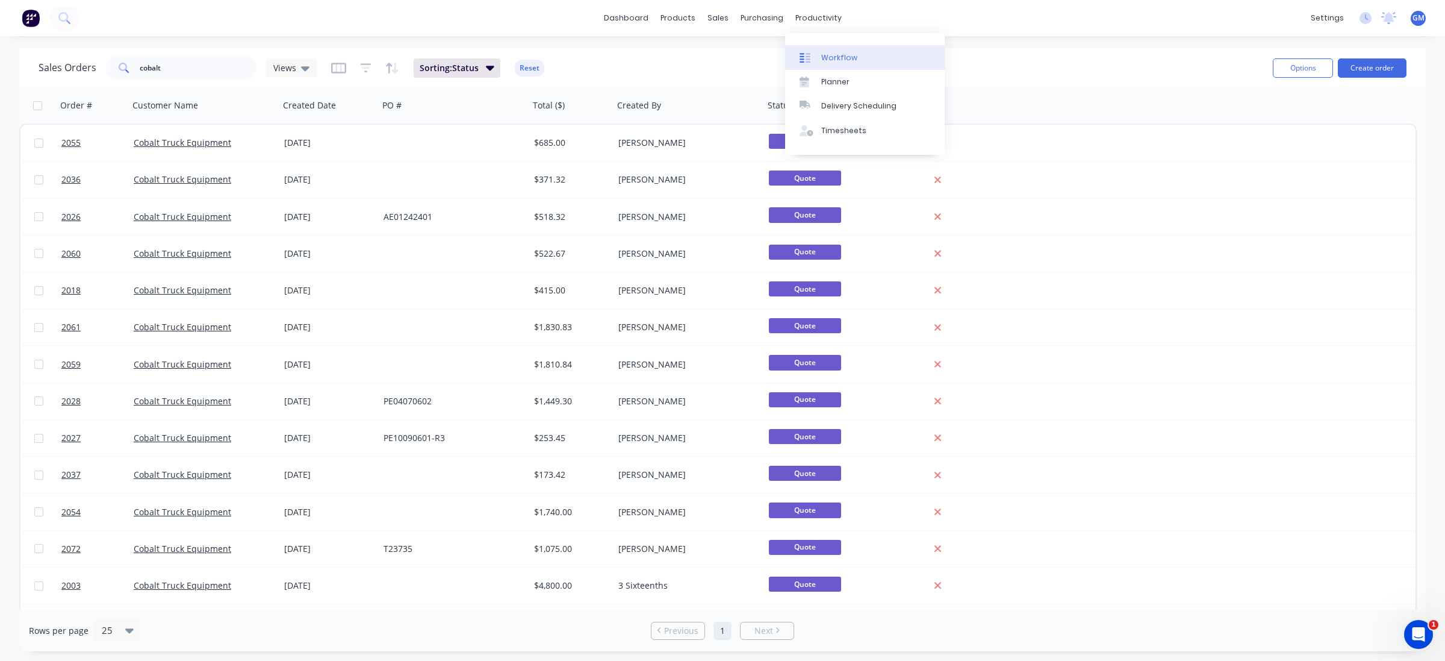
click at [827, 61] on div "Workflow" at bounding box center [839, 57] width 36 height 11
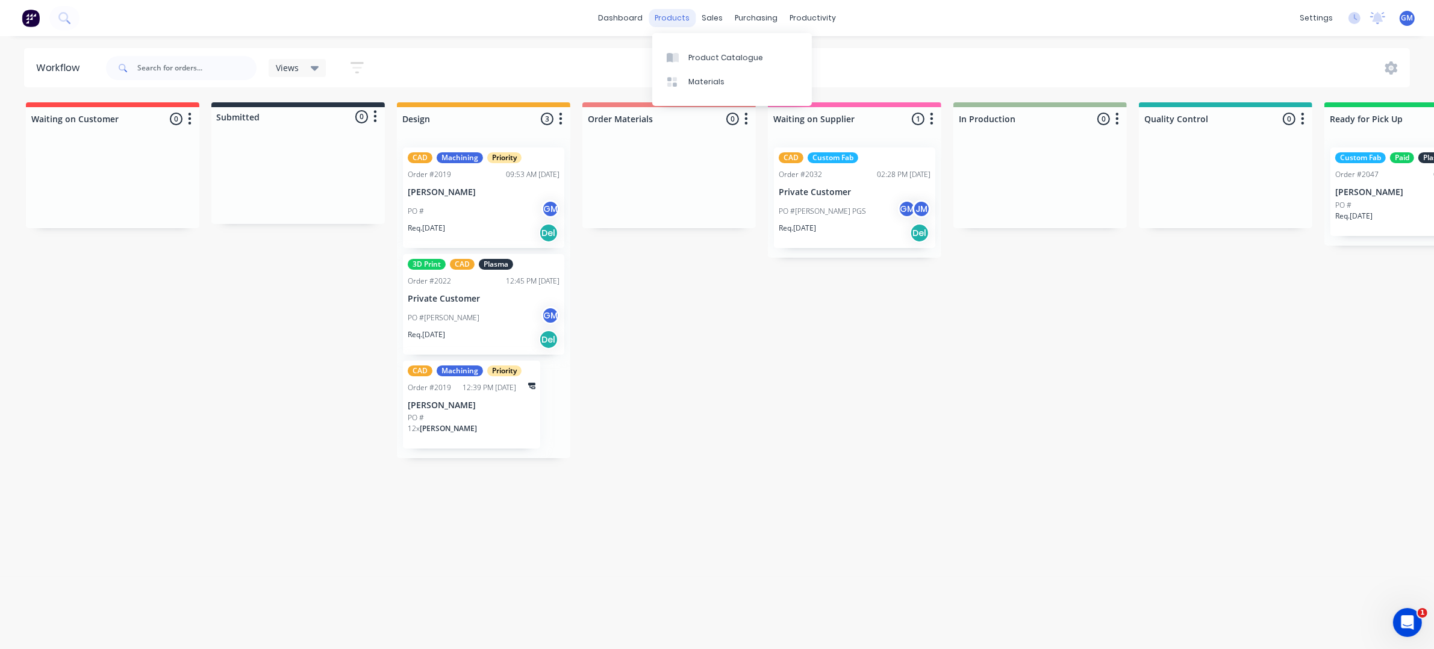
click at [688, 18] on div "products" at bounding box center [671, 18] width 47 height 18
click at [732, 62] on div "Product Catalogue" at bounding box center [725, 57] width 75 height 11
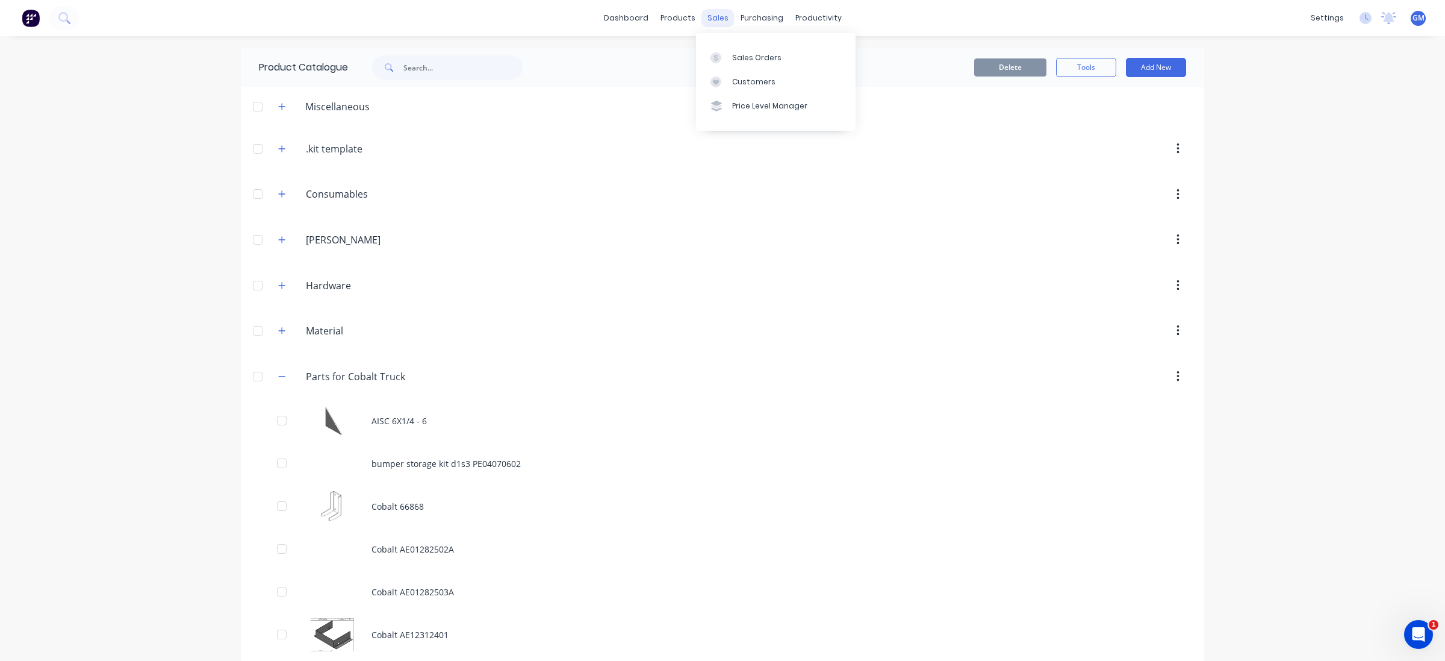
click at [715, 22] on div "sales" at bounding box center [717, 18] width 33 height 18
click at [742, 48] on link "Sales Orders" at bounding box center [776, 57] width 160 height 24
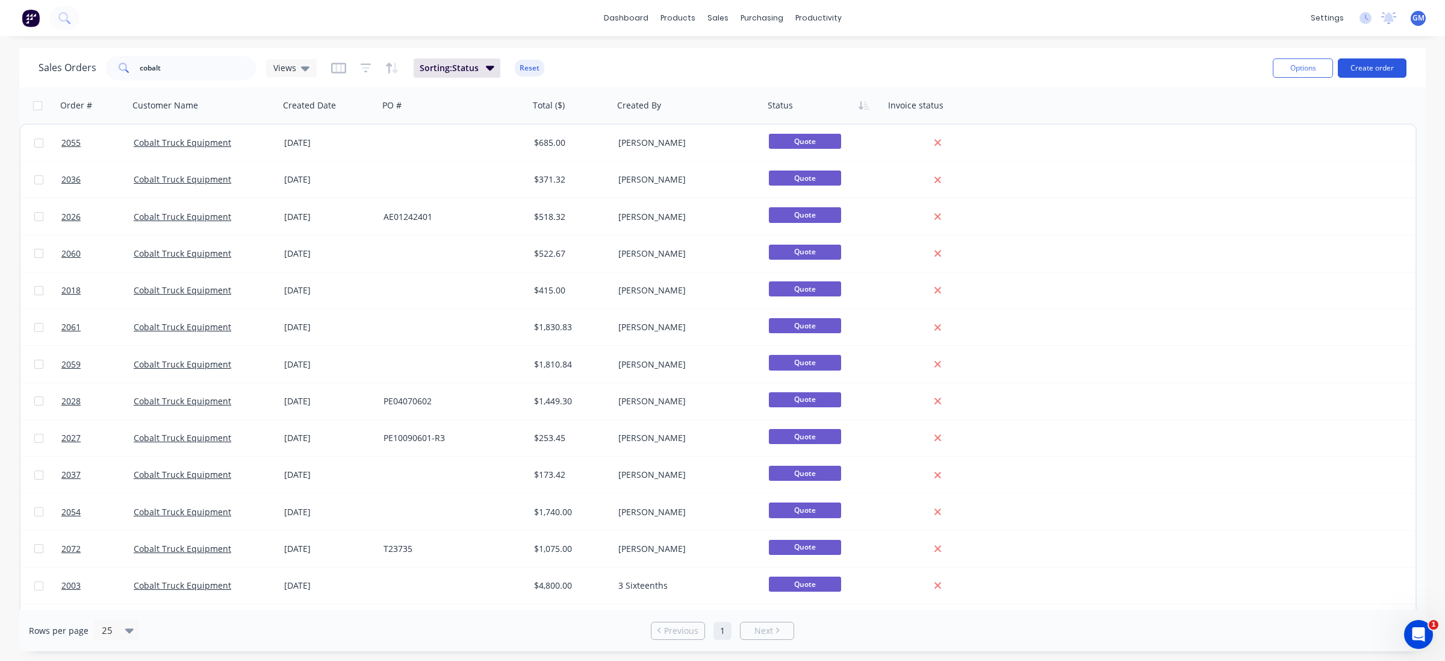
click at [1391, 59] on div "Options Create order" at bounding box center [1337, 68] width 138 height 30
click at [128, 67] on span at bounding box center [123, 68] width 34 height 24
click at [188, 64] on input "cobalt" at bounding box center [198, 68] width 117 height 24
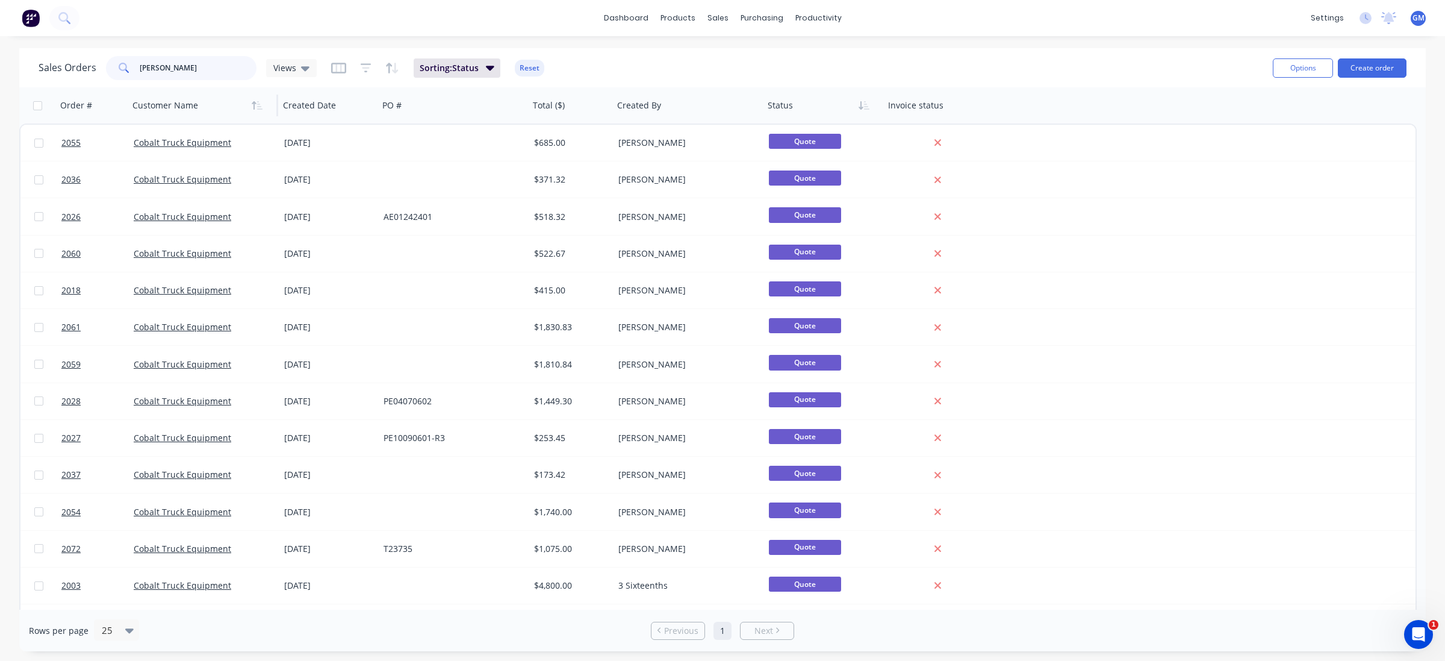
type input "[PERSON_NAME]"
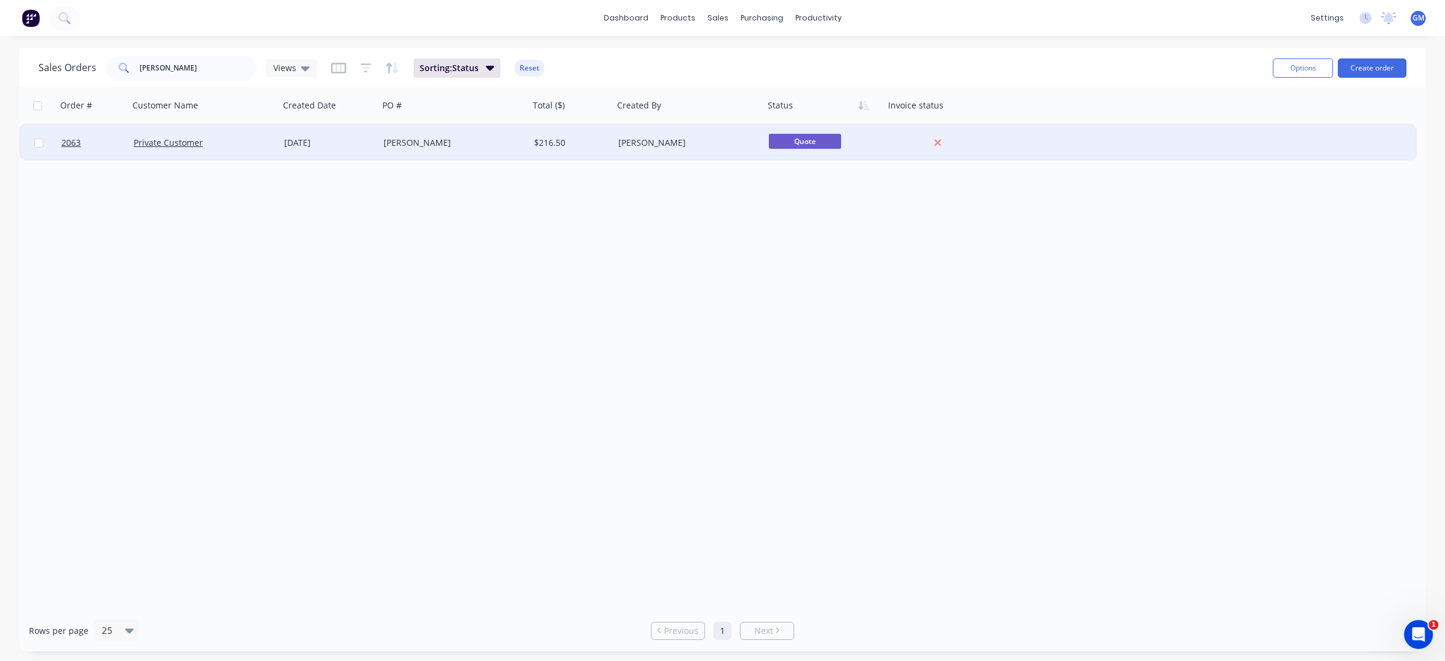
click at [427, 152] on div "[PERSON_NAME]" at bounding box center [454, 143] width 151 height 36
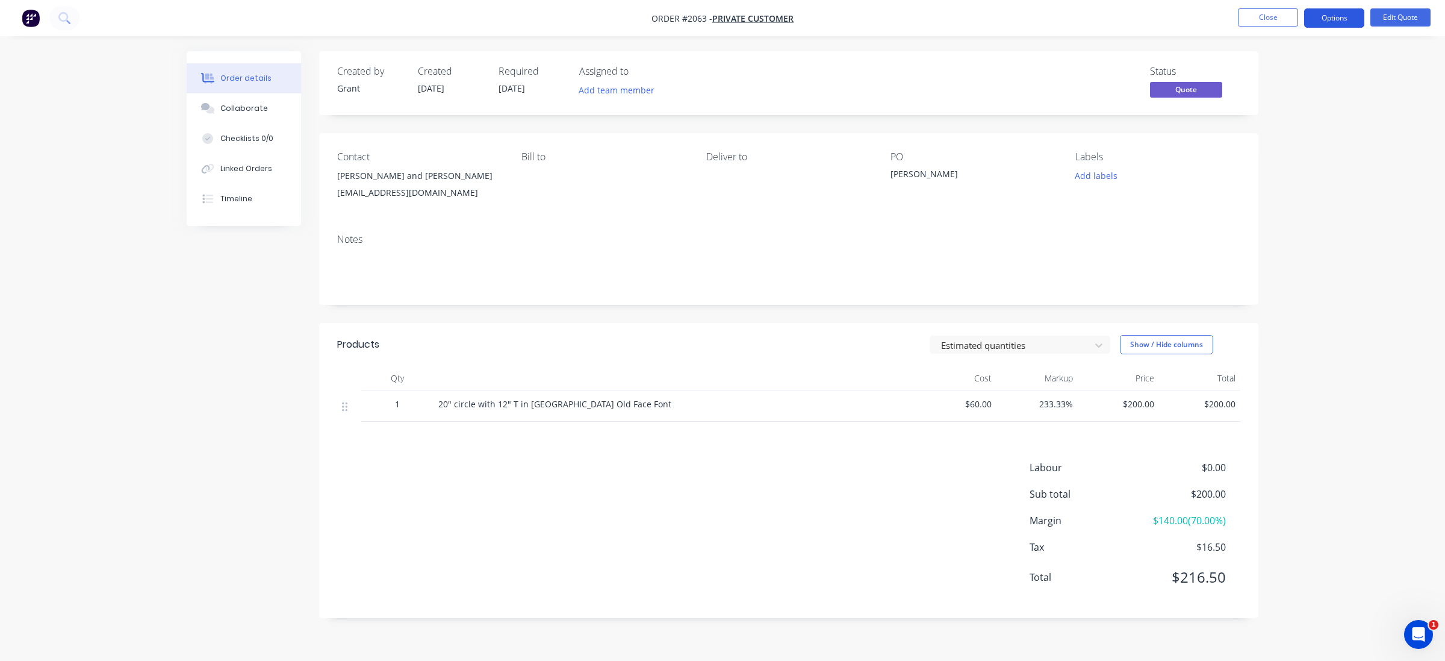
click at [1346, 20] on button "Options" at bounding box center [1334, 17] width 60 height 19
click at [1323, 140] on div "Convert to Order" at bounding box center [1298, 145] width 111 height 17
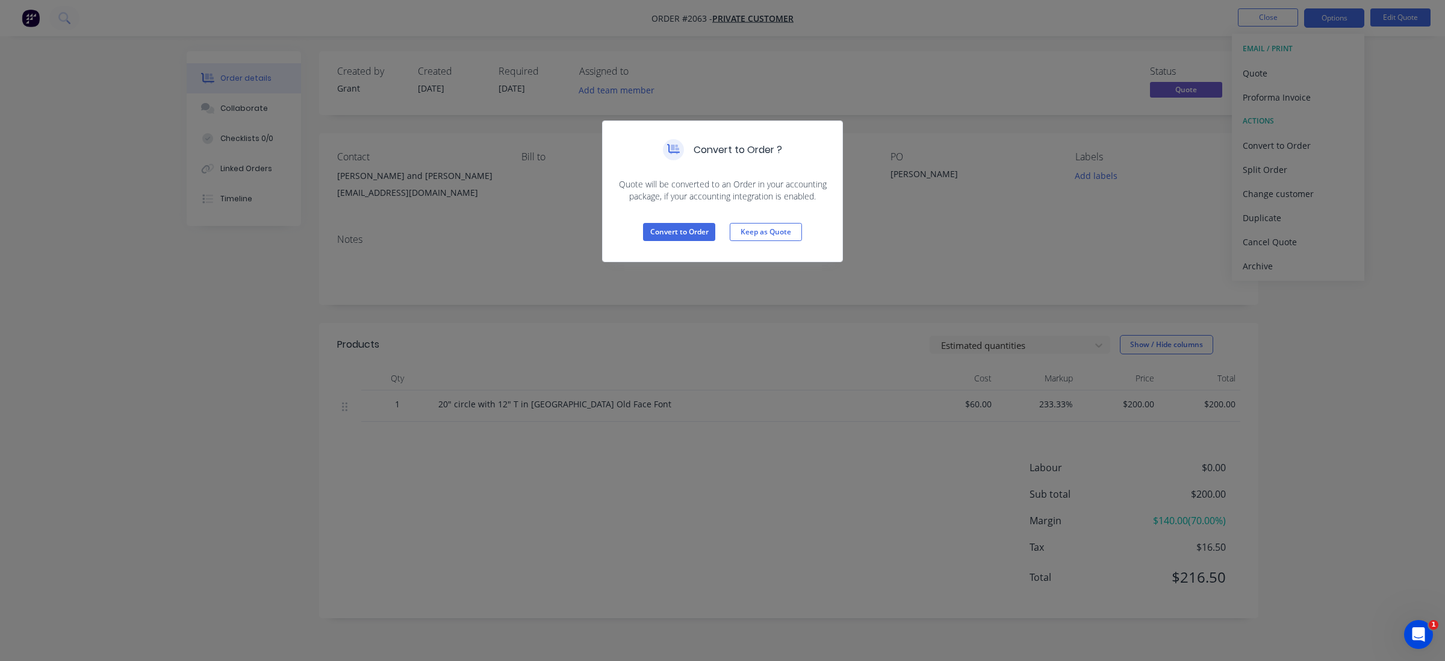
click at [663, 220] on div "Convert to Order Keep as Quote" at bounding box center [723, 231] width 240 height 59
click at [674, 240] on button "Convert to Order" at bounding box center [679, 232] width 72 height 18
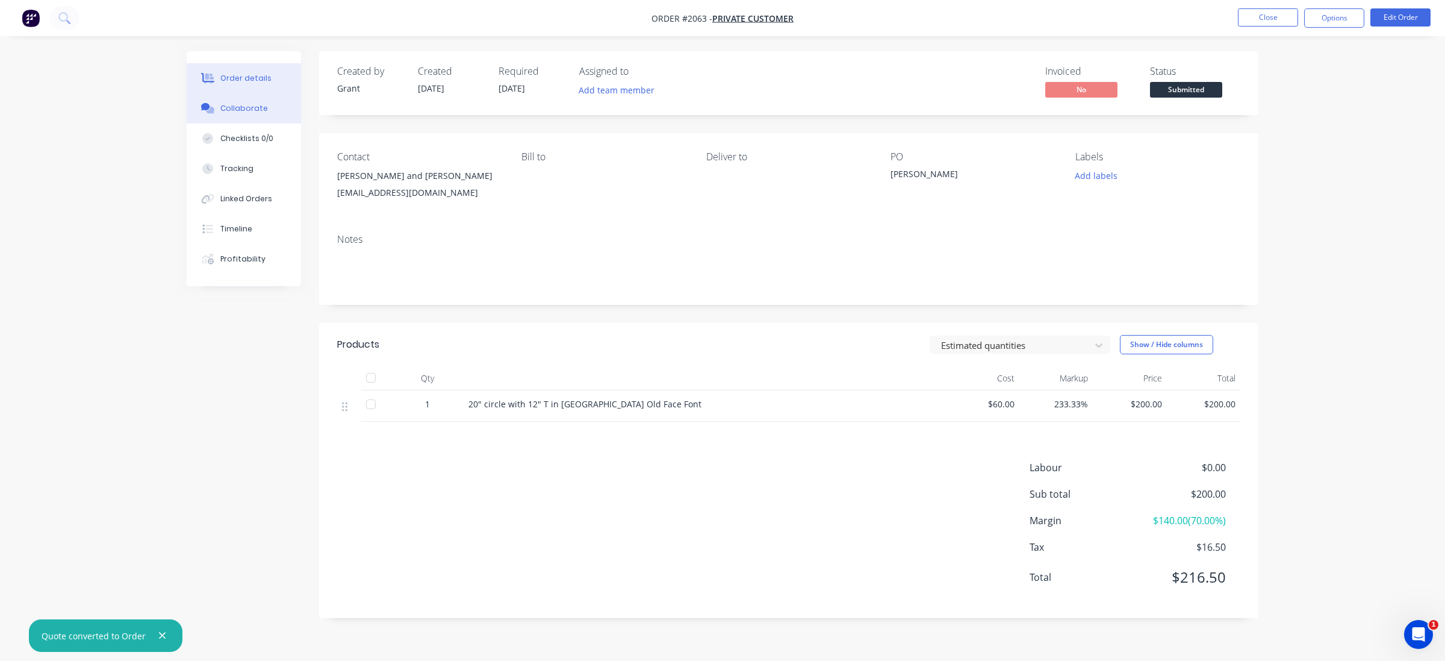
click at [251, 105] on div "Collaborate" at bounding box center [244, 108] width 48 height 11
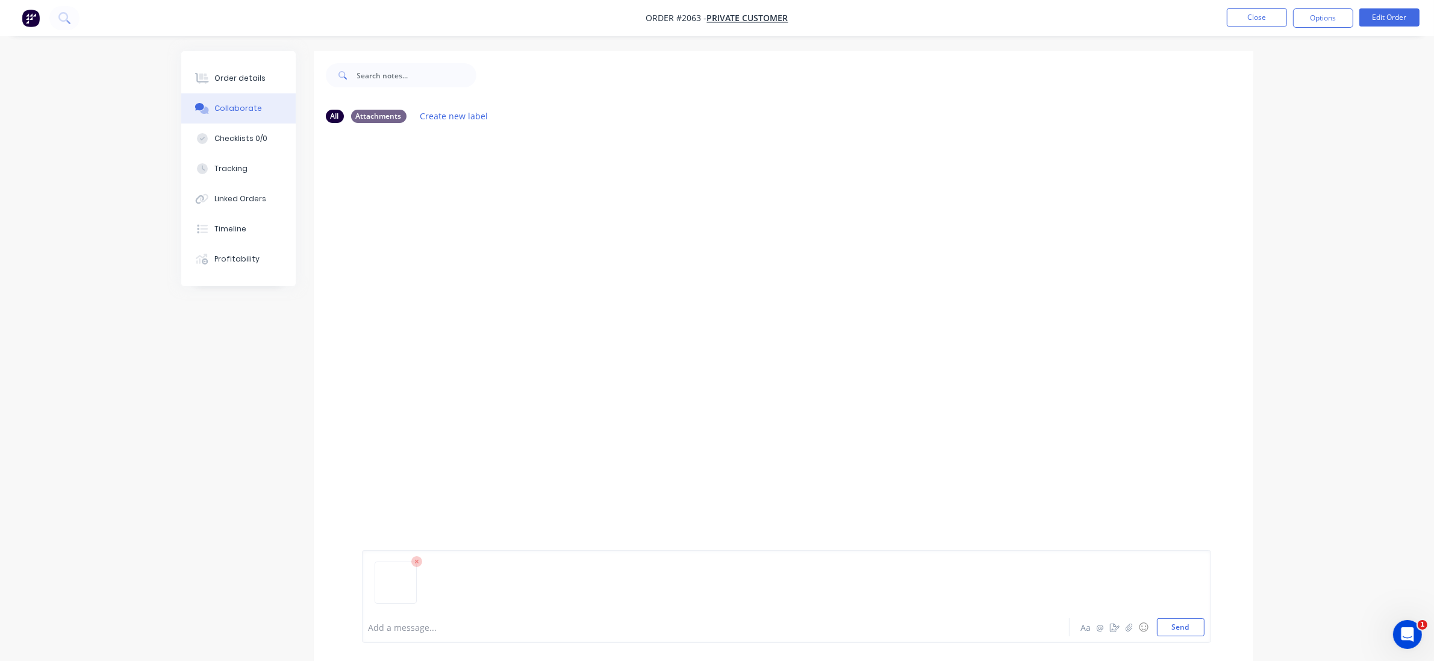
click at [471, 614] on div at bounding box center [786, 586] width 836 height 61
drag, startPoint x: 459, startPoint y: 623, endPoint x: 485, endPoint y: 652, distance: 38.8
click at [456, 623] on div at bounding box center [682, 627] width 626 height 13
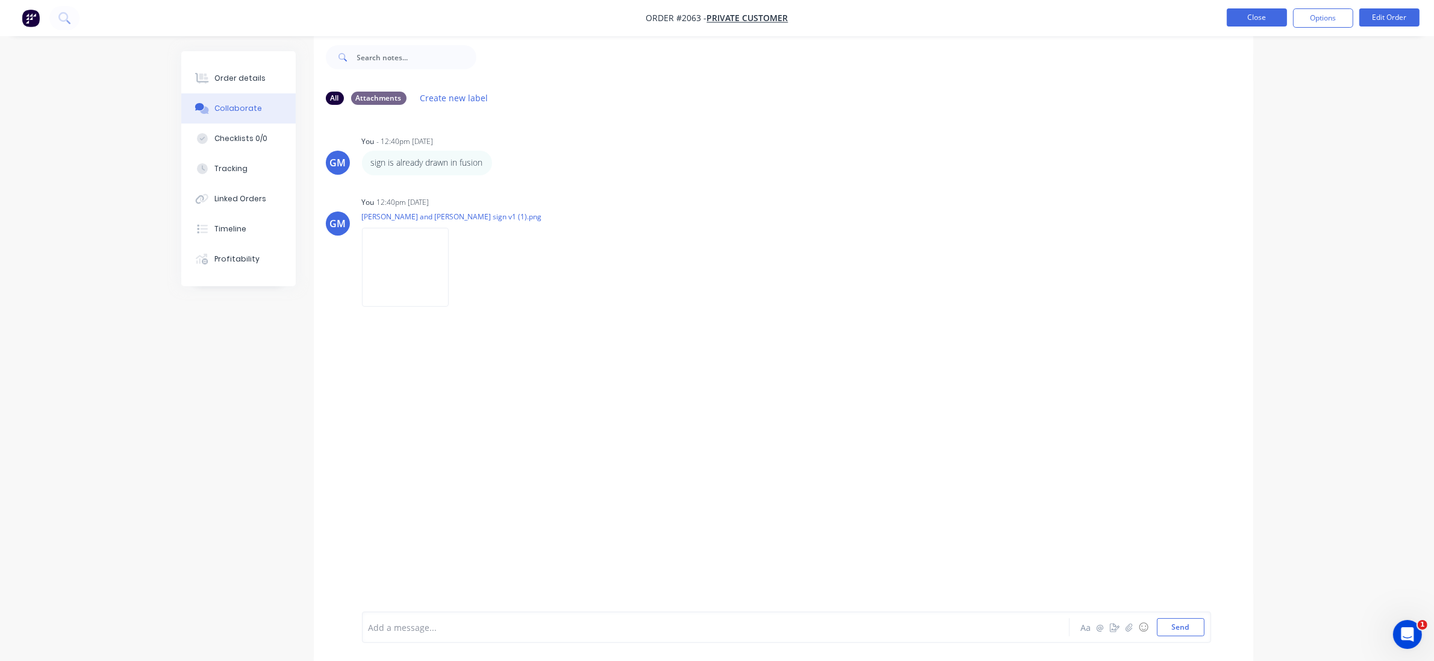
click at [1259, 13] on button "Close" at bounding box center [1257, 17] width 60 height 18
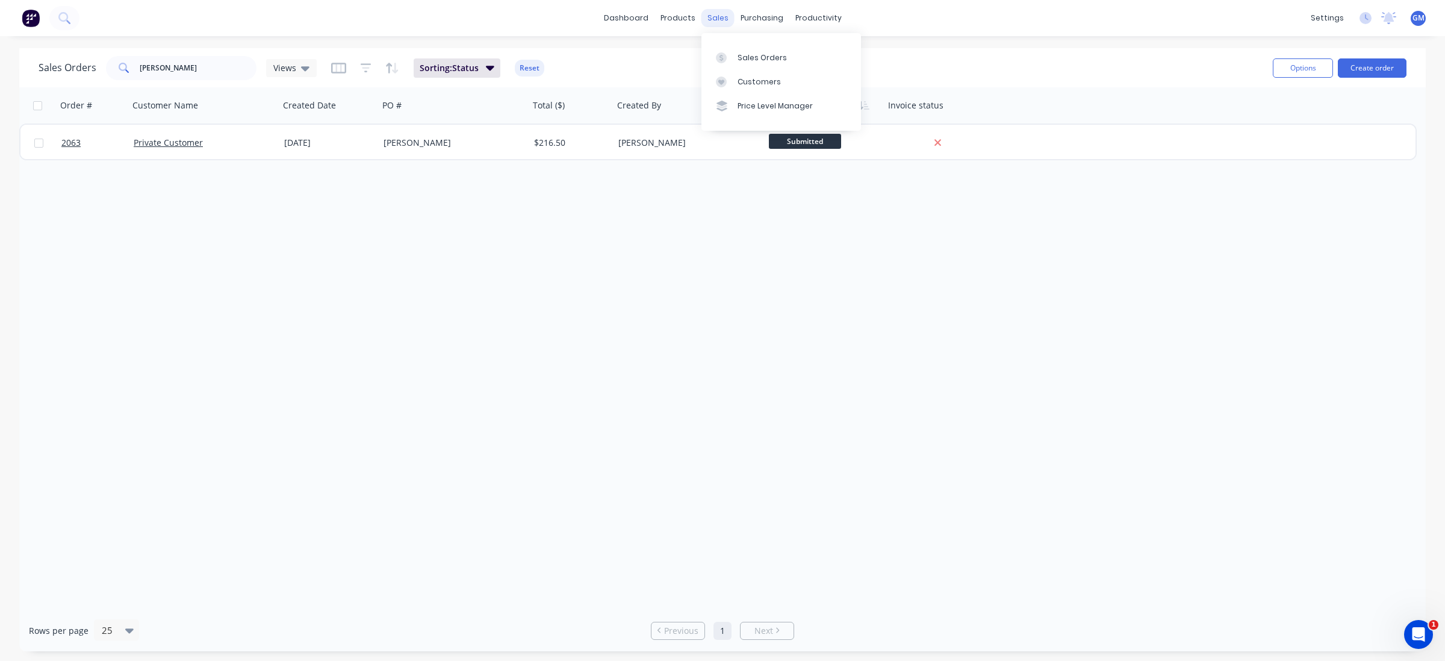
click at [723, 25] on div "sales" at bounding box center [717, 18] width 33 height 18
click at [841, 54] on div "Workflow" at bounding box center [839, 57] width 36 height 11
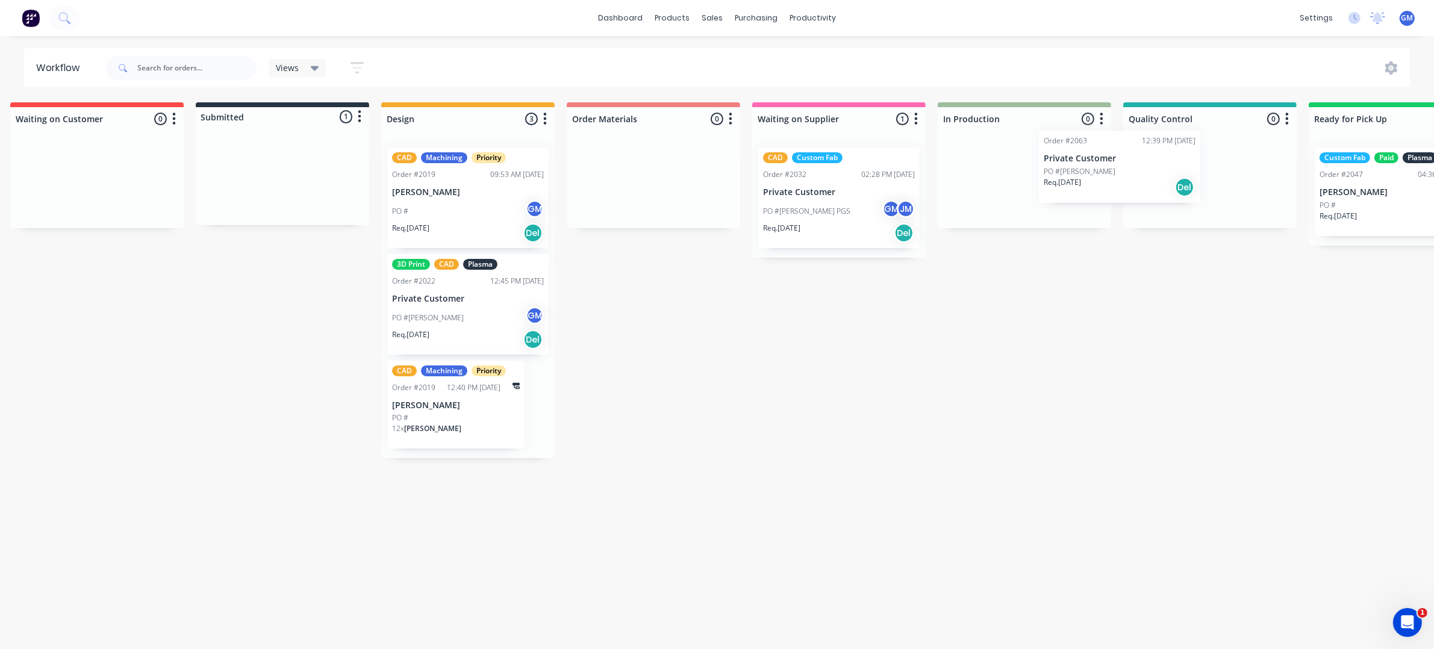
scroll to position [0, 17]
drag, startPoint x: 268, startPoint y: 193, endPoint x: 989, endPoint y: 181, distance: 721.4
click at [963, 181] on div "Waiting on Customer 0 Status colour #FF4949 hex #FF4949 Save Cancel Notificatio…" at bounding box center [1152, 372] width 2357 height 540
click at [626, 20] on link "dashboard" at bounding box center [620, 18] width 57 height 18
